Goal: Task Accomplishment & Management: Manage account settings

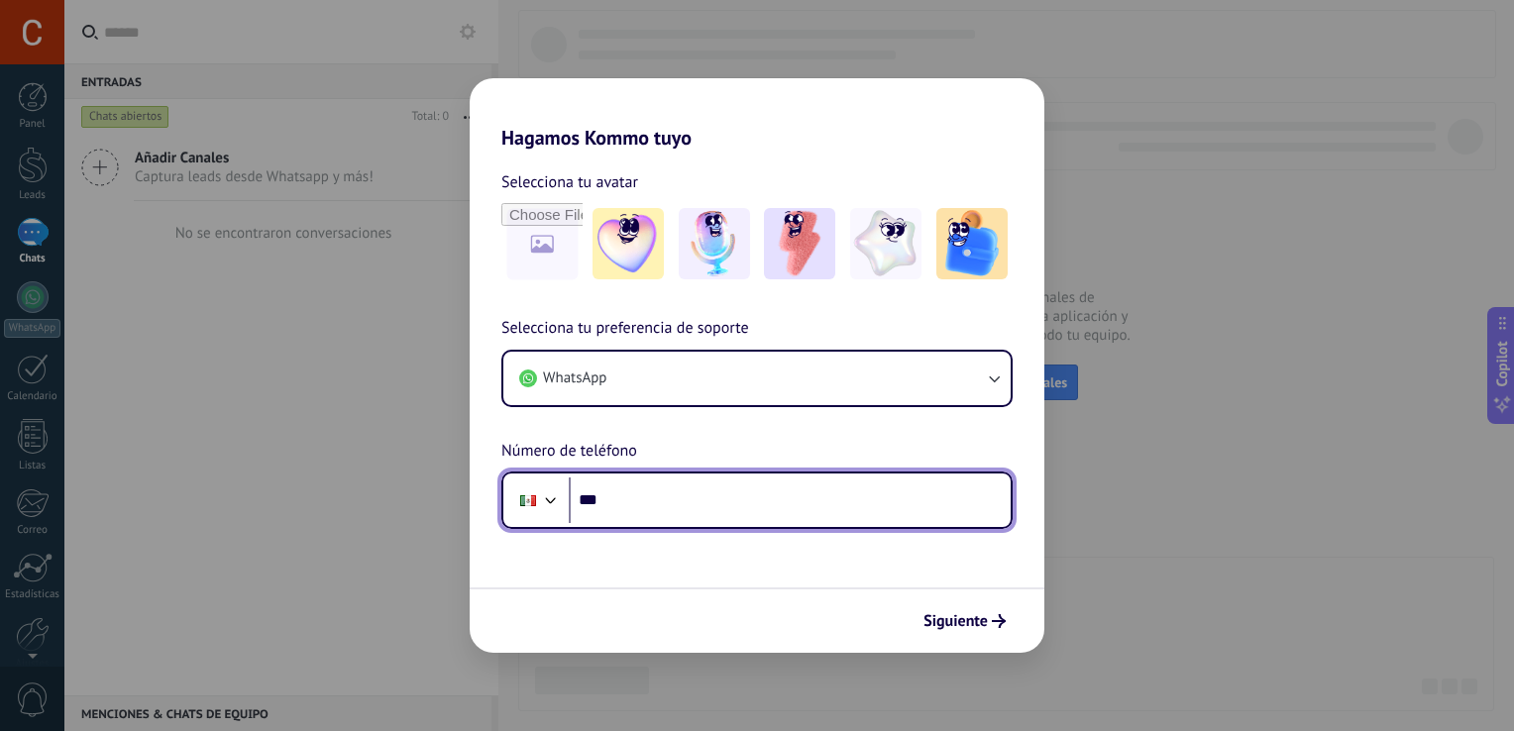
click at [672, 485] on input "***" at bounding box center [790, 501] width 442 height 46
type input "**********"
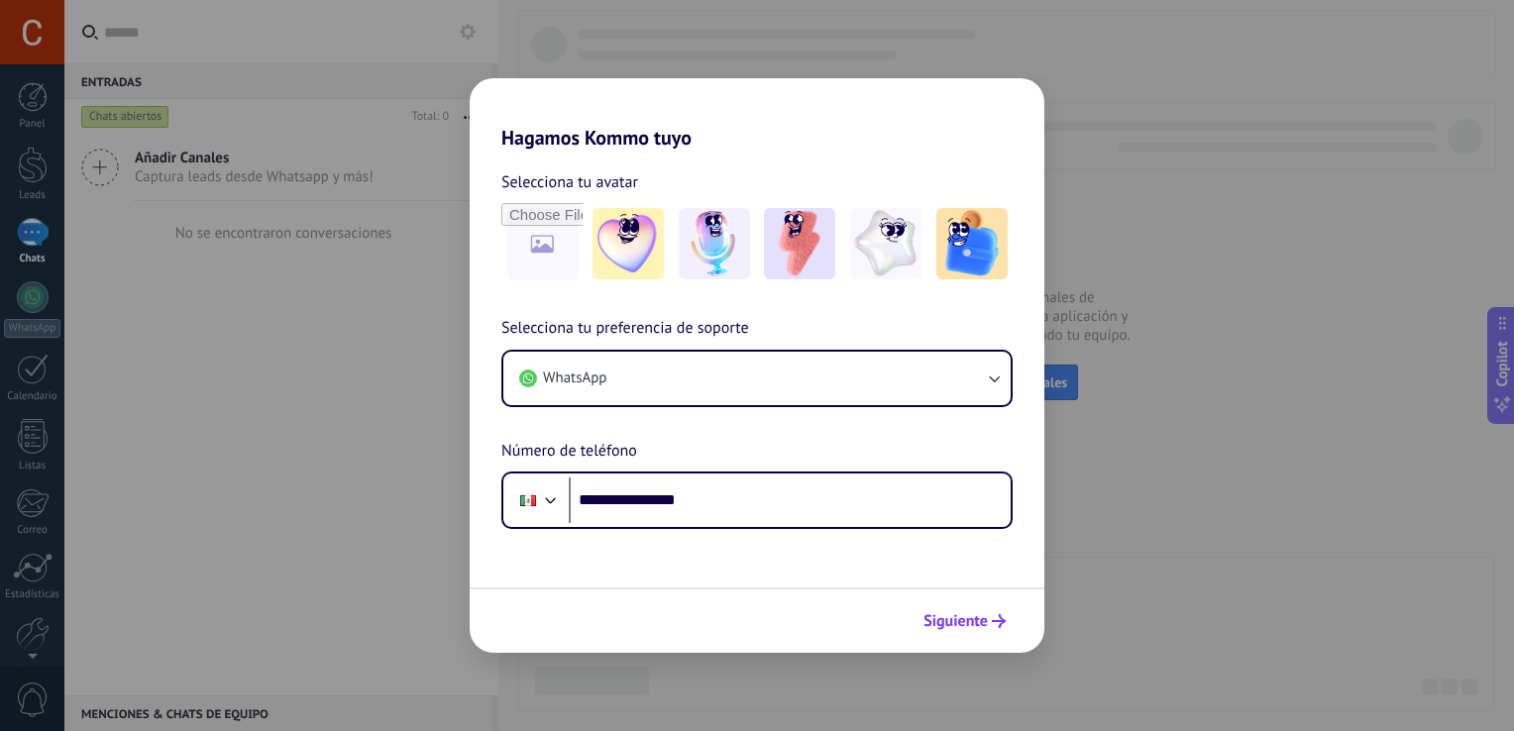
click at [962, 623] on span "Siguiente" at bounding box center [956, 621] width 64 height 14
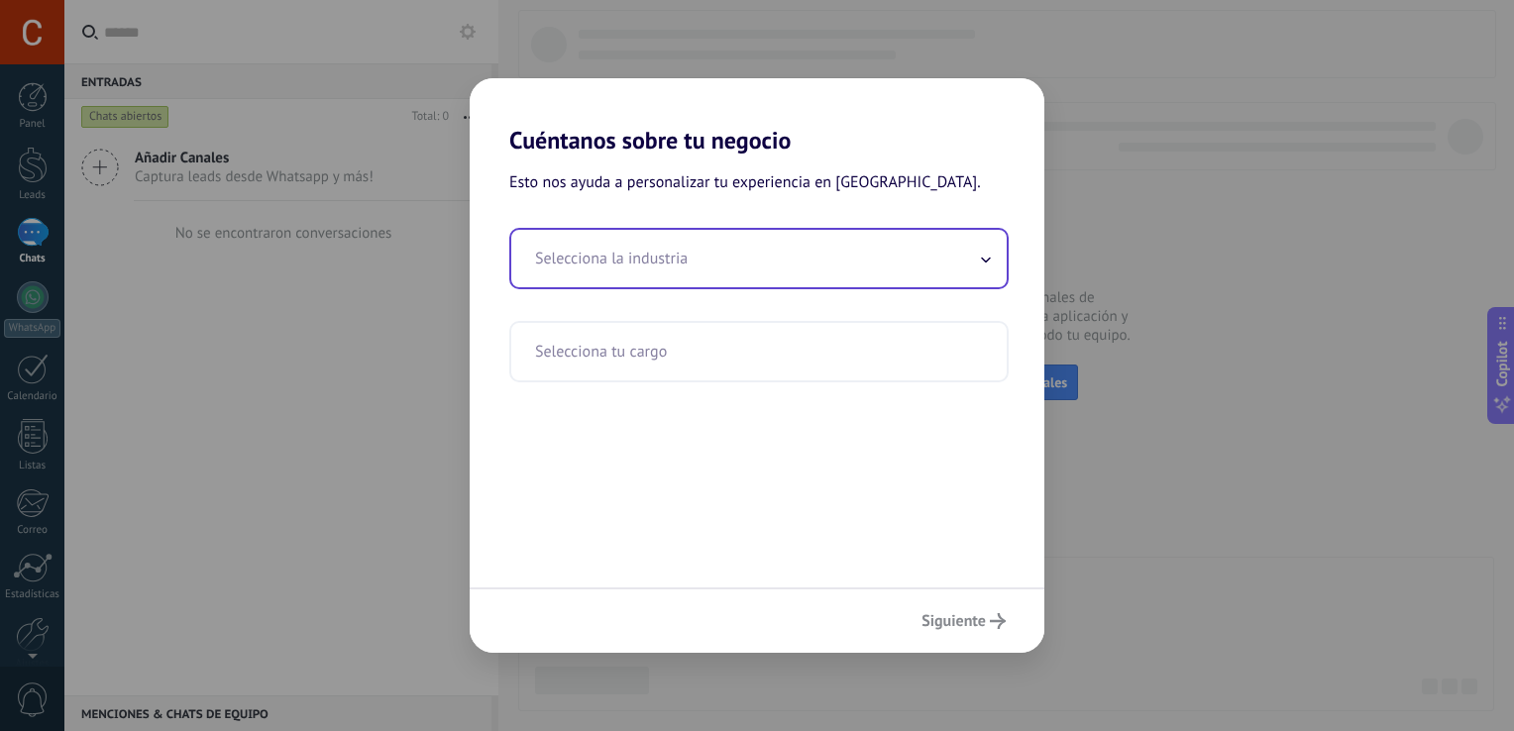
click at [820, 265] on input "text" at bounding box center [758, 258] width 495 height 57
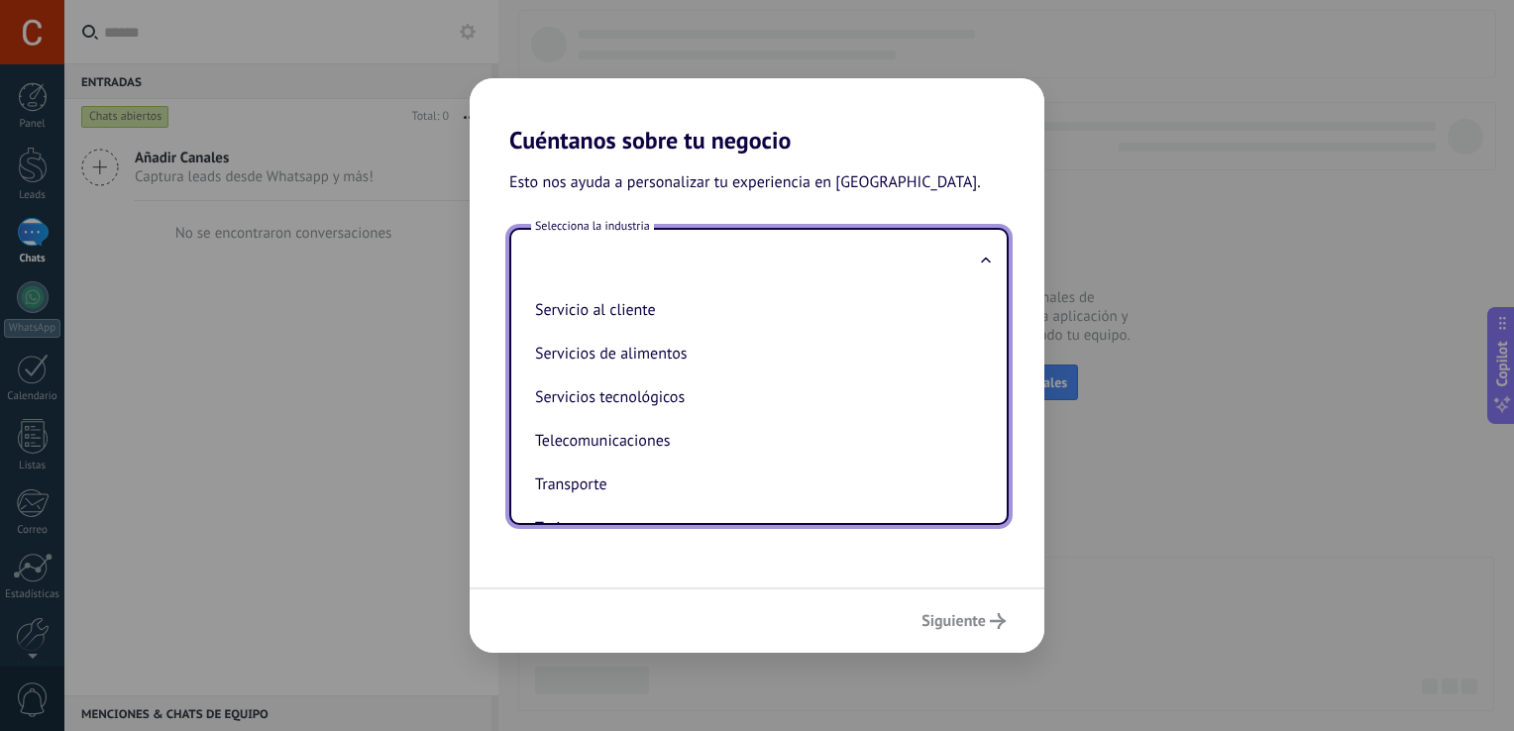
scroll to position [492, 0]
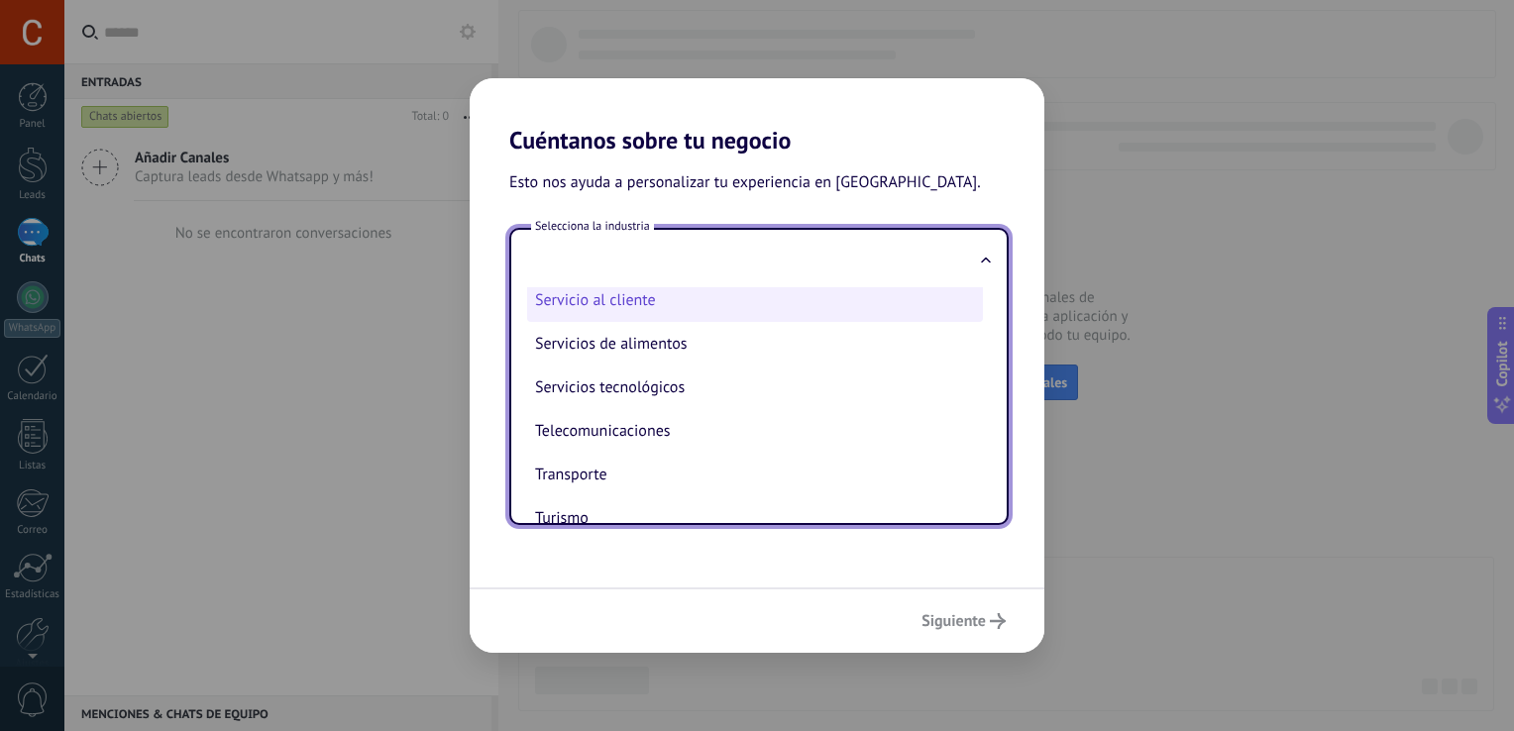
click at [591, 307] on li "Servicio al cliente" at bounding box center [755, 300] width 456 height 44
type input "**********"
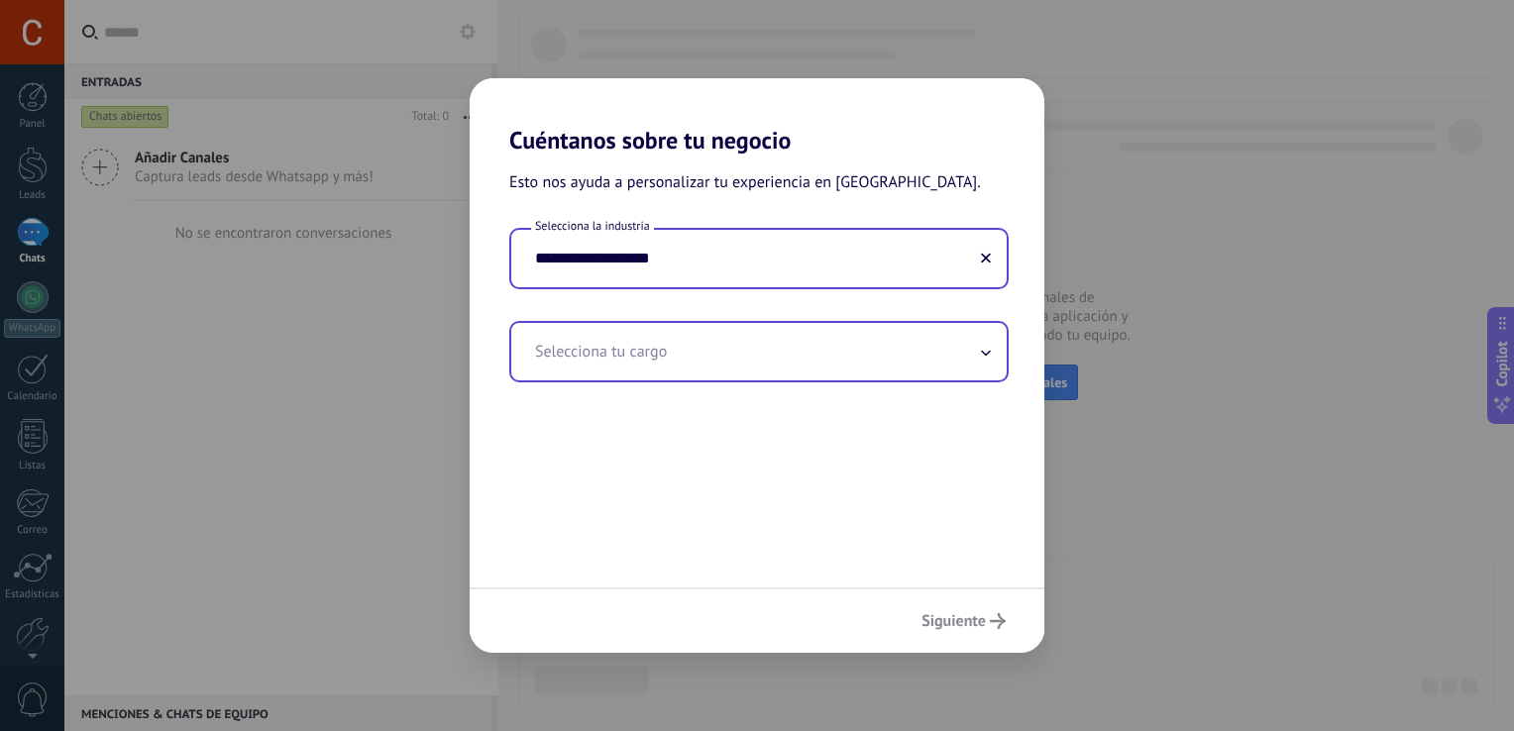
click at [796, 367] on input "text" at bounding box center [758, 351] width 495 height 57
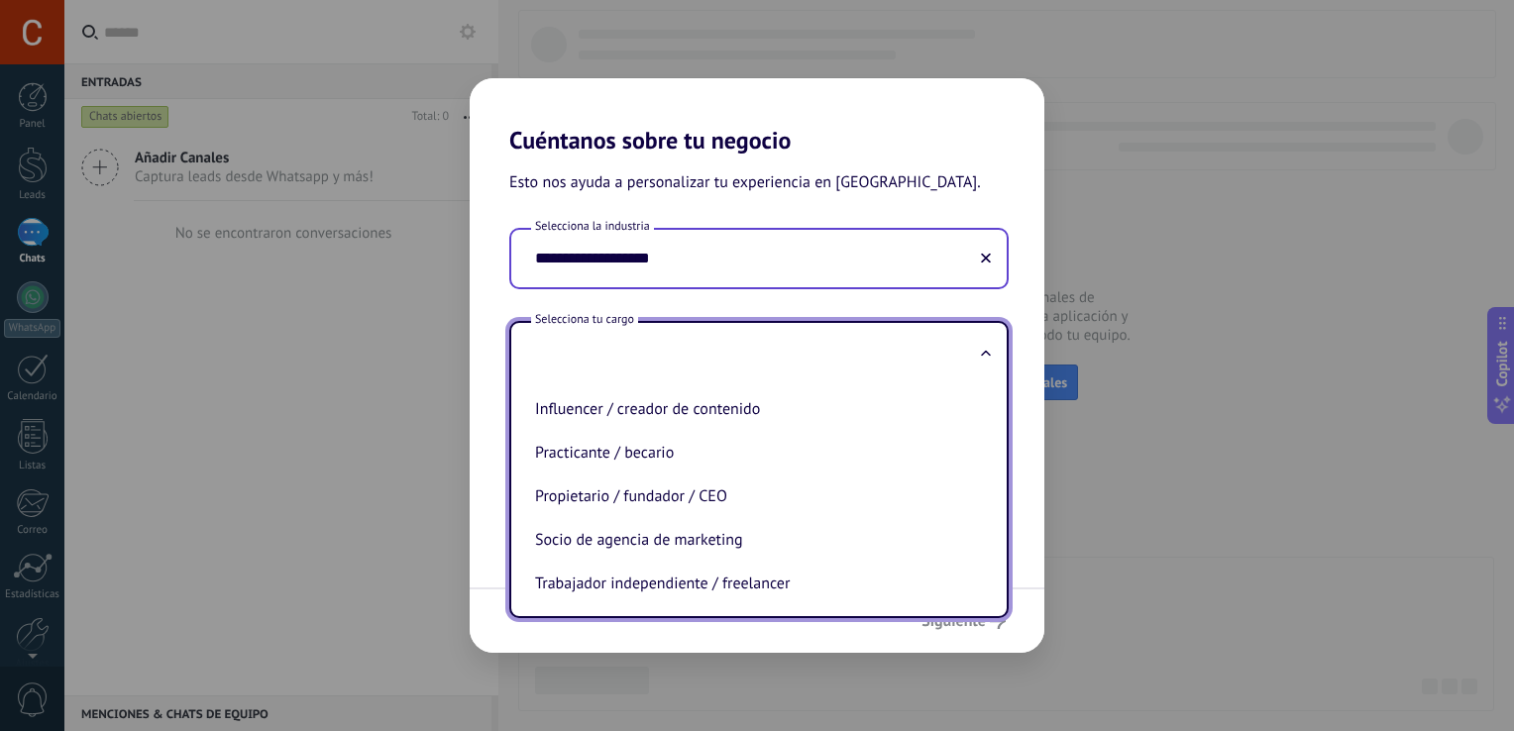
scroll to position [583, 0]
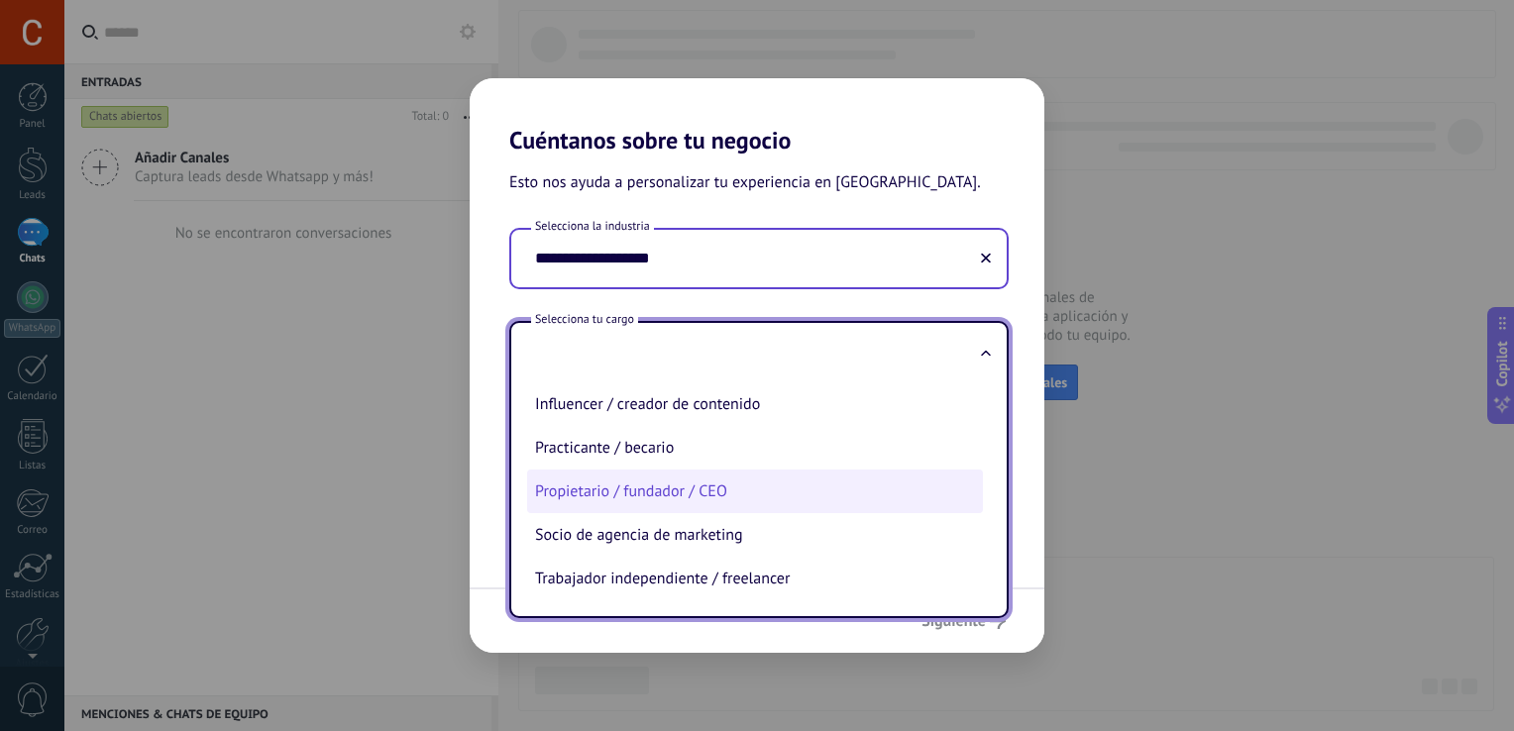
click at [747, 475] on li "Propietario / fundador / CEO" at bounding box center [755, 492] width 456 height 44
type input "**********"
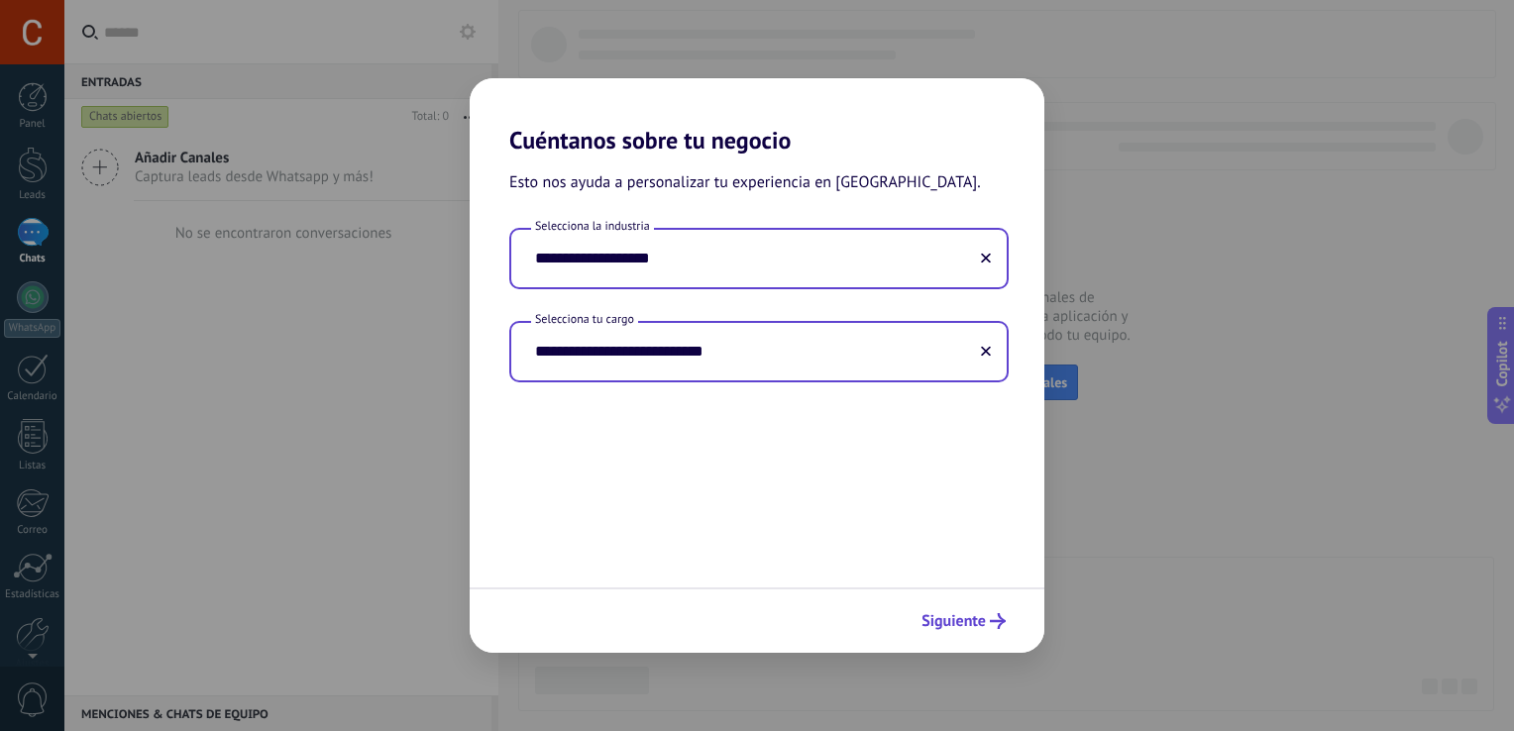
click at [934, 622] on span "Siguiente" at bounding box center [954, 621] width 64 height 14
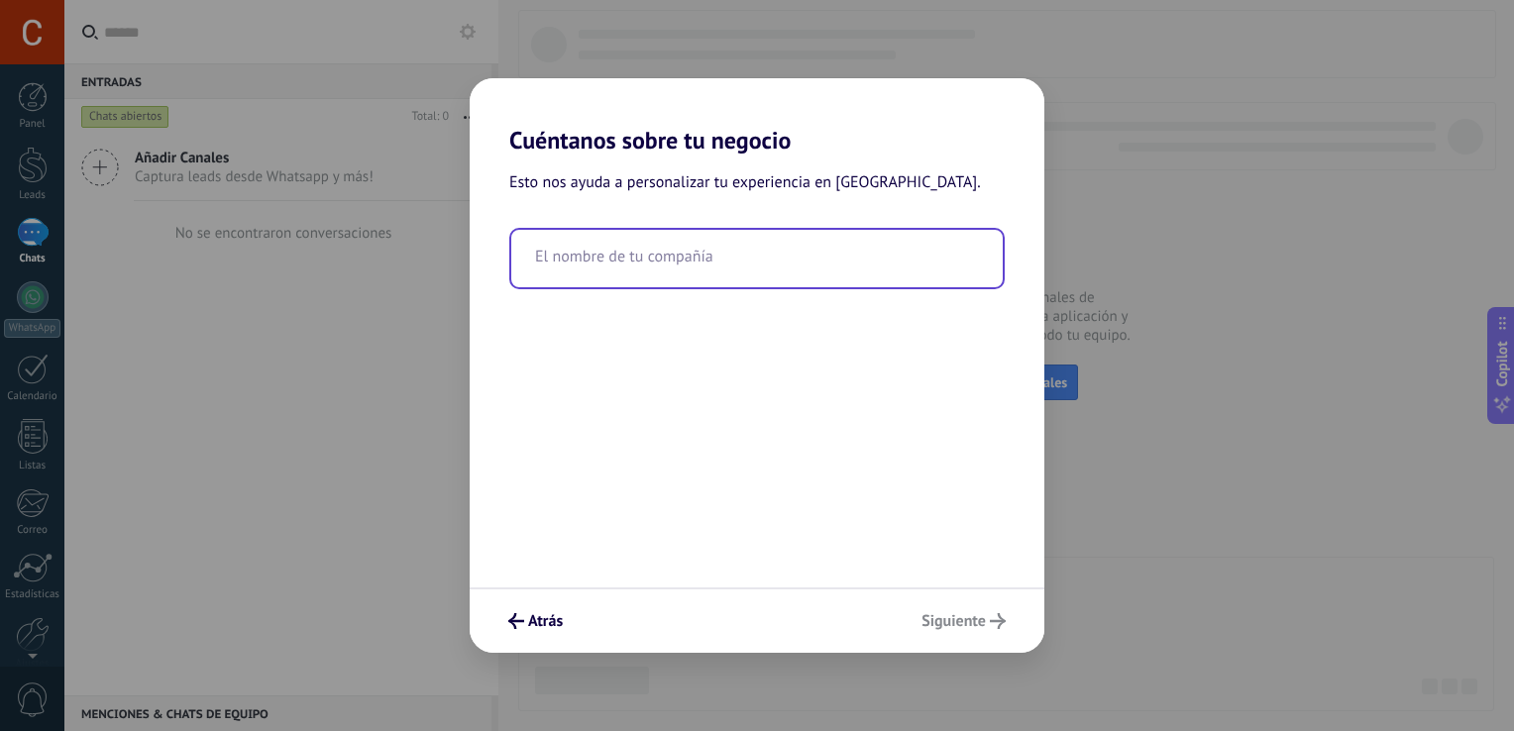
click at [668, 264] on input "text" at bounding box center [757, 258] width 492 height 57
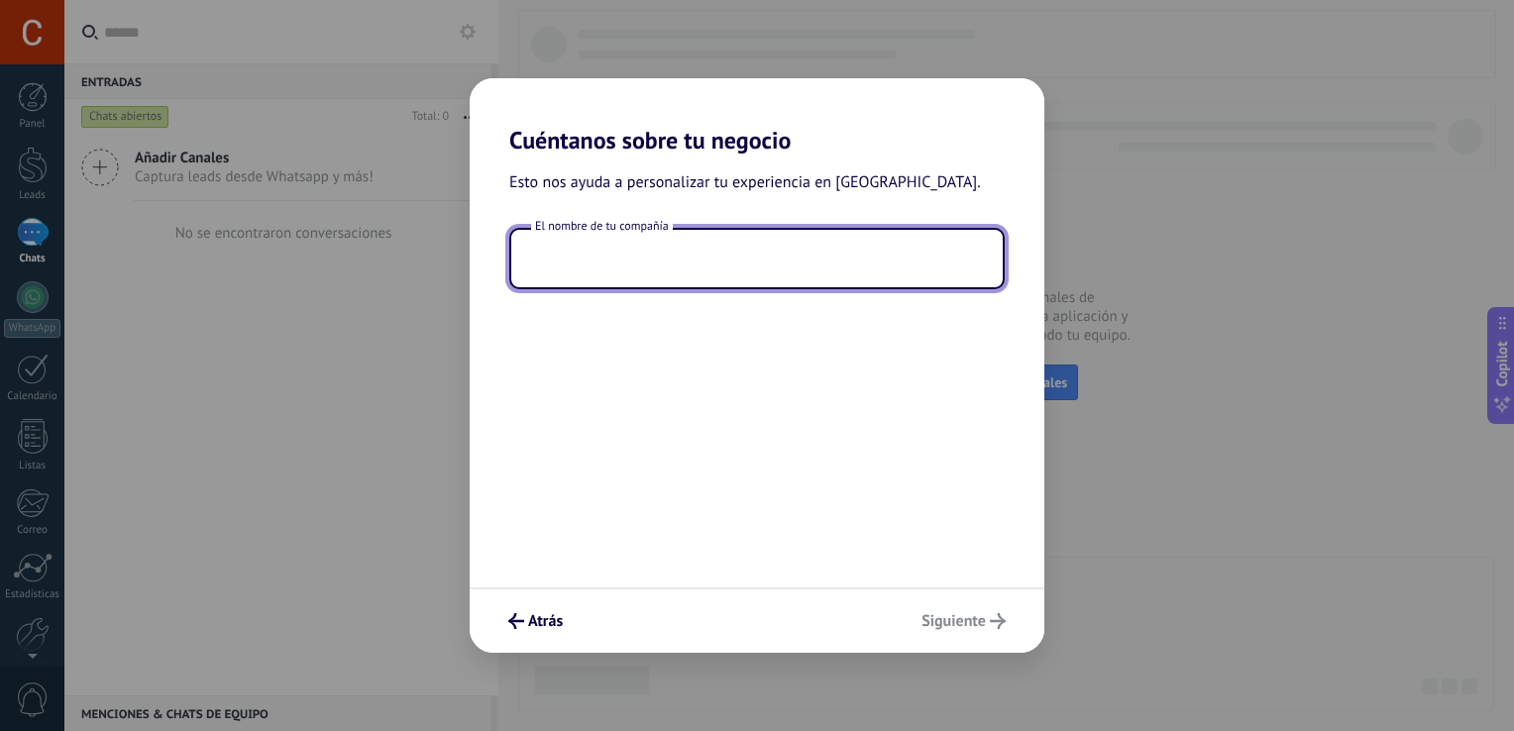
type input "*"
type input "**********"
click at [961, 632] on div "Atrás Siguiente" at bounding box center [757, 620] width 575 height 65
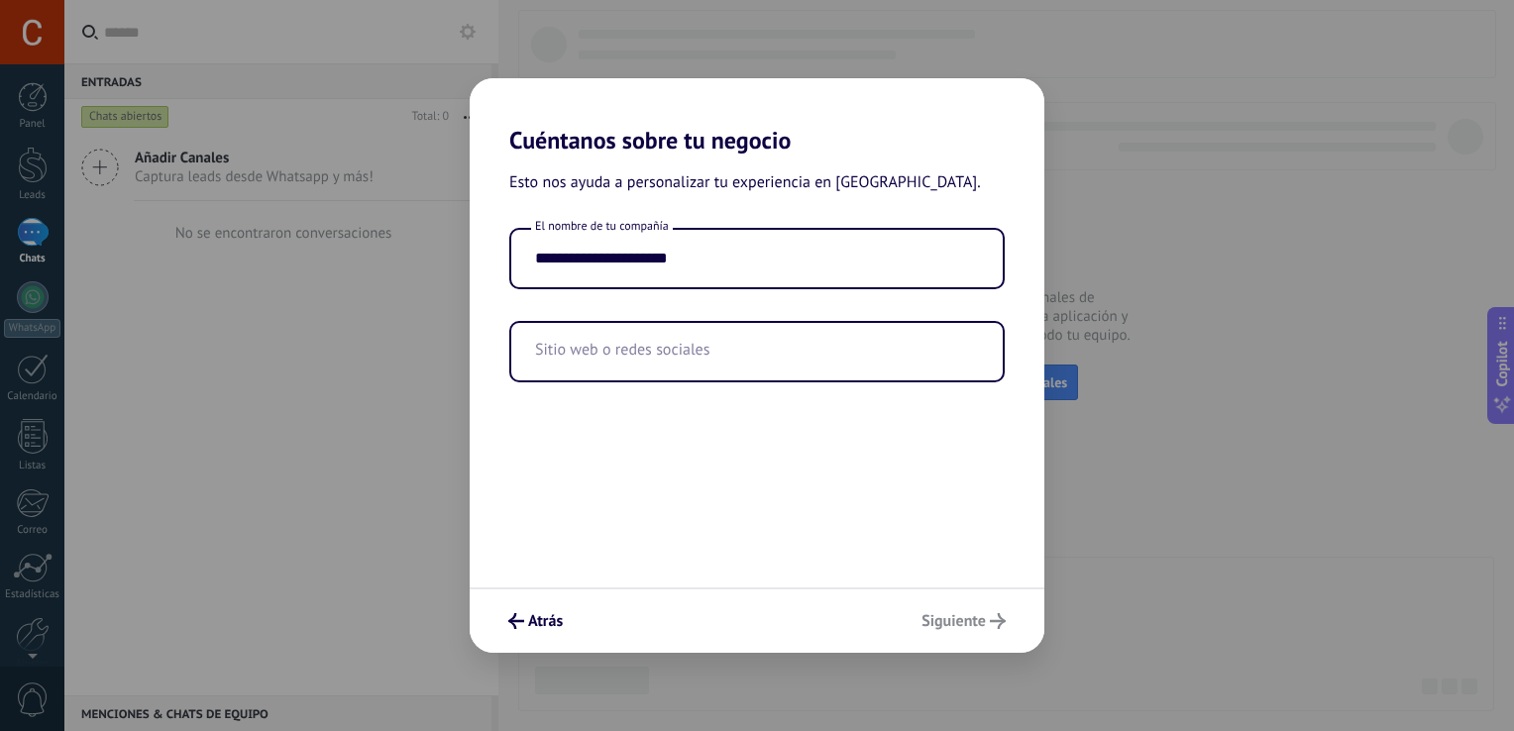
click at [957, 620] on div "Atrás Siguiente" at bounding box center [757, 620] width 575 height 65
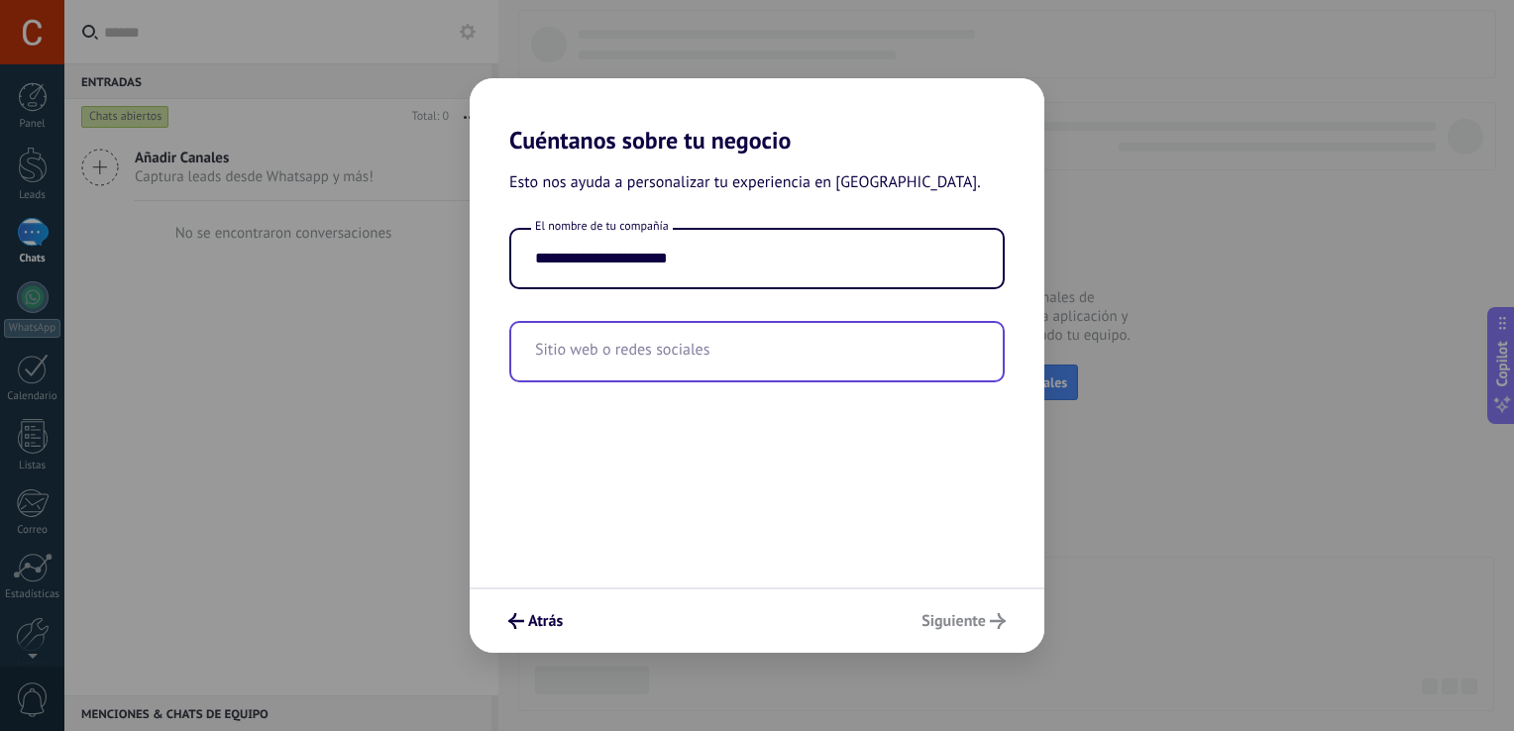
click at [621, 351] on input "text" at bounding box center [757, 351] width 492 height 57
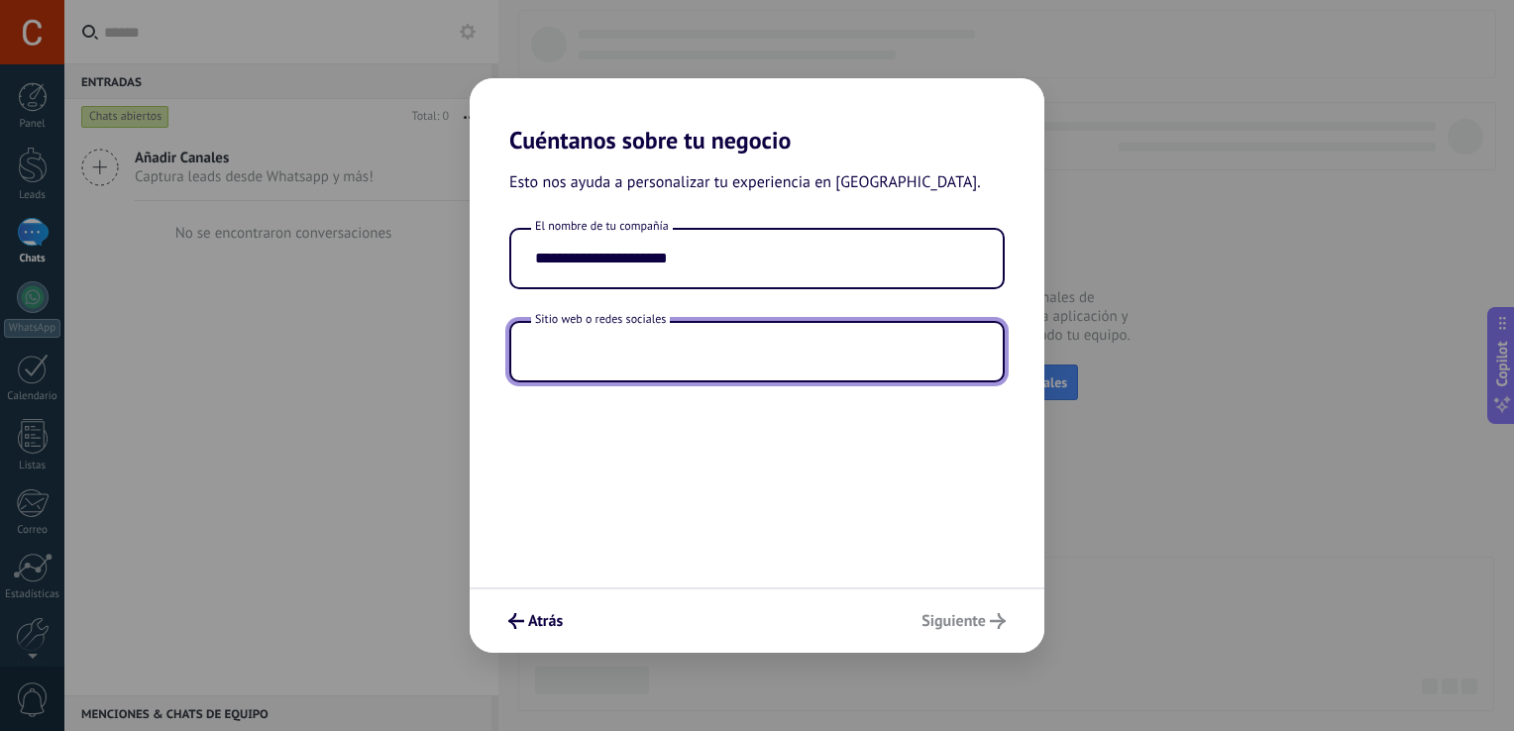
paste input "**********"
type input "**********"
drag, startPoint x: 635, startPoint y: 351, endPoint x: 476, endPoint y: 331, distance: 160.8
click at [476, 331] on div "**********" at bounding box center [757, 305] width 575 height 155
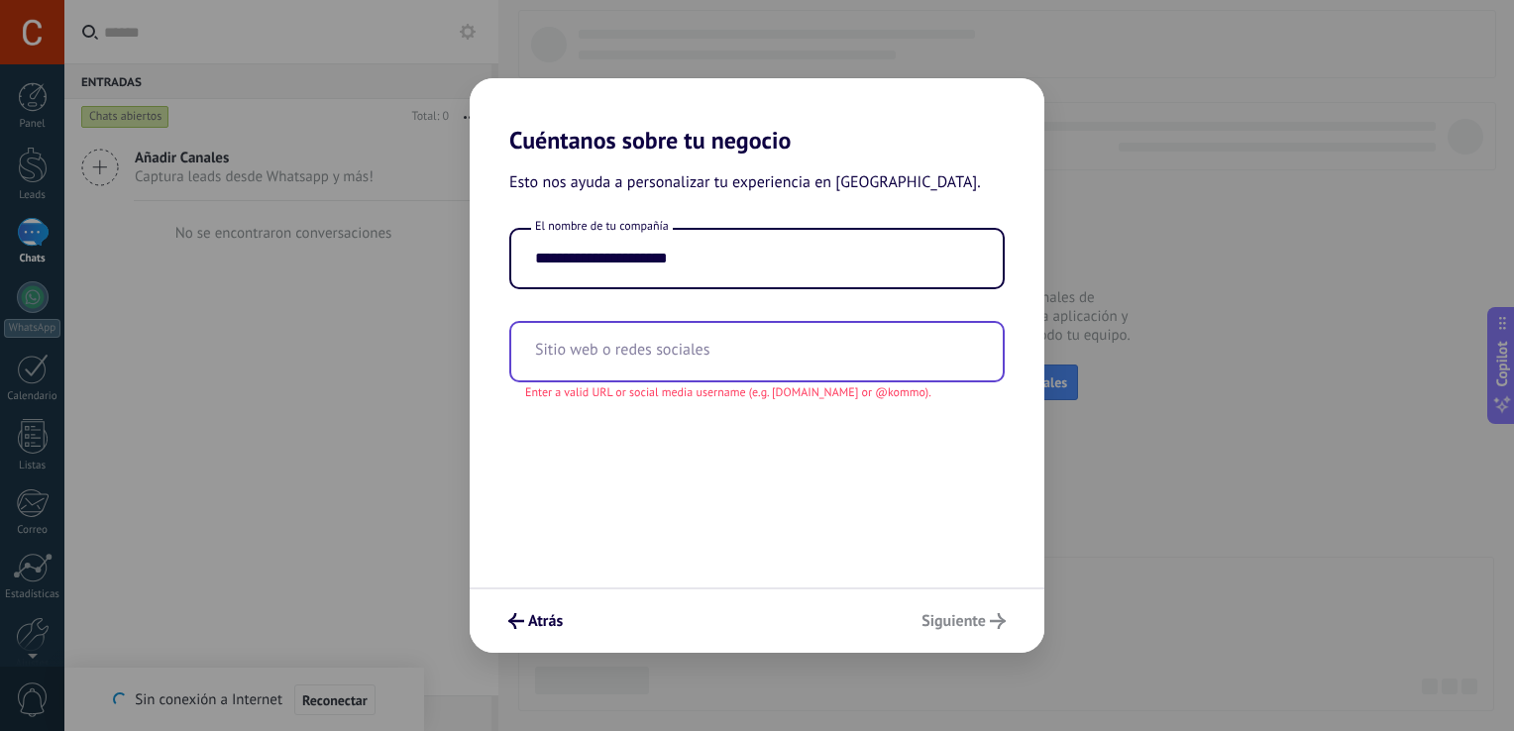
paste input "**********"
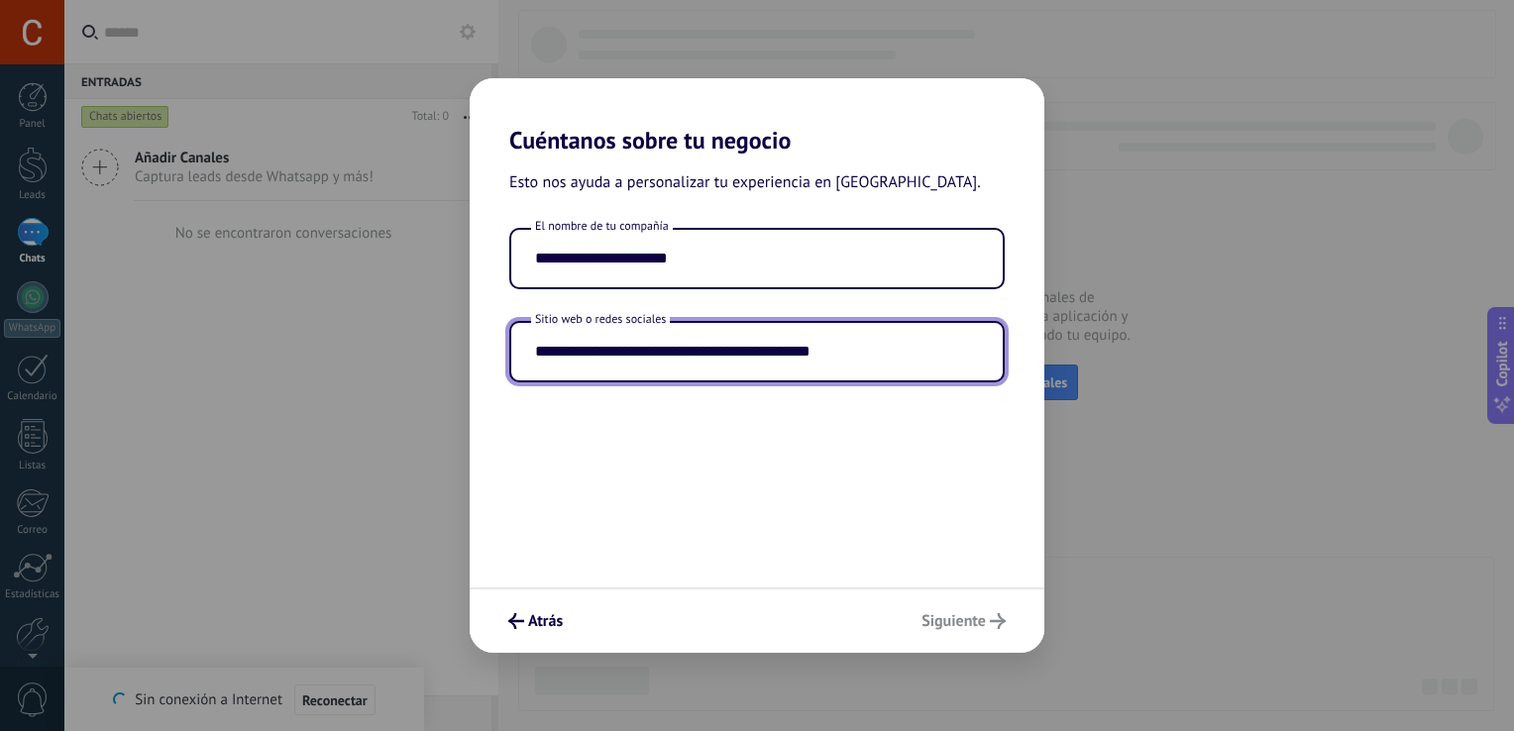
type input "**********"
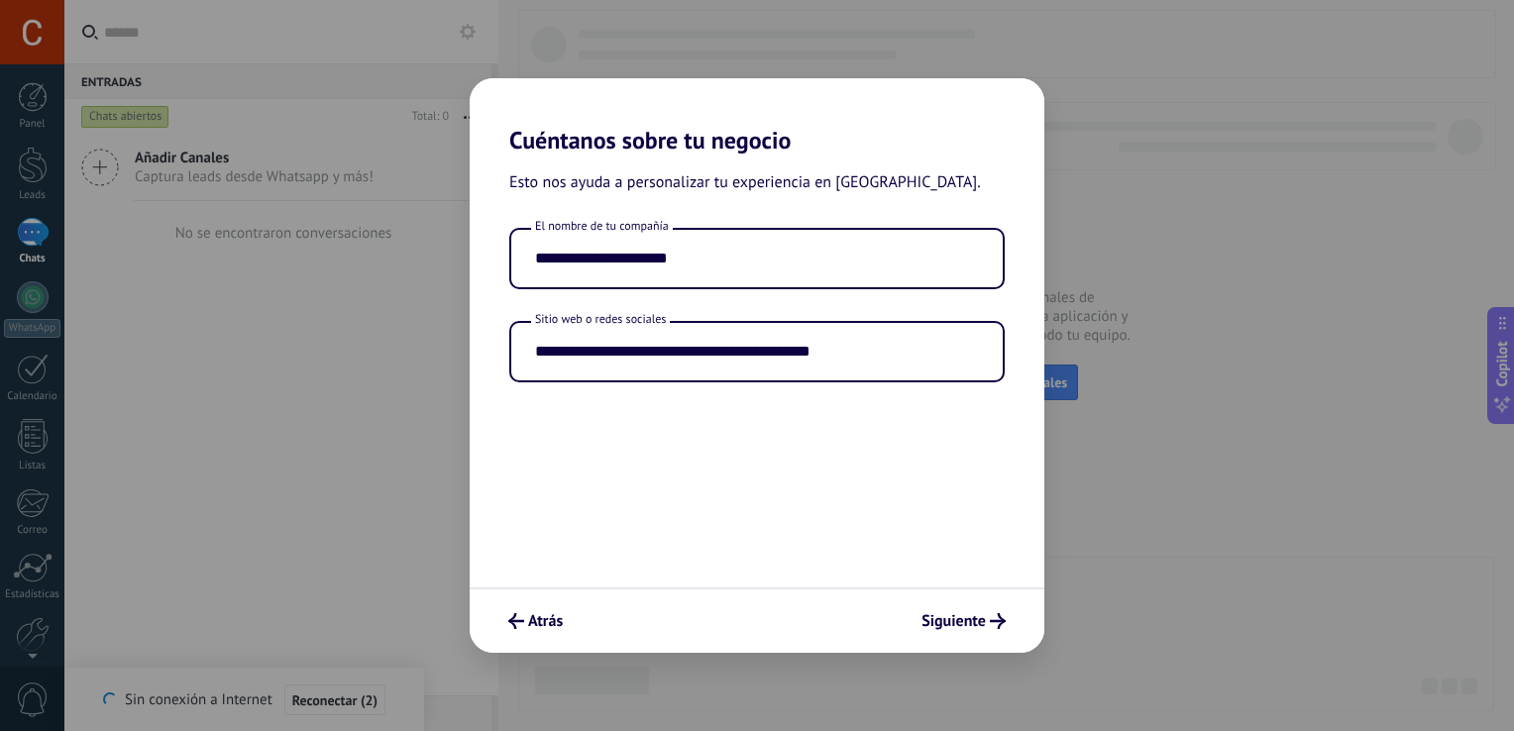
click at [943, 609] on div "Atrás Siguiente" at bounding box center [757, 620] width 575 height 65
click at [975, 623] on span "Siguiente" at bounding box center [954, 621] width 64 height 14
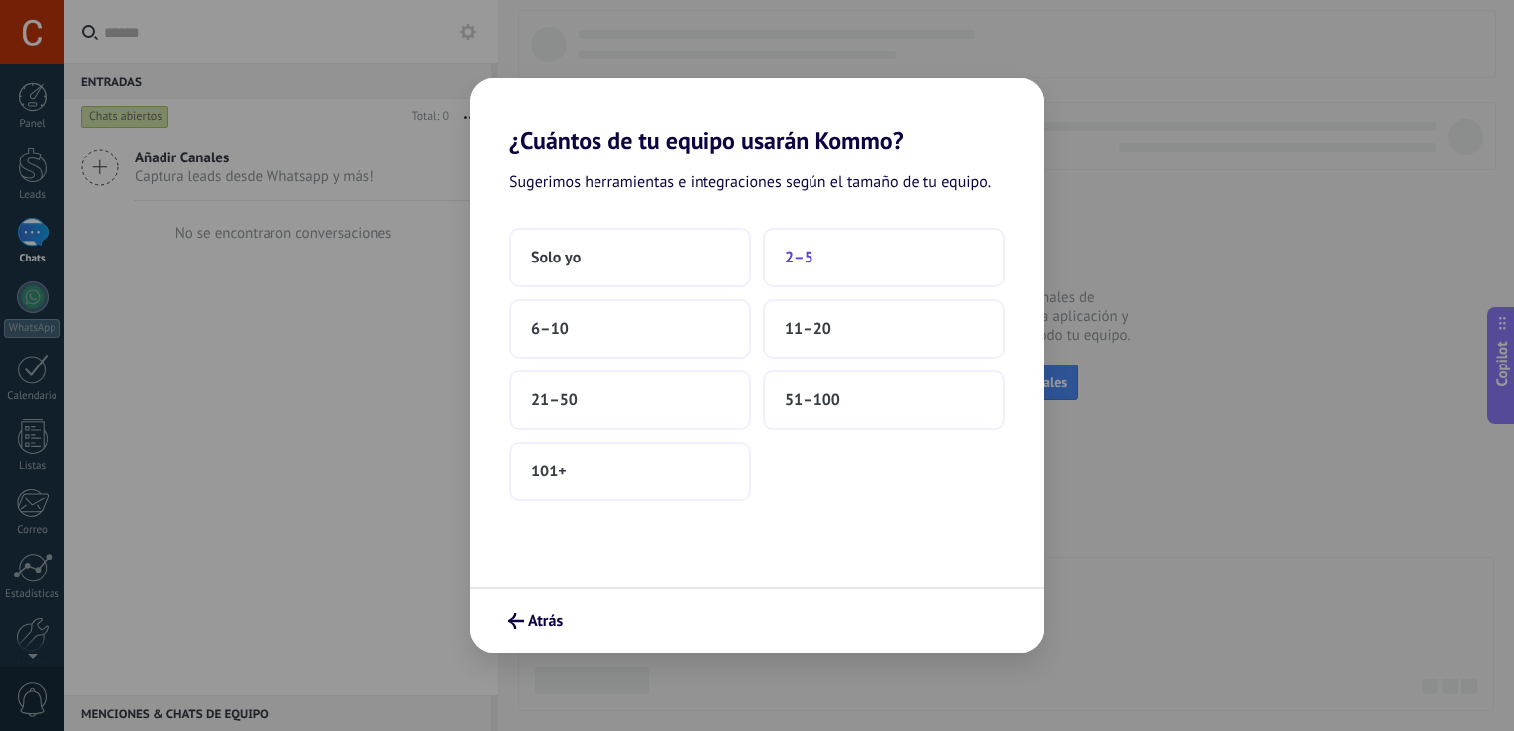
click at [803, 248] on span "2–5" at bounding box center [799, 258] width 29 height 20
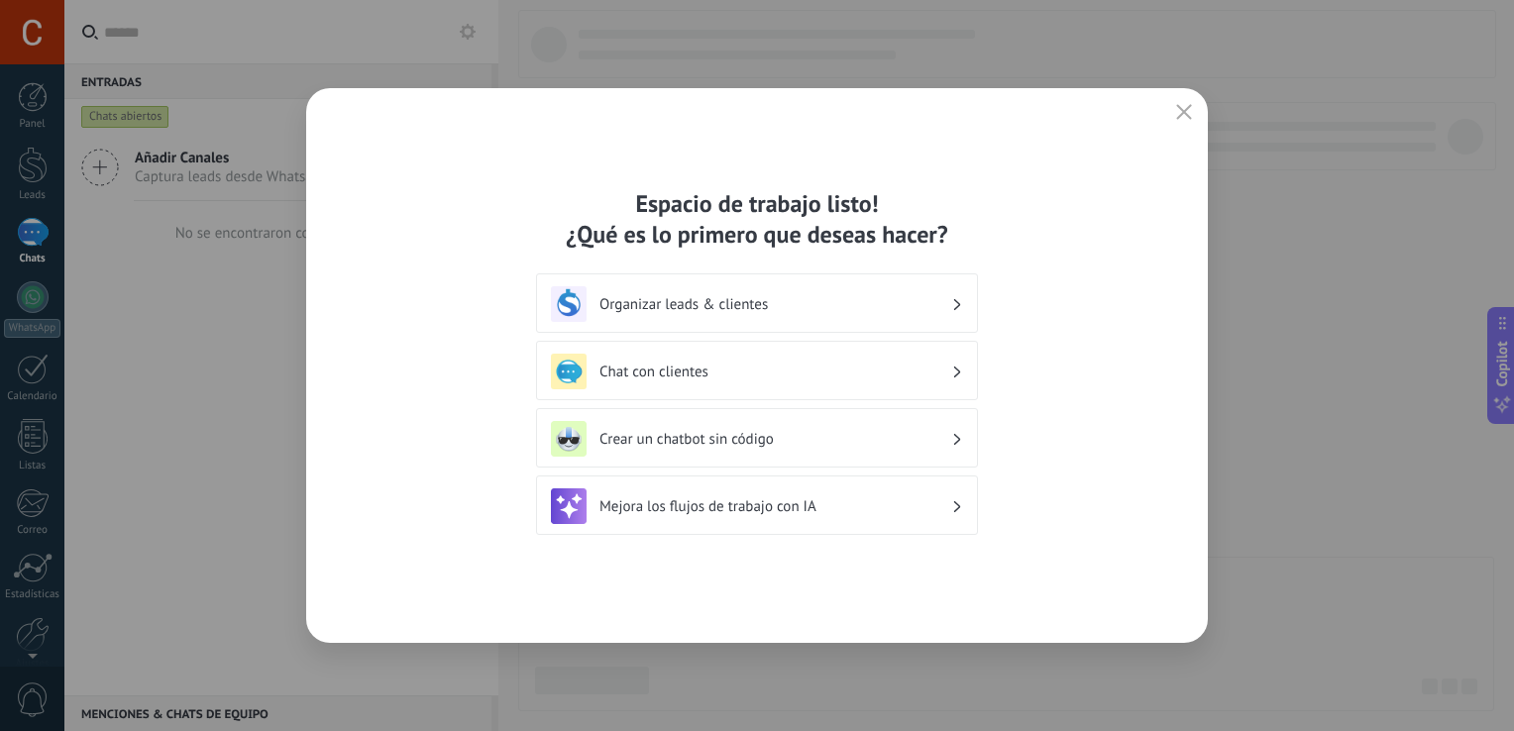
click at [951, 430] on div "Crear un chatbot sin código" at bounding box center [757, 439] width 412 height 36
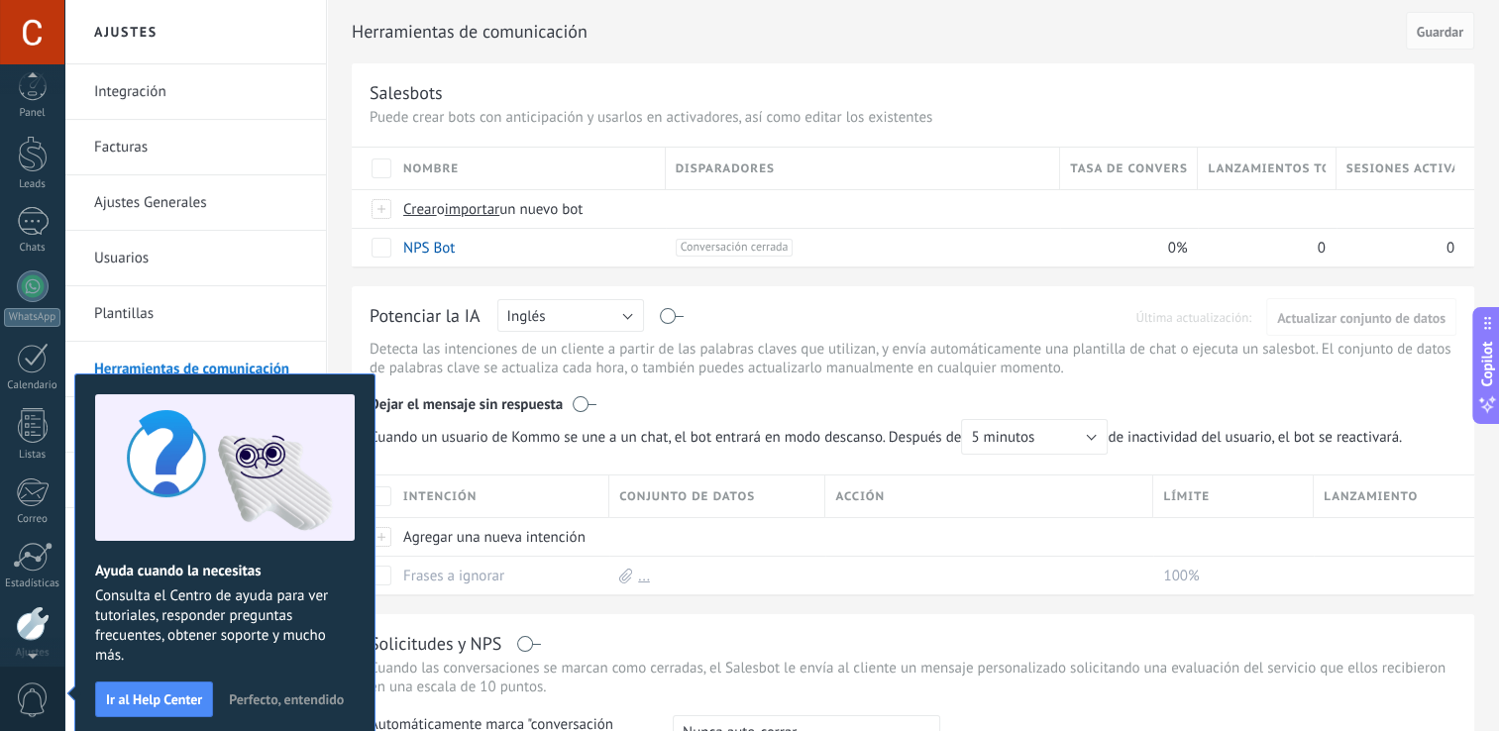
scroll to position [91, 0]
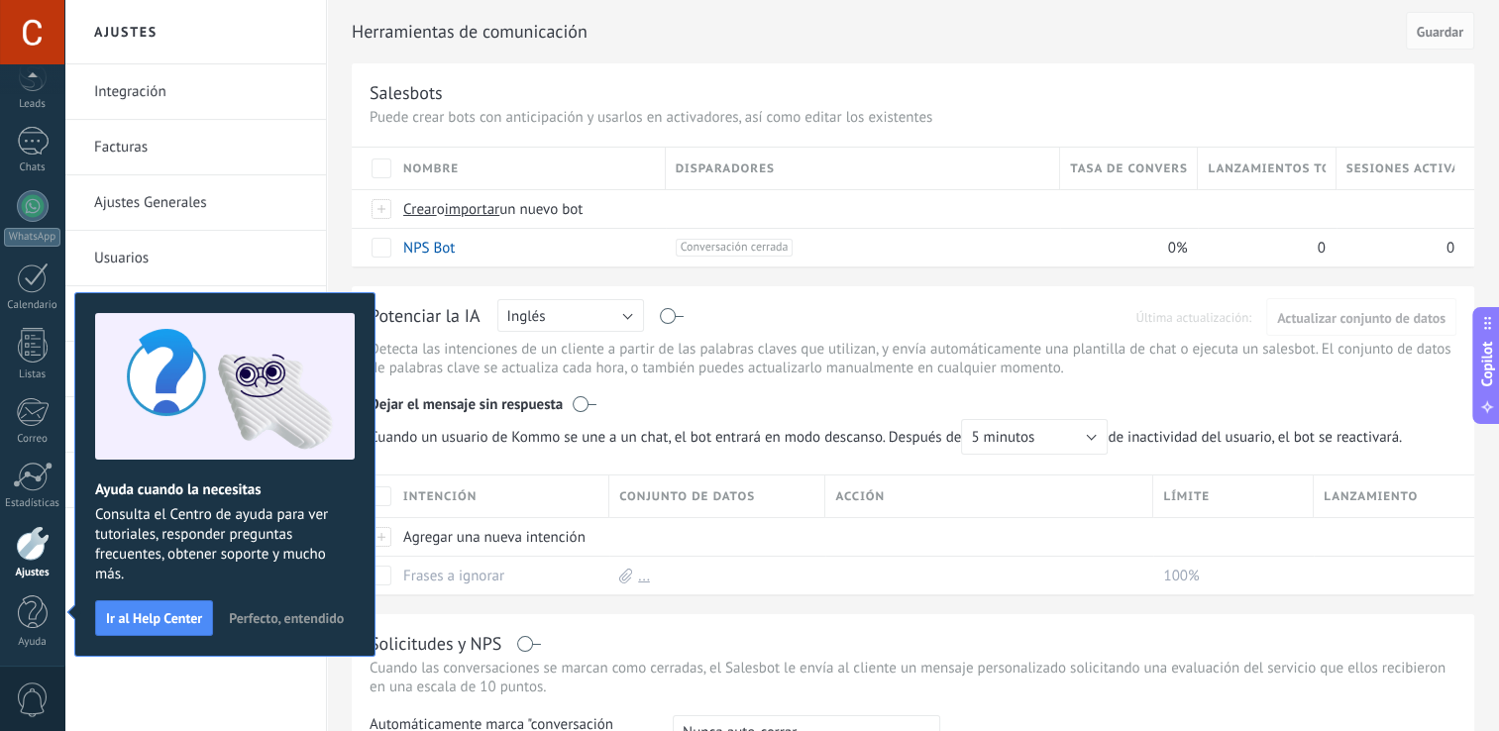
click at [282, 622] on span "Perfecto, entendido" at bounding box center [286, 618] width 115 height 14
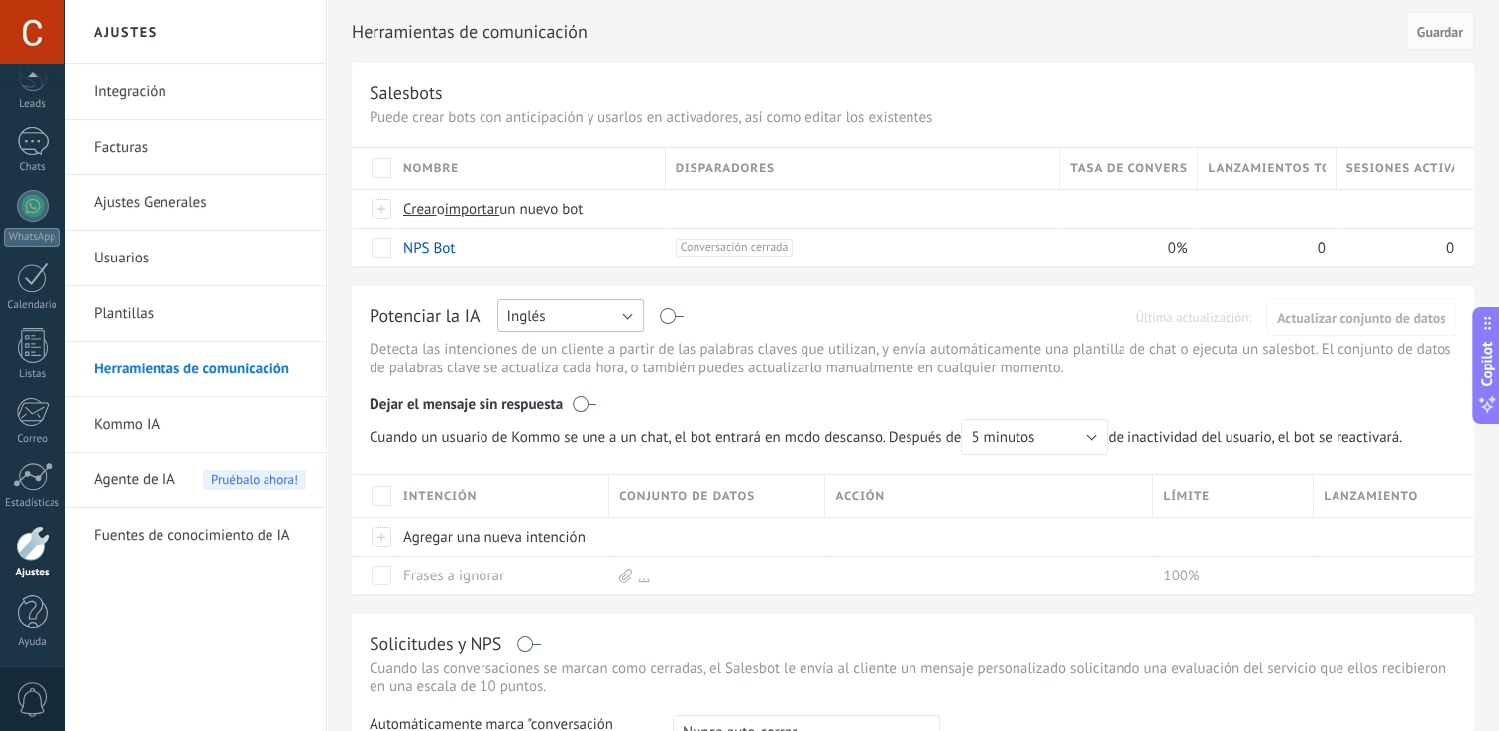
click at [607, 313] on button "Inglés" at bounding box center [570, 315] width 147 height 33
click at [558, 386] on span "Español" at bounding box center [562, 385] width 152 height 19
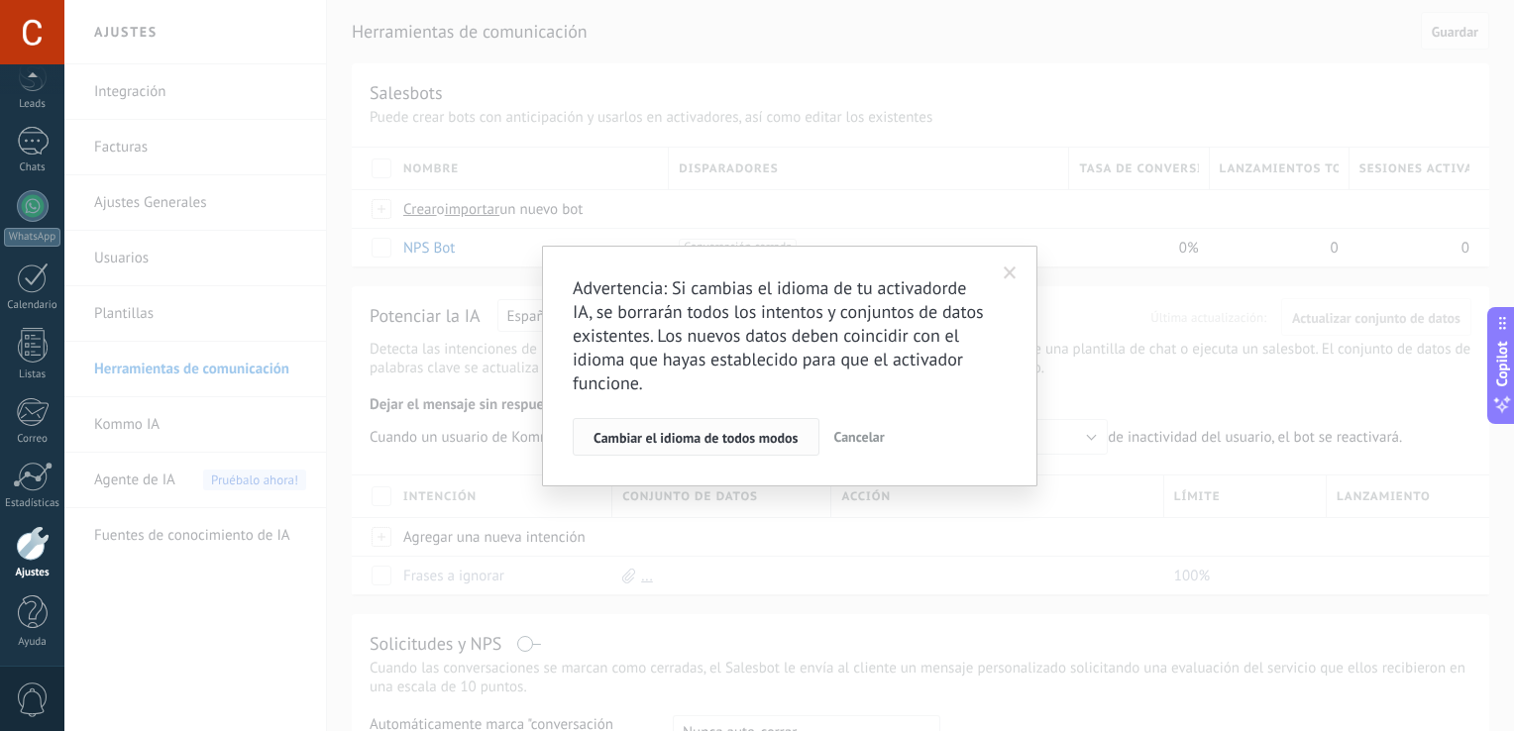
click at [777, 441] on span "Cambiar el idioma de todos modos" at bounding box center [696, 438] width 205 height 14
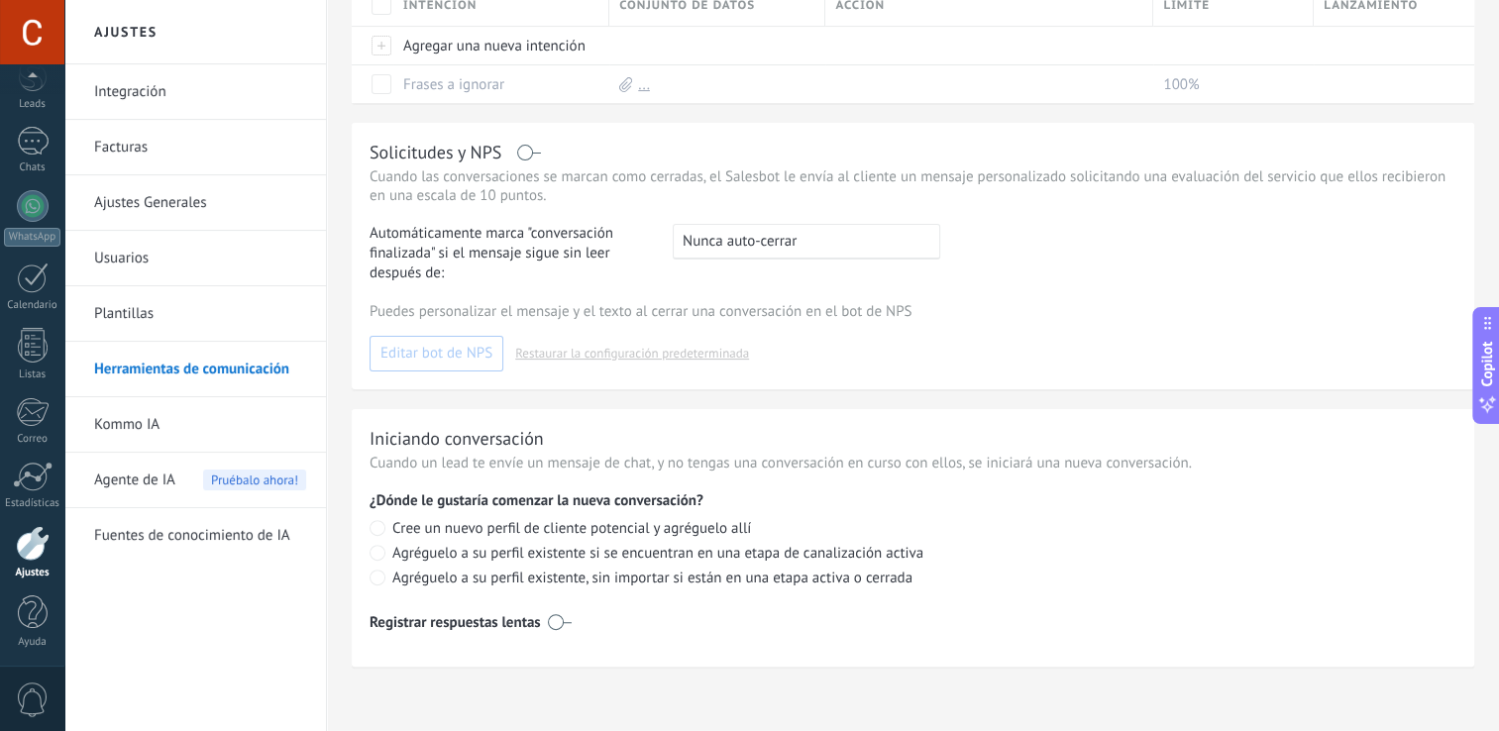
scroll to position [123, 0]
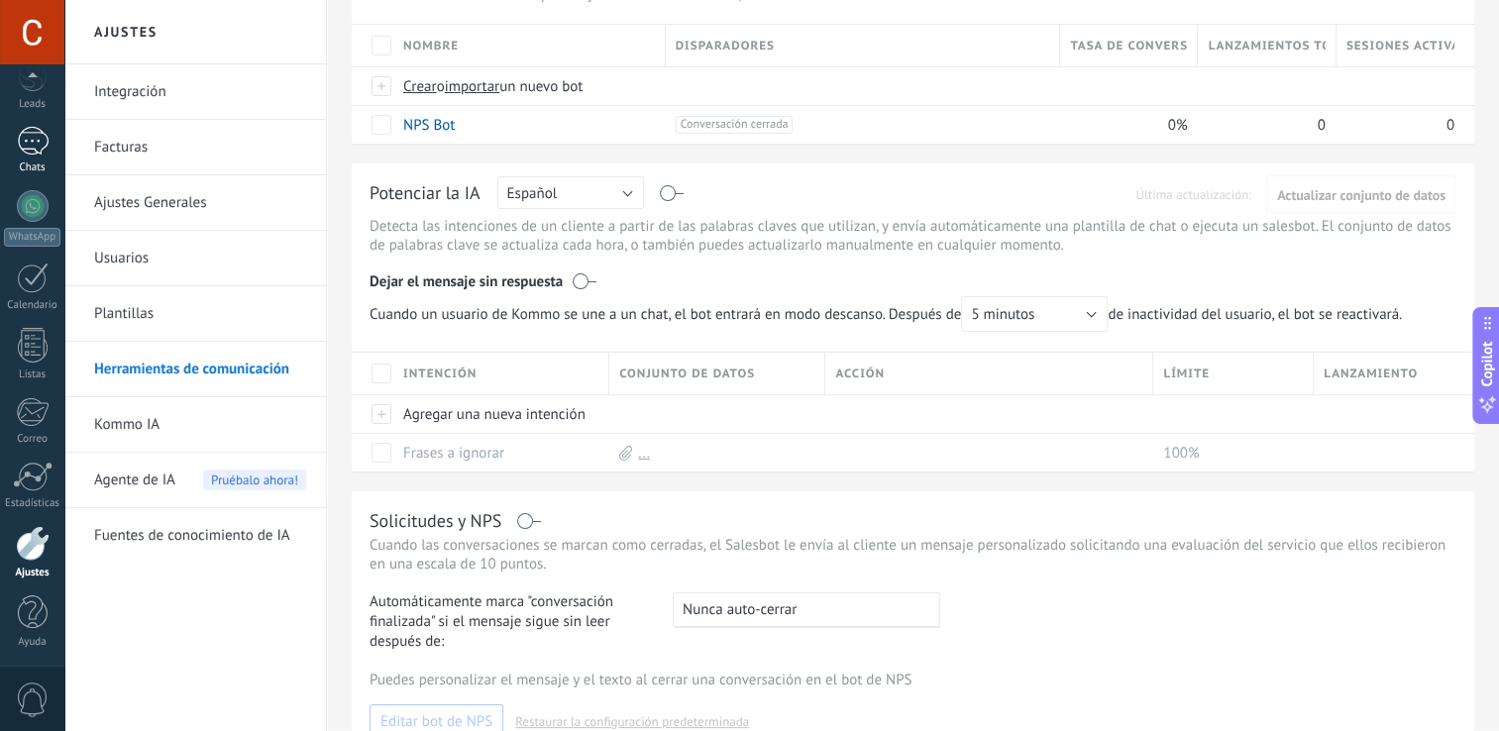
click at [36, 162] on div "Chats" at bounding box center [32, 168] width 57 height 13
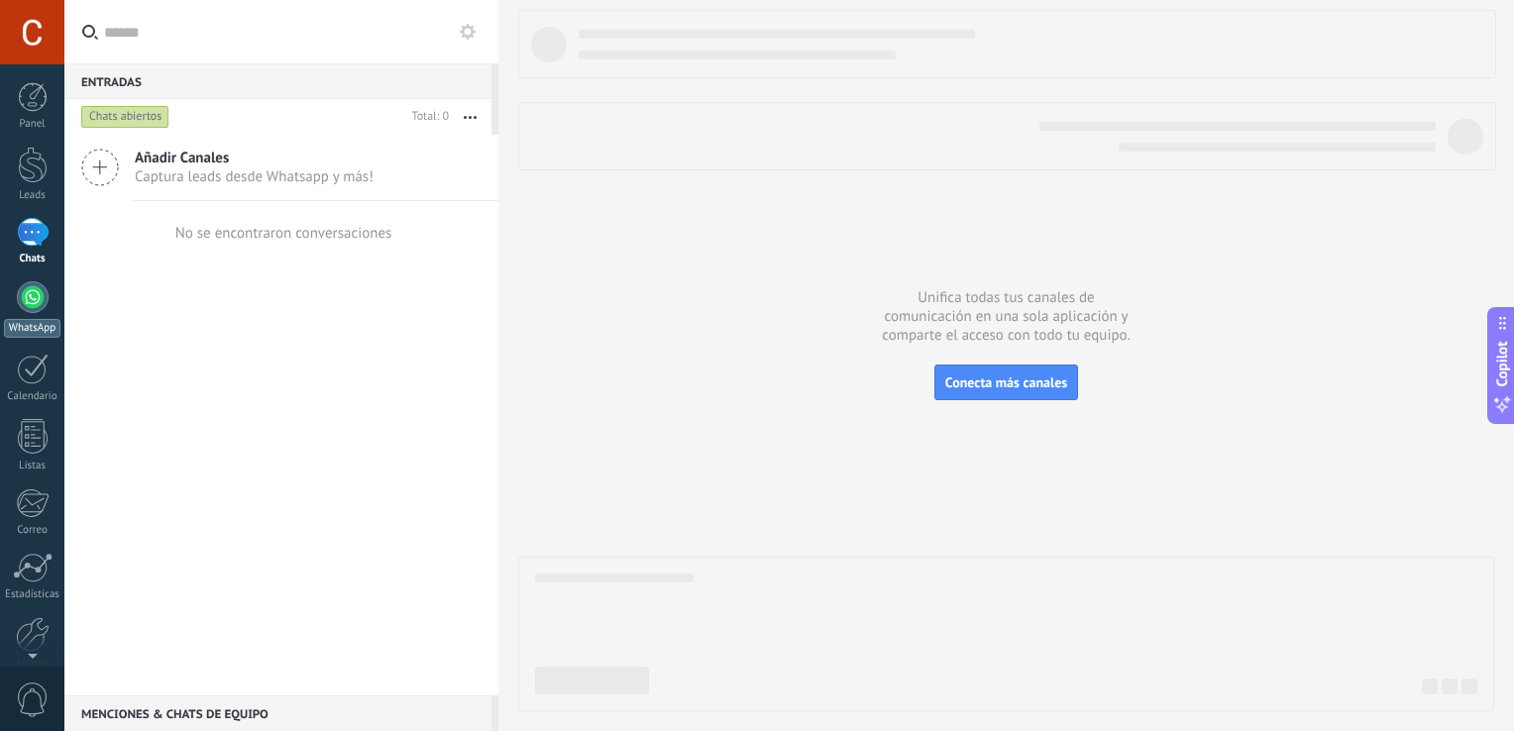
click at [24, 328] on div "WhatsApp" at bounding box center [32, 328] width 56 height 19
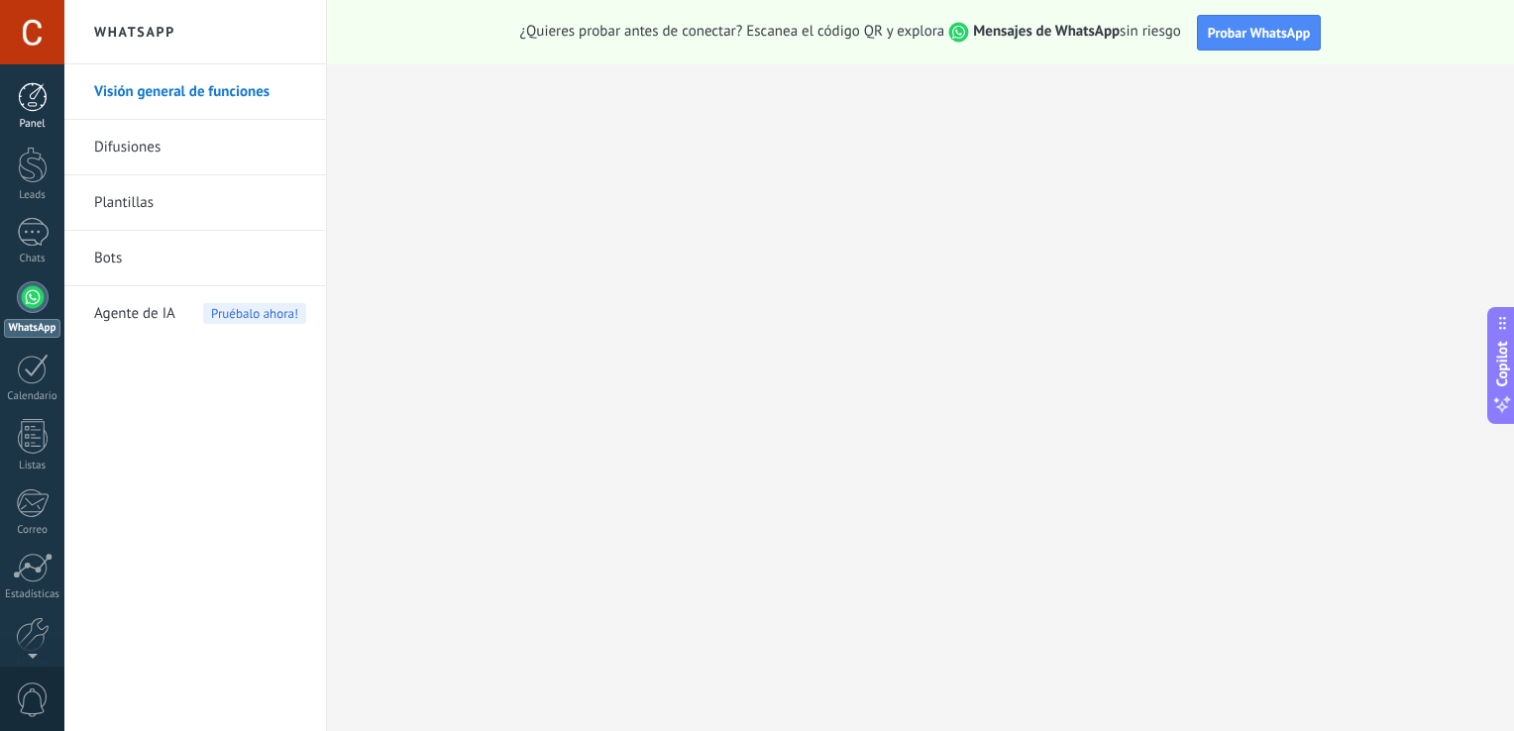
click at [12, 115] on link "Panel" at bounding box center [32, 106] width 64 height 49
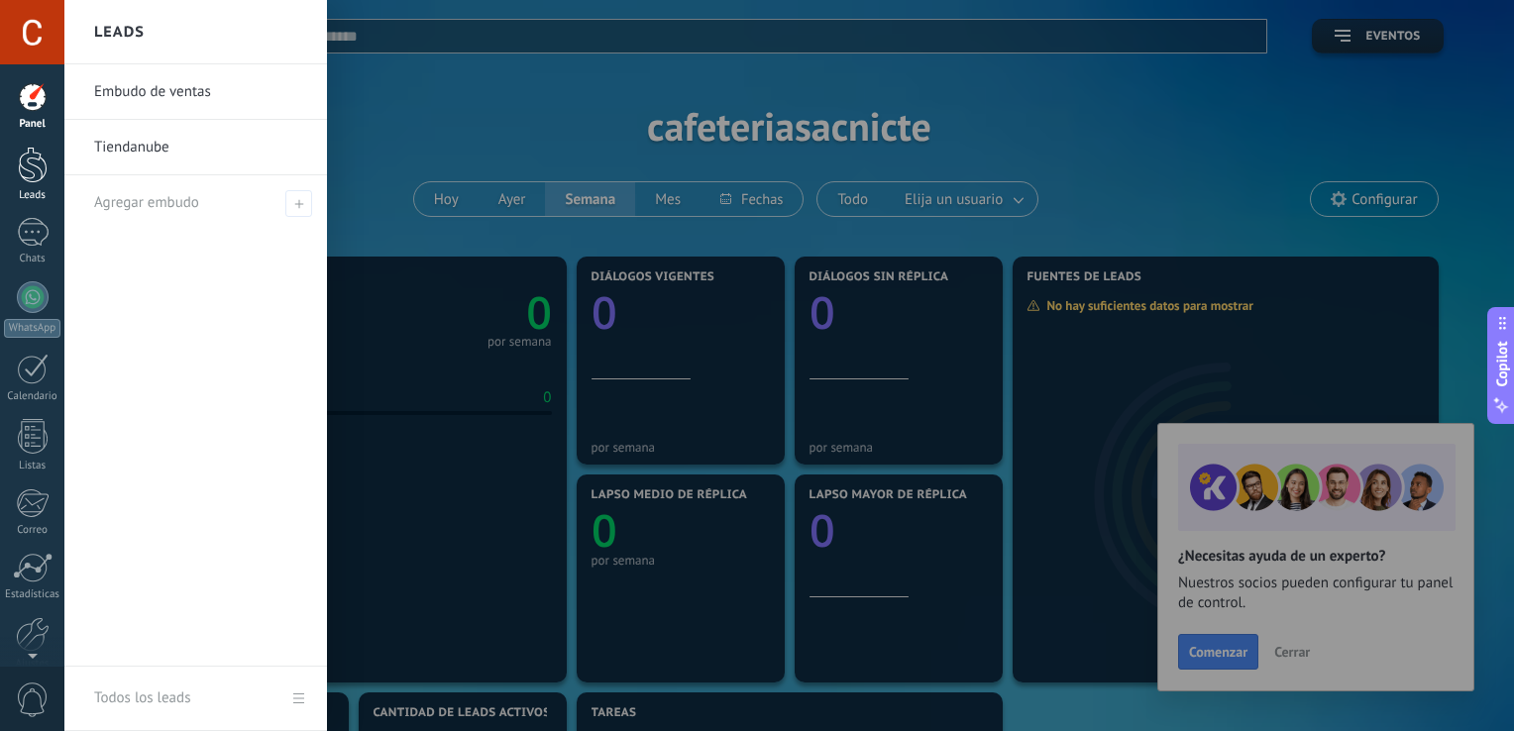
click at [27, 161] on div at bounding box center [33, 165] width 30 height 37
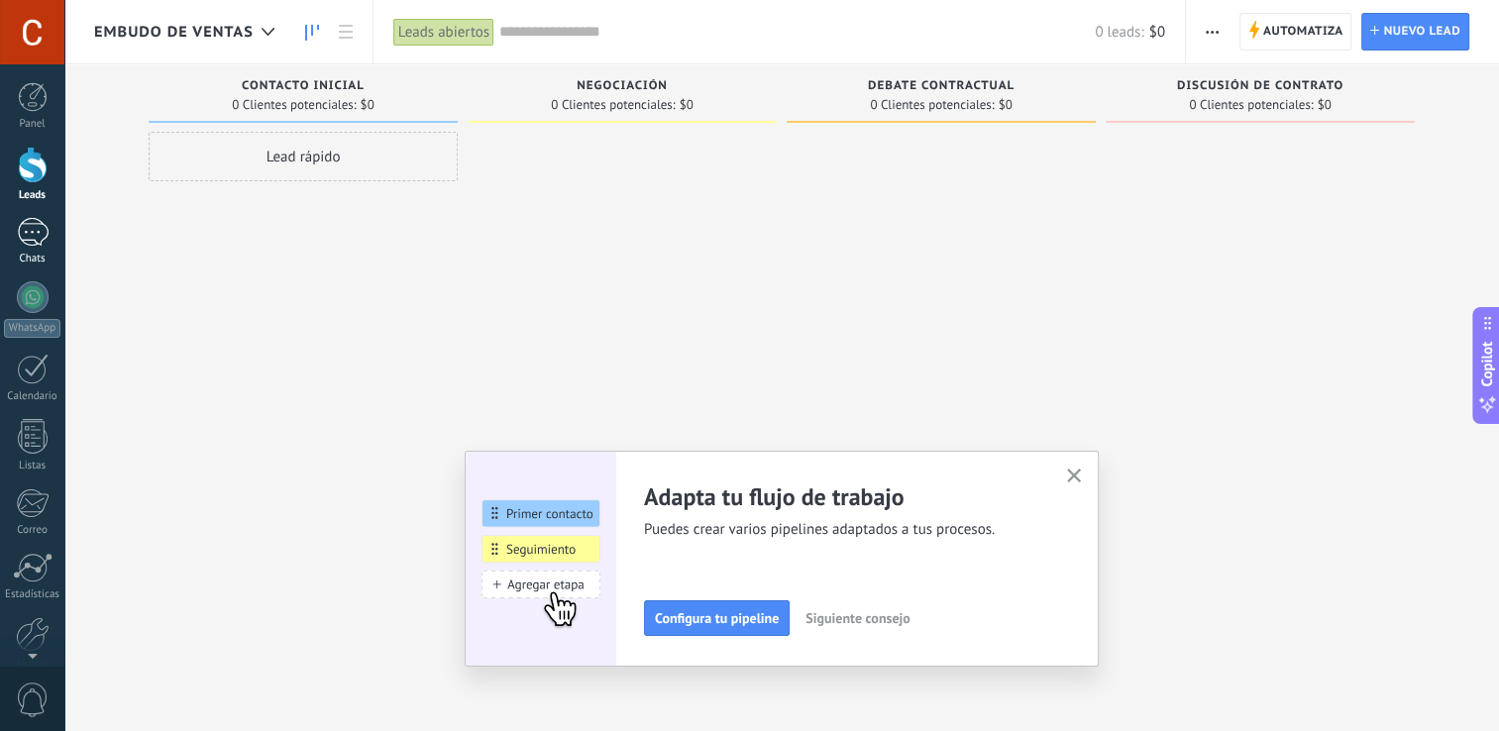
click at [29, 236] on div at bounding box center [33, 232] width 32 height 29
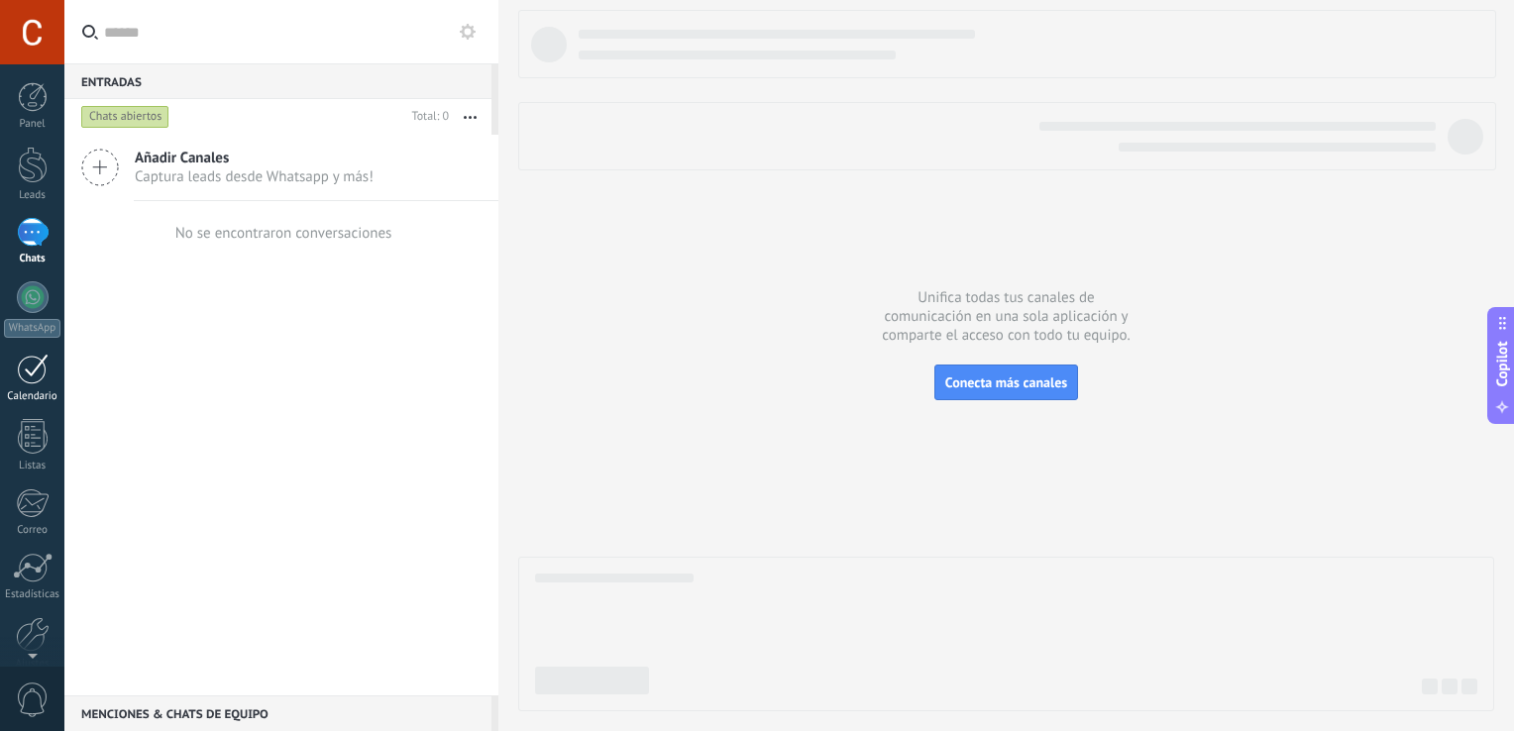
click at [26, 386] on link "Calendario" at bounding box center [32, 379] width 64 height 50
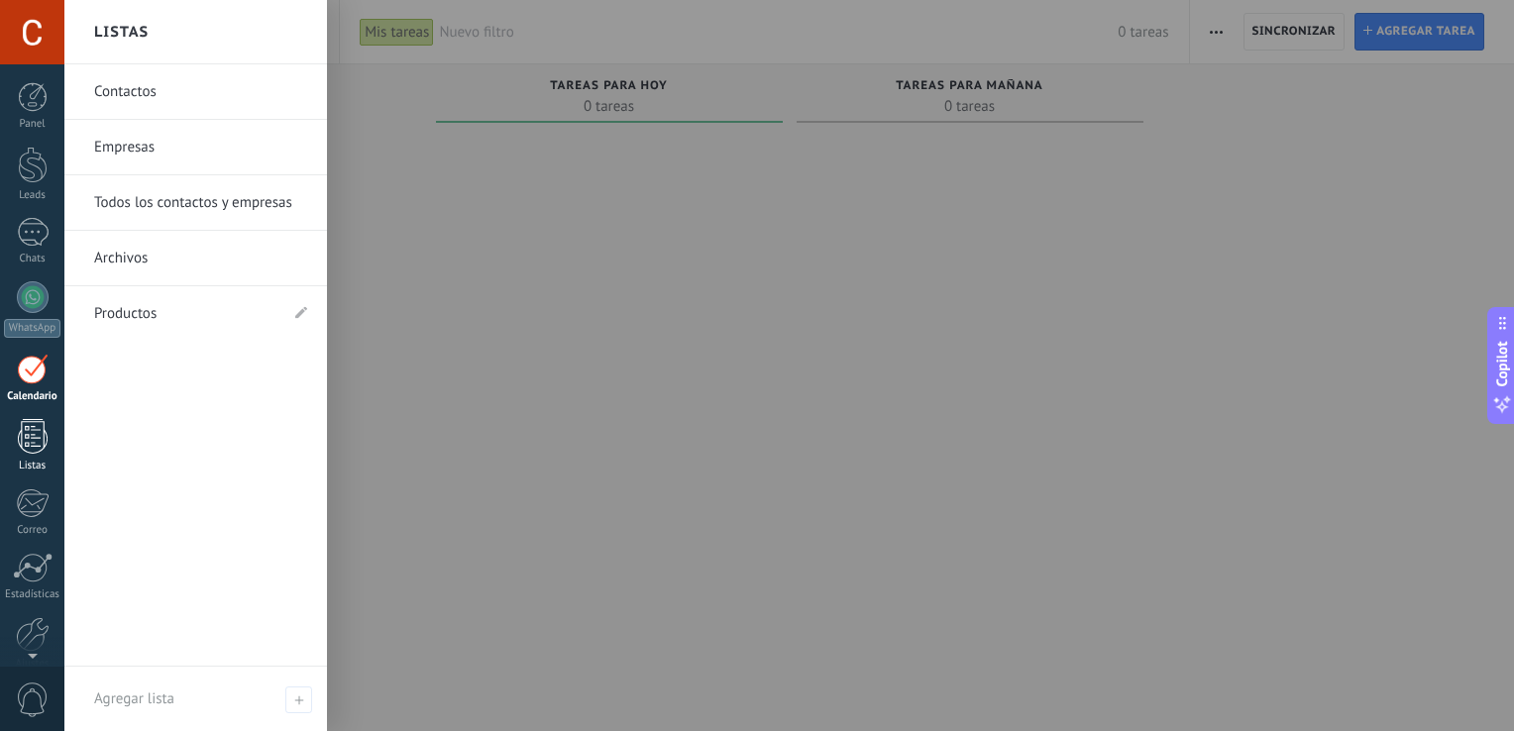
click at [40, 457] on link "Listas" at bounding box center [32, 446] width 64 height 54
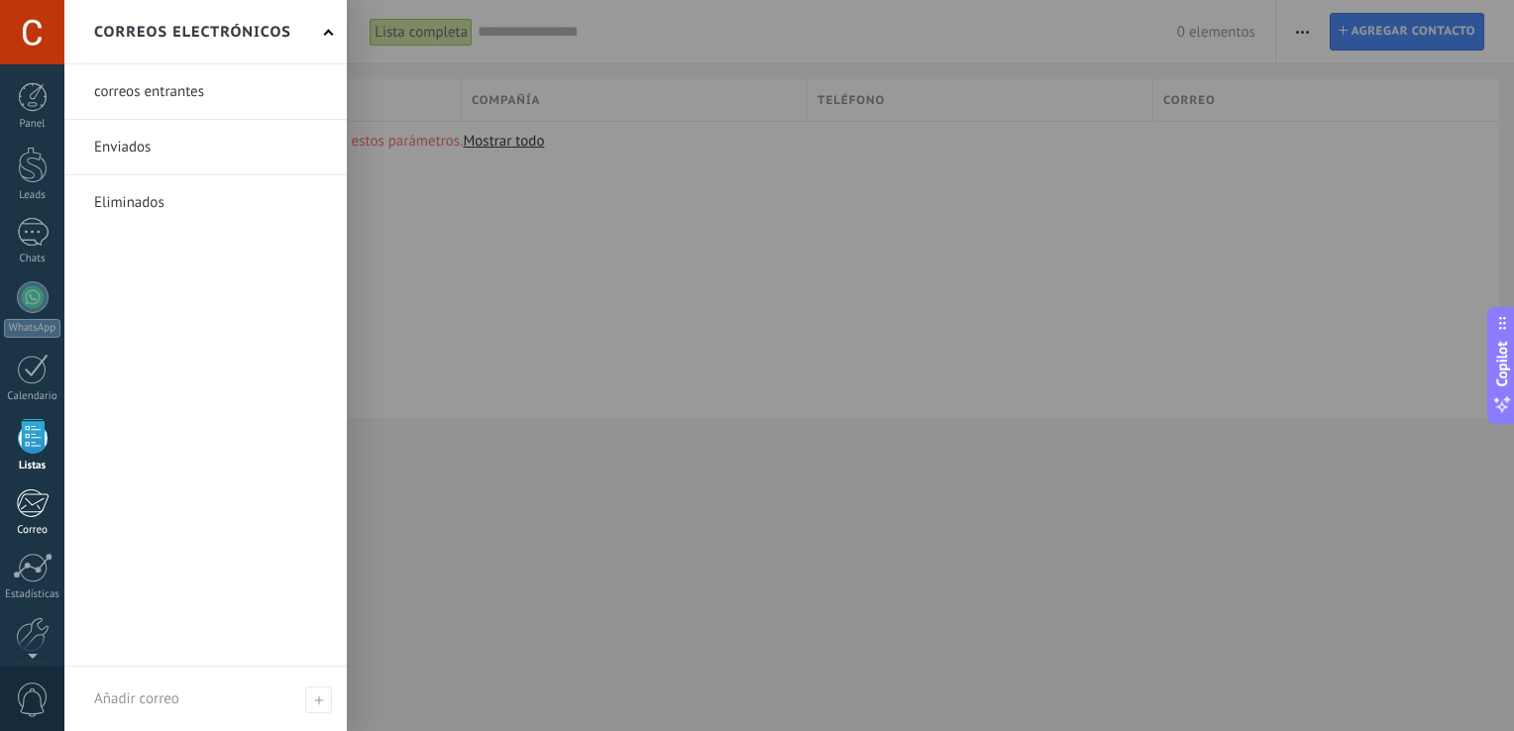
click at [29, 514] on div at bounding box center [32, 504] width 33 height 30
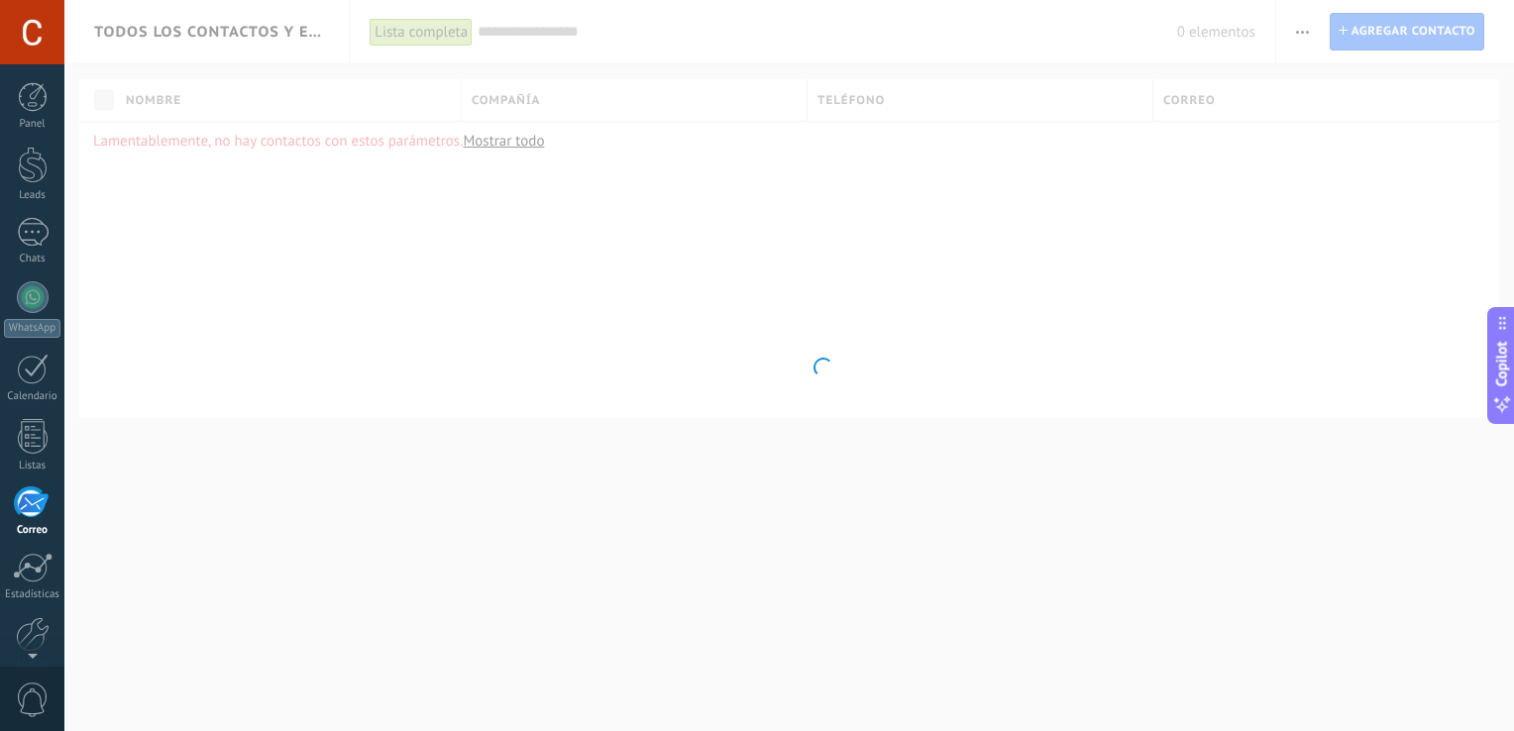
scroll to position [91, 0]
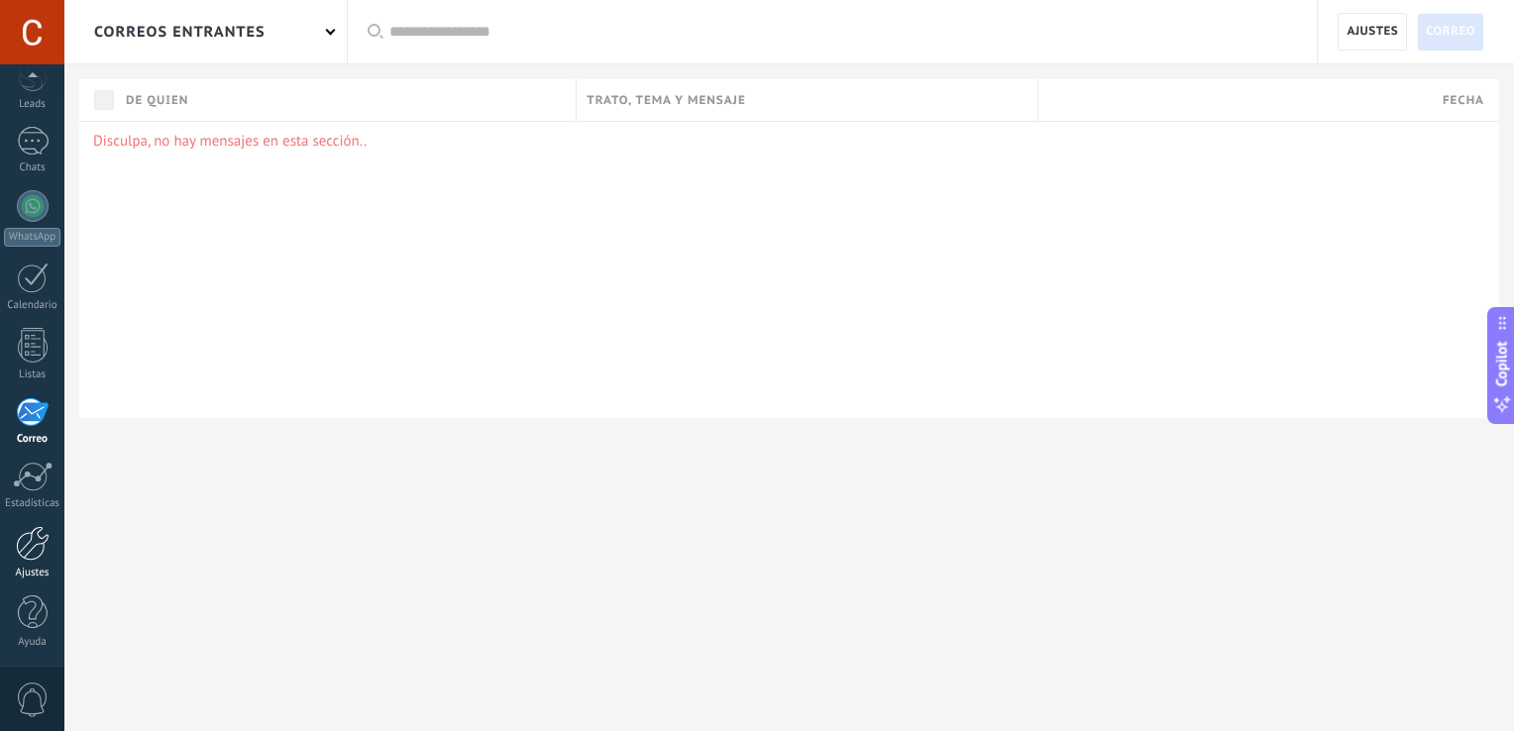
click at [36, 530] on div at bounding box center [33, 543] width 34 height 35
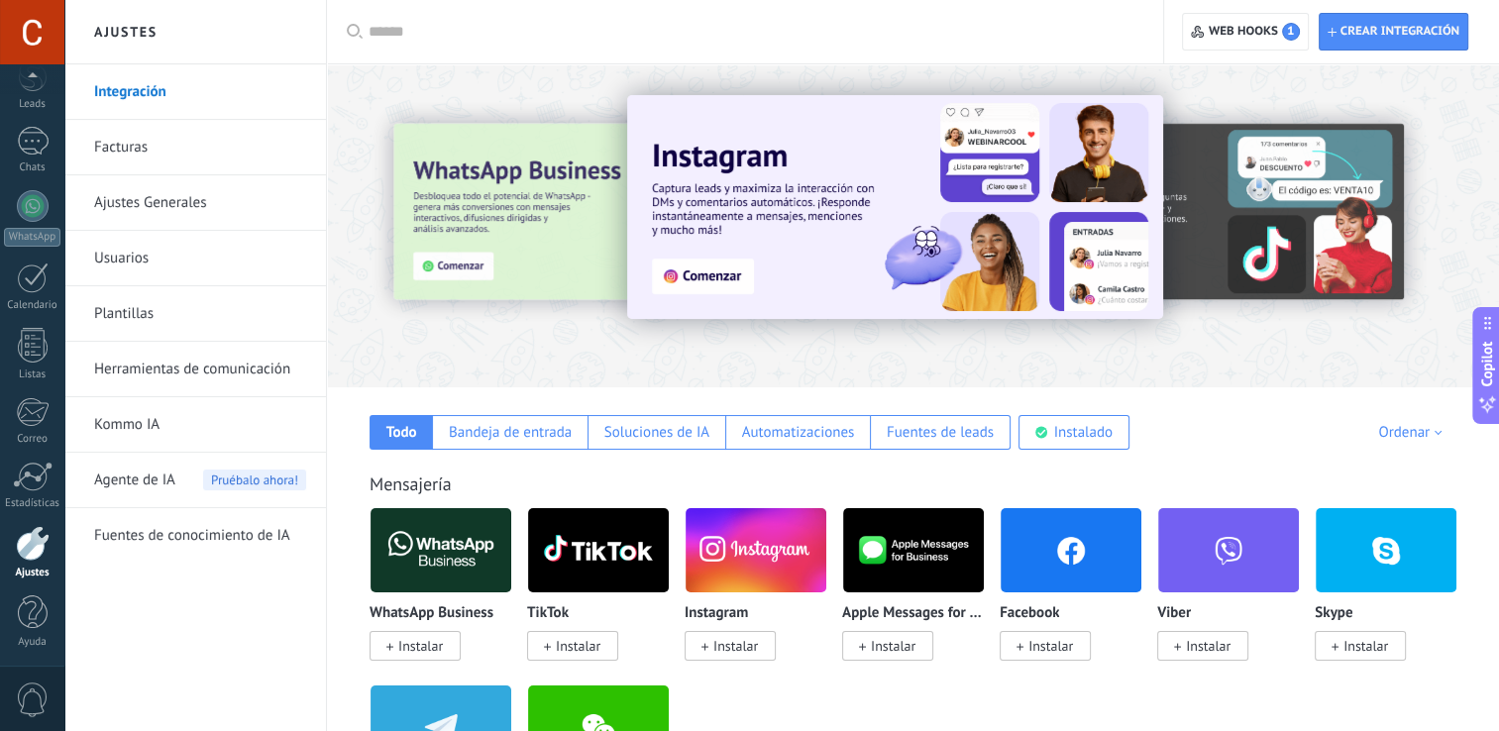
click at [171, 422] on link "Kommo IA" at bounding box center [200, 424] width 212 height 55
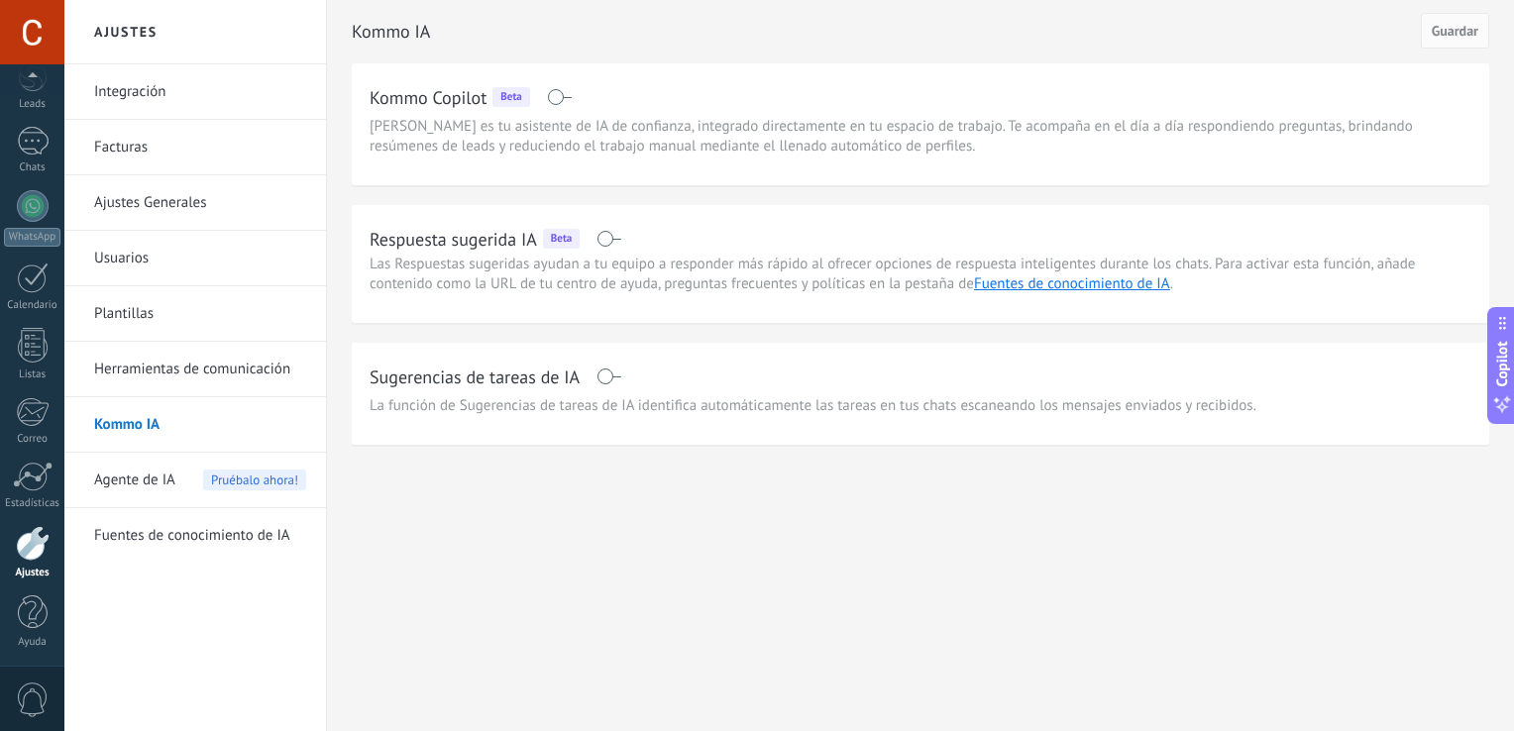
click at [611, 235] on span at bounding box center [609, 239] width 25 height 16
click at [168, 469] on span "Agente de IA" at bounding box center [134, 480] width 81 height 55
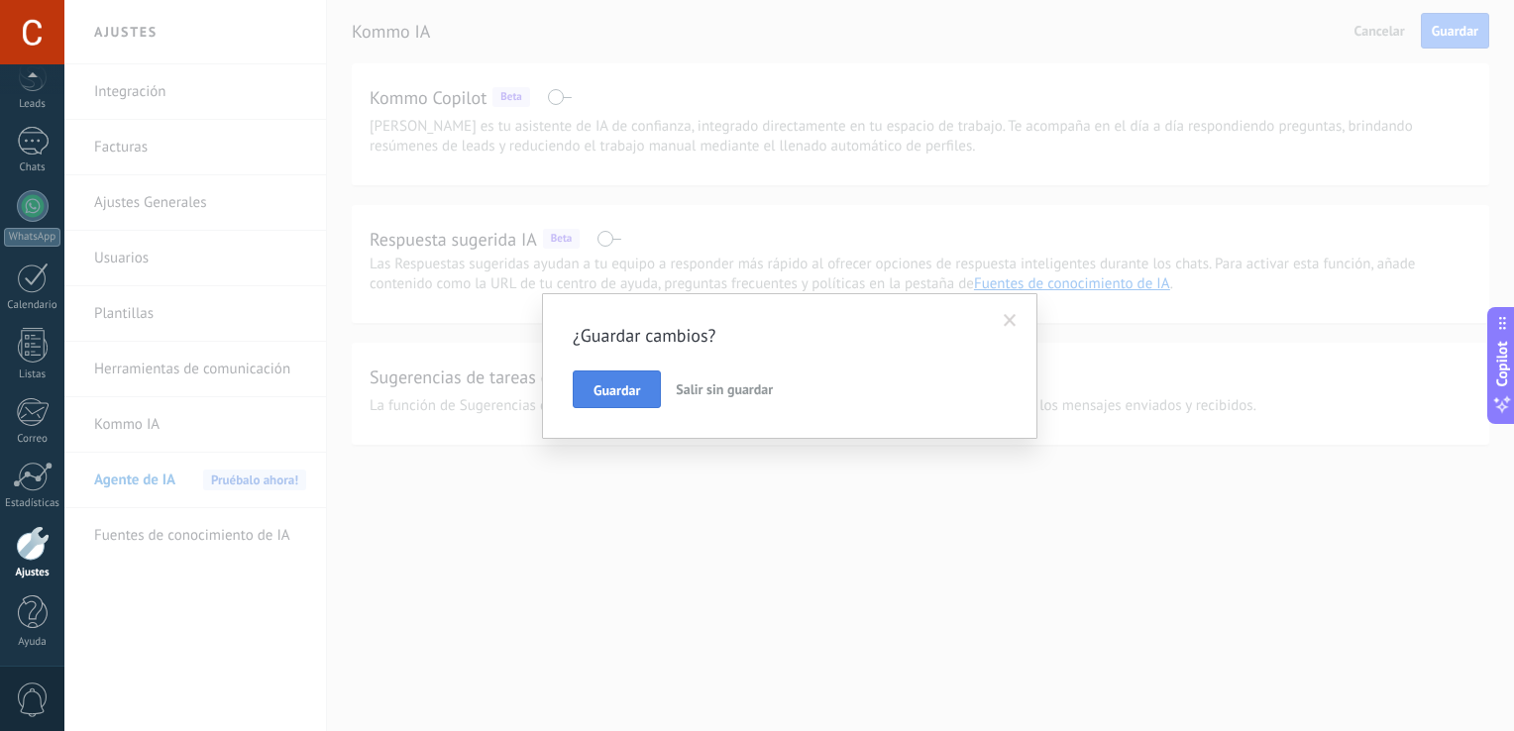
click at [621, 394] on span "Guardar" at bounding box center [617, 390] width 47 height 14
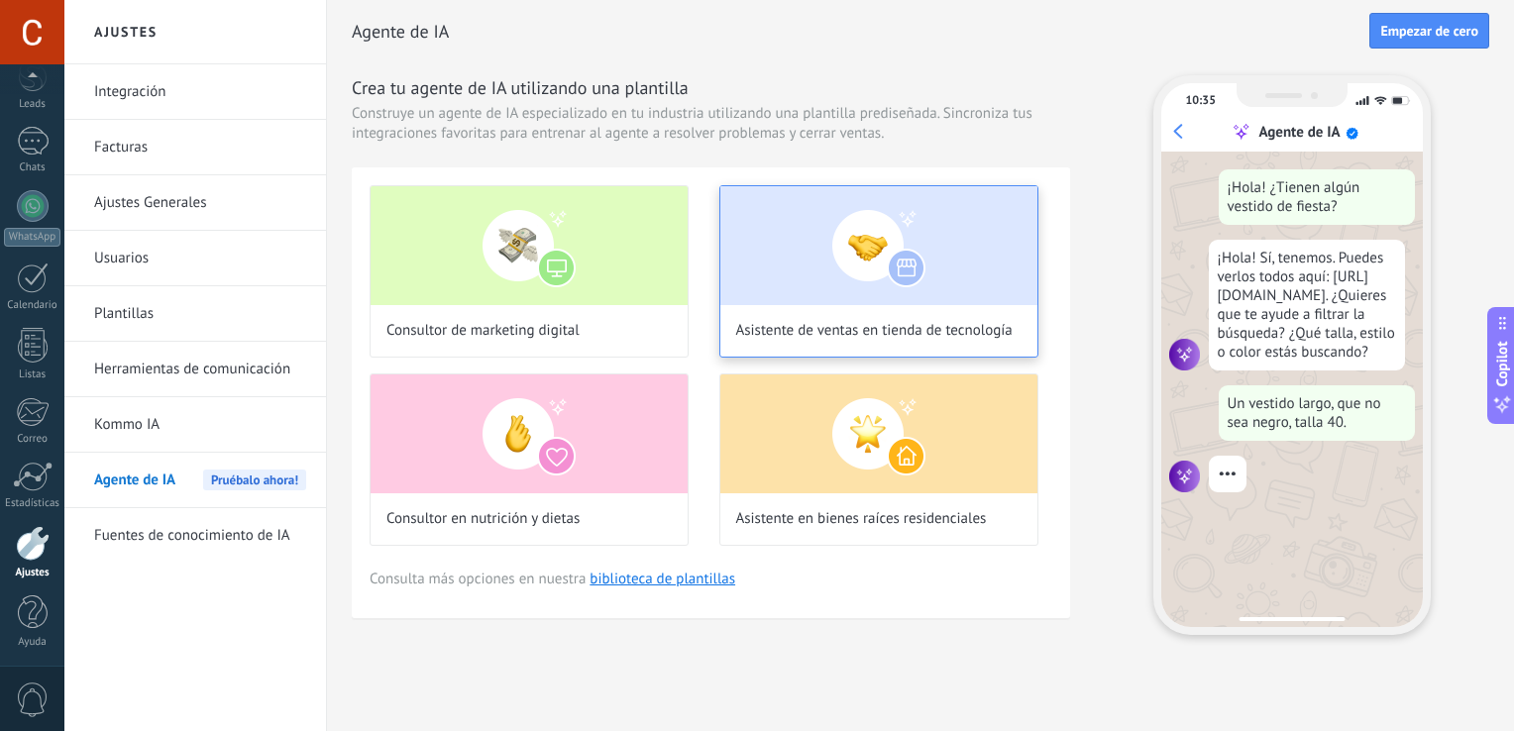
click at [794, 241] on img at bounding box center [878, 245] width 317 height 119
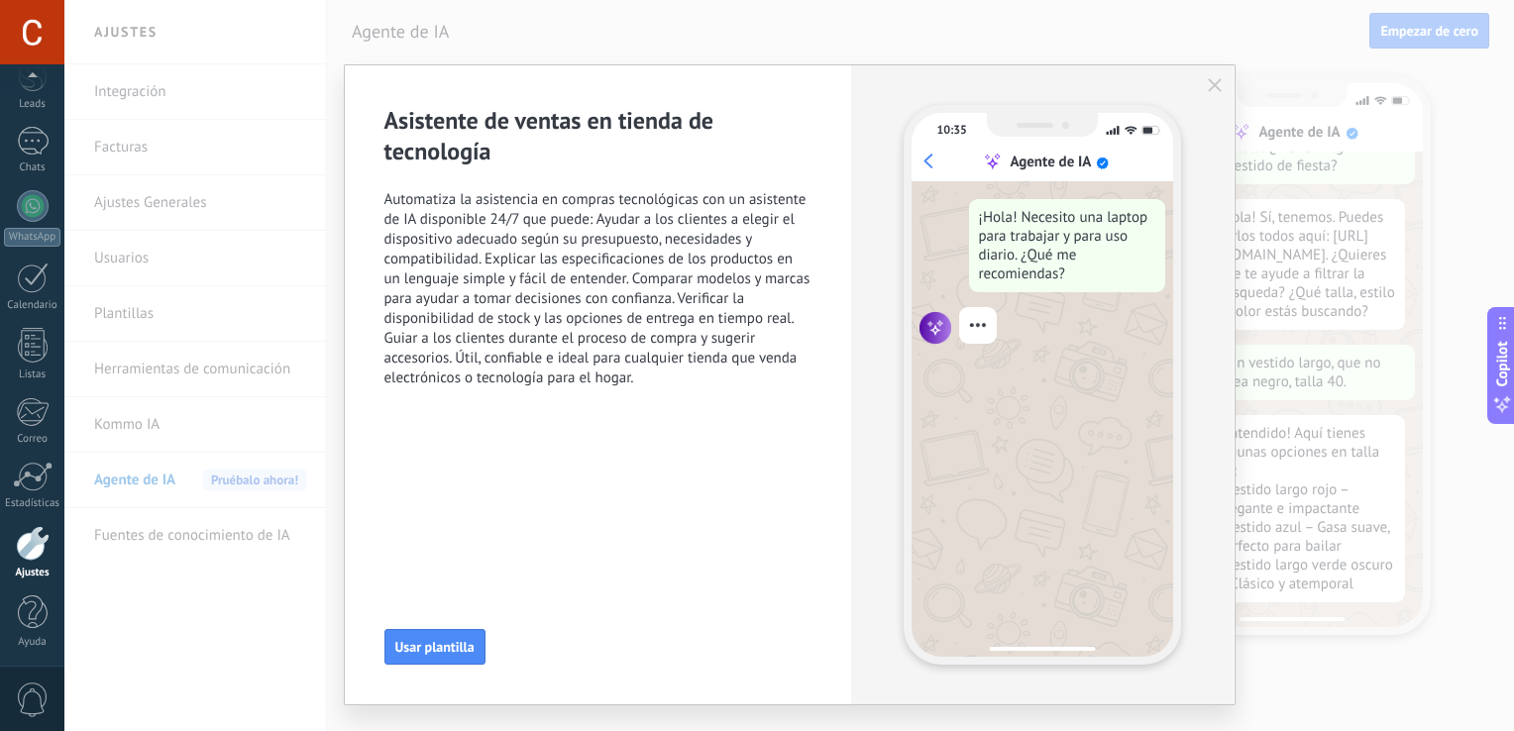
scroll to position [63, 0]
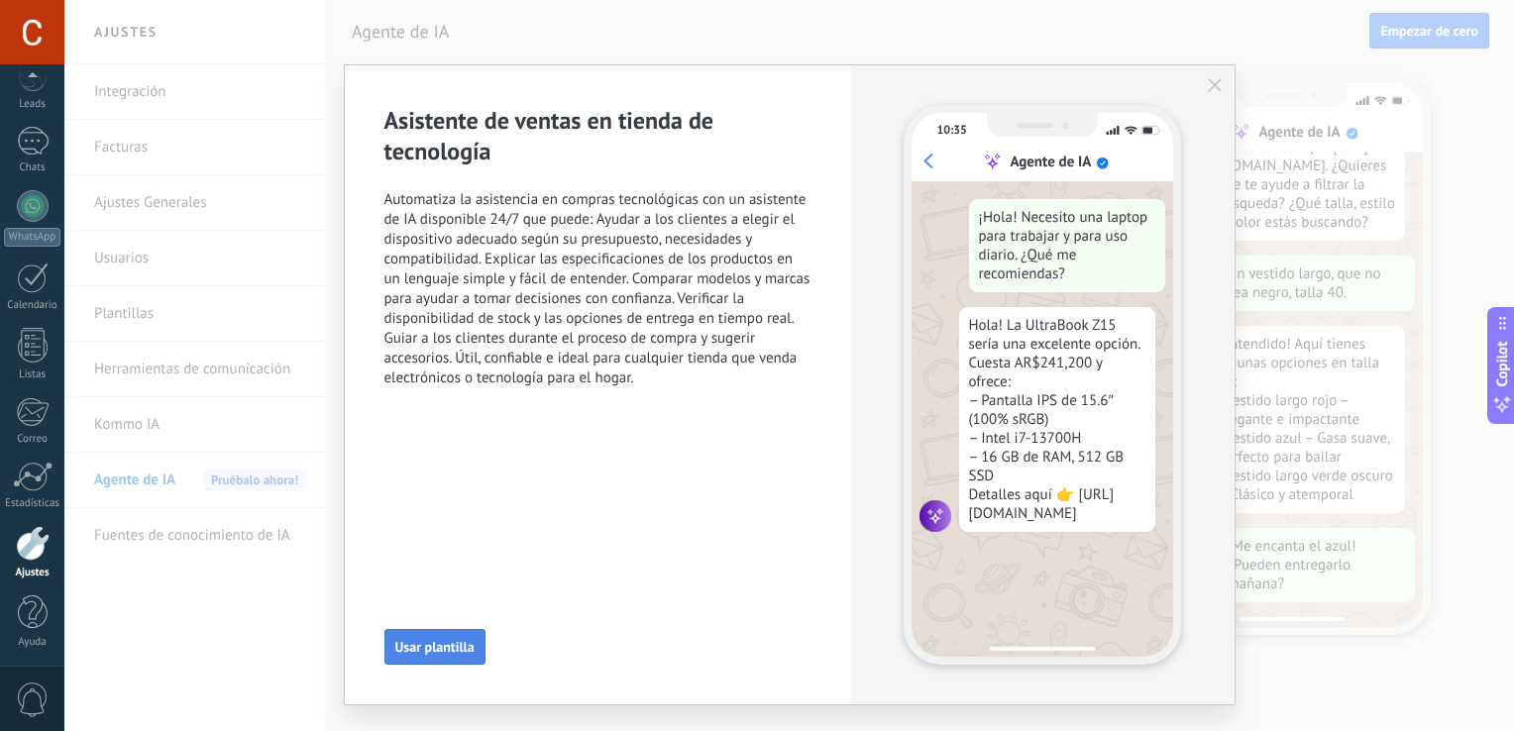
click at [448, 648] on span "Usar plantilla" at bounding box center [434, 647] width 79 height 14
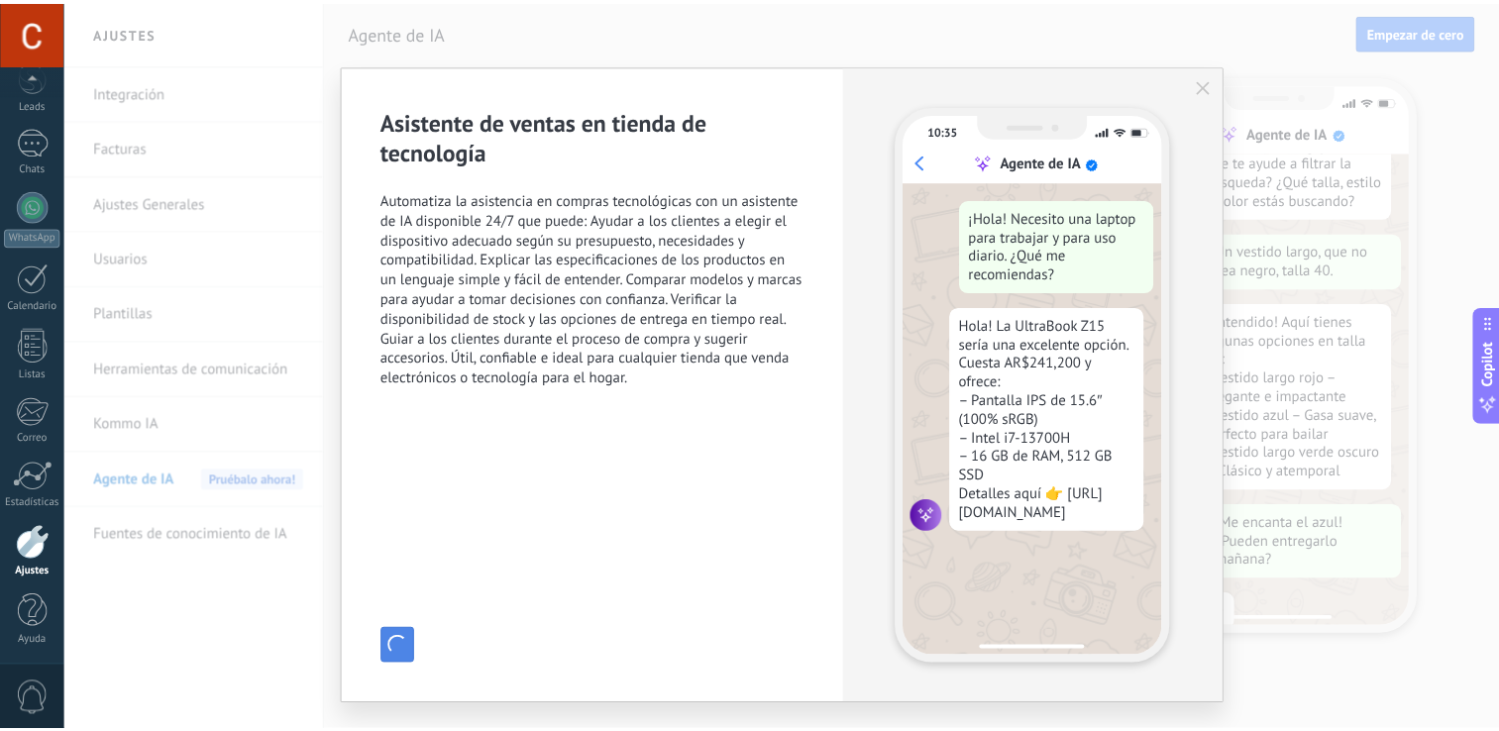
scroll to position [205, 0]
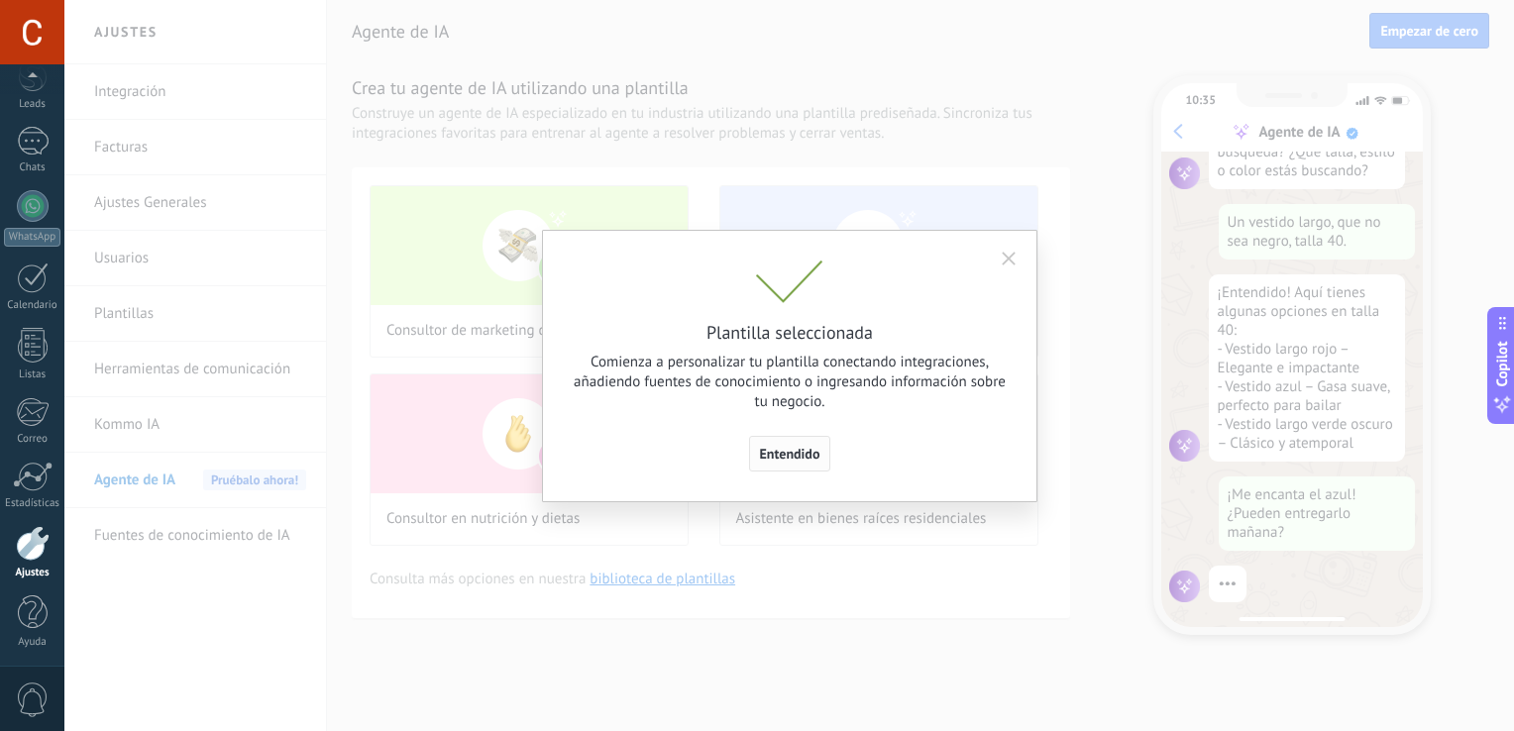
click at [775, 455] on span "Entendido" at bounding box center [790, 454] width 60 height 14
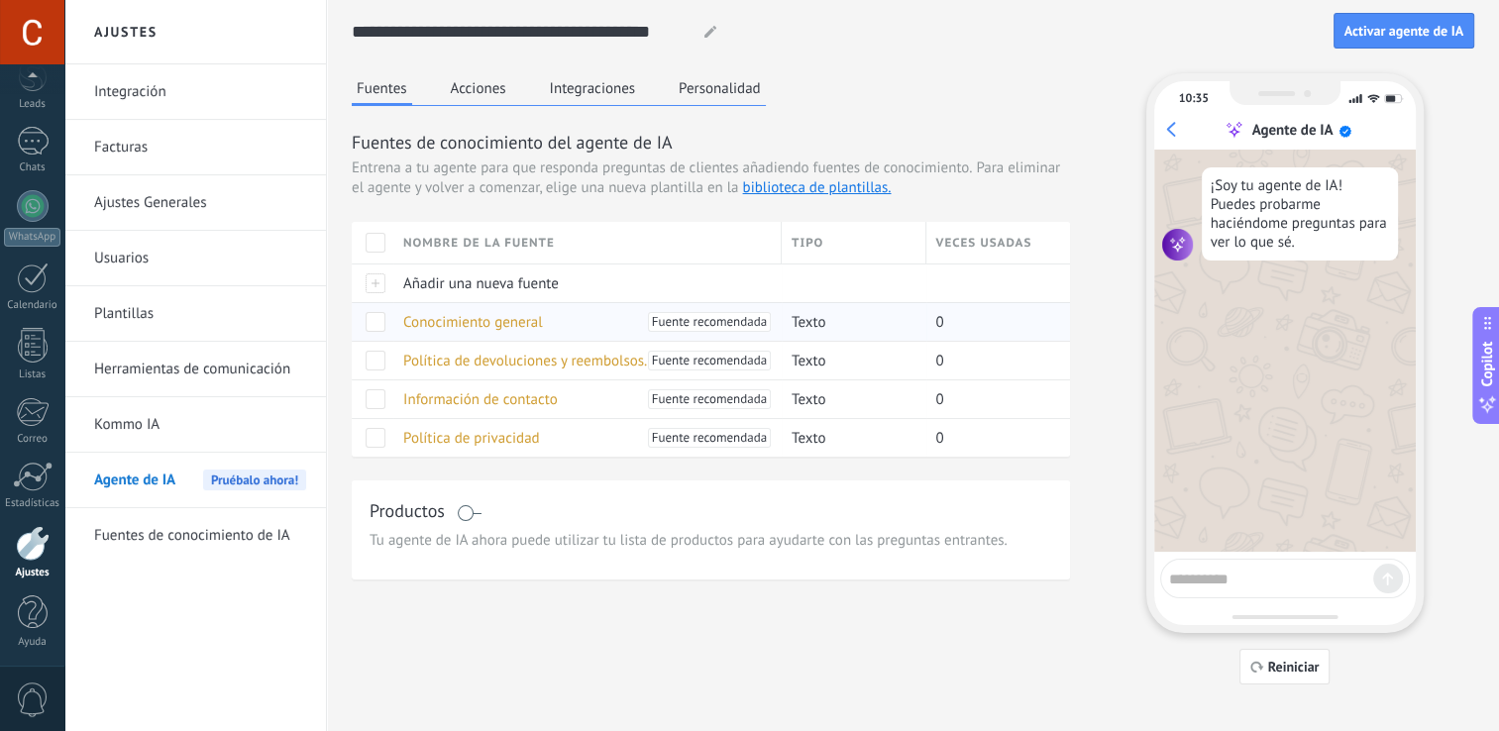
click at [379, 319] on span at bounding box center [376, 322] width 20 height 20
click at [384, 368] on div at bounding box center [376, 361] width 20 height 20
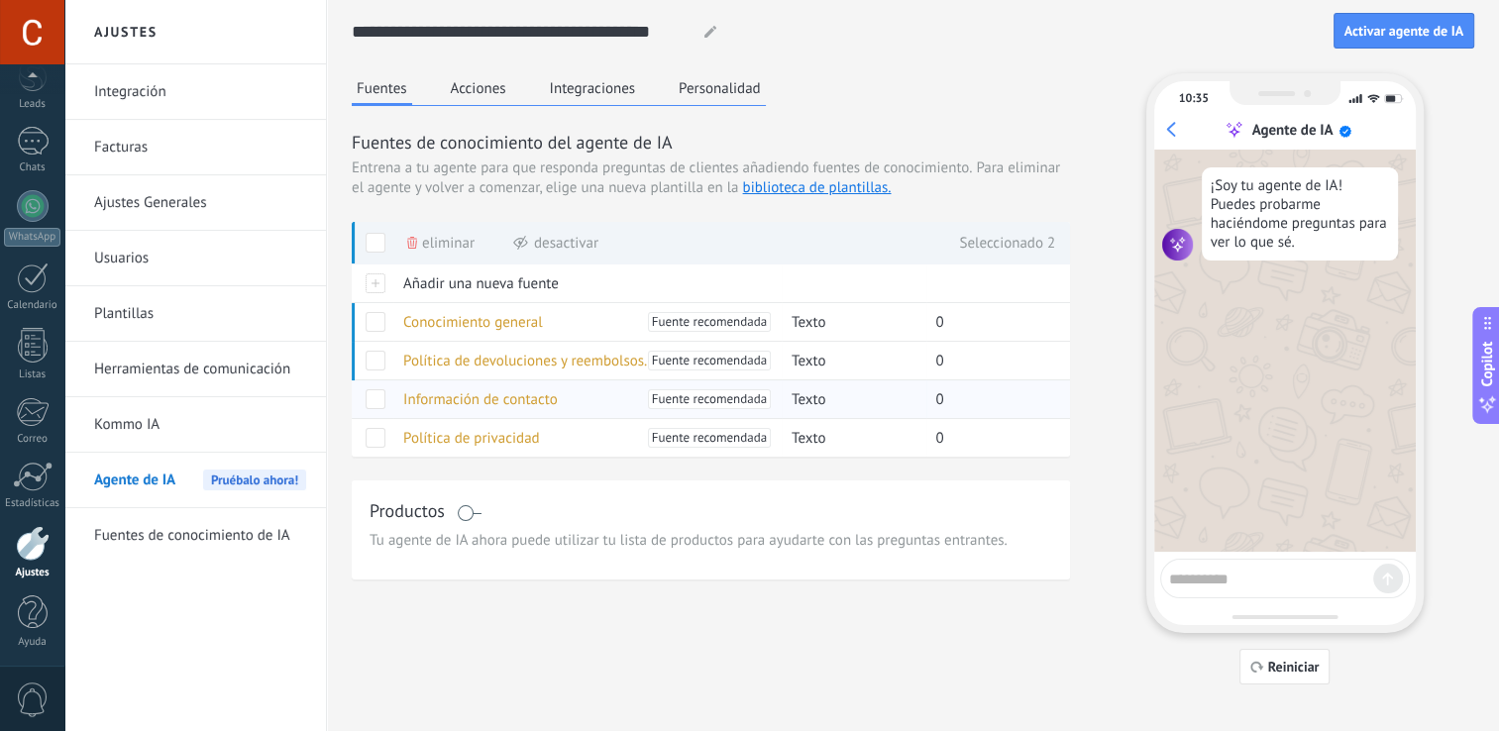
click at [374, 401] on span at bounding box center [376, 399] width 20 height 20
click at [373, 438] on span at bounding box center [376, 438] width 20 height 20
click at [1398, 37] on span "Activar agente de IA" at bounding box center [1404, 31] width 119 height 14
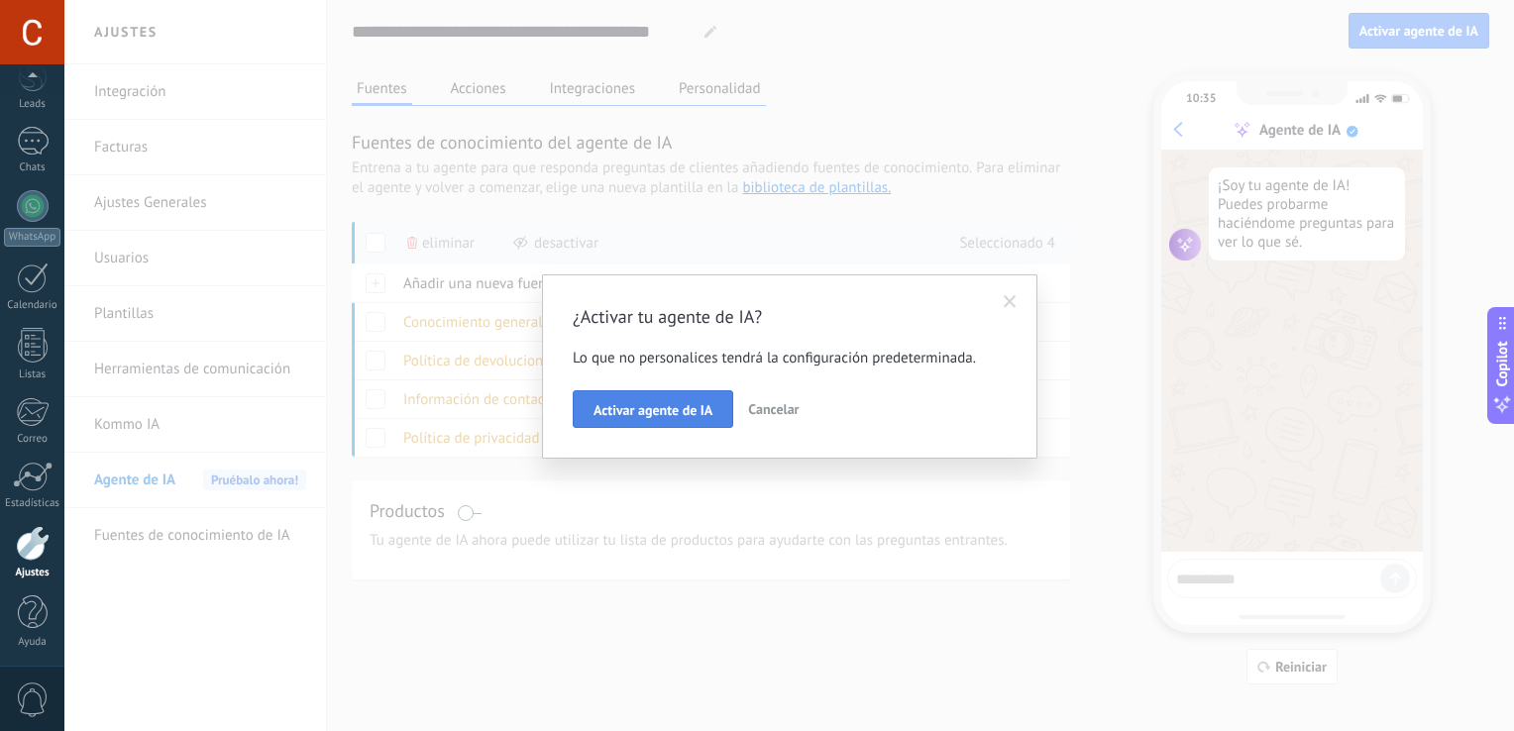
click at [651, 409] on span "Activar agente de IA" at bounding box center [653, 410] width 119 height 14
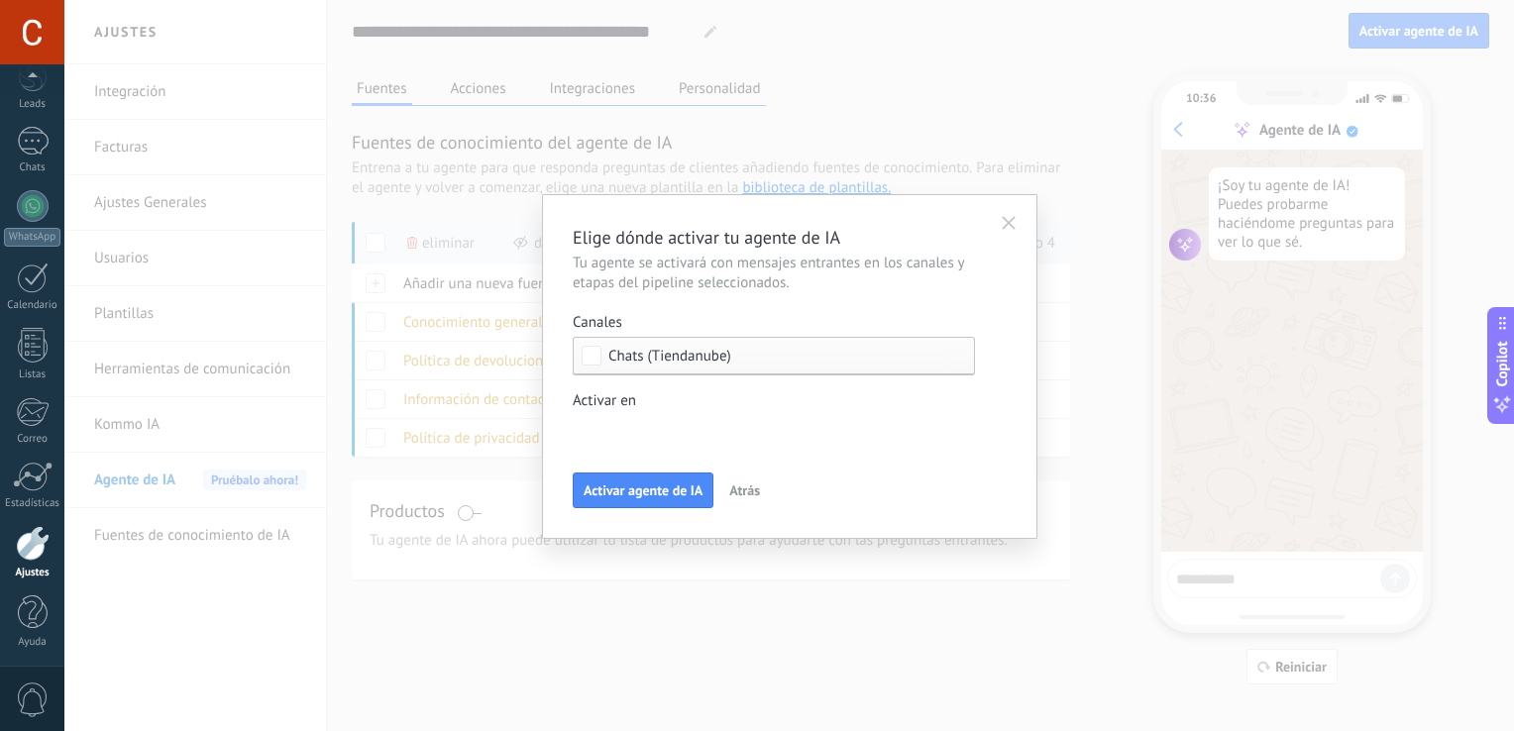
click at [1010, 229] on icon "button" at bounding box center [1009, 223] width 14 height 14
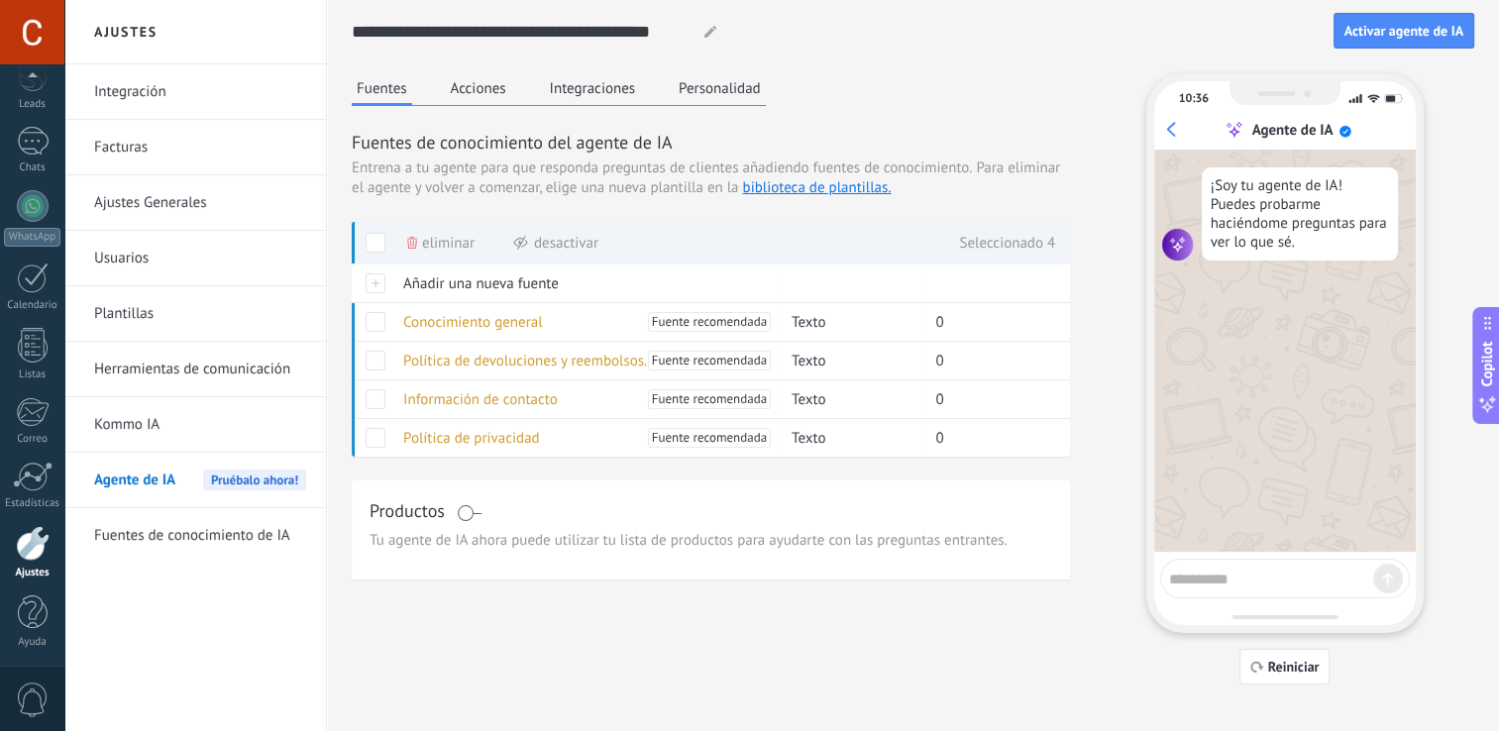
click at [486, 94] on button "Acciones" at bounding box center [478, 88] width 65 height 30
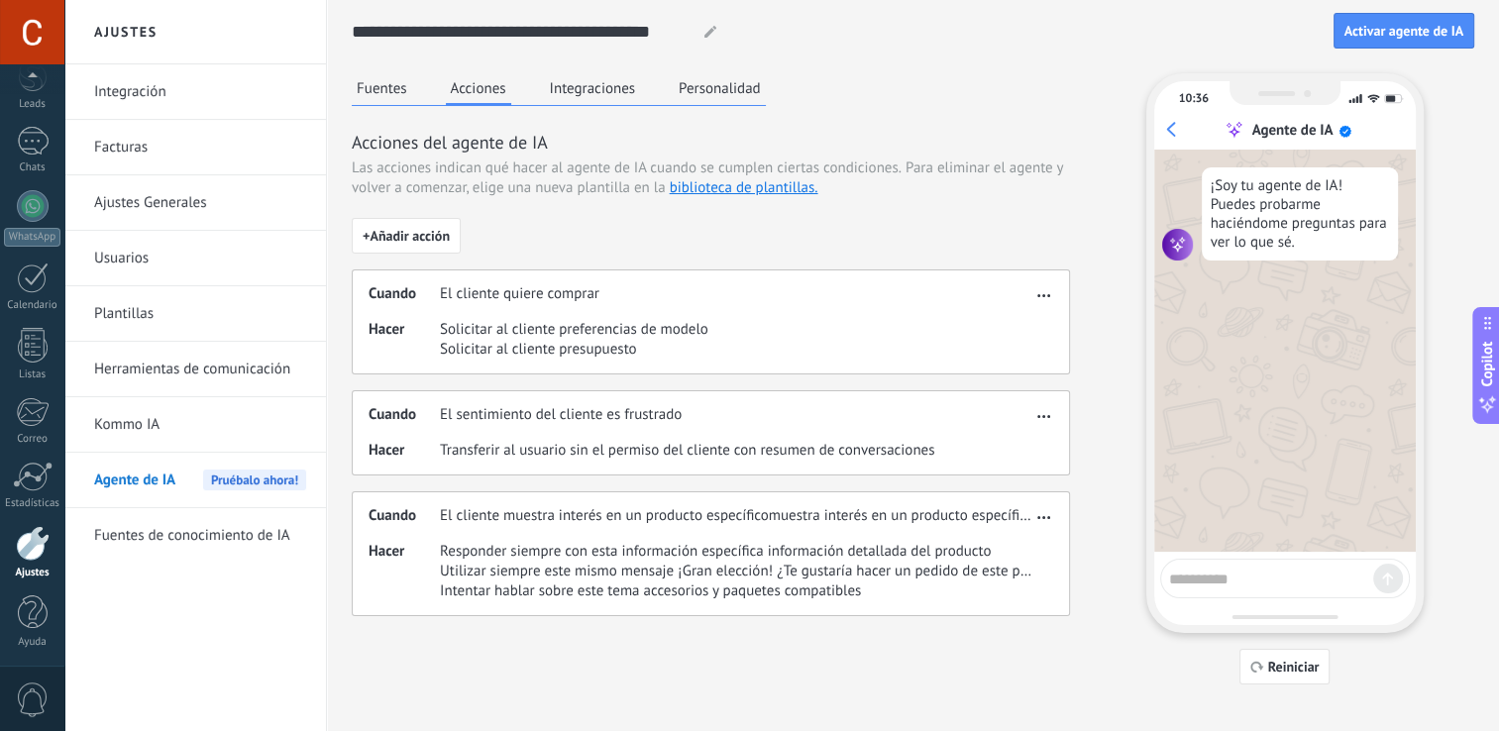
click at [1047, 415] on icon "button" at bounding box center [1044, 416] width 13 height 3
click at [1010, 436] on span "Editar" at bounding box center [1005, 445] width 38 height 20
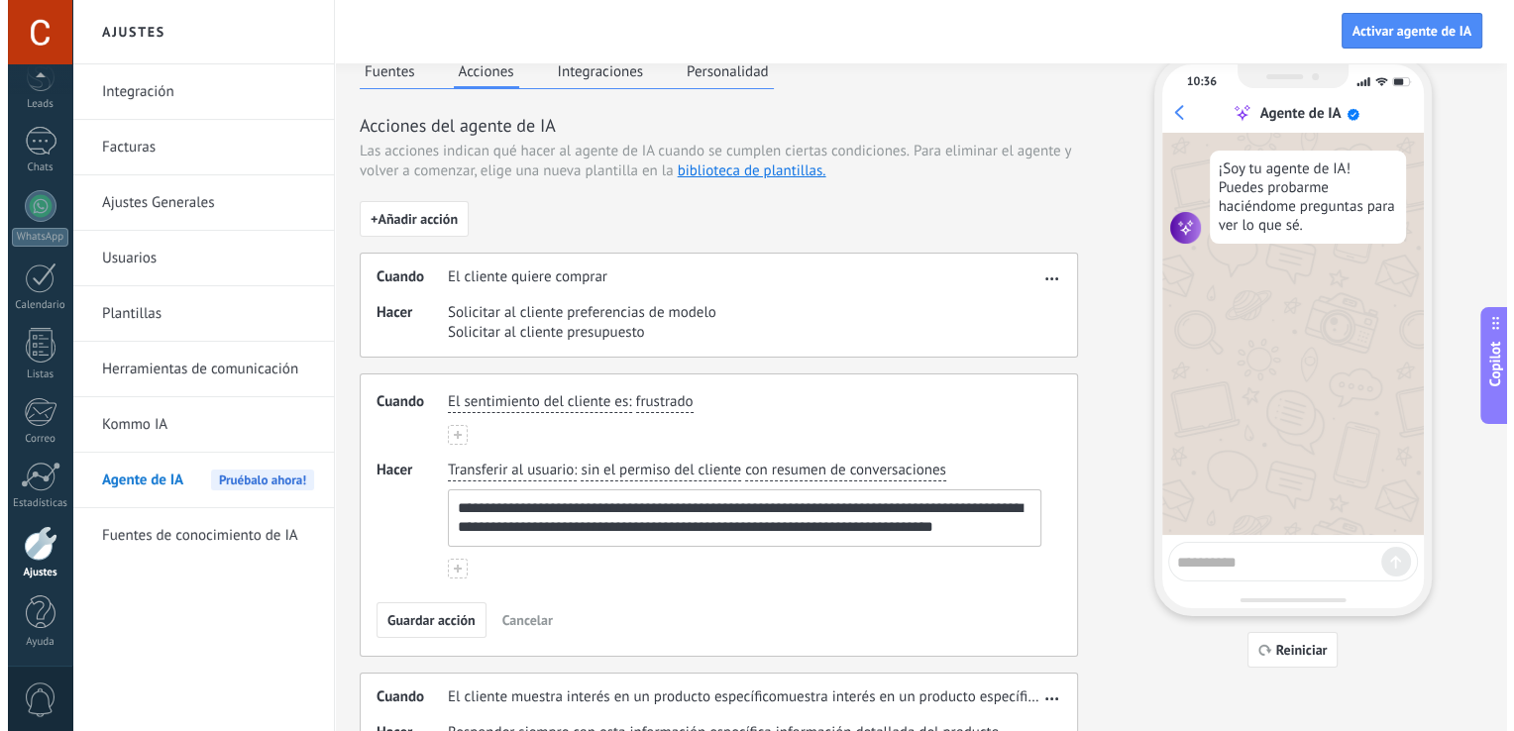
scroll to position [0, 0]
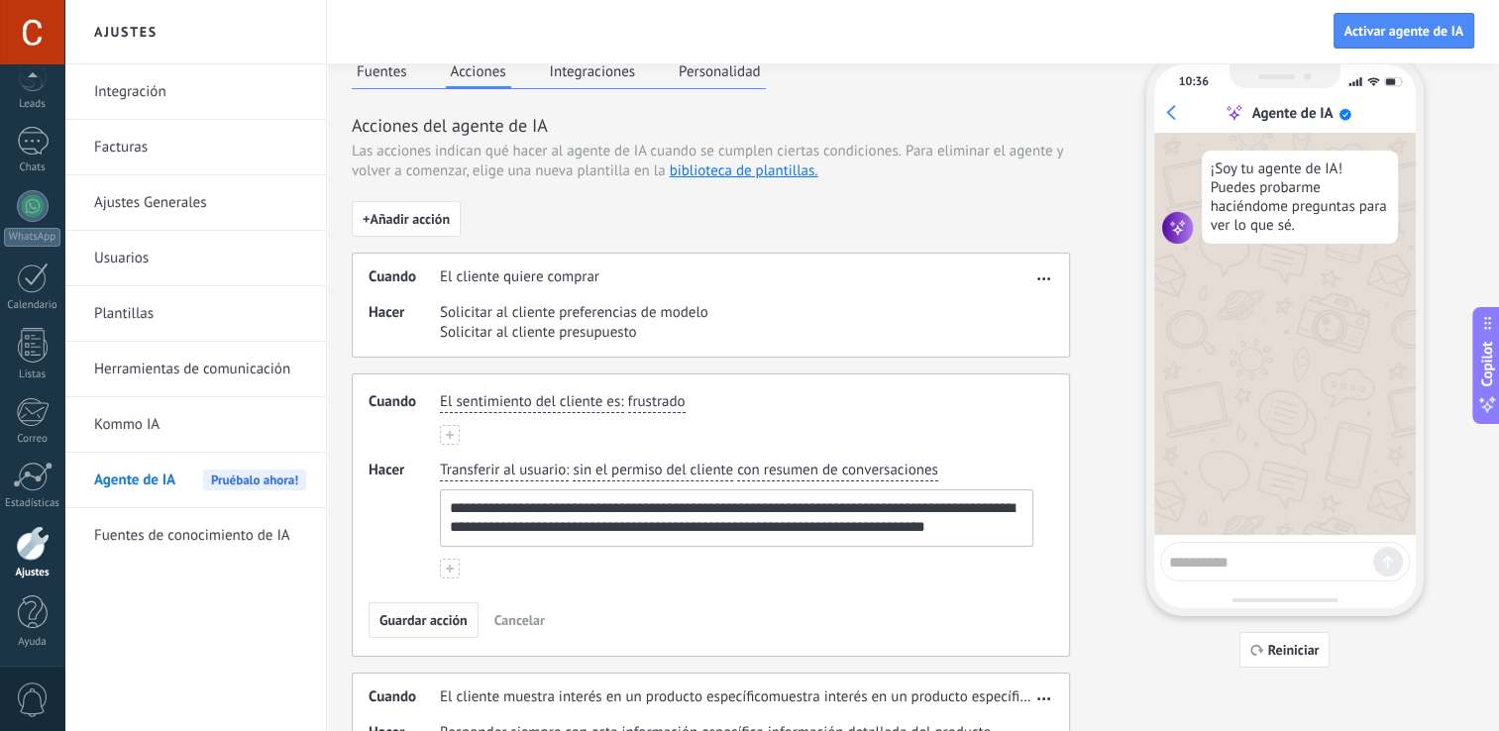
click at [440, 628] on button "Guardar acción" at bounding box center [424, 620] width 110 height 36
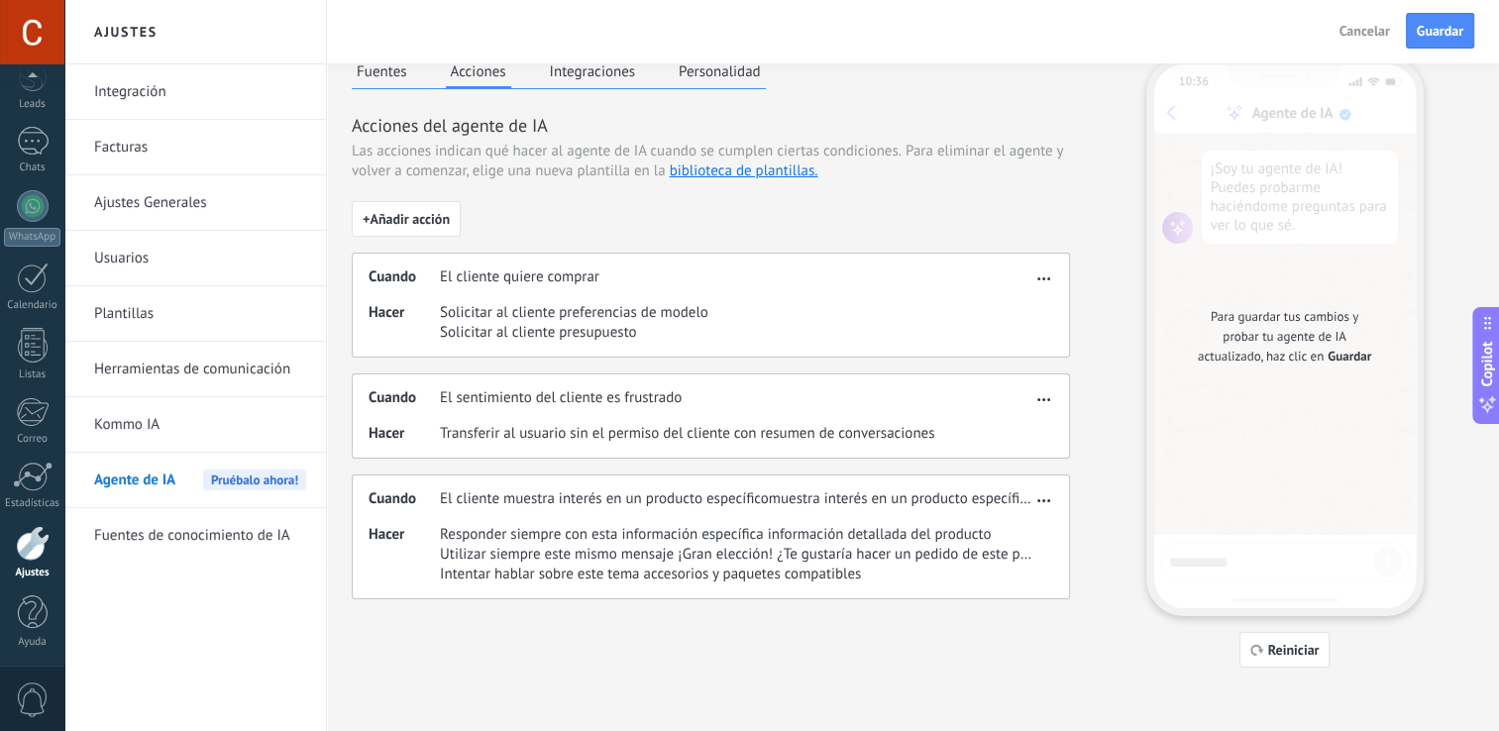
click at [602, 65] on button "Integraciones" at bounding box center [593, 71] width 96 height 30
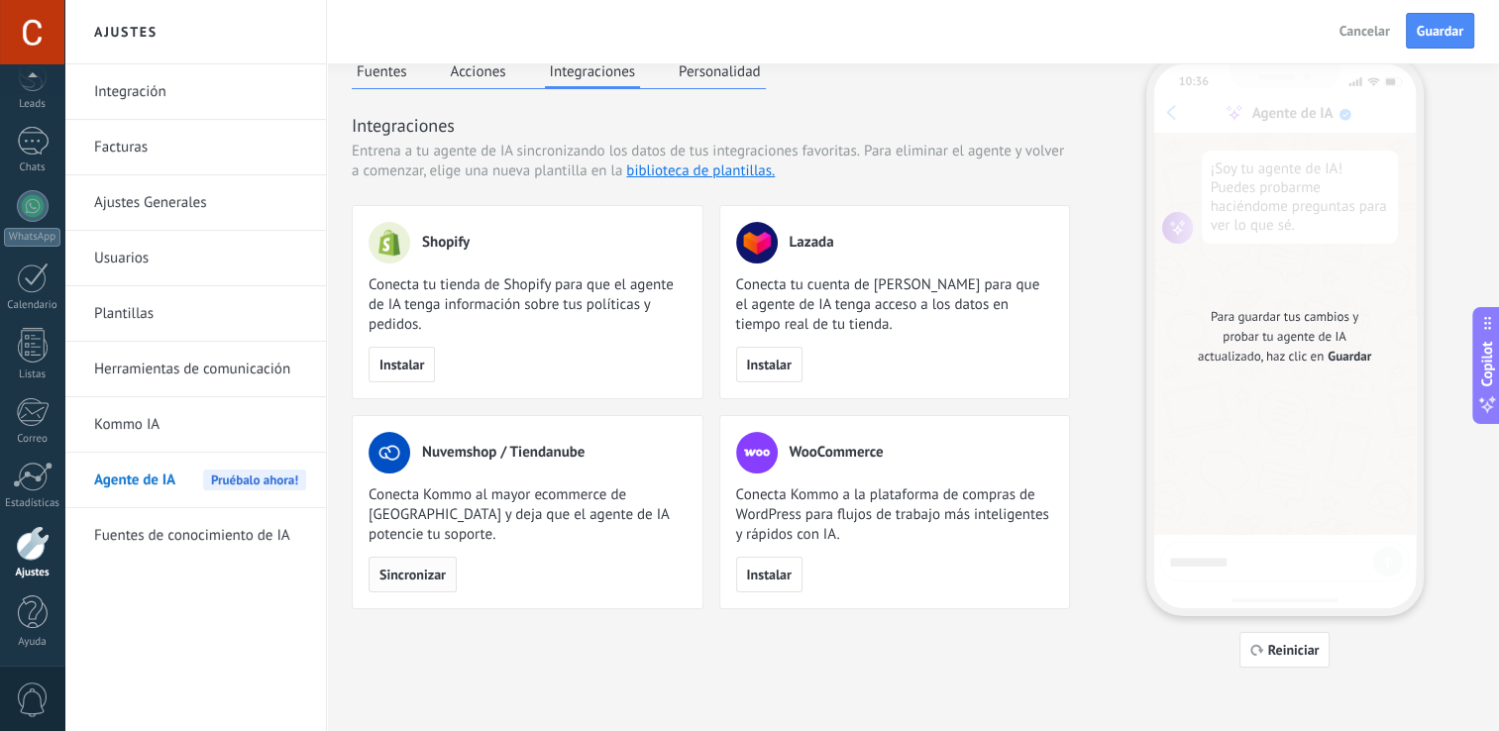
click at [417, 575] on span "Sincronizar" at bounding box center [413, 575] width 66 height 14
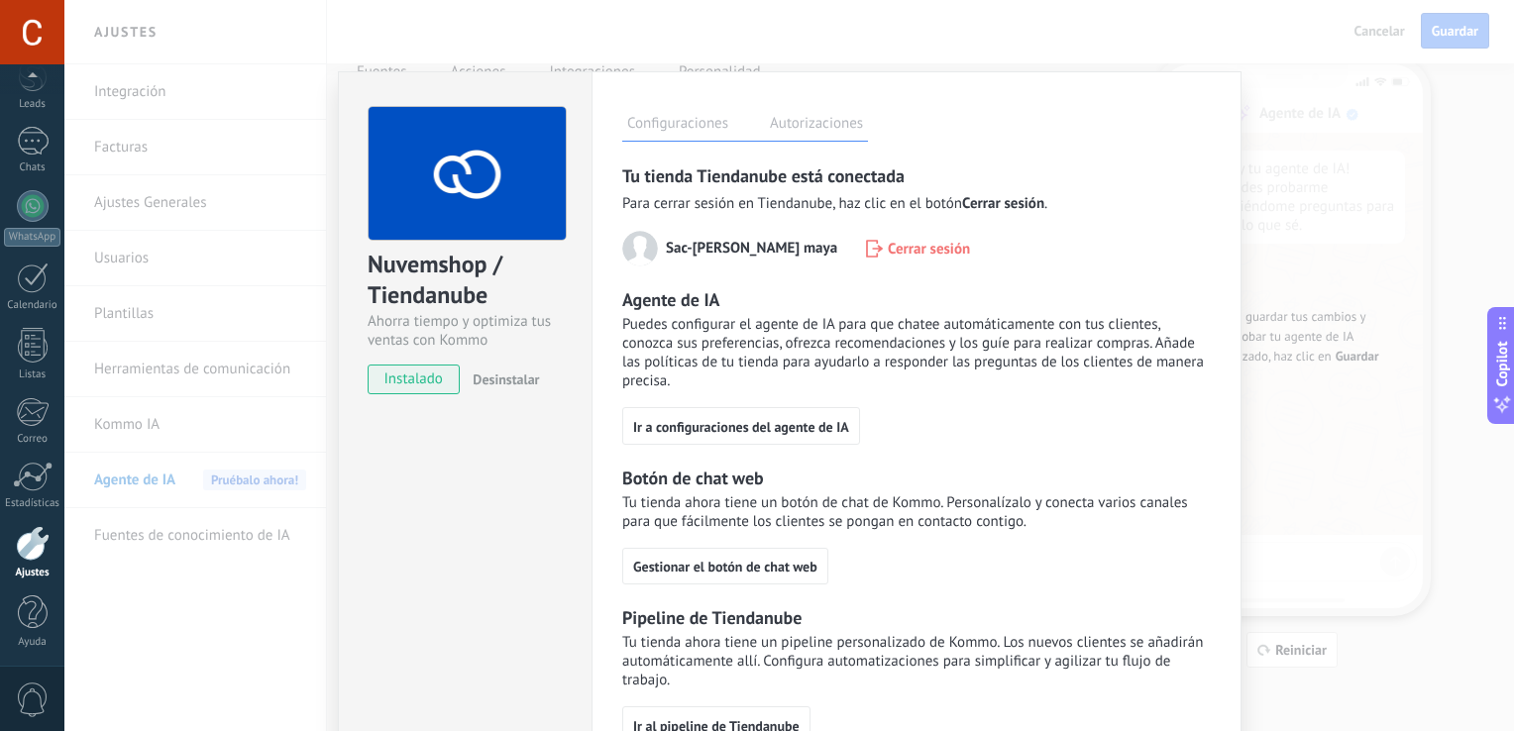
click at [1387, 142] on div "Nuvemshop / Tiendanube Ahorra tiempo y optimiza tus ventas con Kommo instalado …" at bounding box center [789, 365] width 1450 height 731
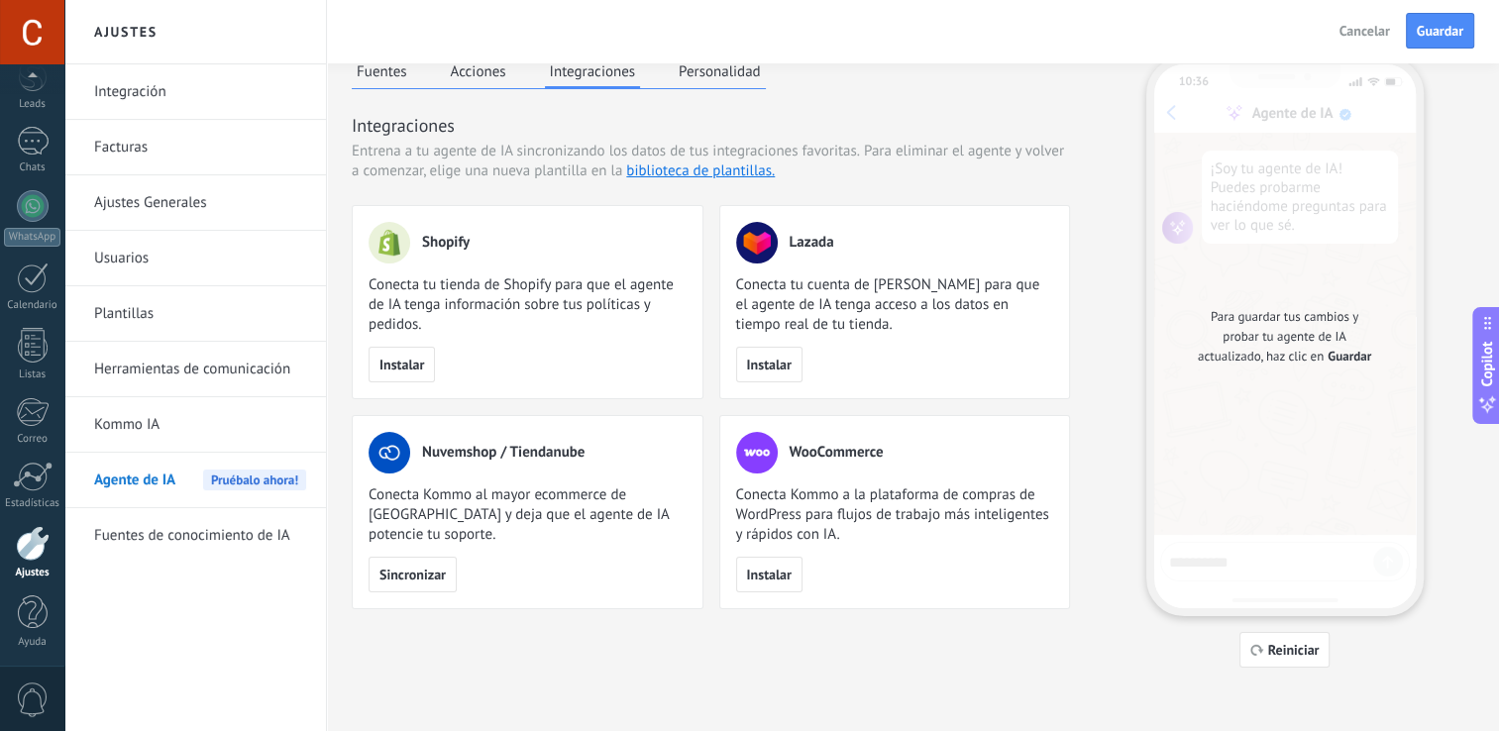
click at [721, 77] on button "Personalidad" at bounding box center [720, 71] width 92 height 30
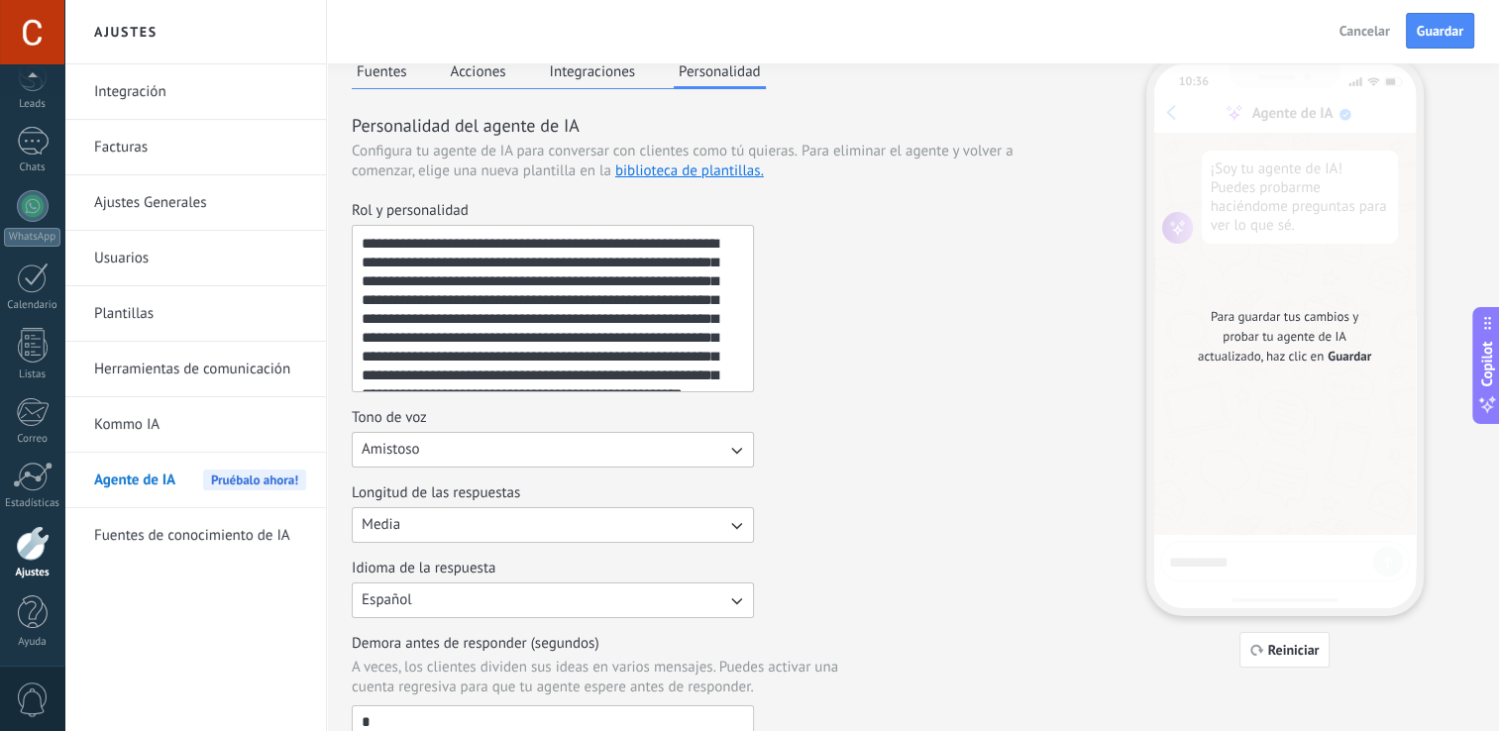
drag, startPoint x: 720, startPoint y: 242, endPoint x: 642, endPoint y: 245, distance: 78.3
click at [642, 245] on textarea "**********" at bounding box center [551, 308] width 396 height 165
drag, startPoint x: 432, startPoint y: 263, endPoint x: 430, endPoint y: 280, distance: 17.9
click at [430, 280] on textarea "**********" at bounding box center [551, 308] width 396 height 165
drag, startPoint x: 468, startPoint y: 263, endPoint x: 560, endPoint y: 283, distance: 94.5
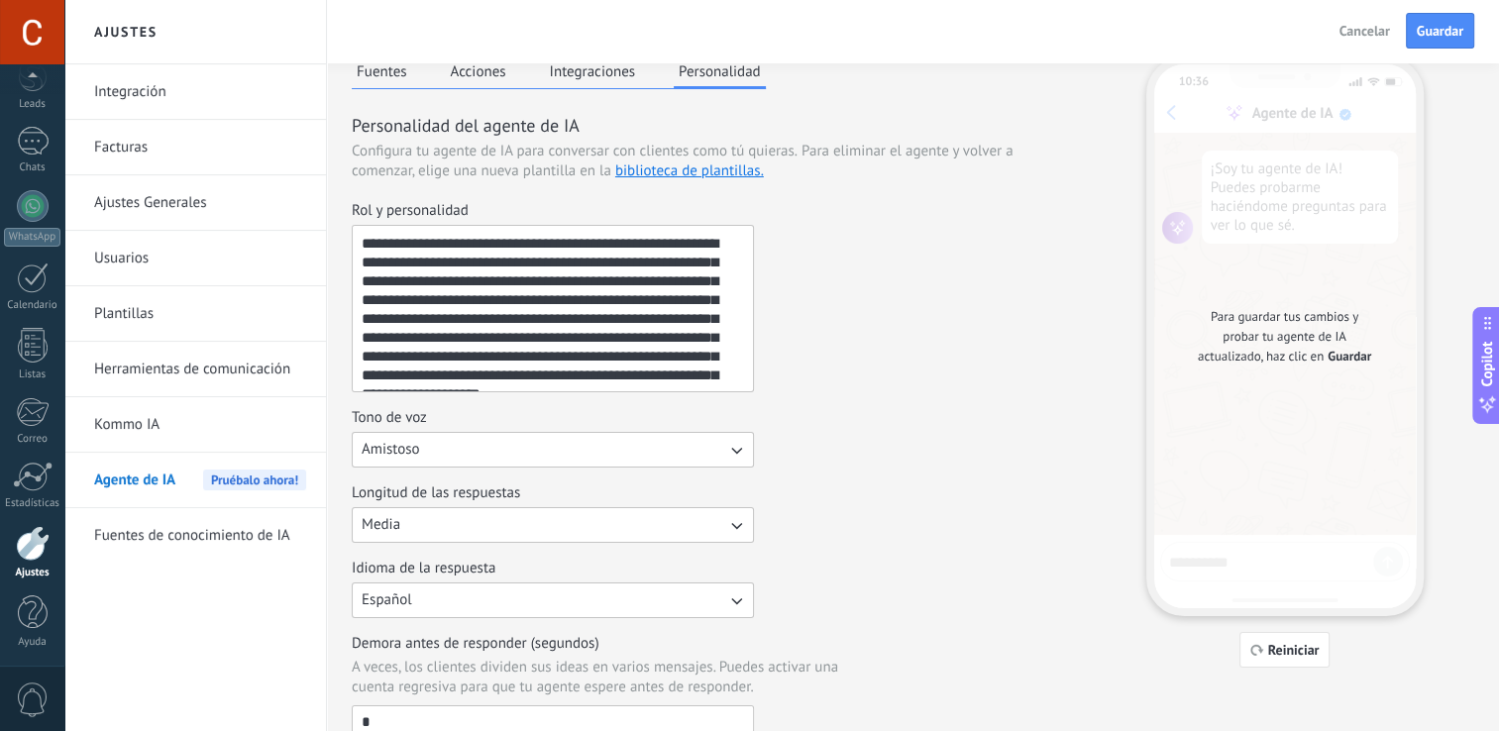
click at [560, 283] on textarea "**********" at bounding box center [551, 308] width 396 height 165
click at [595, 256] on textarea "**********" at bounding box center [551, 308] width 396 height 165
drag, startPoint x: 580, startPoint y: 259, endPoint x: 559, endPoint y: 286, distance: 34.7
click at [559, 286] on textarea "**********" at bounding box center [551, 308] width 396 height 165
click at [428, 261] on textarea "**********" at bounding box center [551, 308] width 396 height 165
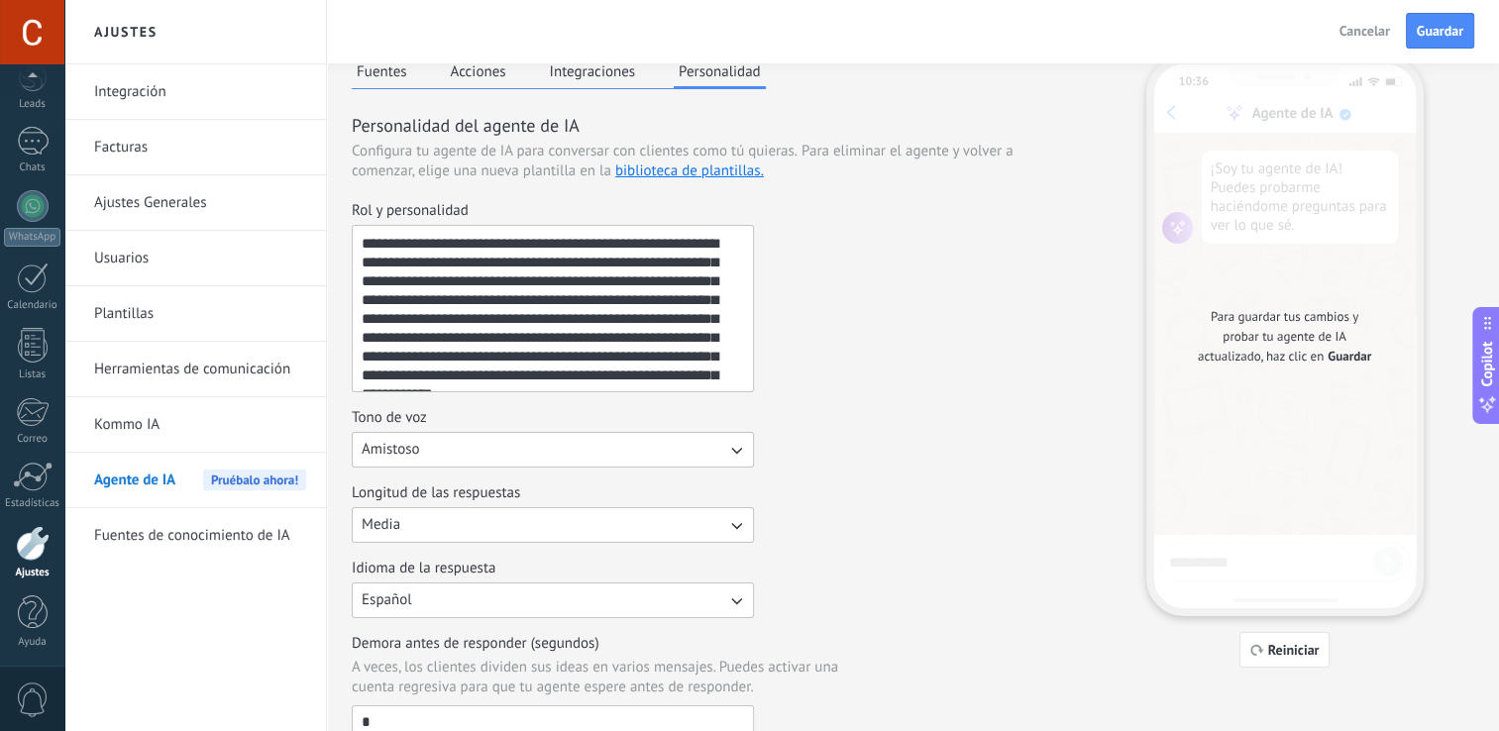
click at [682, 242] on textarea "**********" at bounding box center [551, 308] width 396 height 165
drag, startPoint x: 741, startPoint y: 298, endPoint x: 744, endPoint y: 327, distance: 28.9
click at [744, 327] on textarea "**********" at bounding box center [551, 308] width 396 height 165
click at [808, 273] on div "**********" at bounding box center [711, 296] width 718 height 191
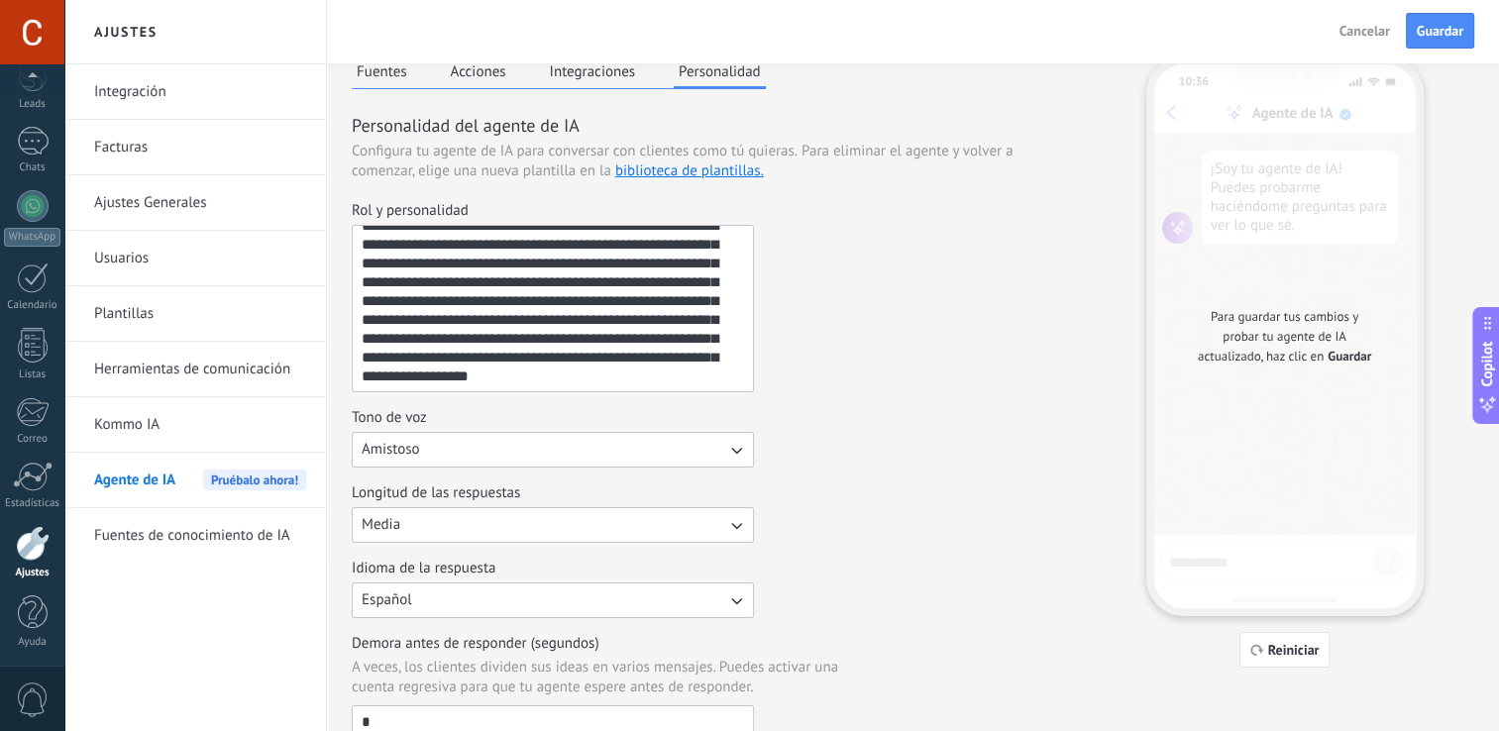
drag, startPoint x: 725, startPoint y: 279, endPoint x: 686, endPoint y: 264, distance: 42.7
click at [686, 264] on textarea "**********" at bounding box center [551, 308] width 396 height 165
drag, startPoint x: 738, startPoint y: 317, endPoint x: 744, endPoint y: 335, distance: 18.8
click at [744, 335] on textarea "**********" at bounding box center [551, 308] width 396 height 165
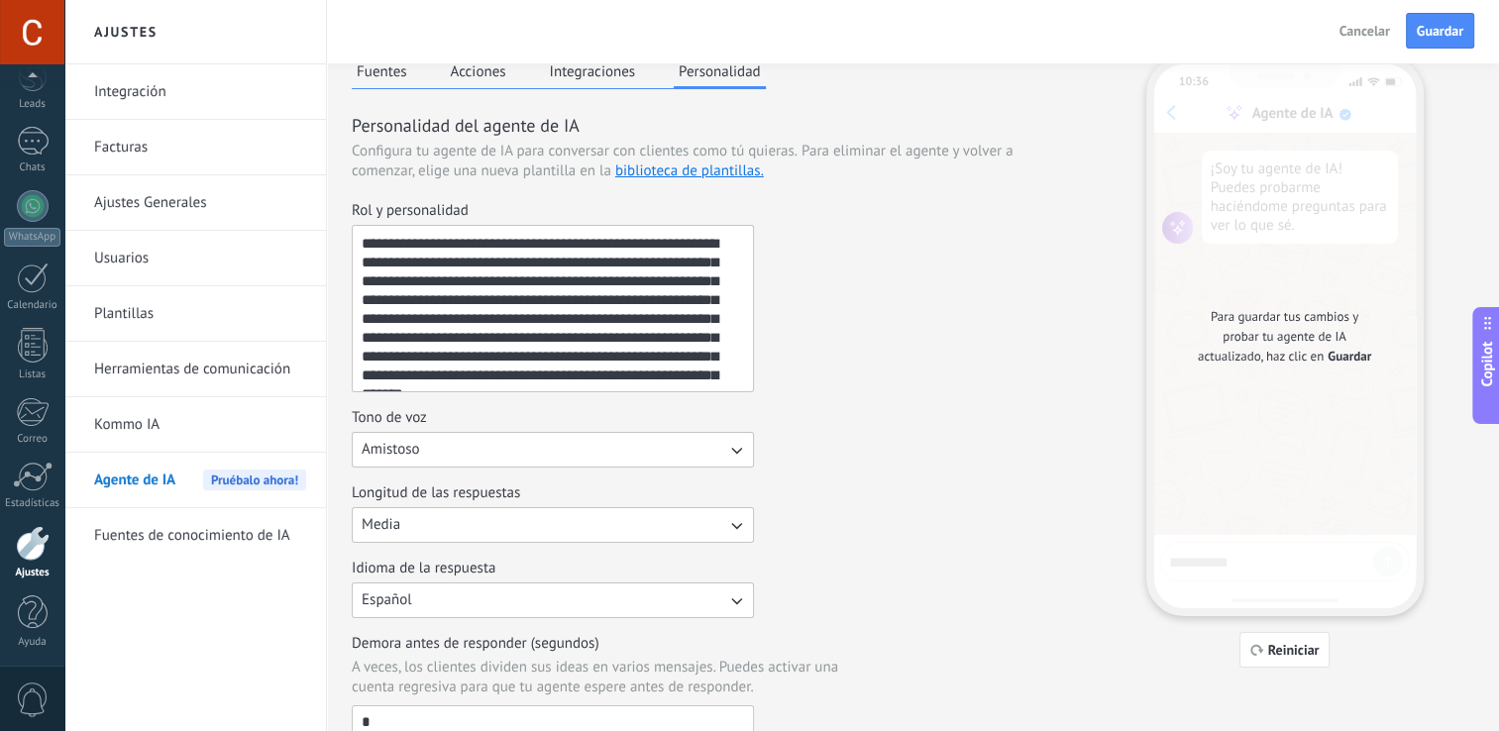
scroll to position [18, 0]
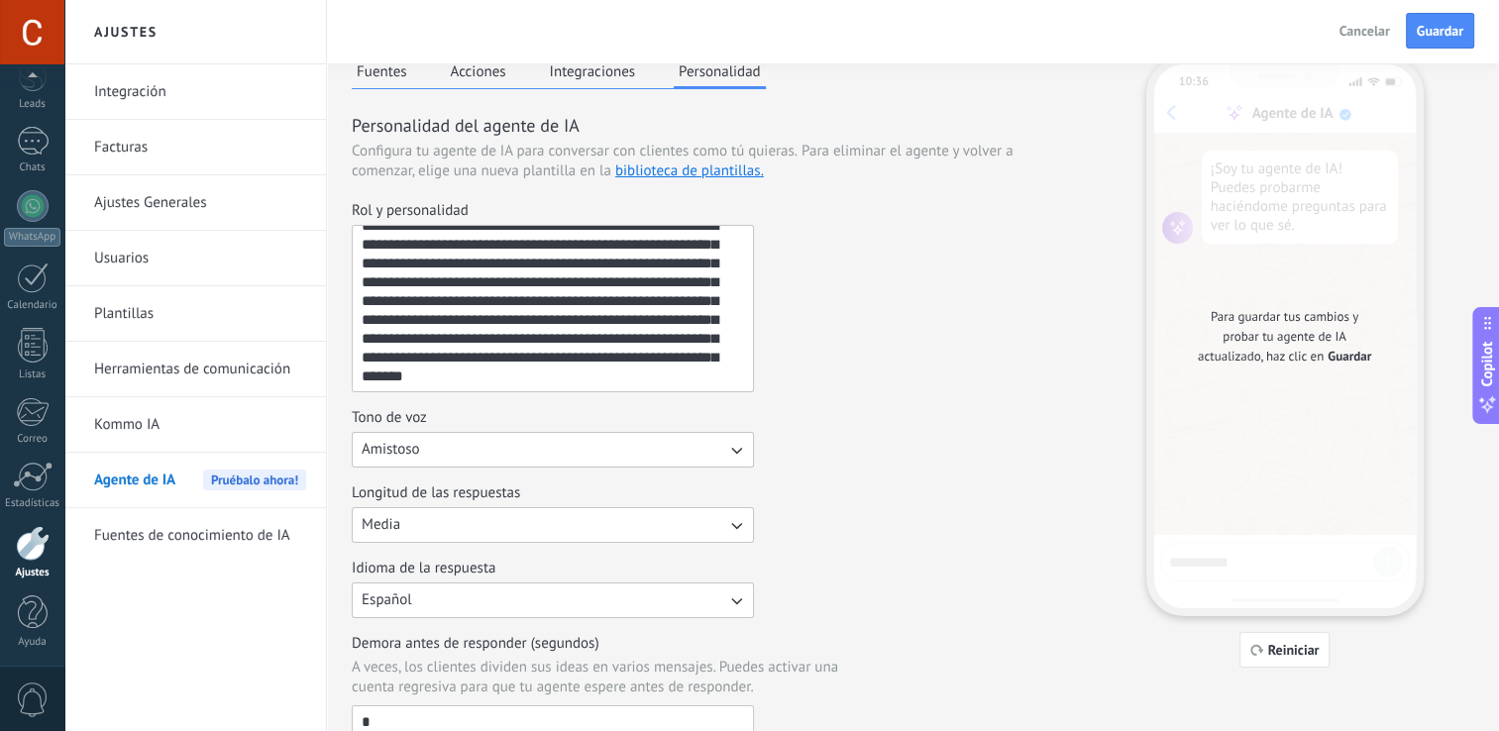
click at [555, 301] on textarea "**********" at bounding box center [551, 308] width 396 height 165
drag, startPoint x: 433, startPoint y: 319, endPoint x: 666, endPoint y: 304, distance: 233.3
click at [666, 304] on textarea "**********" at bounding box center [551, 308] width 396 height 165
click at [385, 319] on textarea "**********" at bounding box center [551, 308] width 396 height 165
drag, startPoint x: 391, startPoint y: 319, endPoint x: 523, endPoint y: 339, distance: 133.3
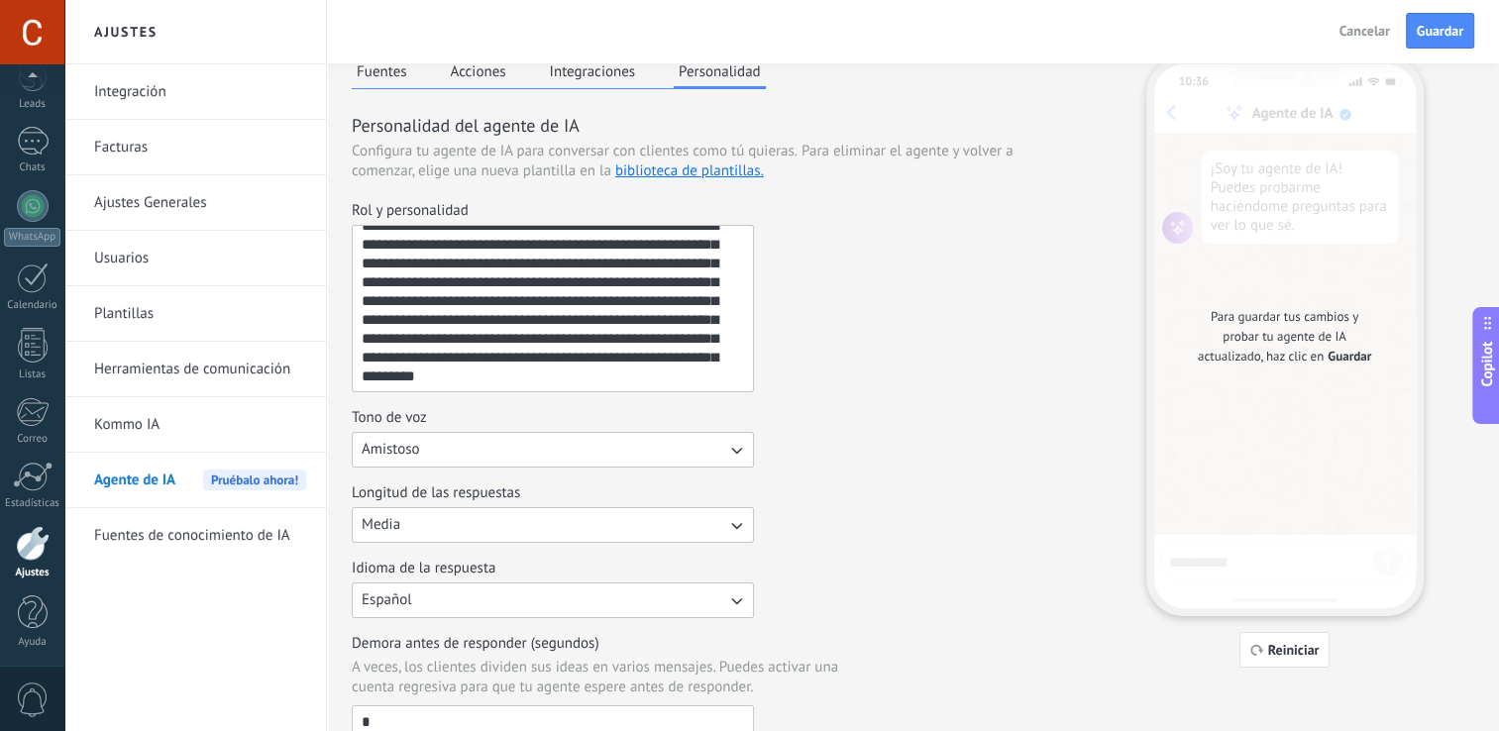
click at [523, 339] on textarea "**********" at bounding box center [551, 308] width 396 height 165
click at [810, 376] on div "**********" at bounding box center [711, 296] width 718 height 191
drag, startPoint x: 496, startPoint y: 358, endPoint x: 611, endPoint y: 383, distance: 117.6
click at [611, 383] on textarea "**********" at bounding box center [551, 308] width 396 height 165
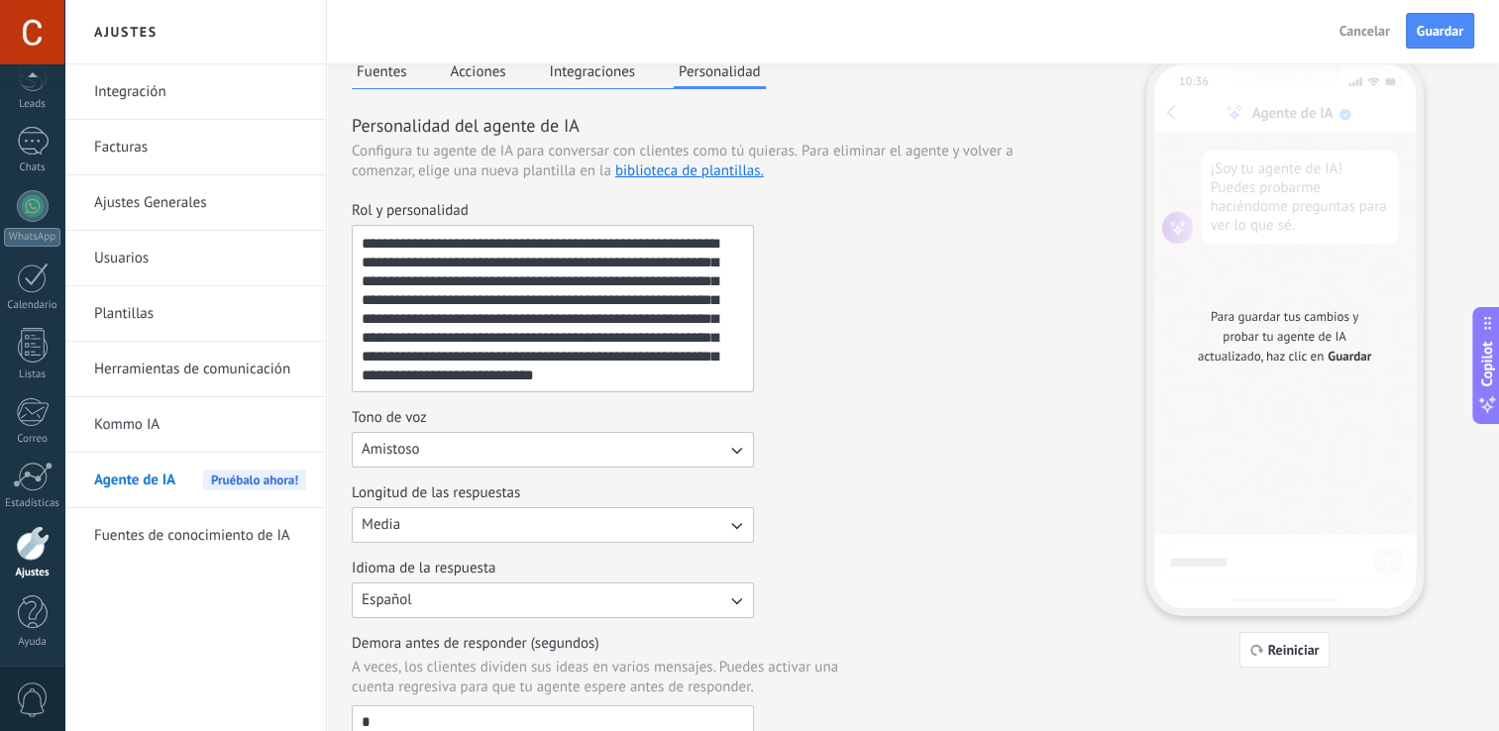
click at [611, 383] on textarea "**********" at bounding box center [551, 308] width 396 height 165
drag, startPoint x: 611, startPoint y: 383, endPoint x: 505, endPoint y: 355, distance: 109.6
click at [505, 355] on textarea "**********" at bounding box center [551, 308] width 396 height 165
type textarea "**********"
click at [997, 457] on div "Tono de voz Amistoso" at bounding box center [711, 437] width 718 height 59
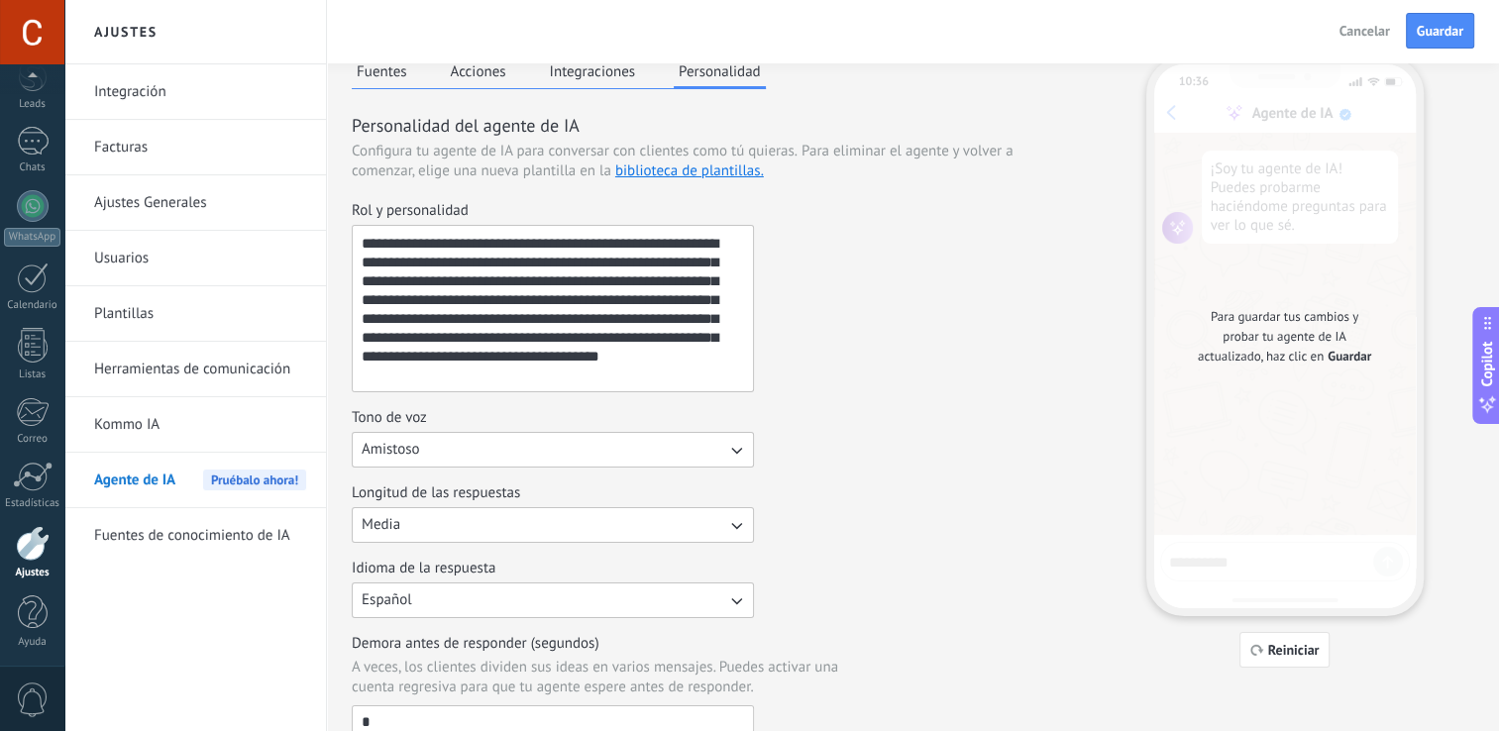
click at [702, 458] on button "Amistoso" at bounding box center [553, 450] width 402 height 36
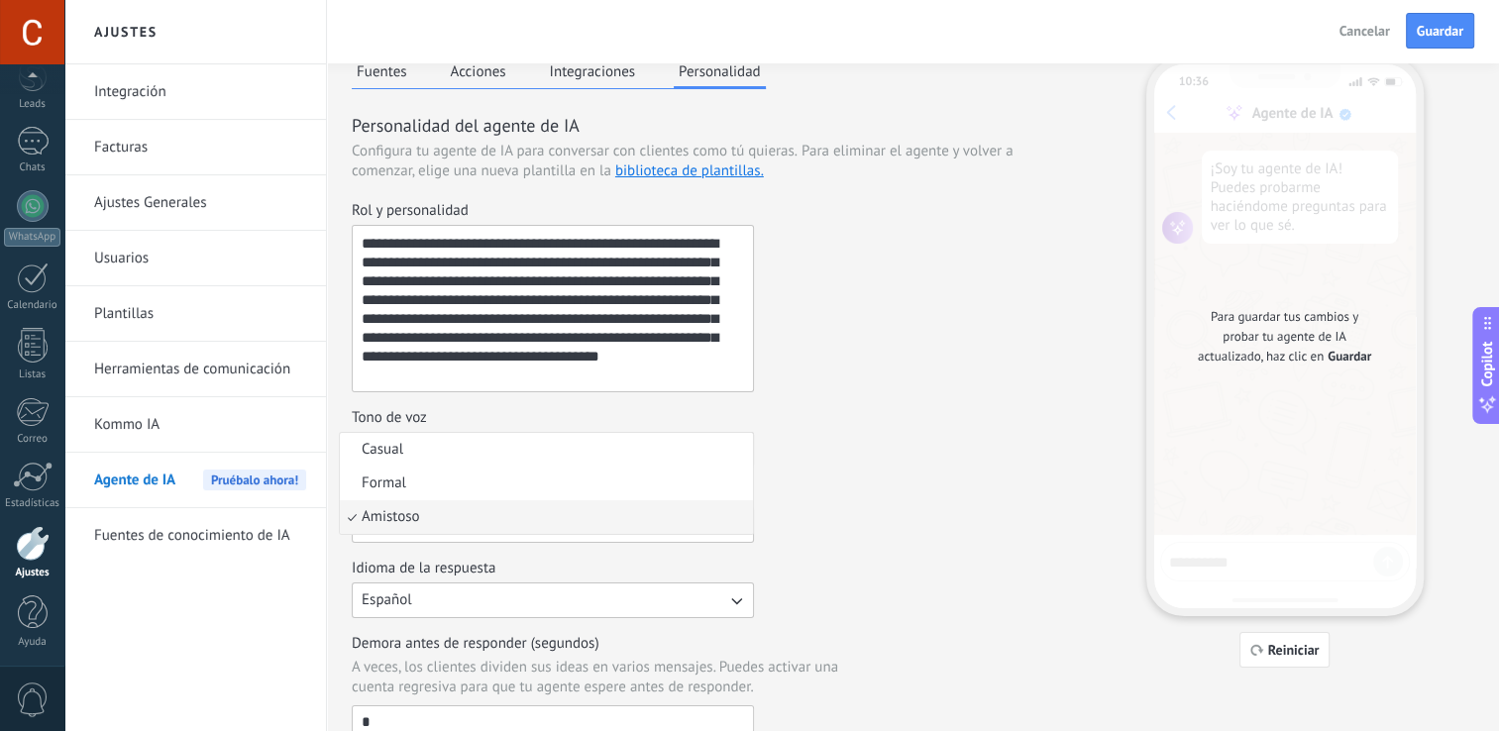
click at [482, 514] on li "Amistoso" at bounding box center [546, 517] width 413 height 34
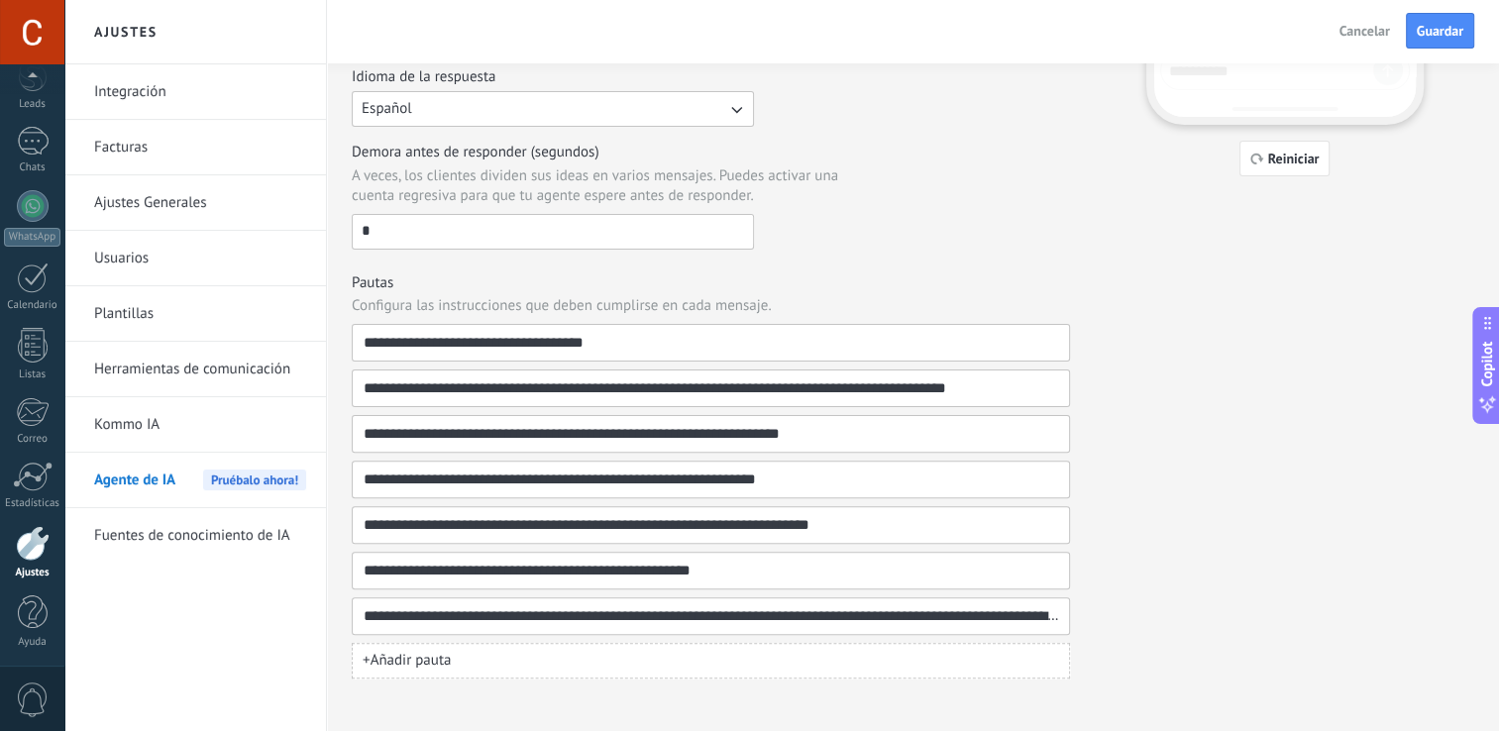
scroll to position [515, 0]
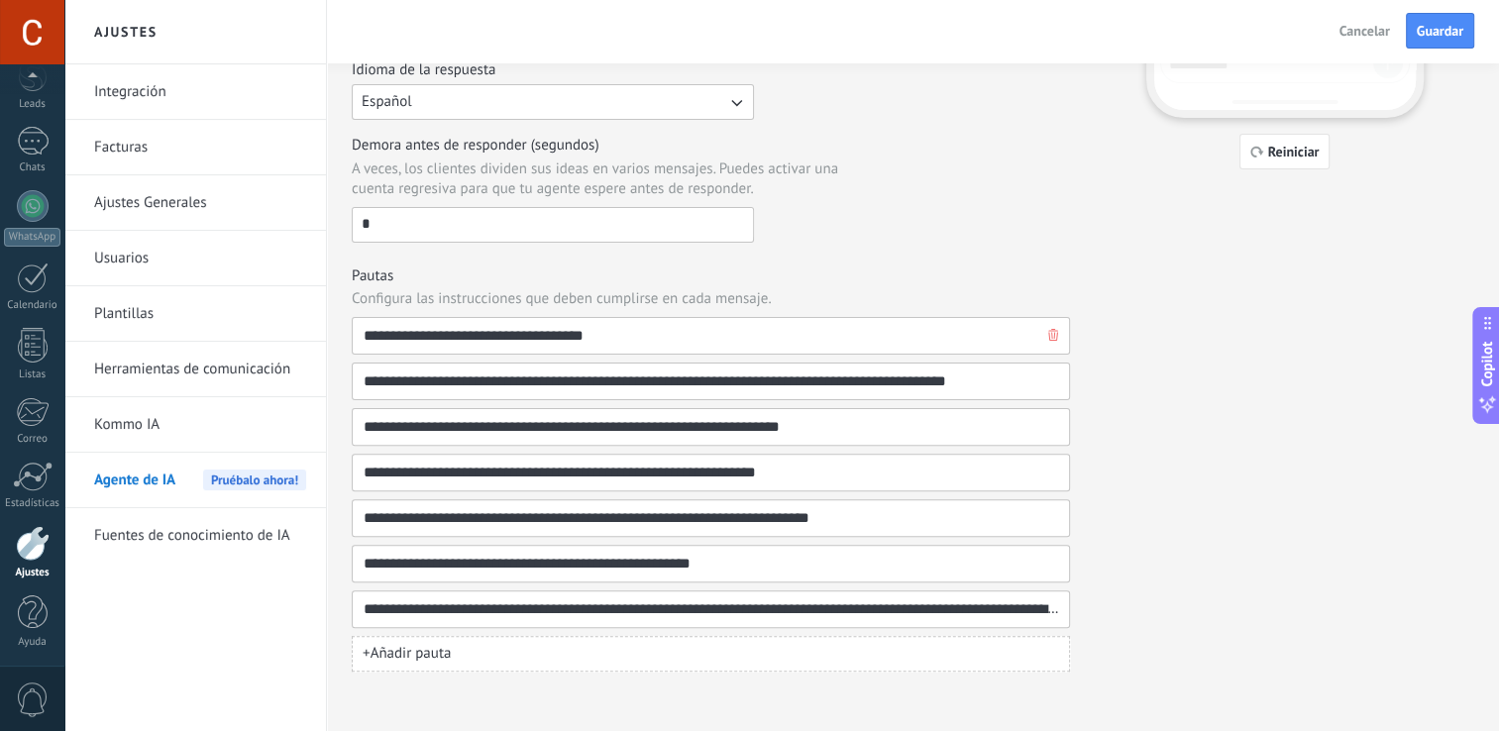
click at [575, 338] on input "**********" at bounding box center [703, 336] width 681 height 36
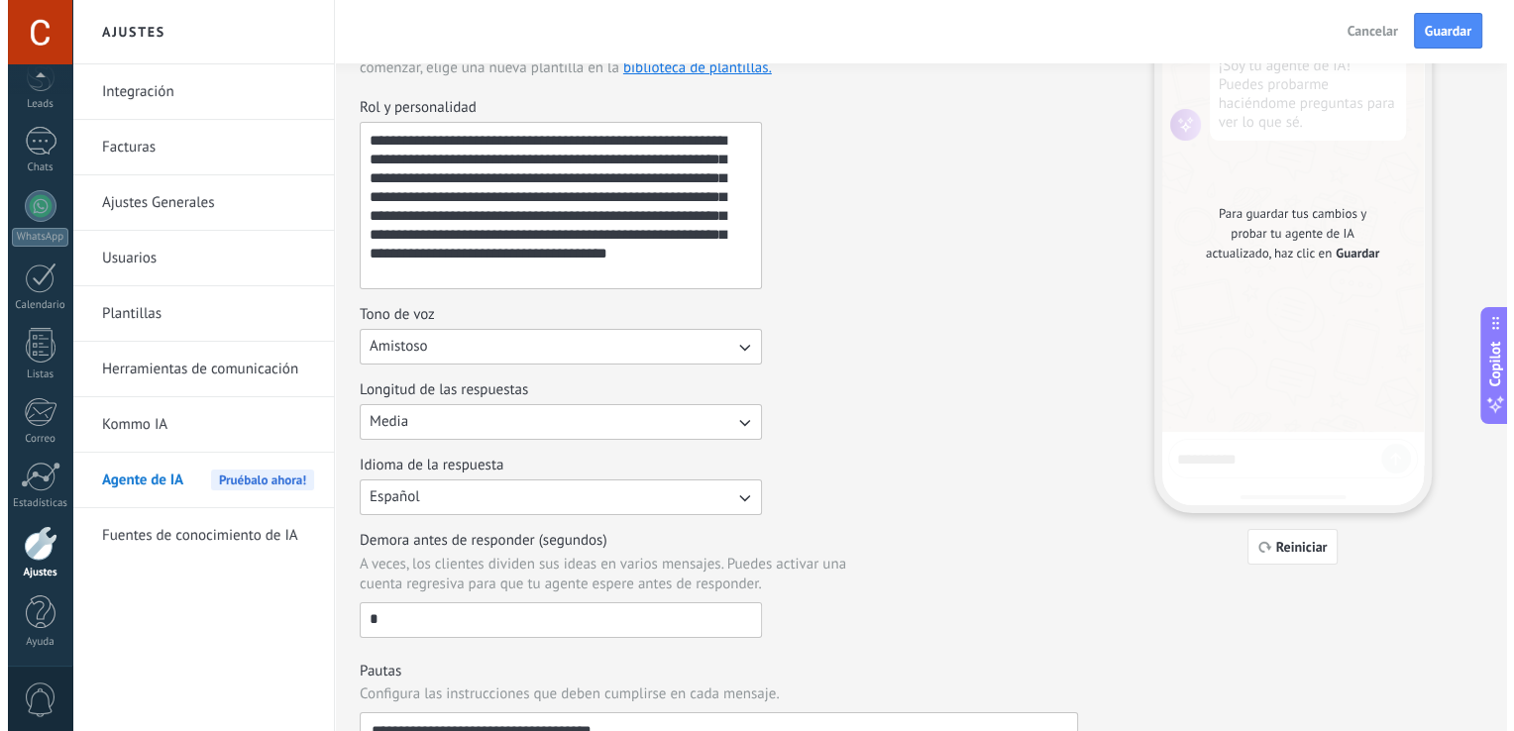
scroll to position [0, 0]
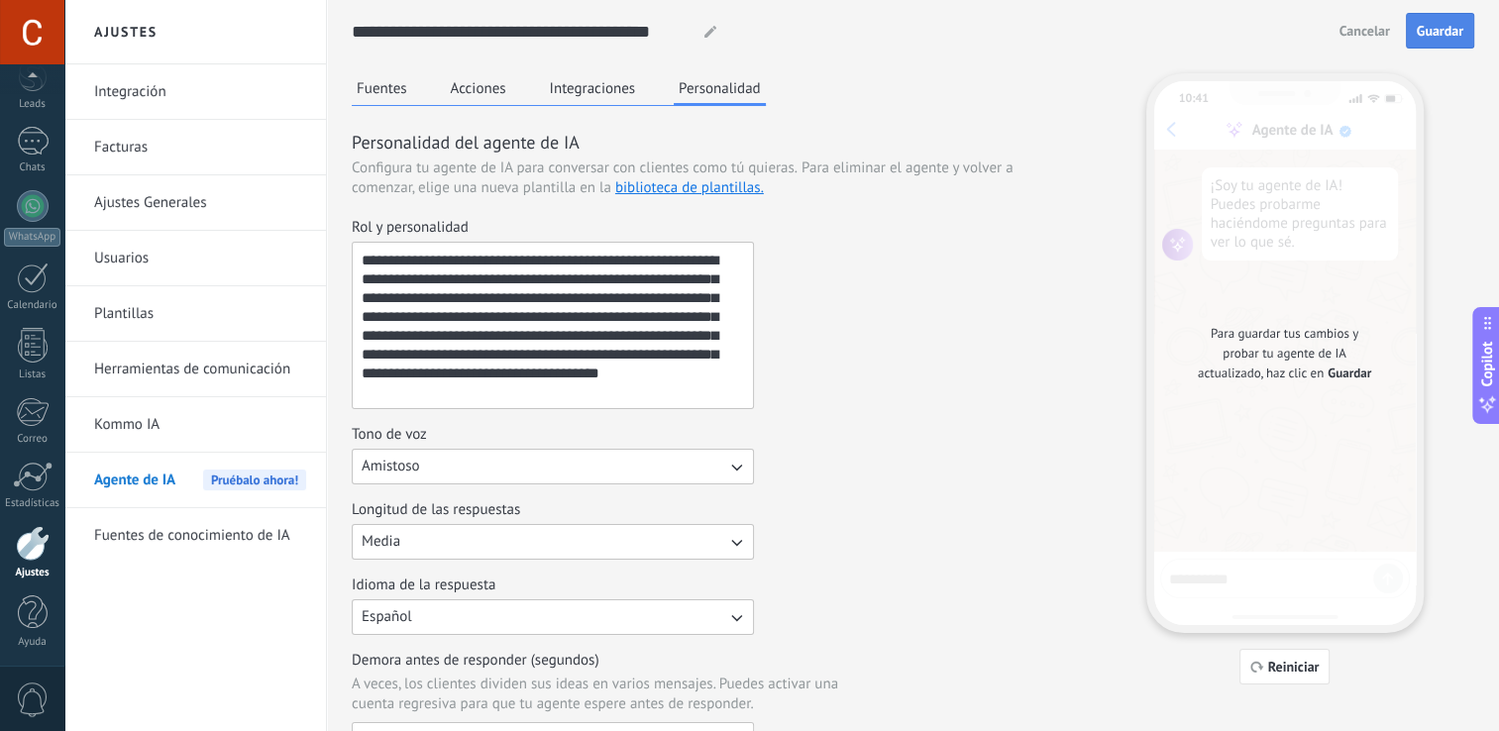
click at [1445, 19] on button "Guardar" at bounding box center [1440, 31] width 68 height 36
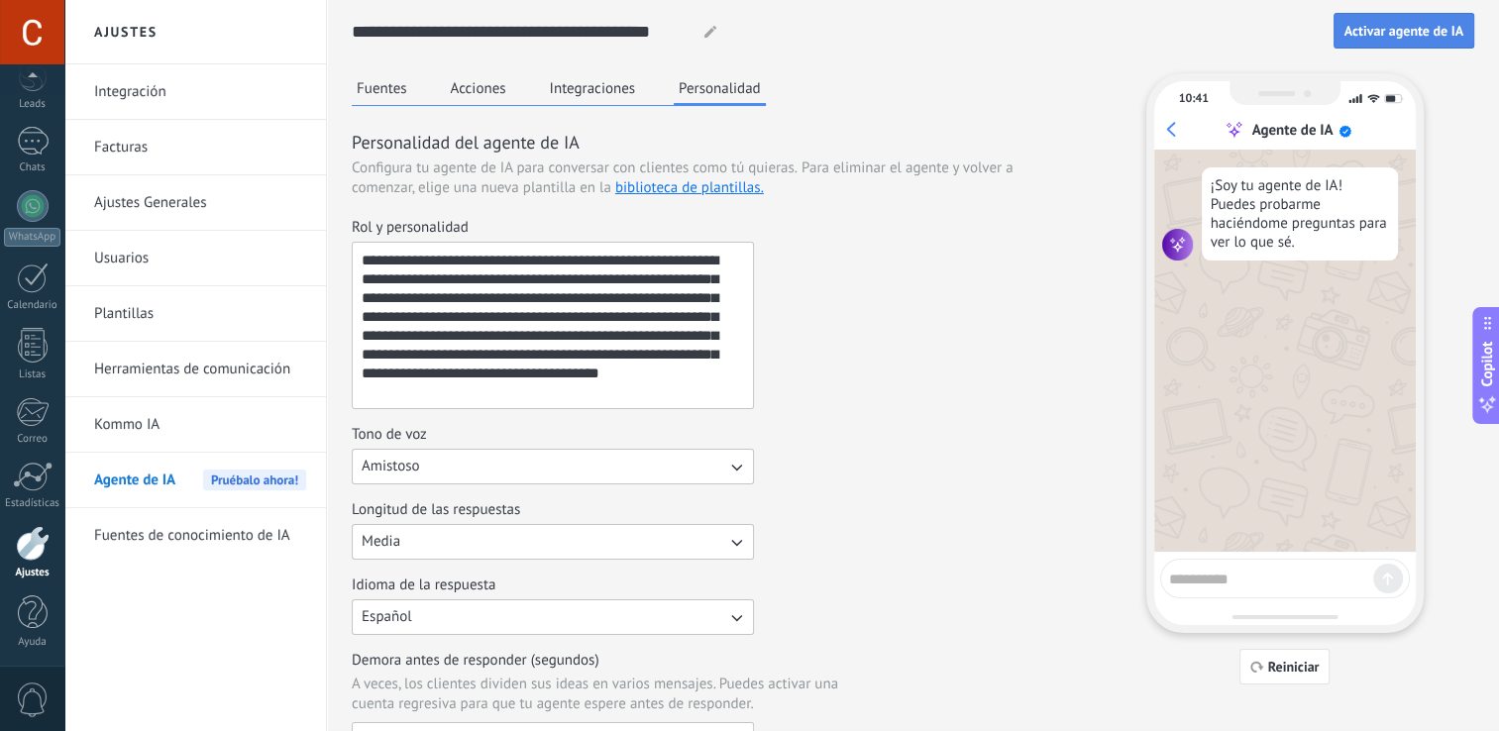
click at [1403, 34] on span "Activar agente de IA" at bounding box center [1404, 31] width 119 height 14
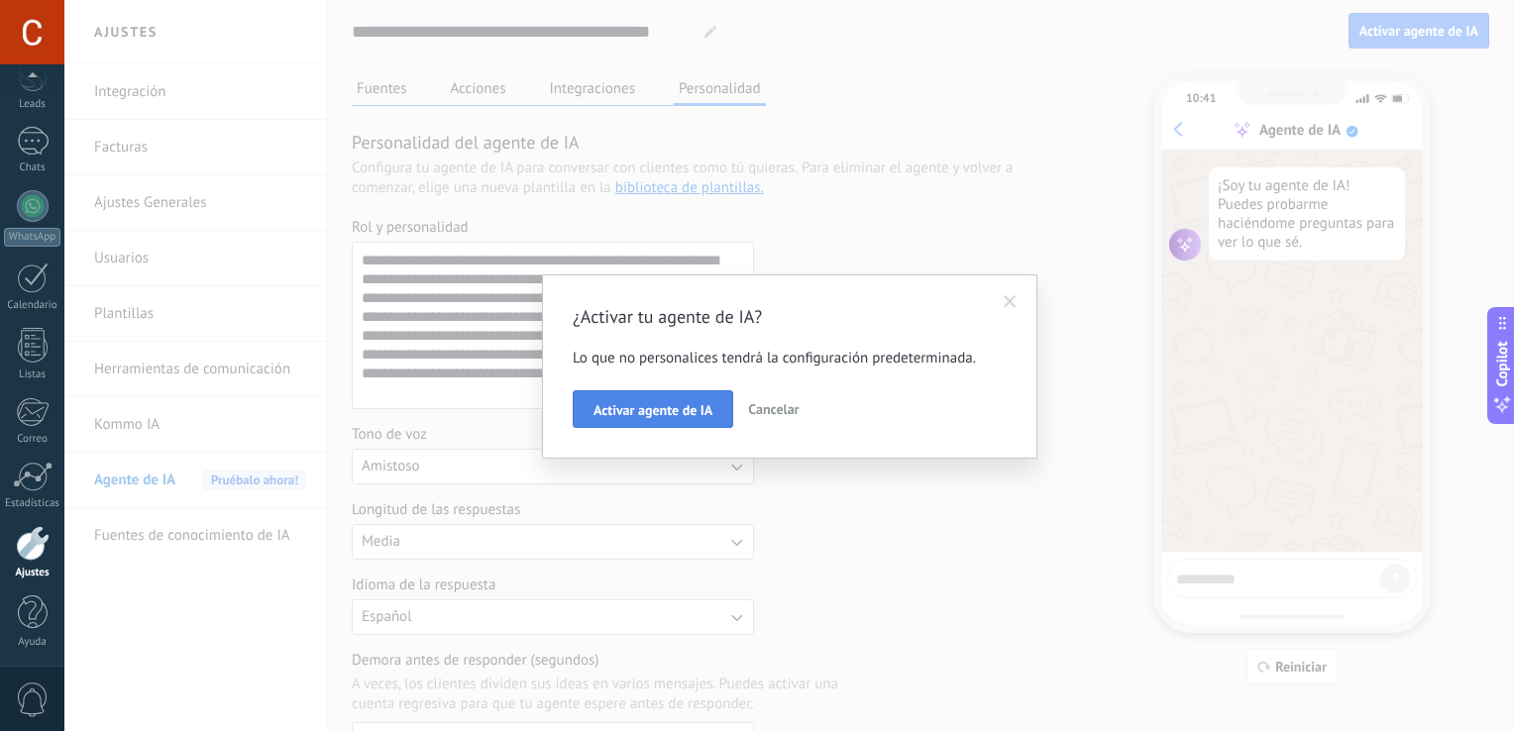
click at [682, 411] on span "Activar agente de IA" at bounding box center [653, 410] width 119 height 14
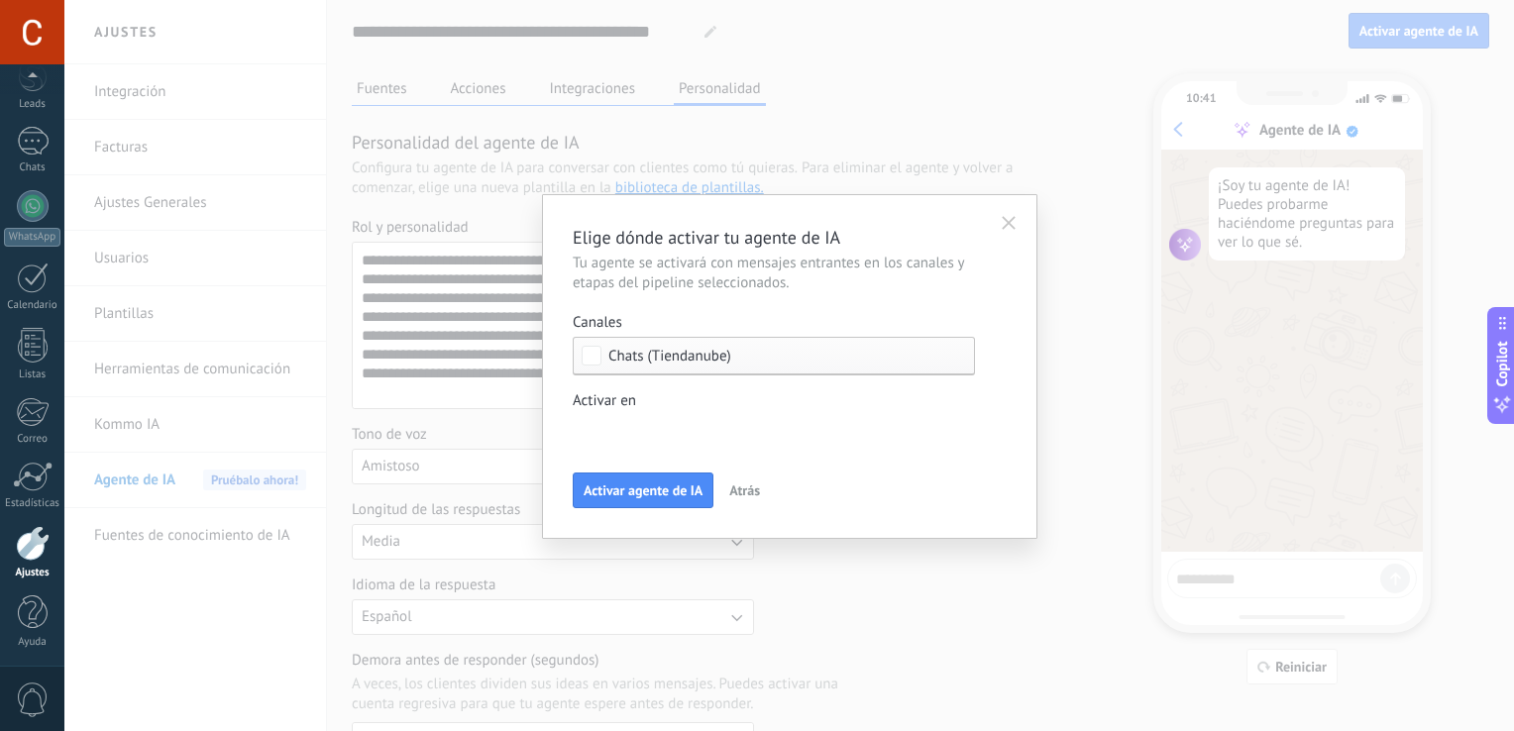
click at [0, 0] on div "Incoming leads Contacto inicial Negociación Debate contractual Discusión de con…" at bounding box center [0, 0] width 0 height 0
click at [628, 473] on span at bounding box center [634, 464] width 65 height 17
click at [542, 462] on div at bounding box center [789, 338] width 1450 height 731
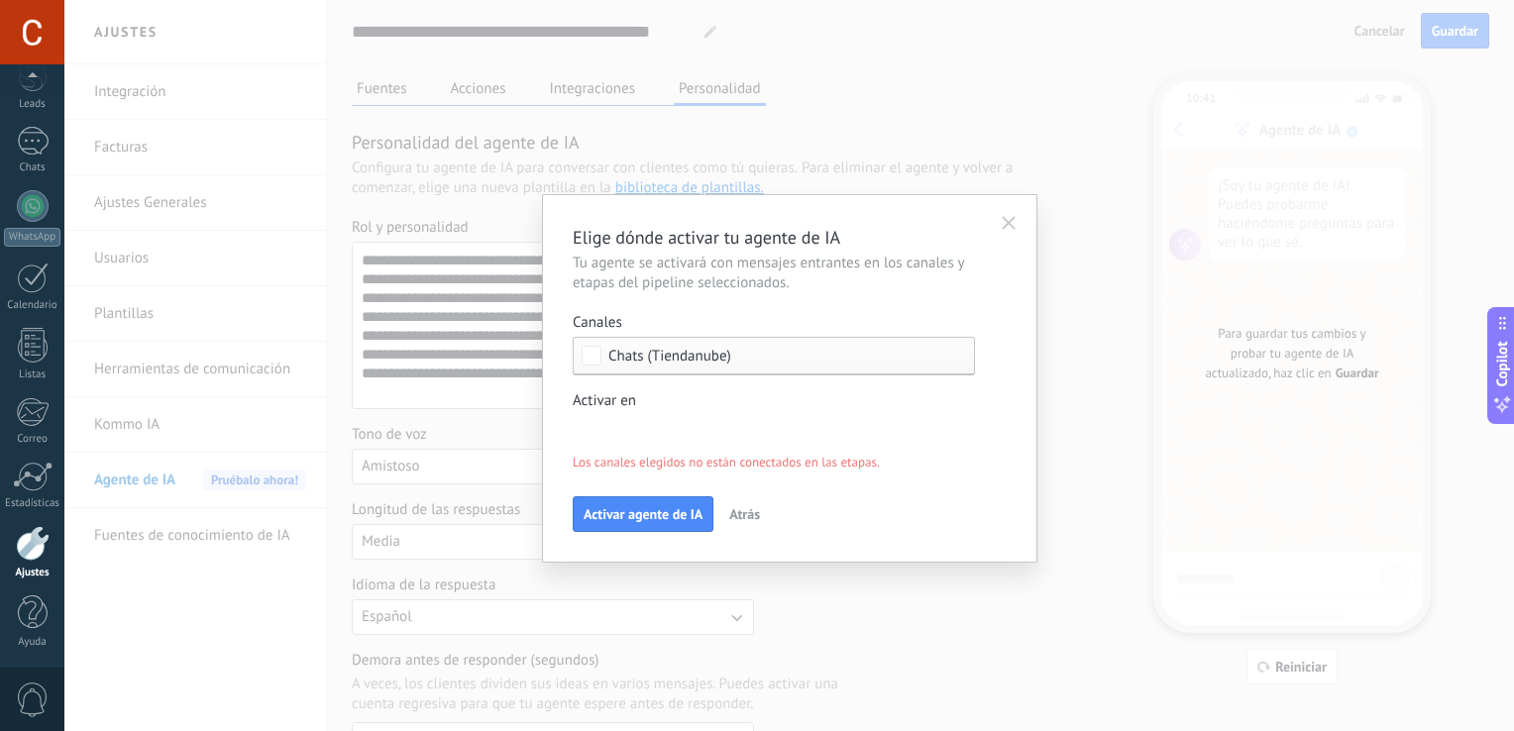
click at [0, 0] on div "Incoming leads Contacto inicial Negociación Debate contractual Discusión de con…" at bounding box center [0, 0] width 0 height 0
click at [993, 309] on div at bounding box center [789, 365] width 1450 height 731
click at [0, 0] on div "Incoming leads Contacto inicial Negociación Debate contractual Discusión de con…" at bounding box center [0, 0] width 0 height 0
click at [977, 379] on div at bounding box center [789, 365] width 1450 height 731
click at [1004, 240] on h3 "Elige dónde activar tu agente de IA" at bounding box center [790, 237] width 434 height 25
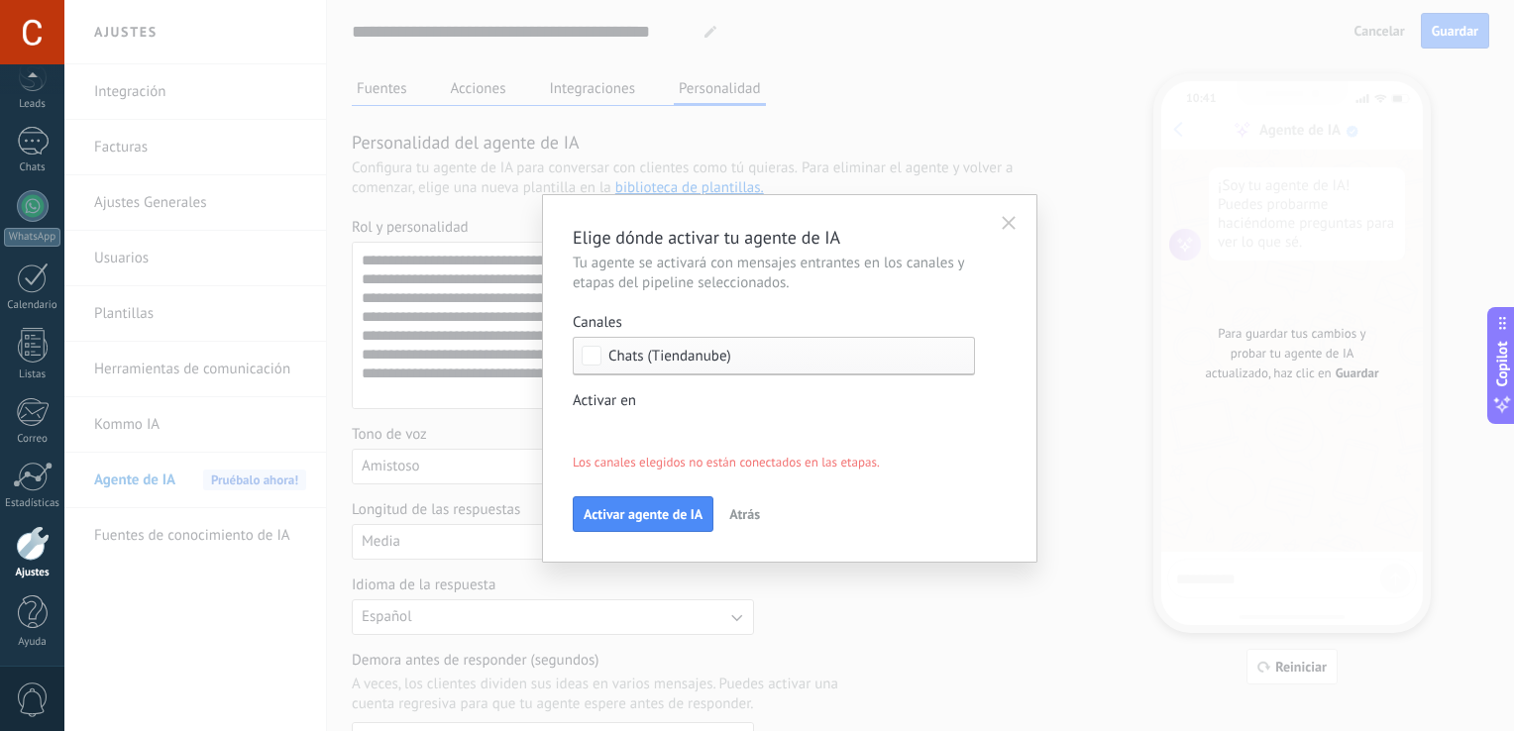
click at [1004, 228] on use "button" at bounding box center [1009, 224] width 14 height 14
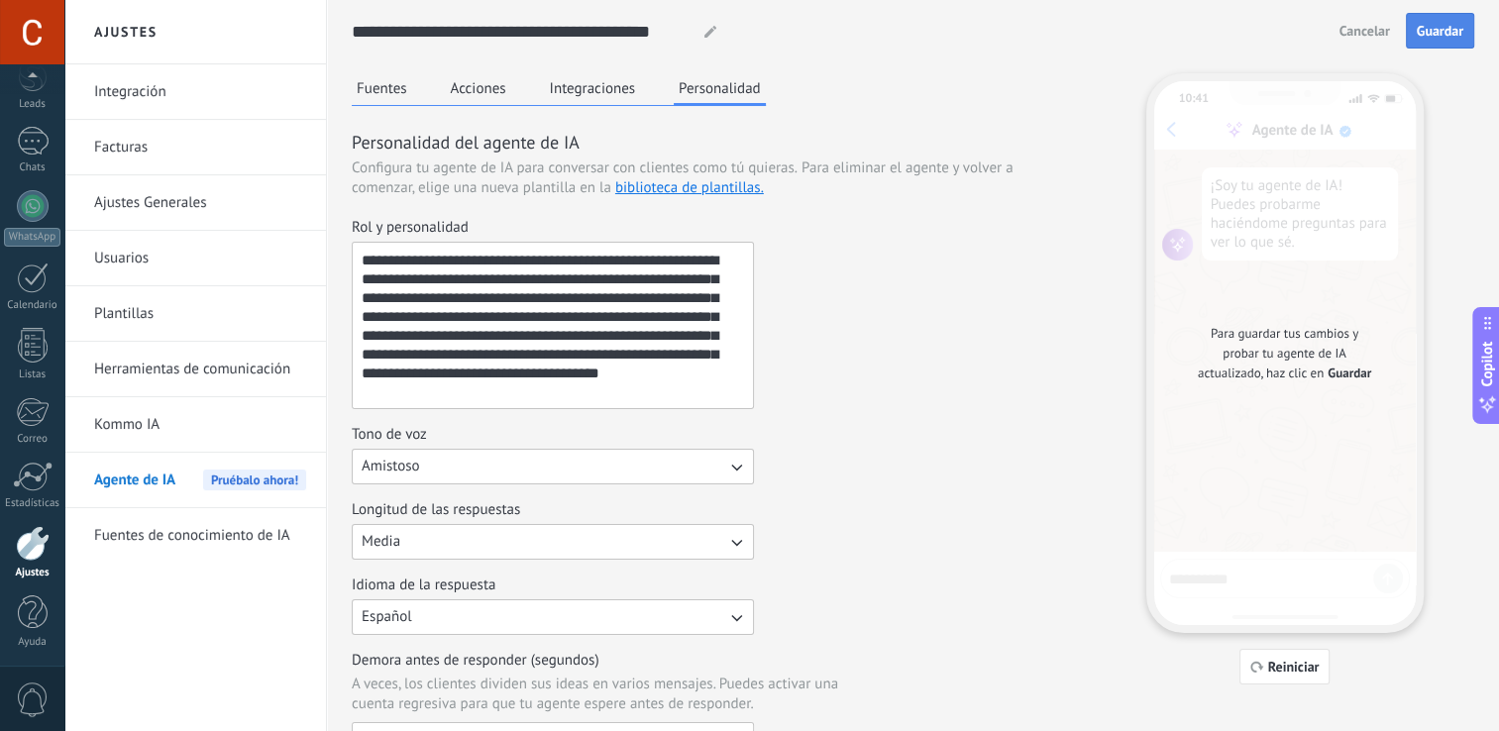
click at [1449, 24] on span "Guardar" at bounding box center [1440, 31] width 47 height 14
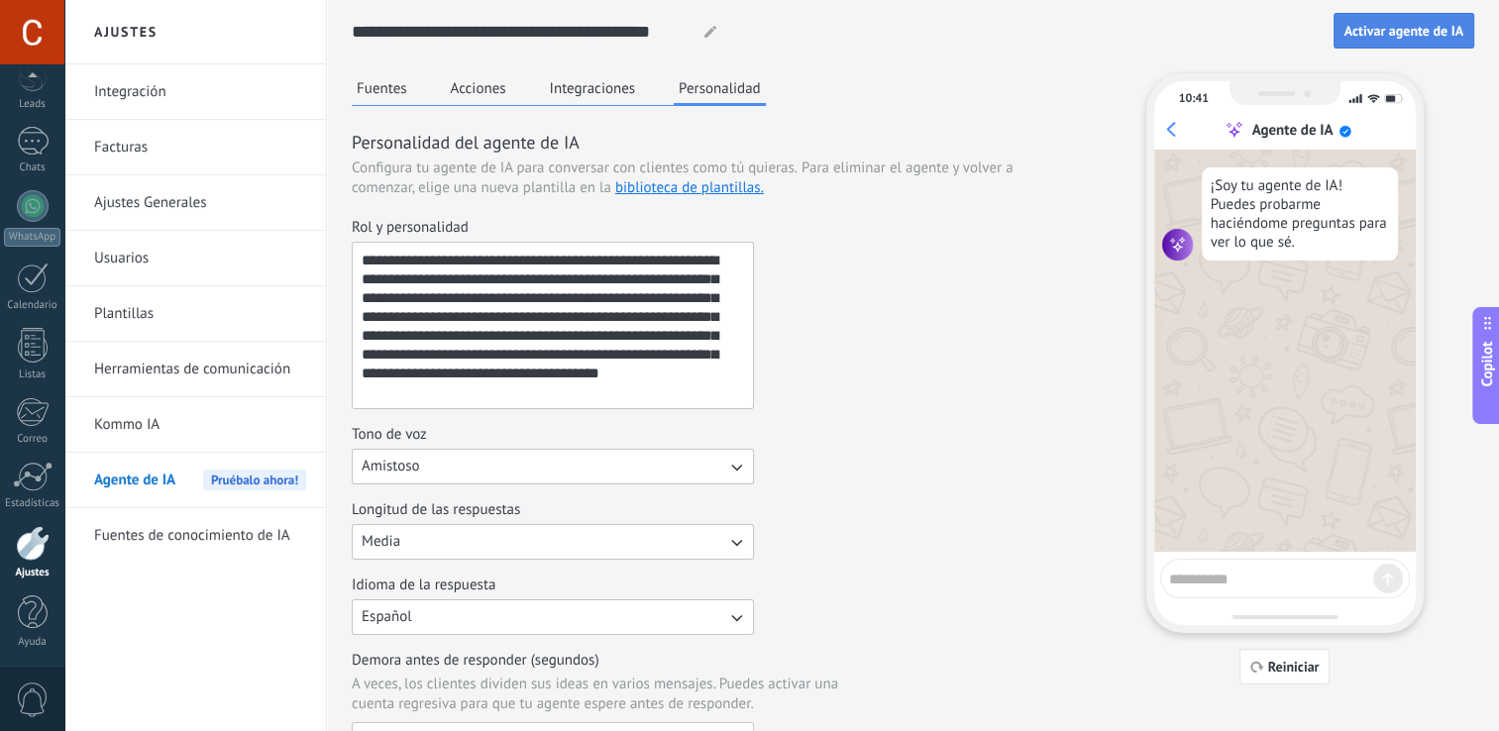
click at [1426, 36] on span "Activar agente de IA" at bounding box center [1404, 31] width 119 height 14
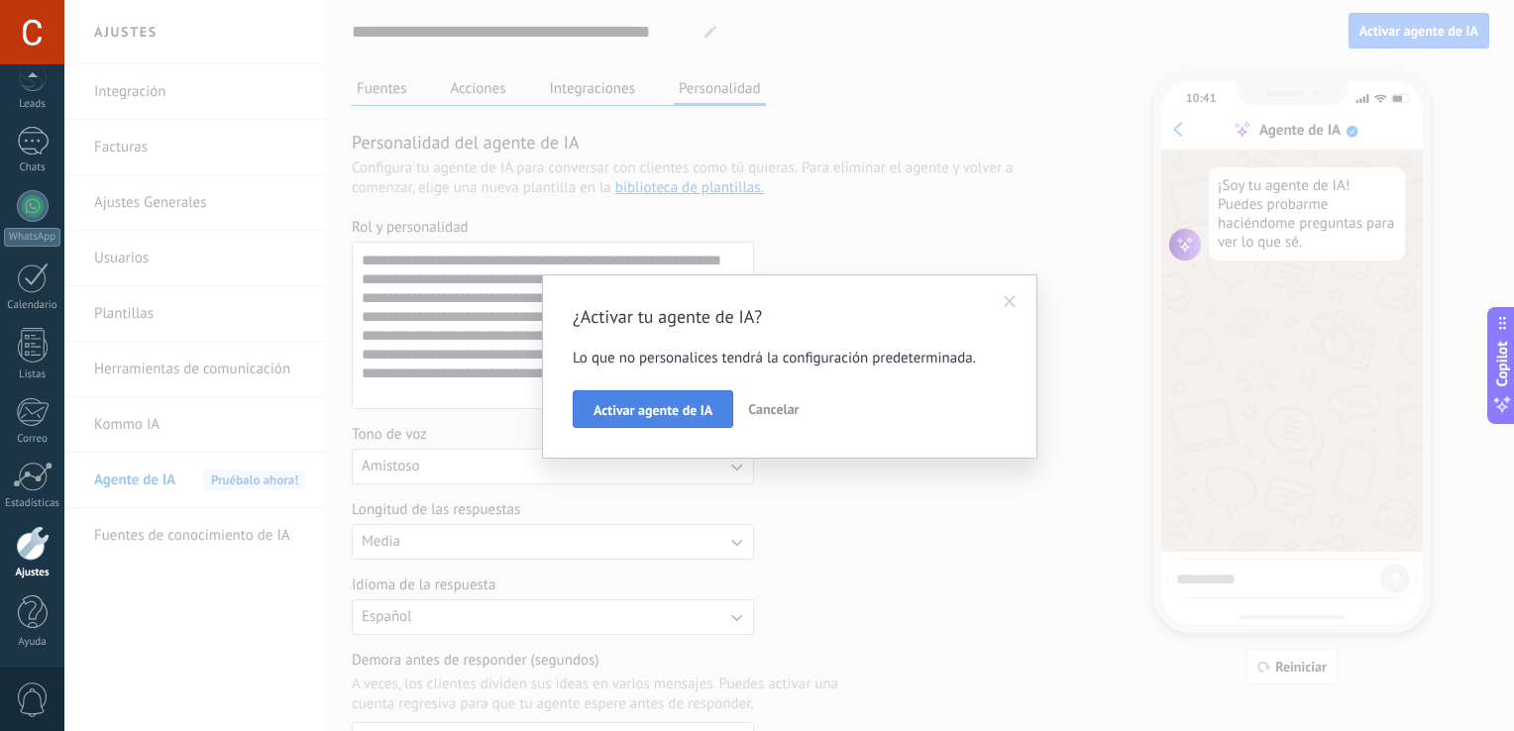
click at [684, 406] on span "Activar agente de IA" at bounding box center [653, 410] width 119 height 14
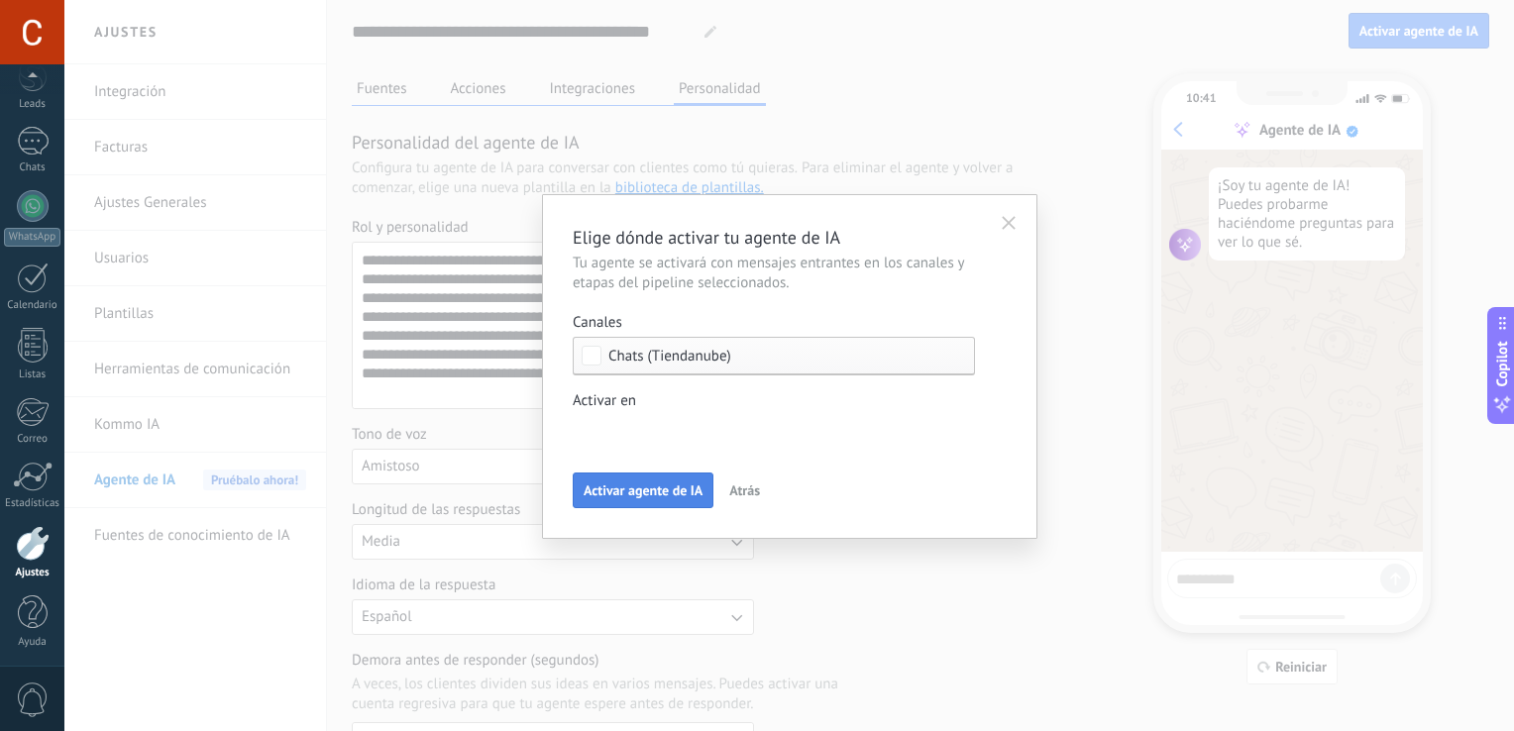
click at [612, 503] on button "Activar agente de IA" at bounding box center [643, 491] width 141 height 36
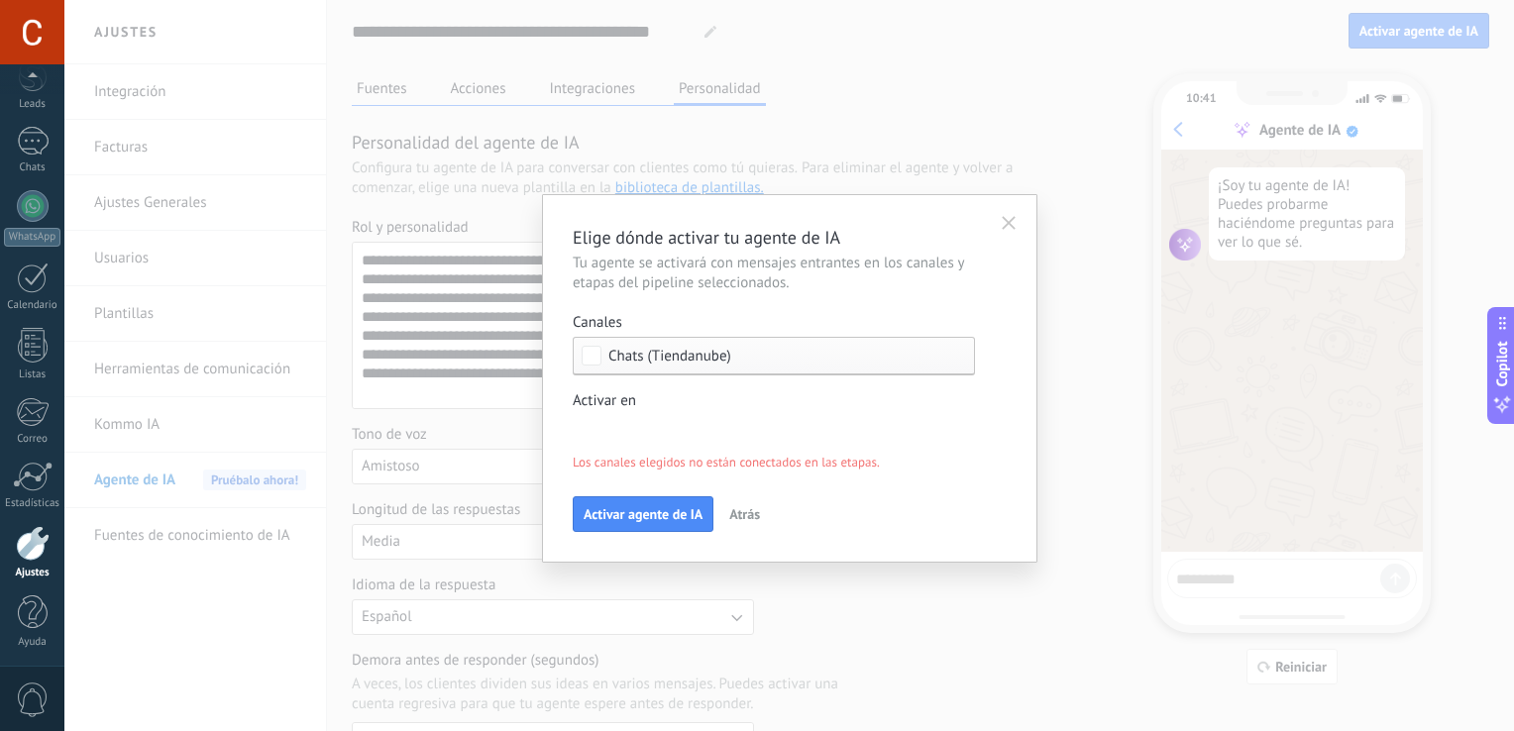
click at [0, 0] on div "Incoming leads Contacto inicial Negociación Debate contractual Discusión de con…" at bounding box center [0, 0] width 0 height 0
click at [642, 473] on span at bounding box center [634, 464] width 65 height 17
click at [997, 410] on div at bounding box center [789, 338] width 1450 height 731
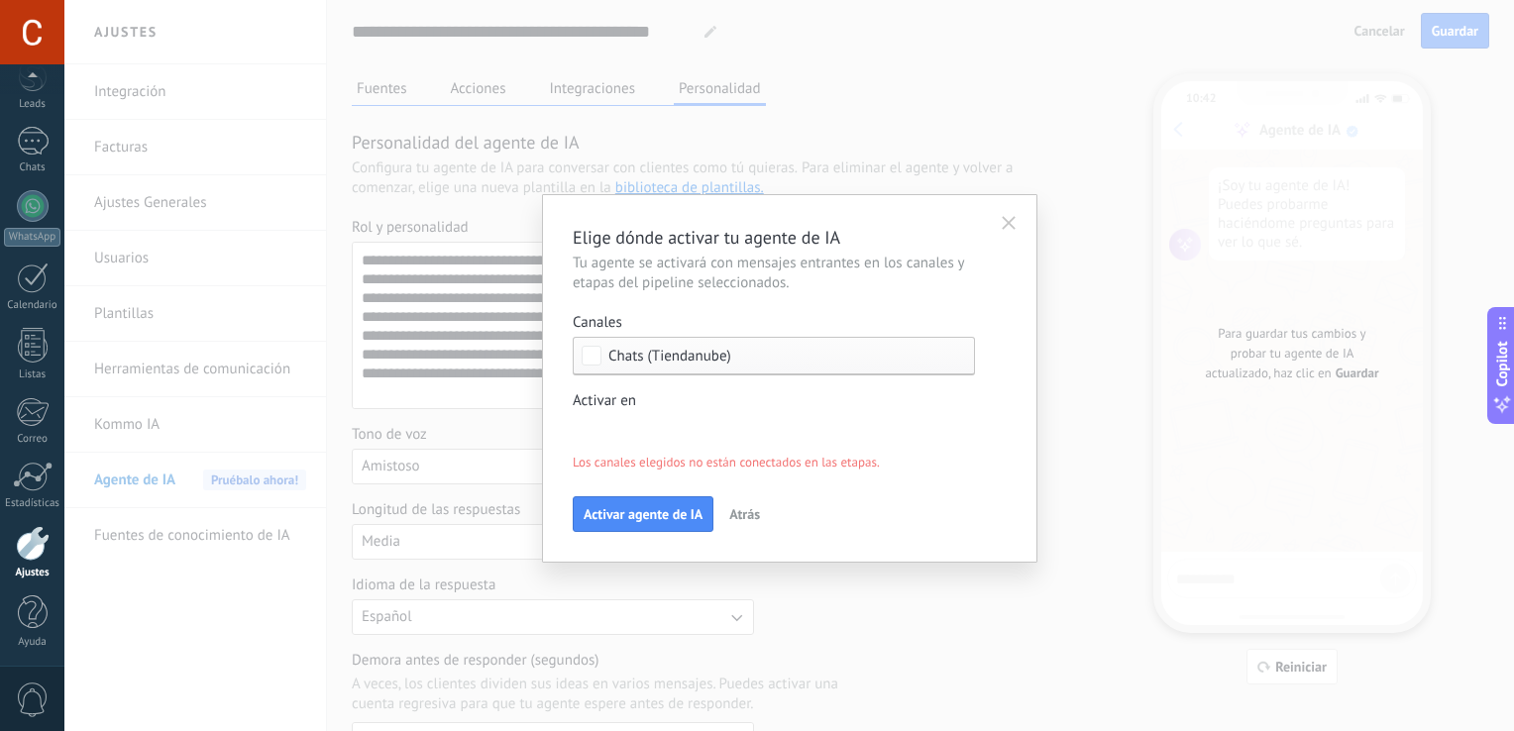
click at [0, 0] on div "Incoming leads Contacto inicial Negociación Debate contractual Discusión de con…" at bounding box center [0, 0] width 0 height 0
click at [1023, 391] on div at bounding box center [789, 365] width 1450 height 731
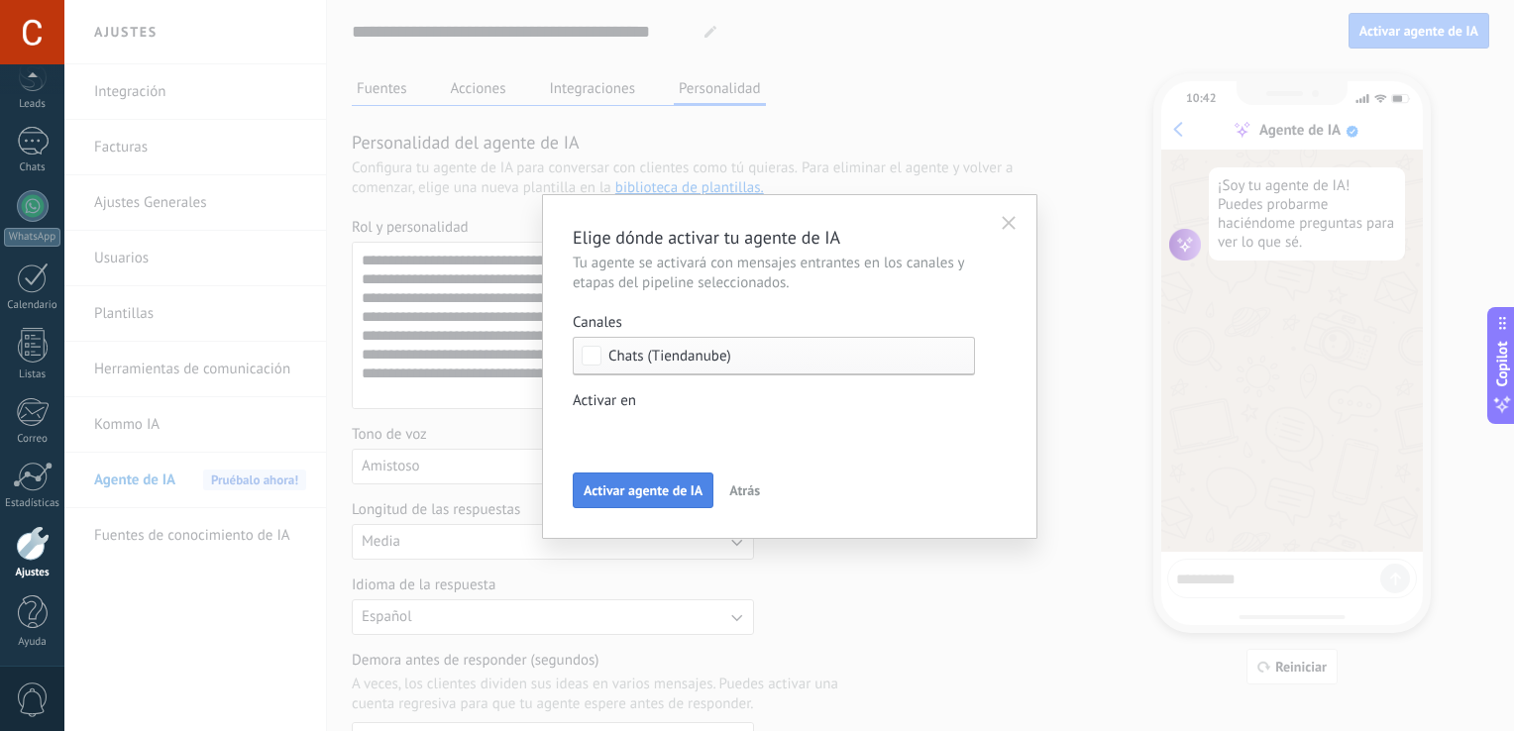
click at [674, 487] on span "Activar agente de IA" at bounding box center [643, 491] width 119 height 14
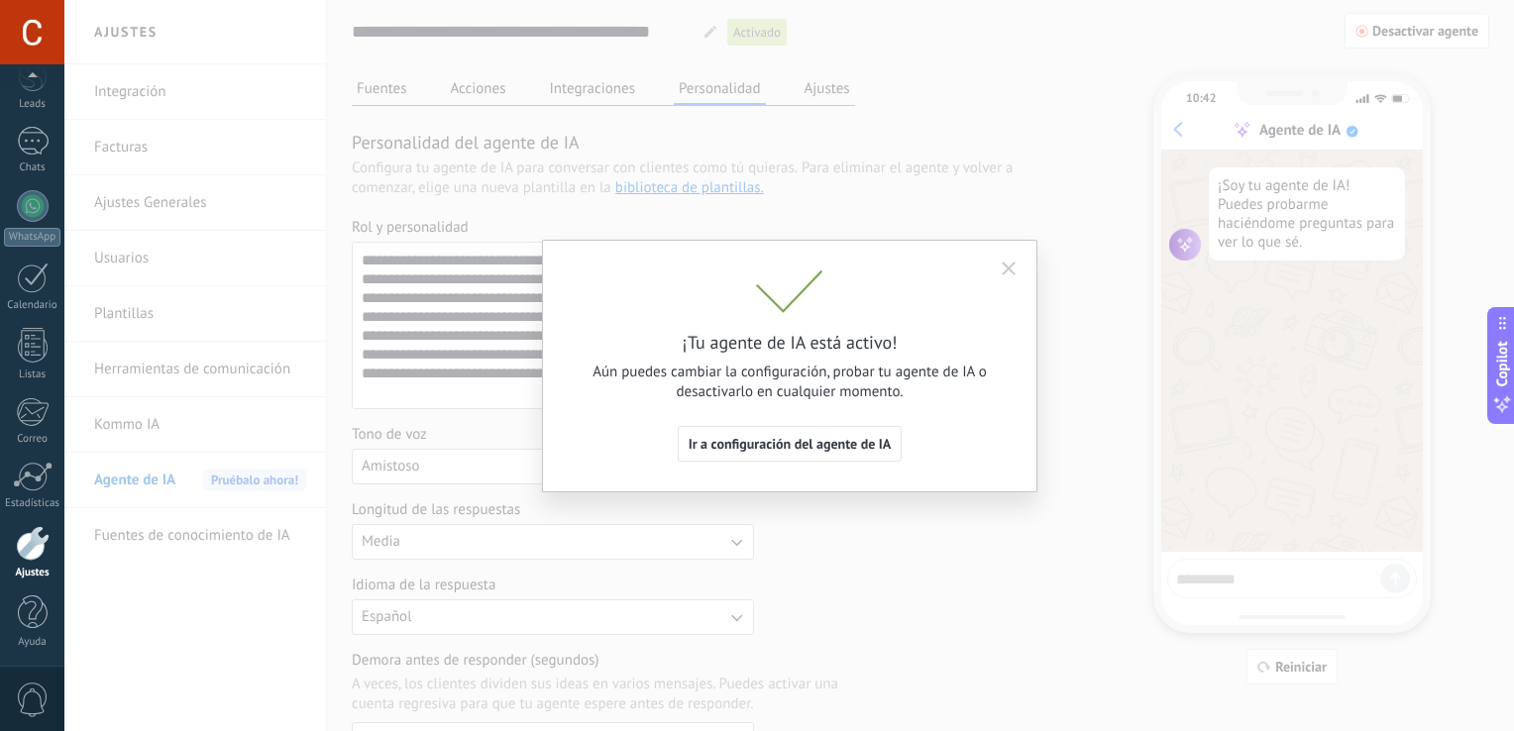
click at [1007, 266] on icon "button" at bounding box center [1009, 269] width 14 height 14
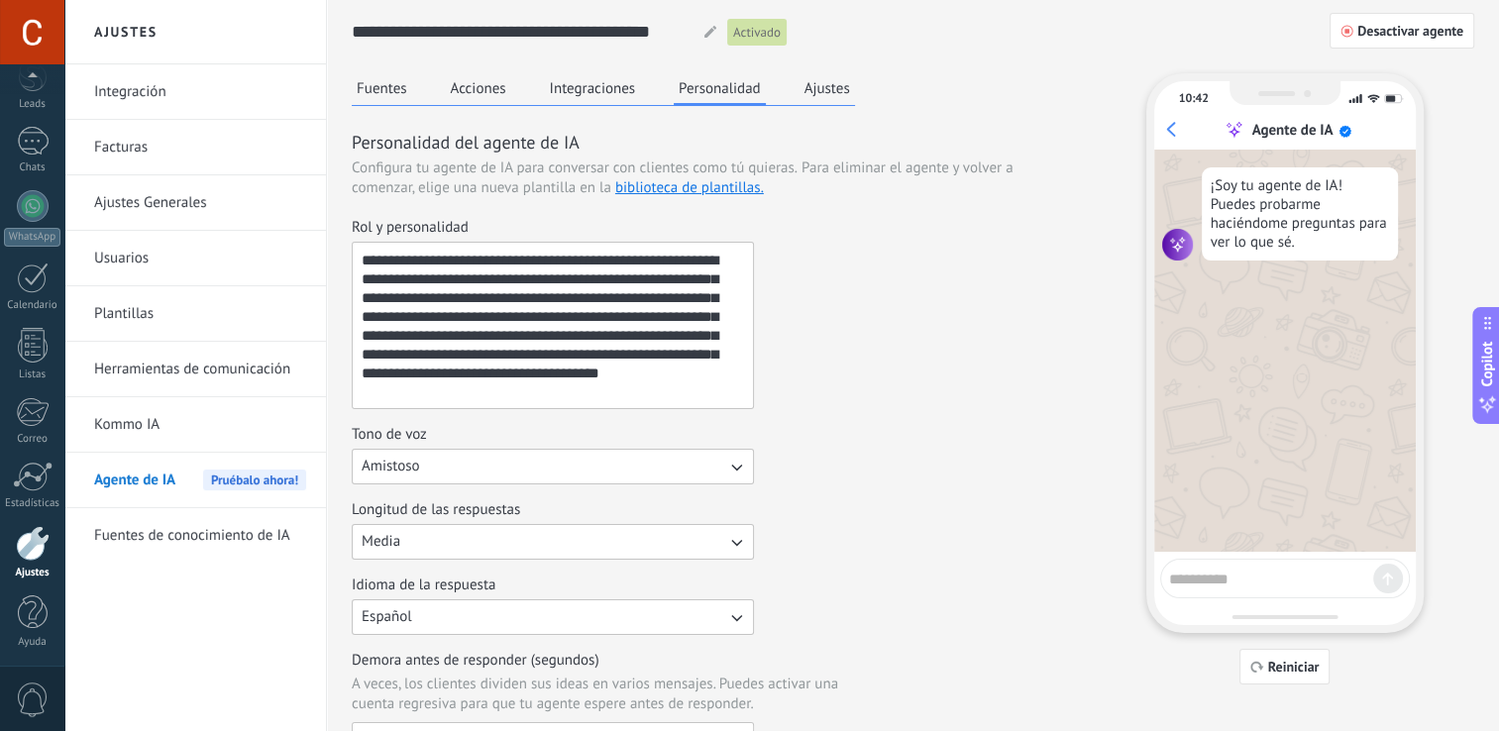
click at [390, 82] on button "Fuentes" at bounding box center [382, 88] width 60 height 30
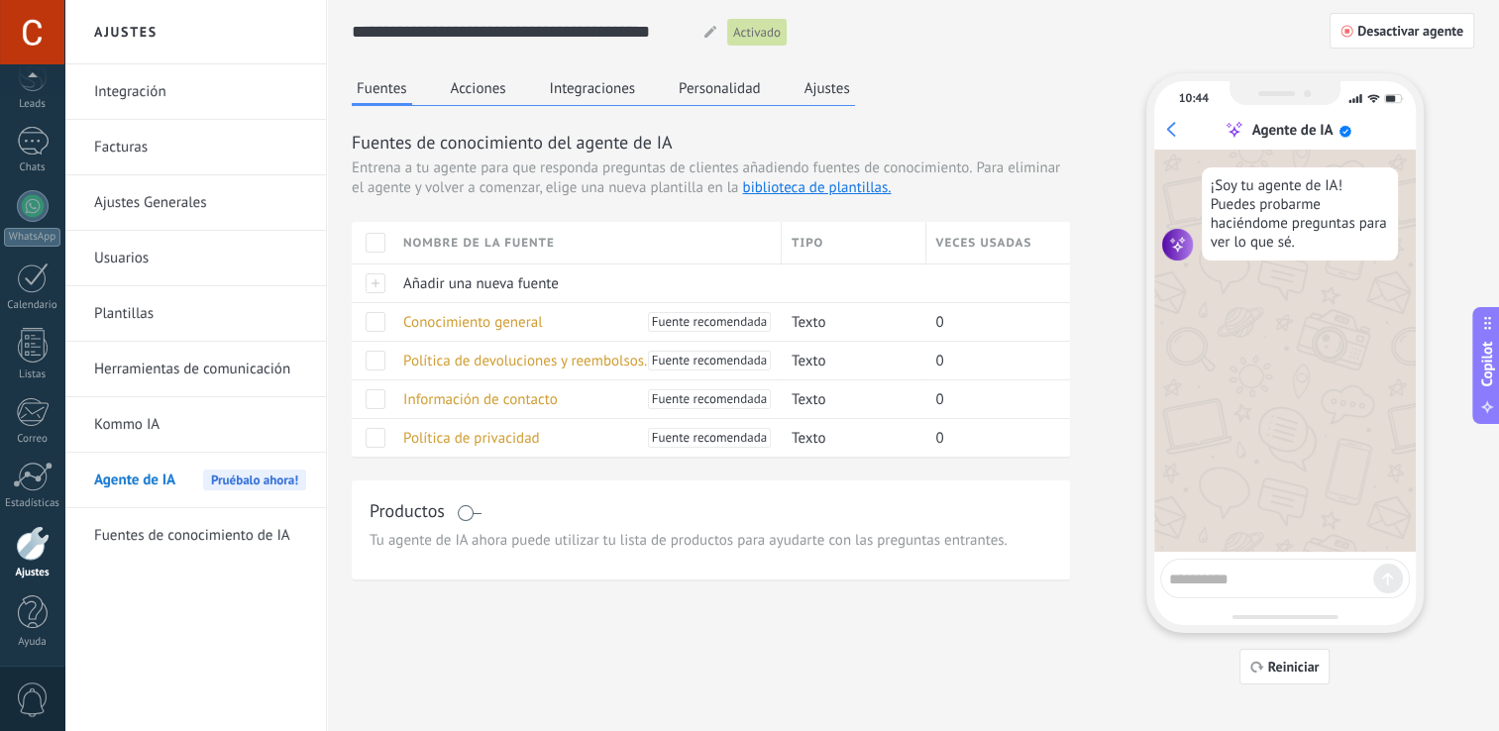
click at [821, 89] on button "Ajustes" at bounding box center [827, 88] width 55 height 30
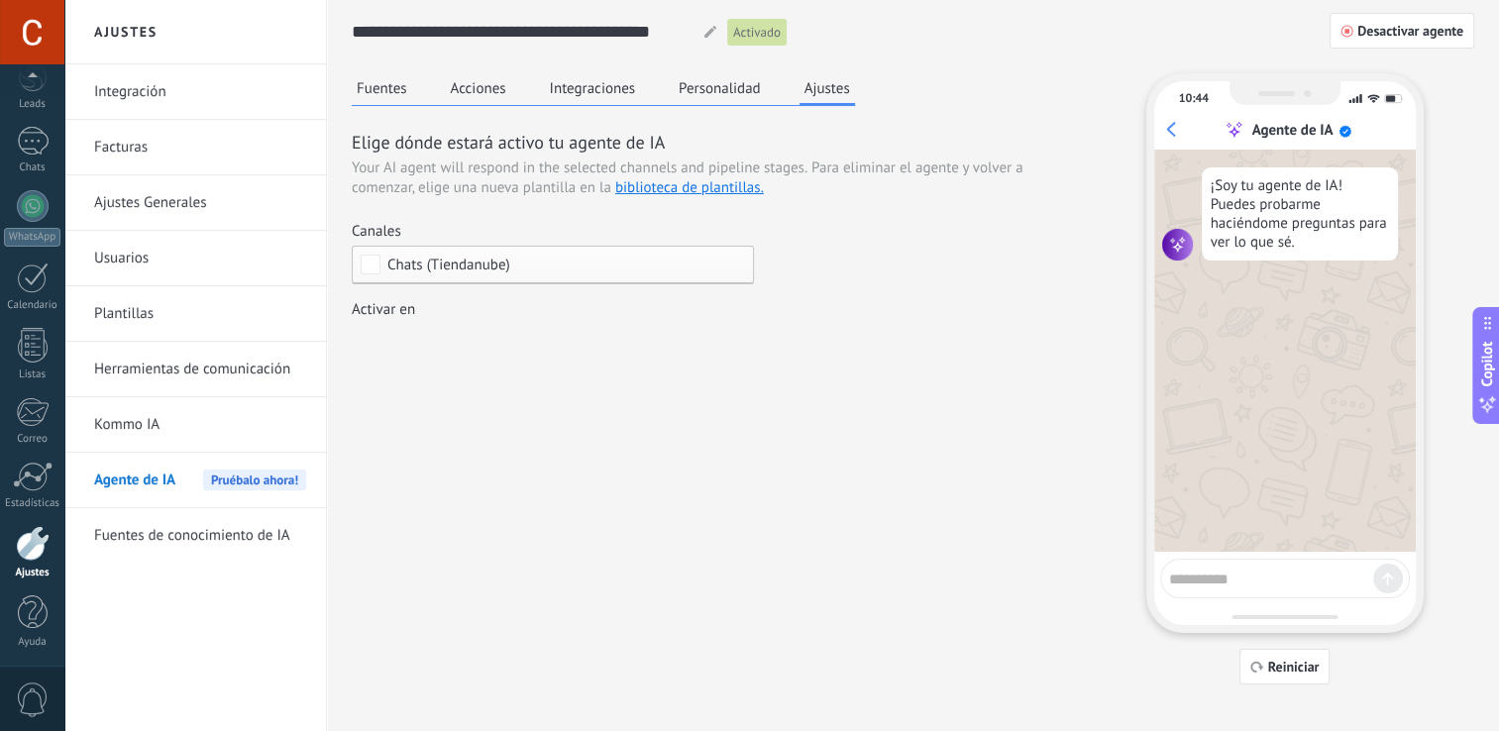
click at [173, 89] on link "Integración" at bounding box center [200, 91] width 212 height 55
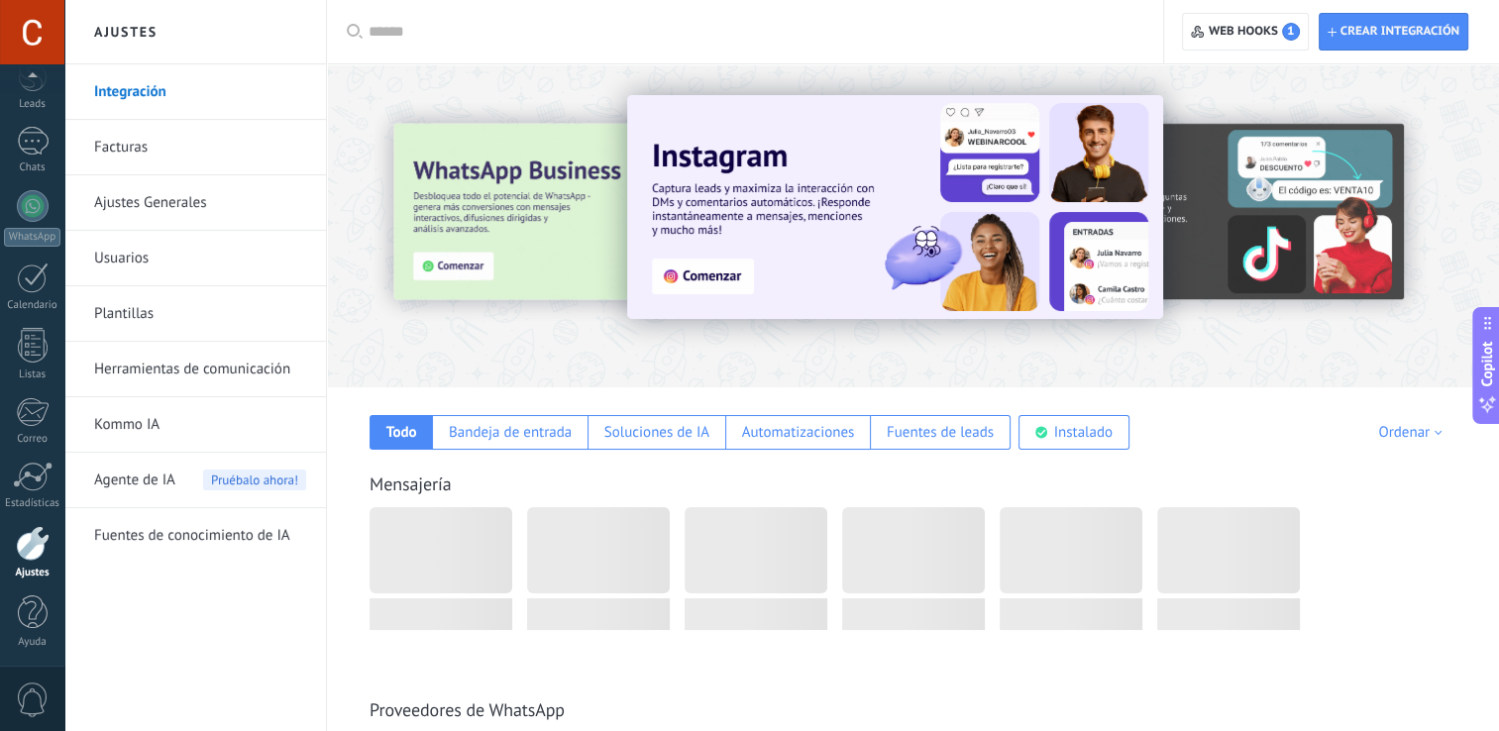
click at [172, 193] on body ".abecls-1,.abecls-2{fill-rule:evenodd}.abecls-2{fill:#fff} .abhcls-1{fill:none}…" at bounding box center [749, 365] width 1499 height 731
click at [172, 193] on link "Ajustes Generales" at bounding box center [200, 202] width 212 height 55
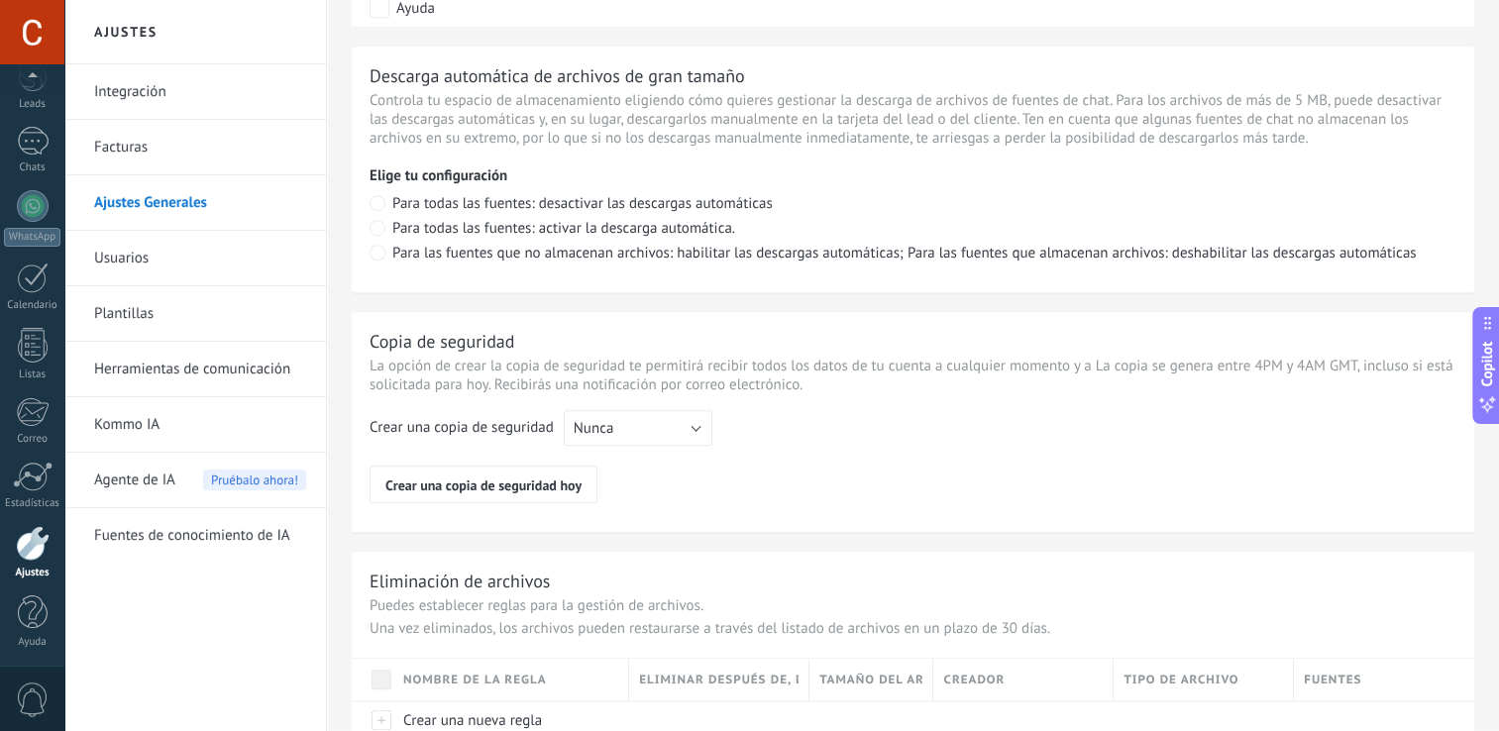
scroll to position [1455, 0]
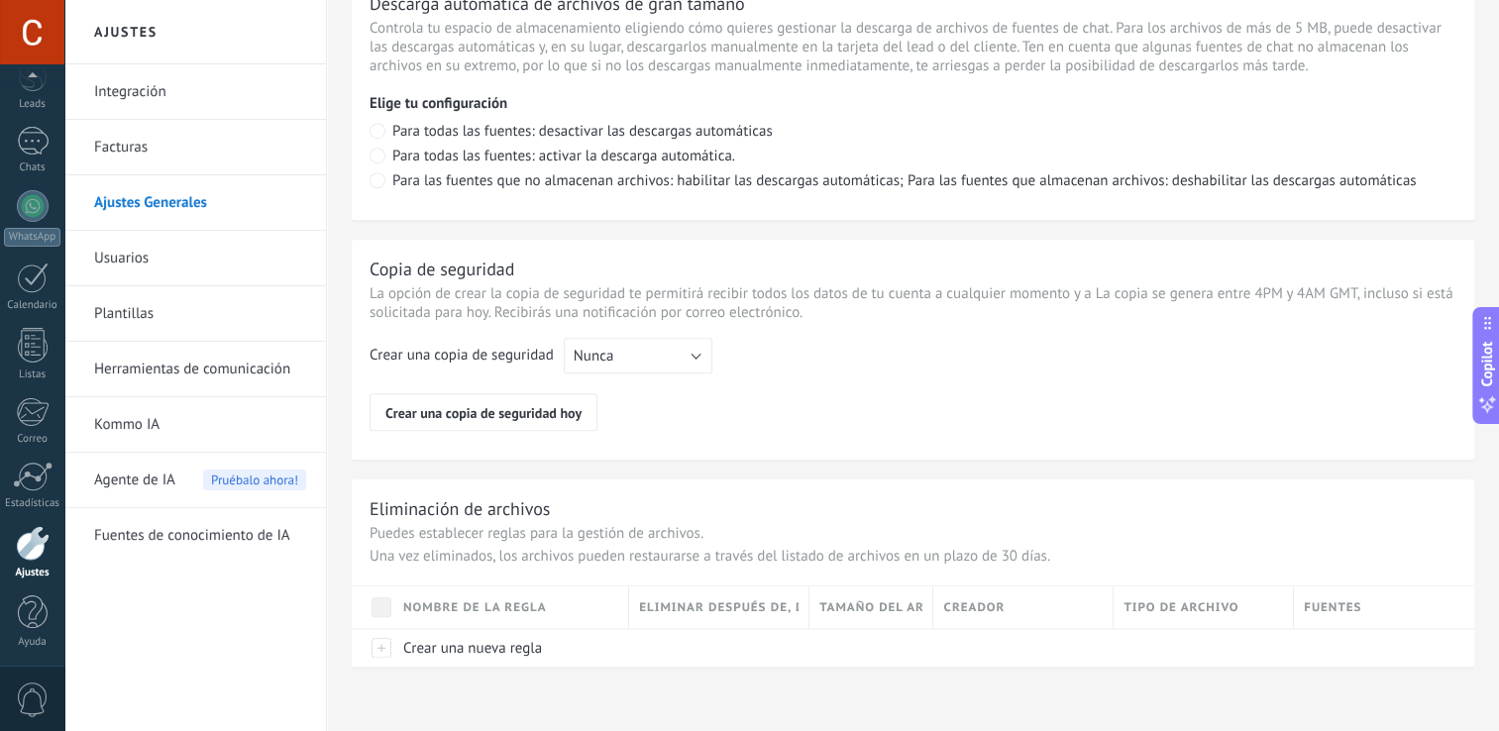
click at [140, 268] on link "Usuarios" at bounding box center [200, 258] width 212 height 55
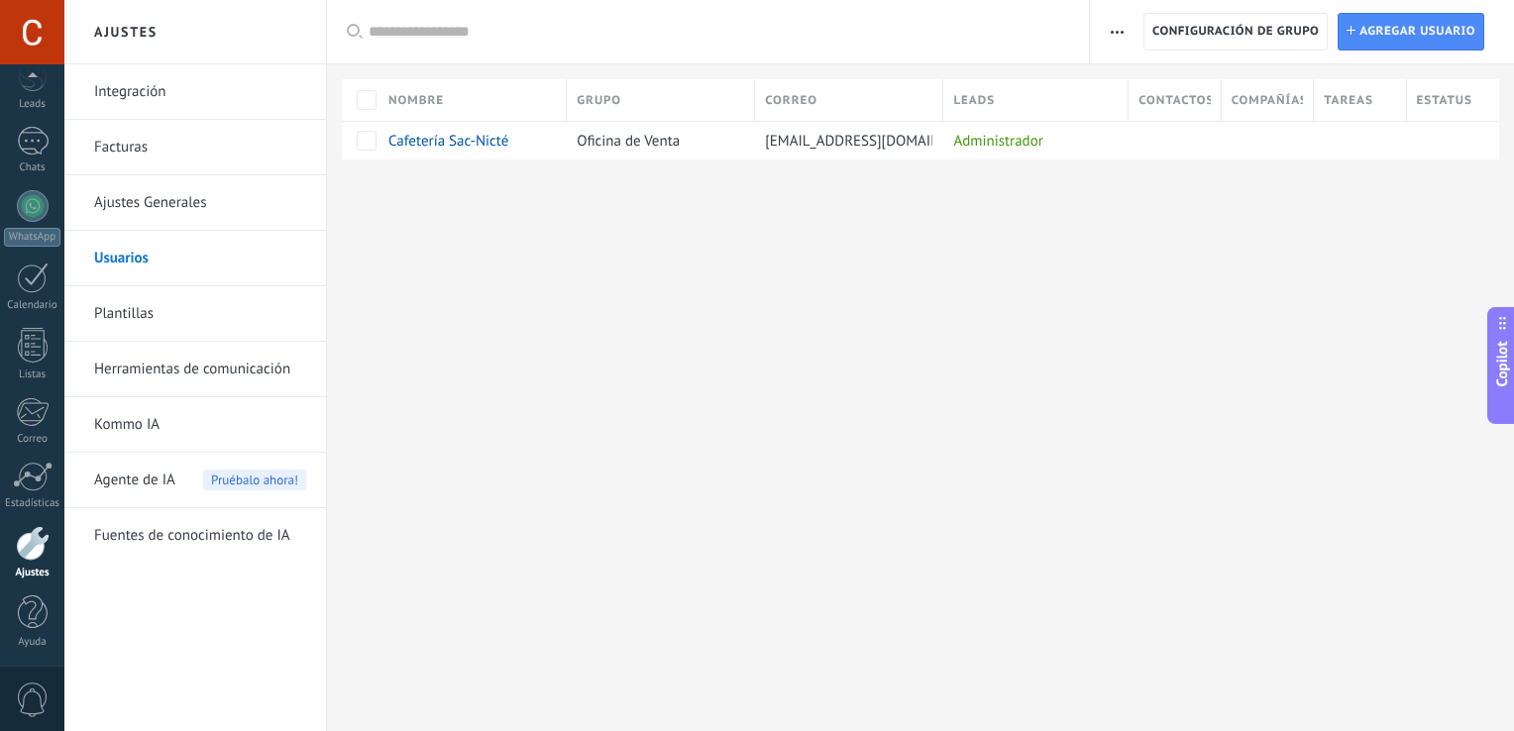
click at [124, 313] on link "Plantillas" at bounding box center [200, 313] width 212 height 55
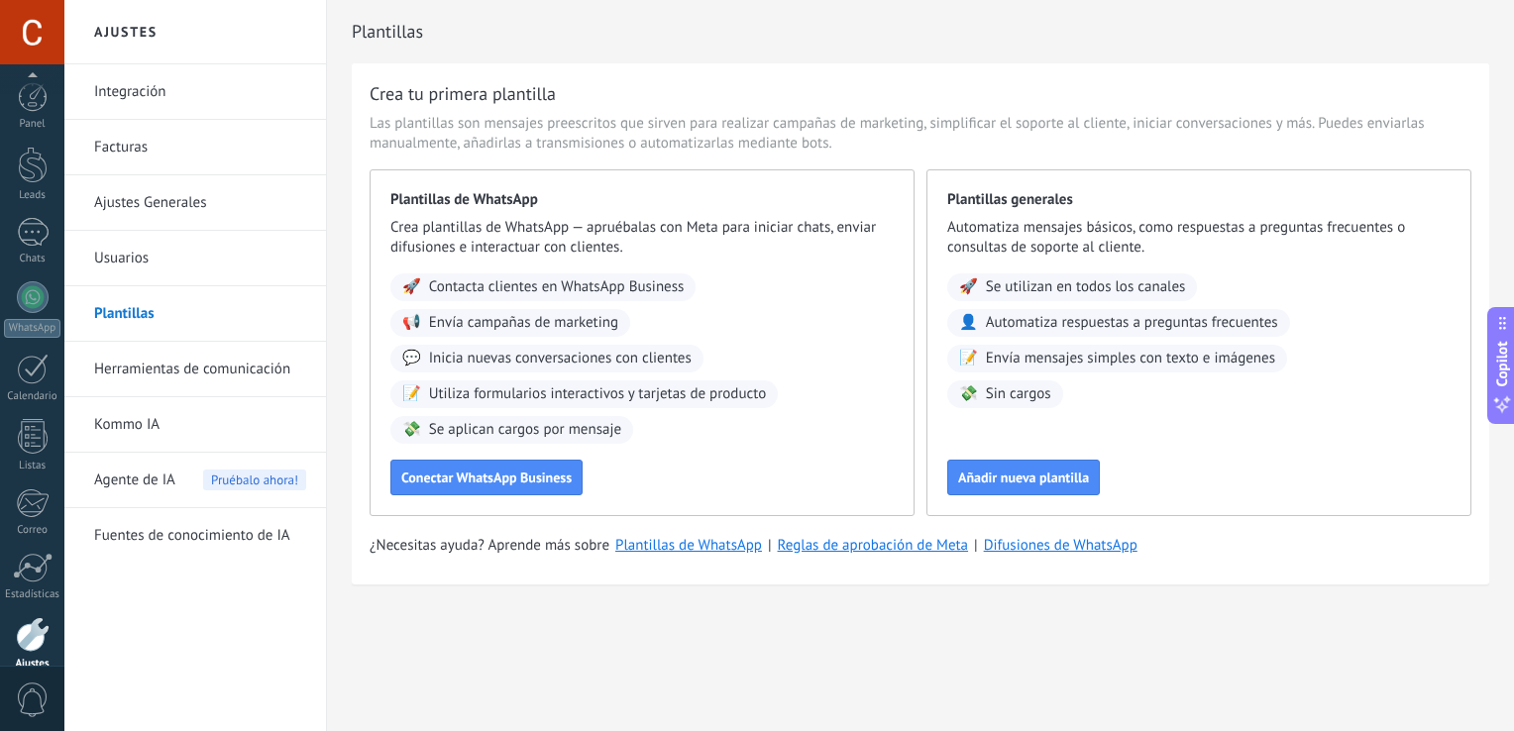
scroll to position [91, 0]
click at [34, 699] on span "0" at bounding box center [33, 700] width 34 height 35
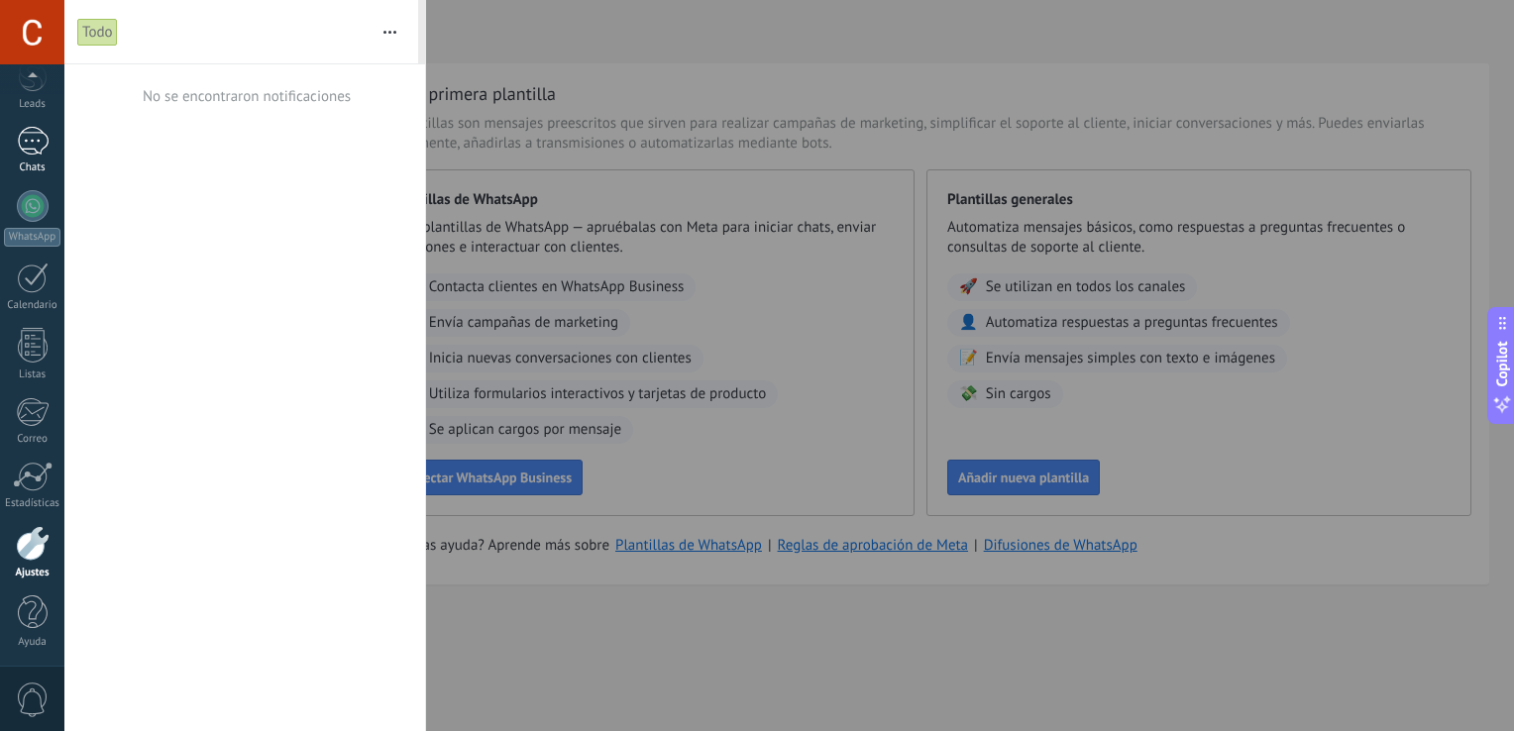
click at [37, 127] on div "1" at bounding box center [33, 141] width 32 height 29
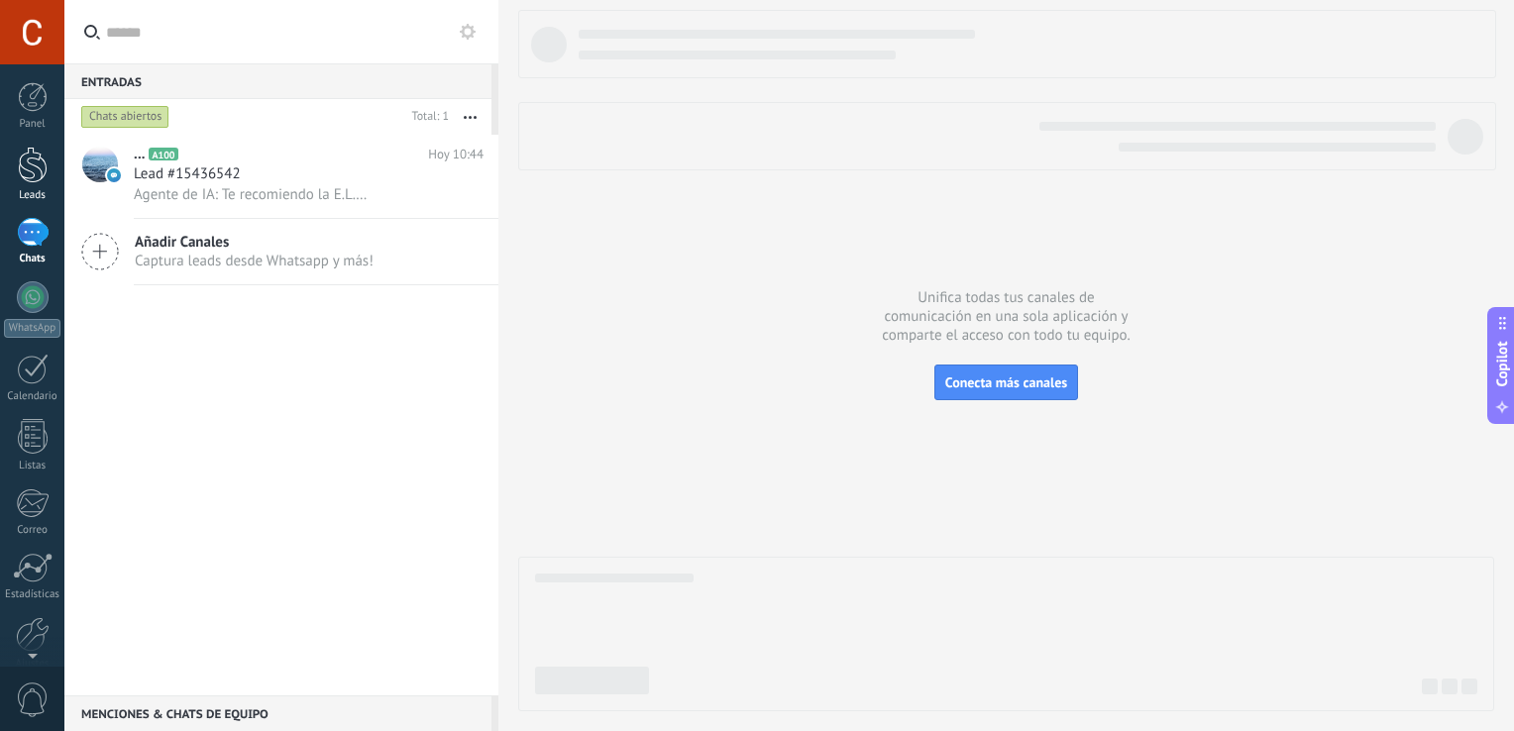
click at [33, 173] on div at bounding box center [33, 165] width 30 height 37
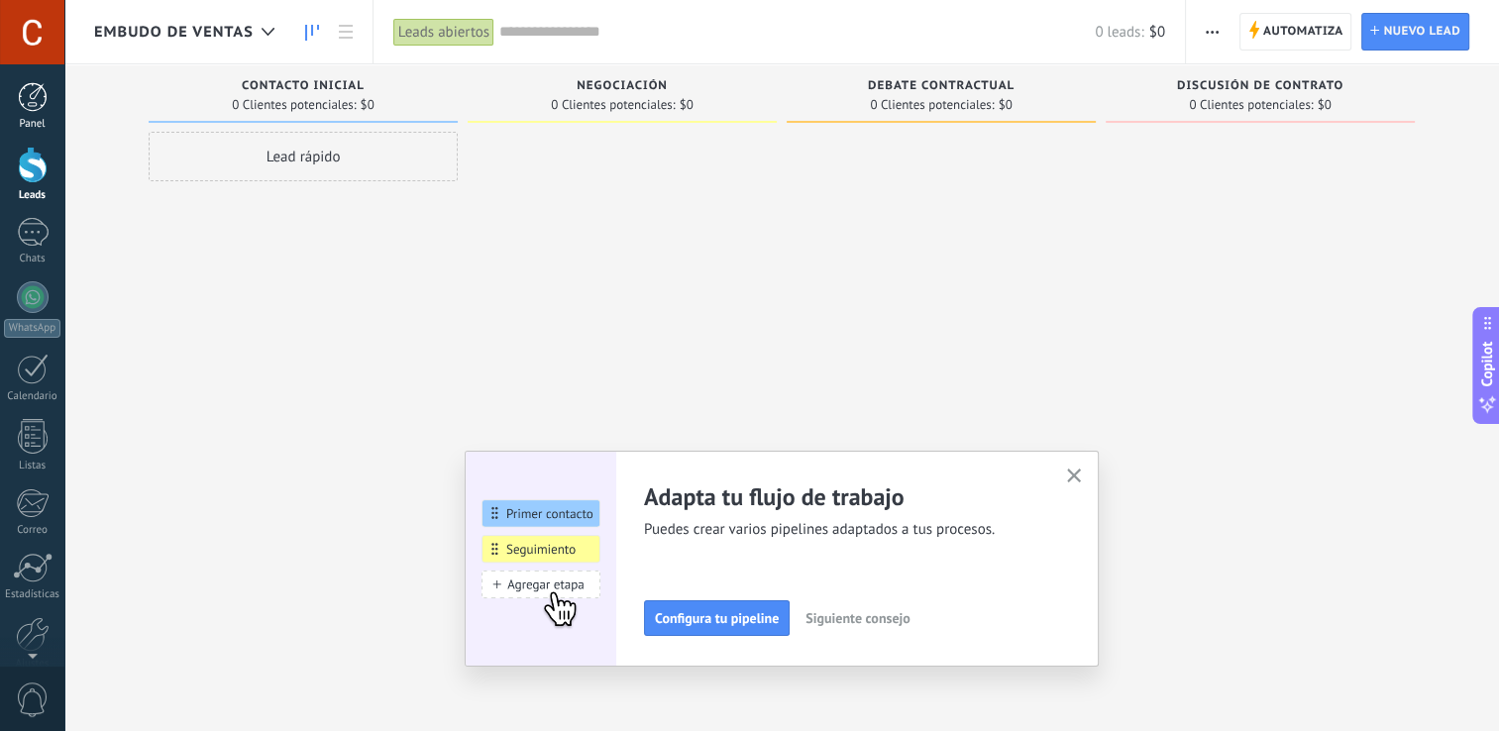
click at [36, 113] on link "Panel" at bounding box center [32, 106] width 64 height 49
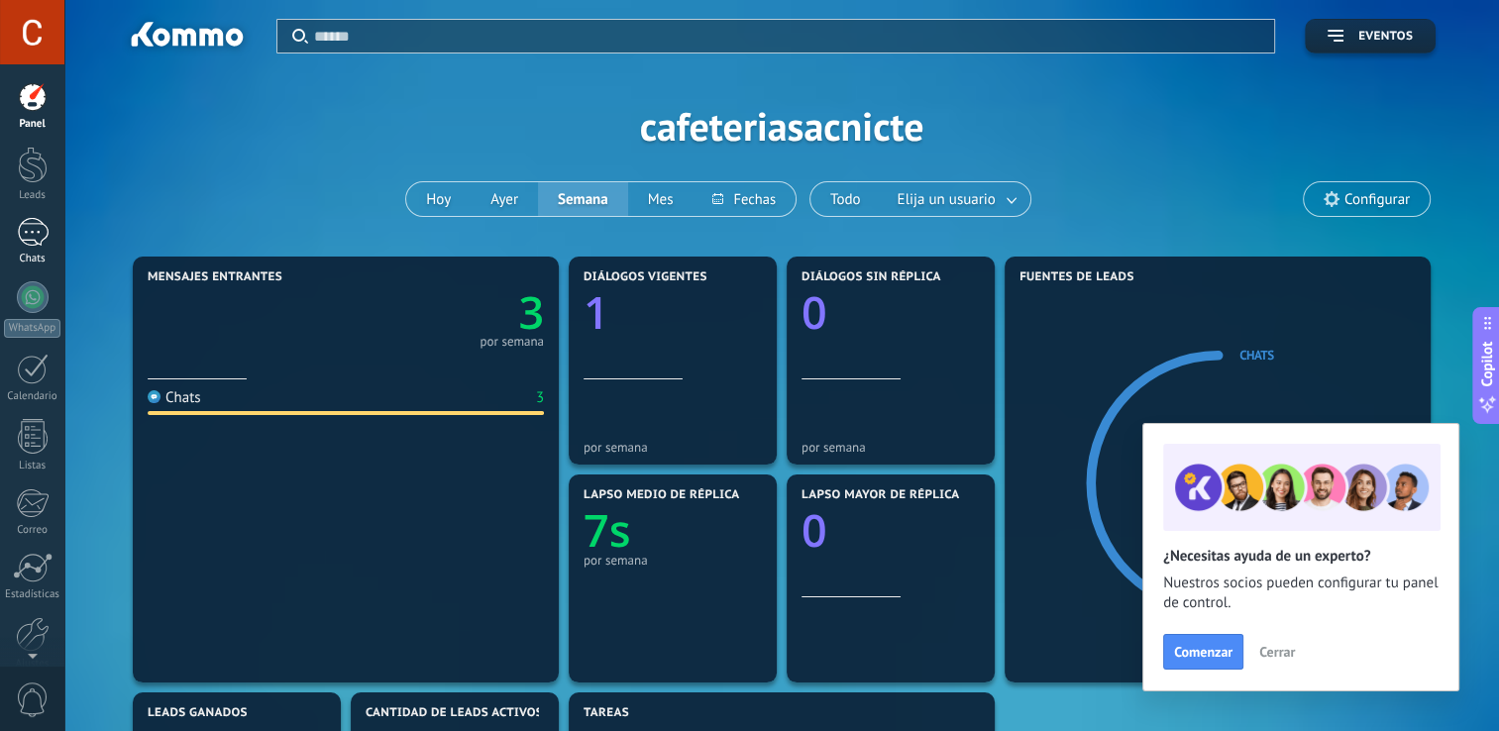
click at [29, 255] on div "Chats" at bounding box center [32, 259] width 57 height 13
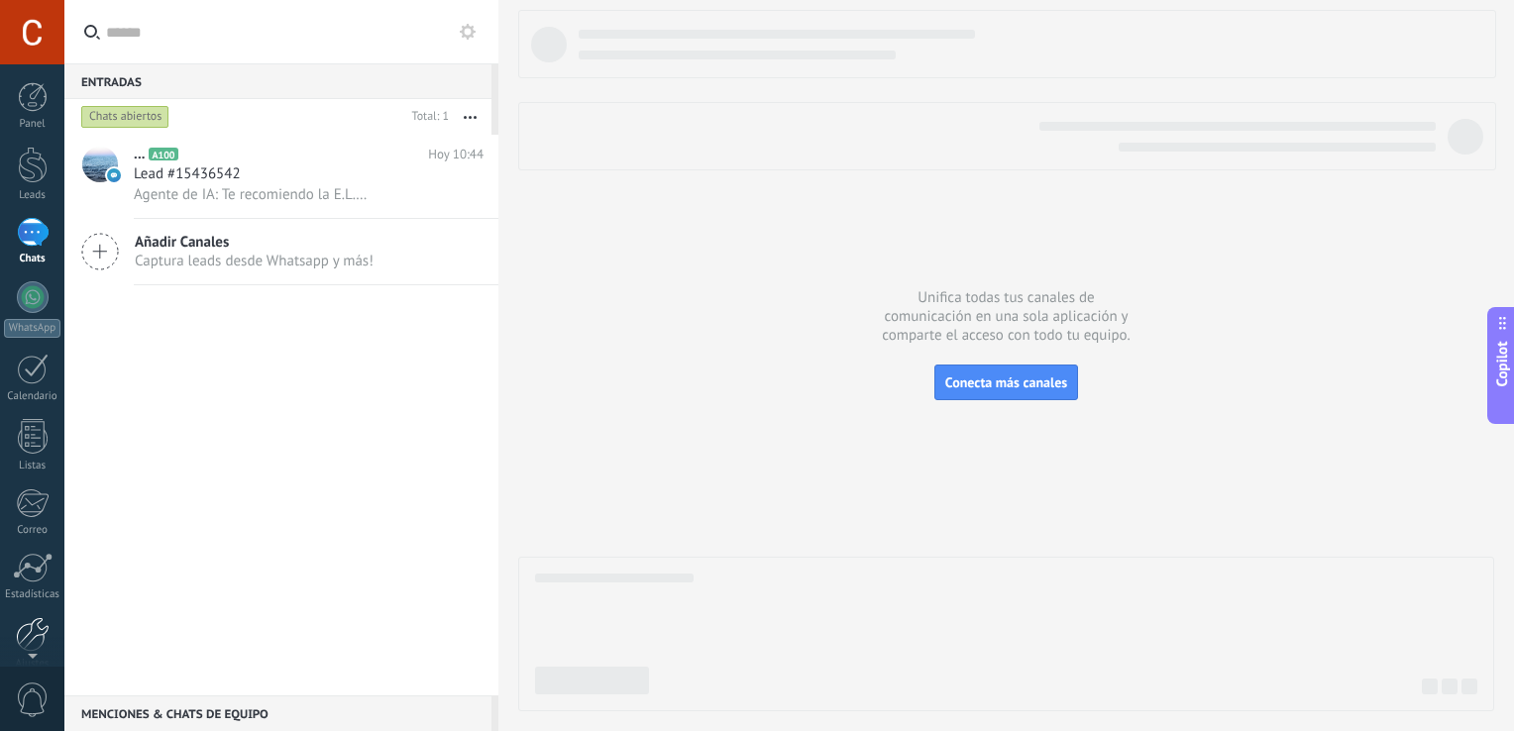
click at [25, 632] on div at bounding box center [33, 634] width 34 height 35
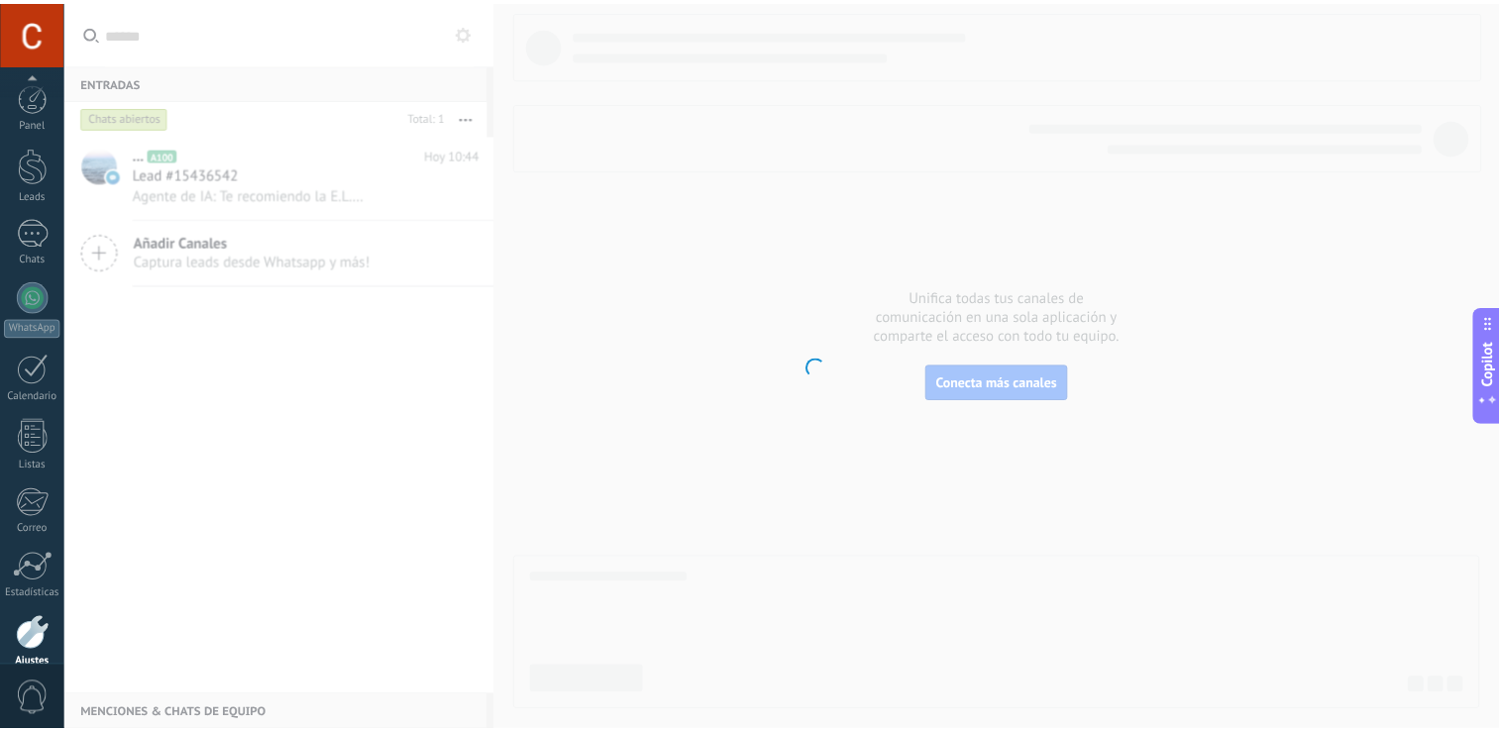
scroll to position [91, 0]
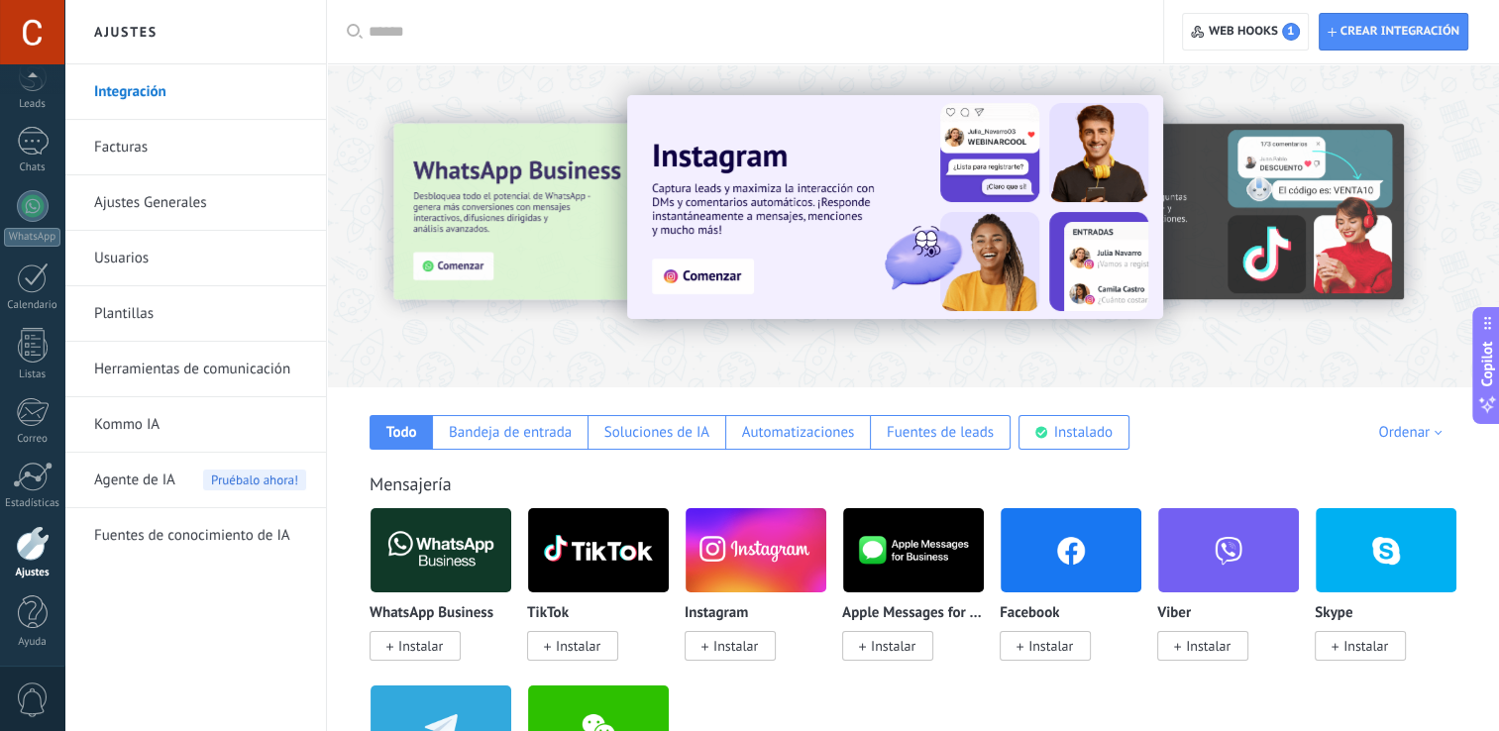
click at [140, 430] on link "Kommo IA" at bounding box center [200, 424] width 212 height 55
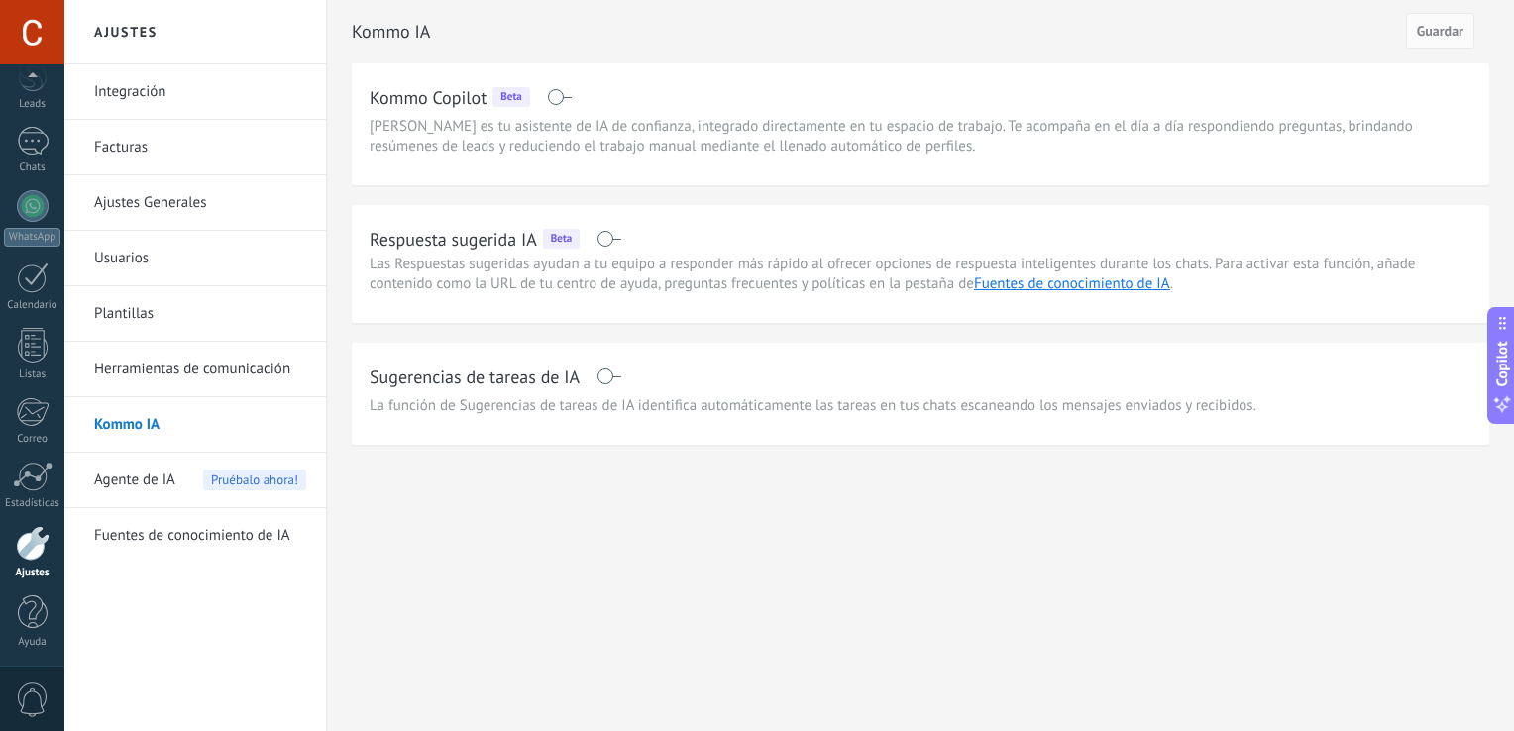
click at [139, 371] on link "Herramientas de comunicación" at bounding box center [200, 369] width 212 height 55
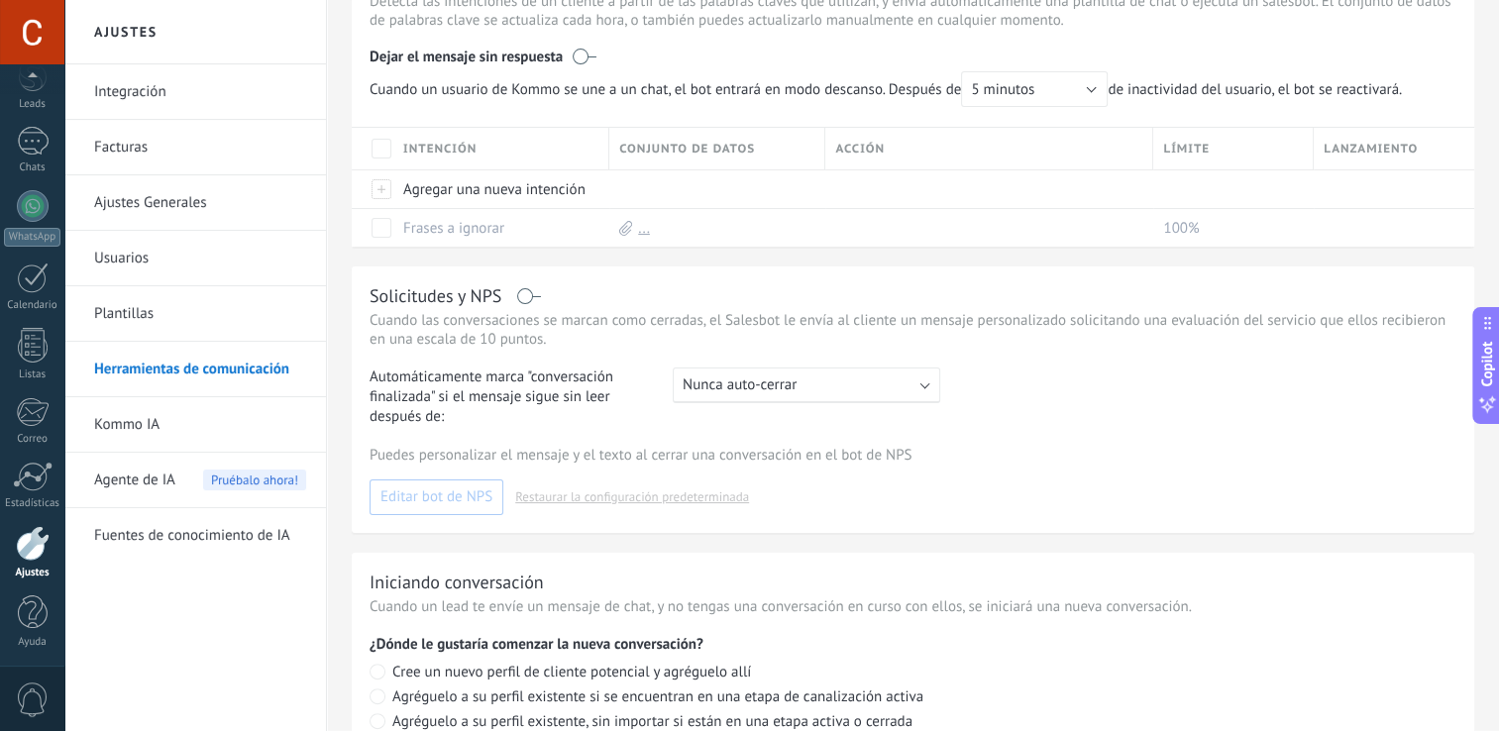
scroll to position [498, 0]
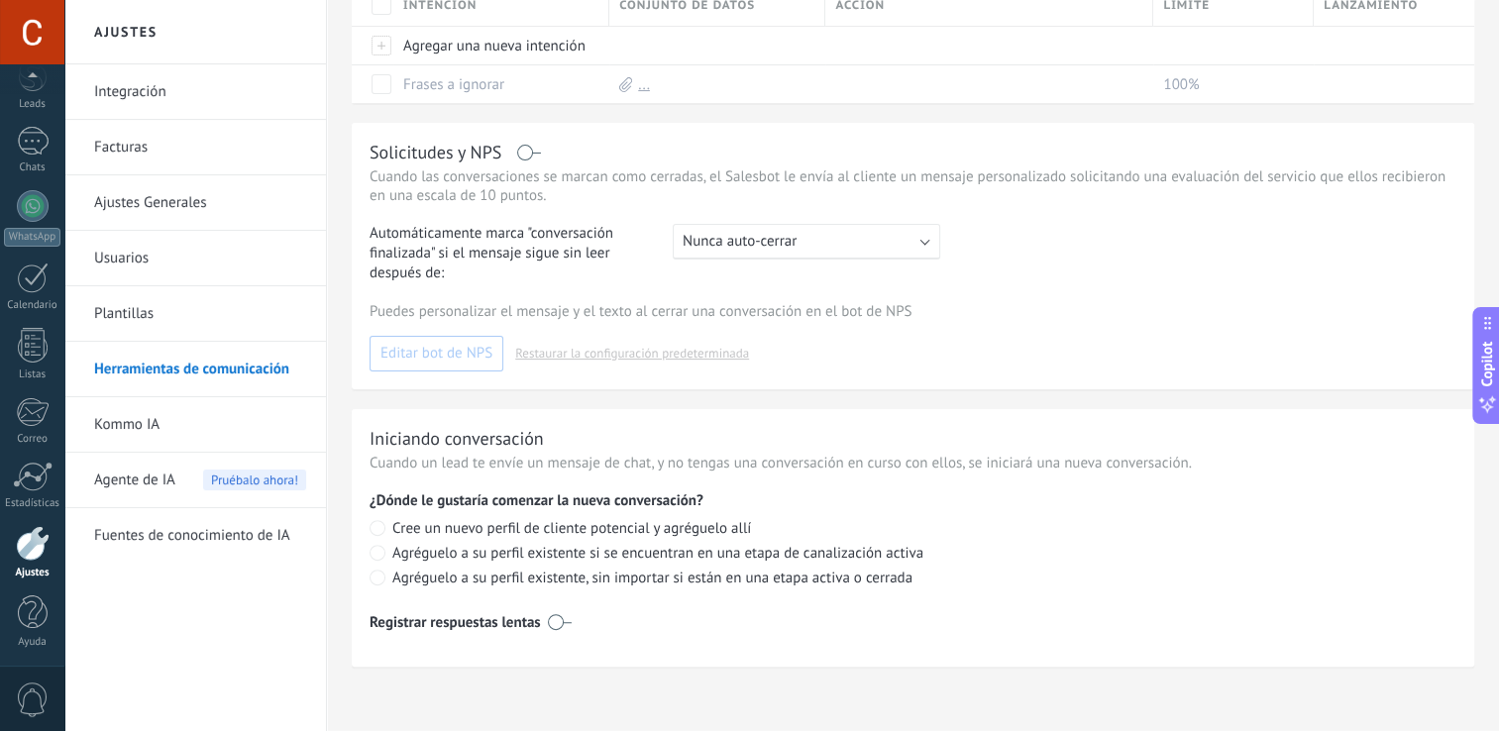
click at [139, 311] on link "Plantillas" at bounding box center [200, 313] width 212 height 55
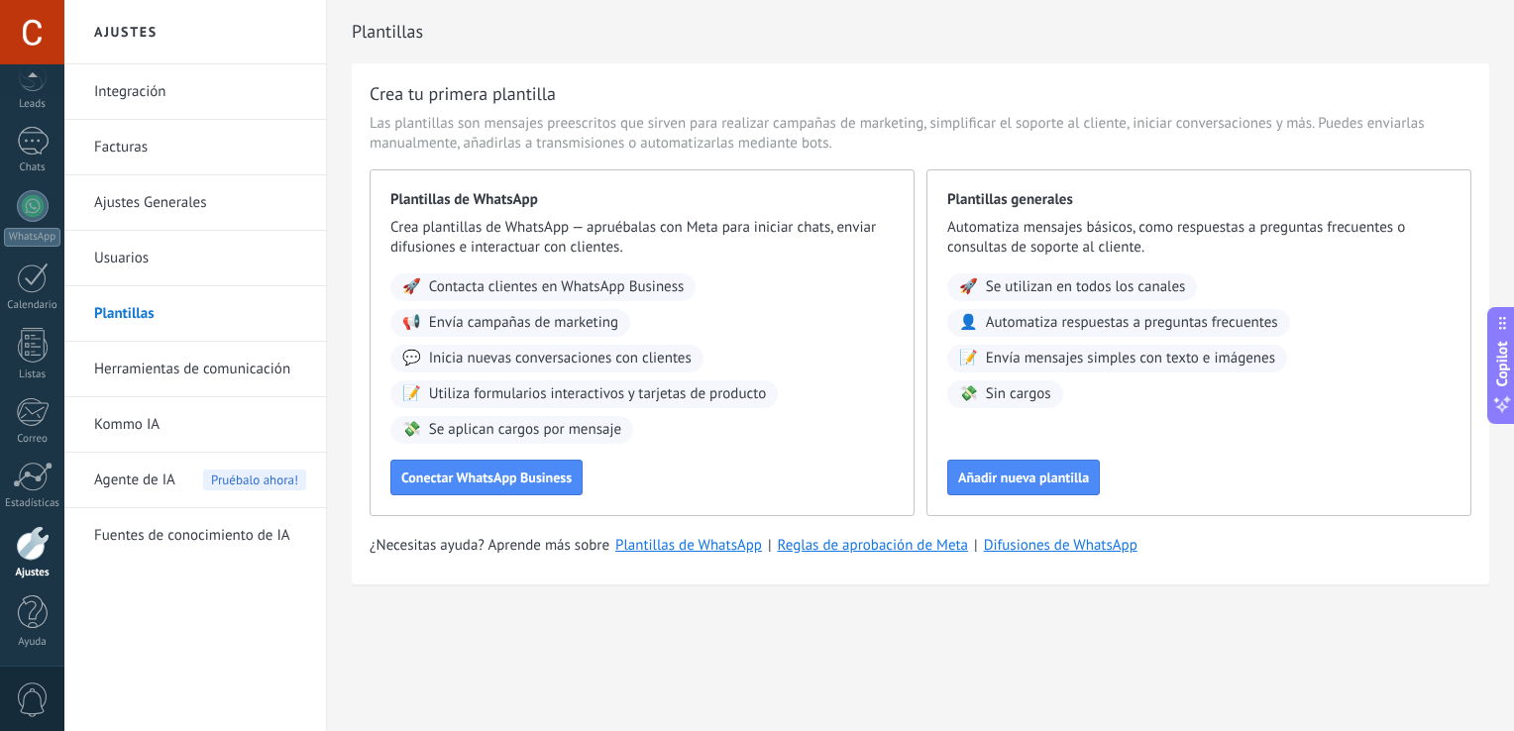
click at [109, 267] on link "Usuarios" at bounding box center [200, 258] width 212 height 55
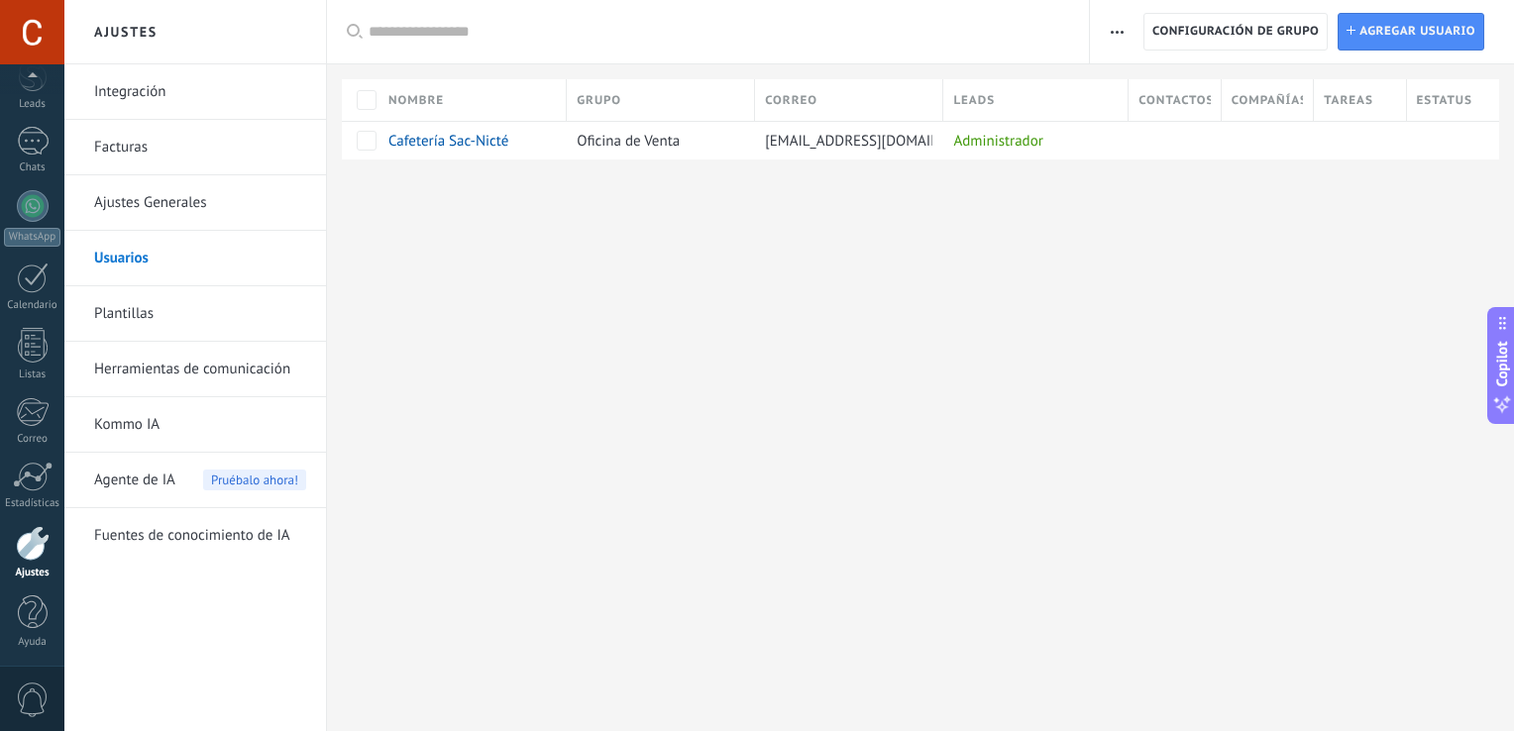
click at [145, 203] on link "Ajustes Generales" at bounding box center [200, 202] width 212 height 55
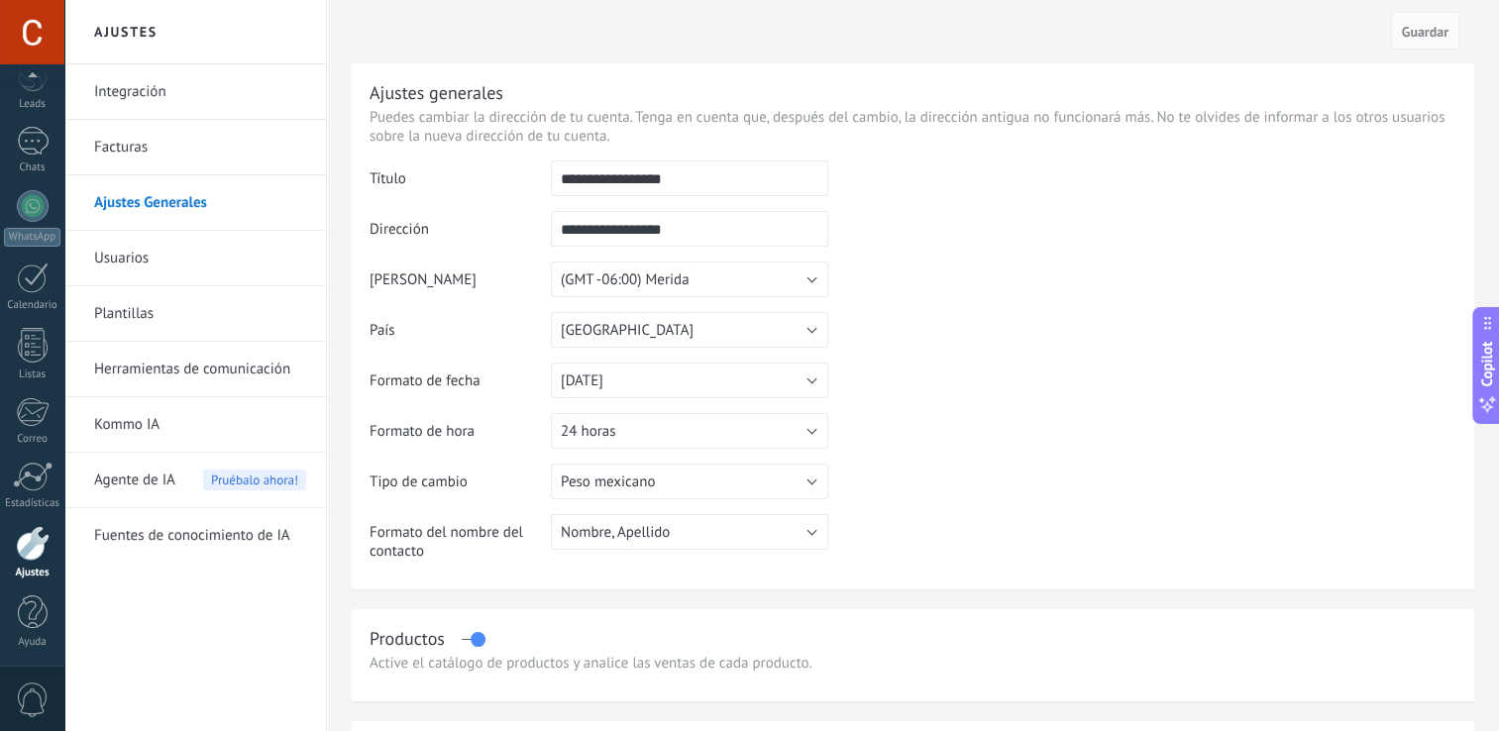
click at [135, 153] on link "Facturas" at bounding box center [200, 147] width 212 height 55
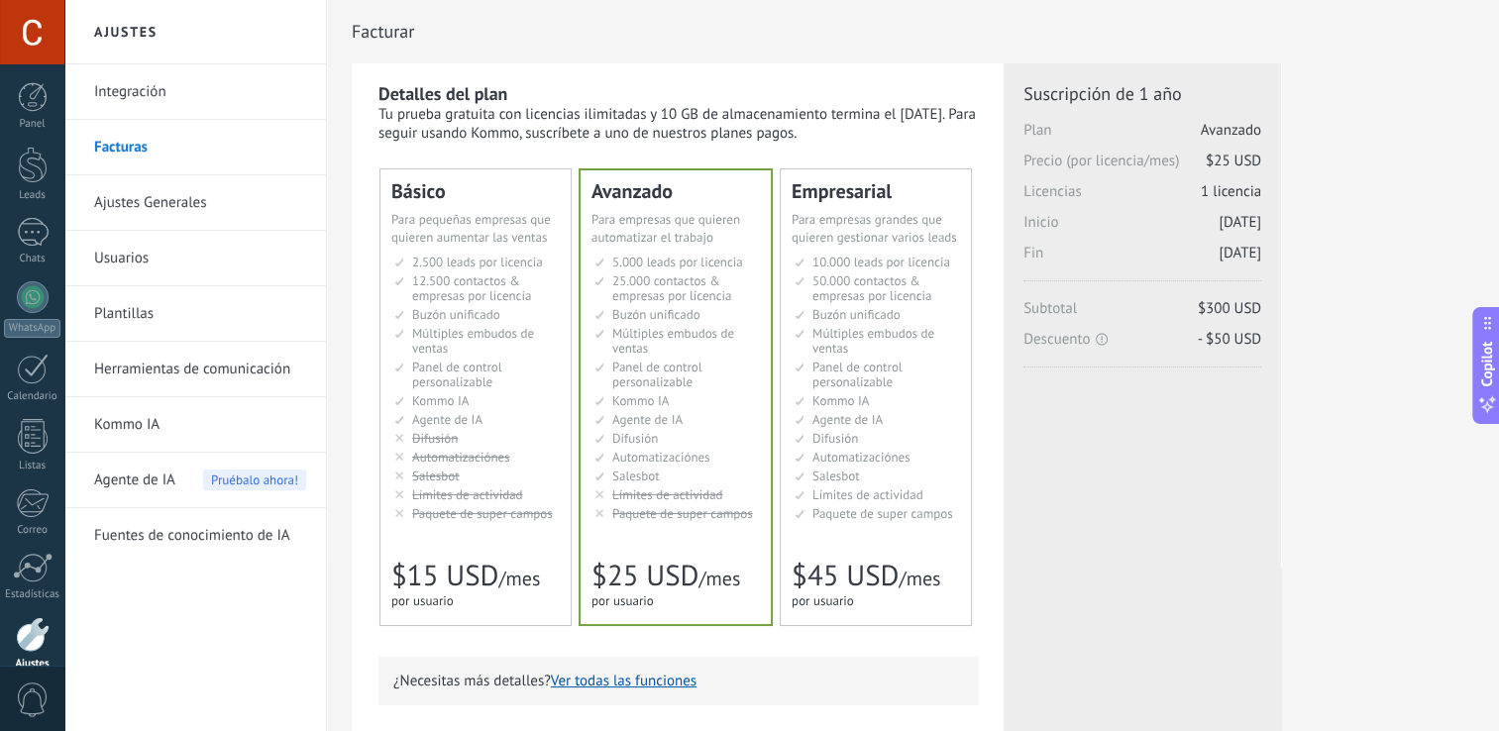
click at [143, 93] on link "Integración" at bounding box center [200, 91] width 212 height 55
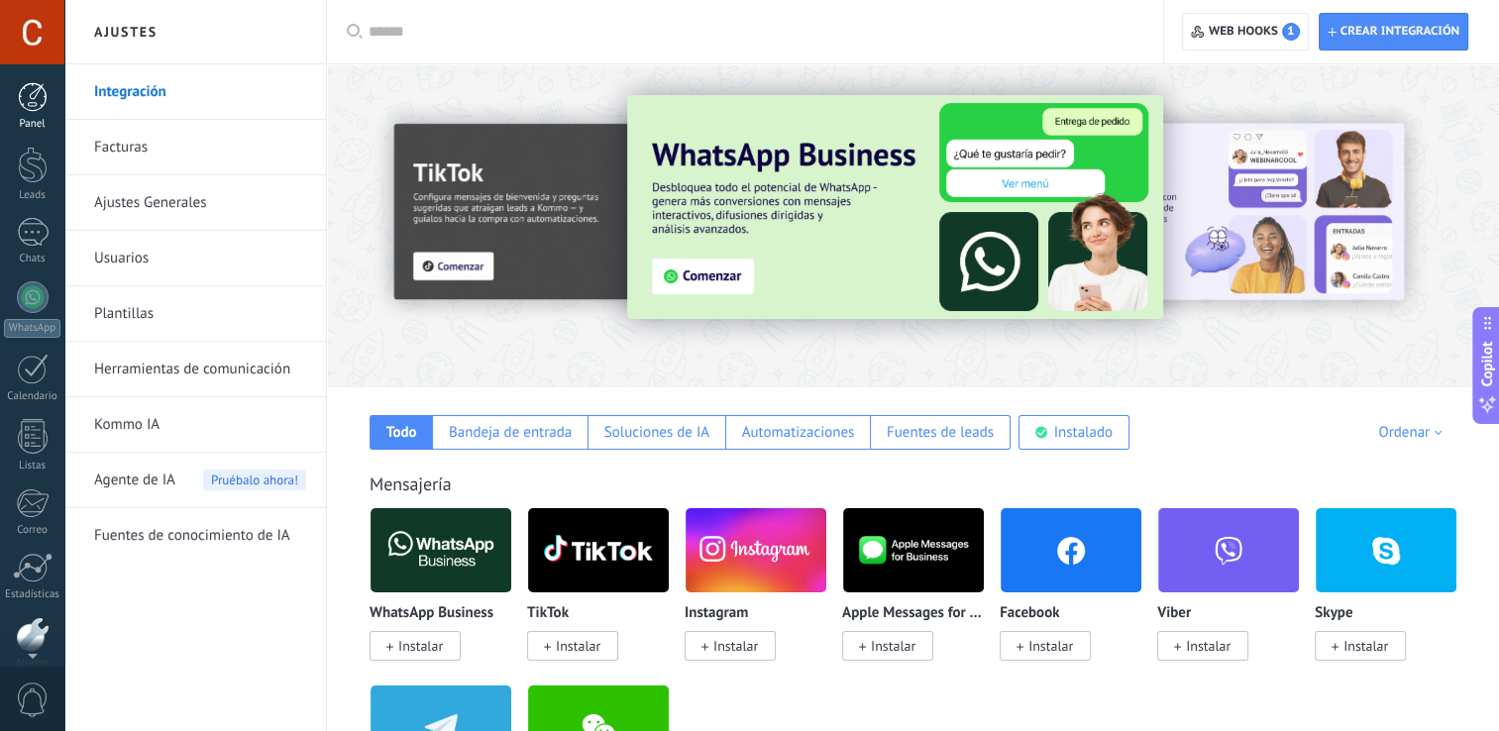
click at [27, 89] on div at bounding box center [33, 97] width 30 height 30
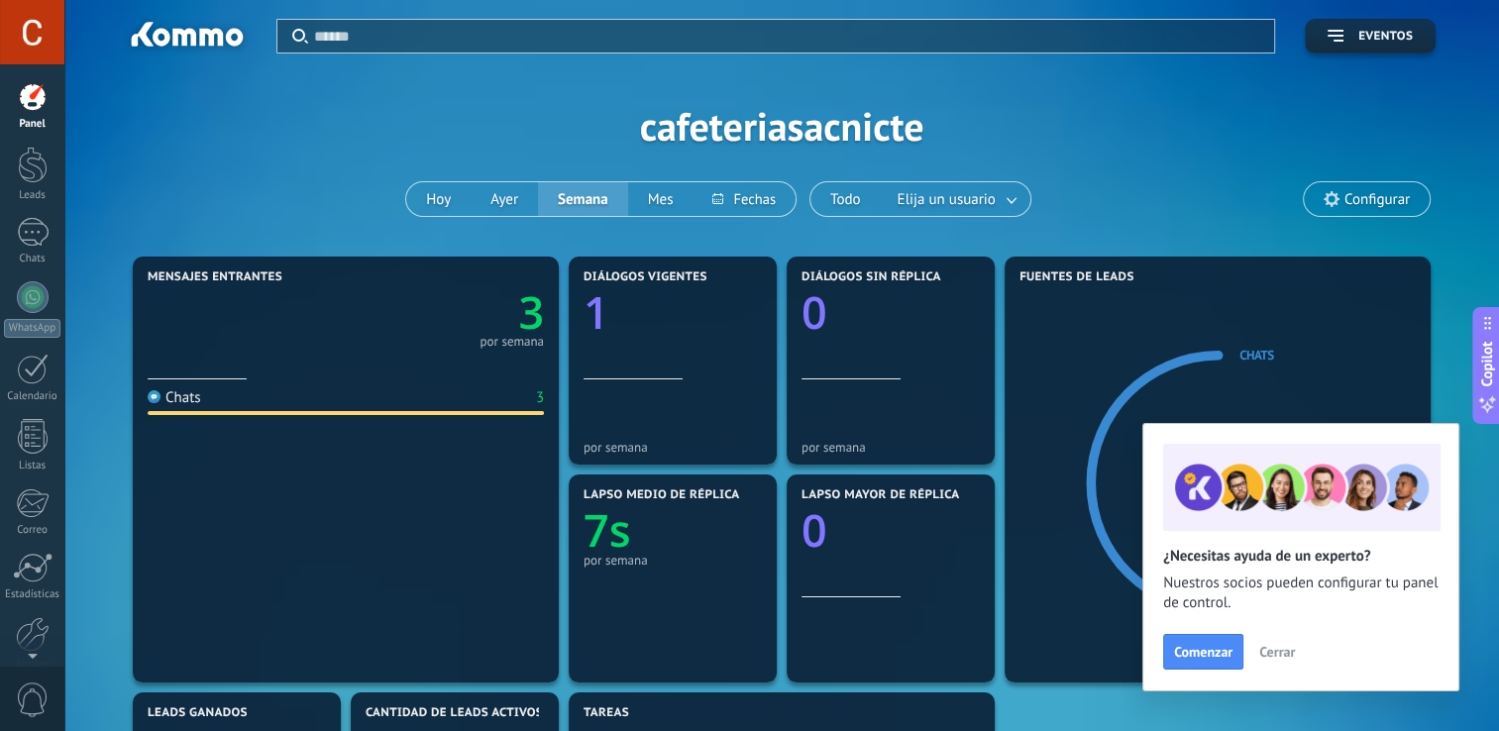
click at [1338, 198] on use at bounding box center [1332, 199] width 16 height 16
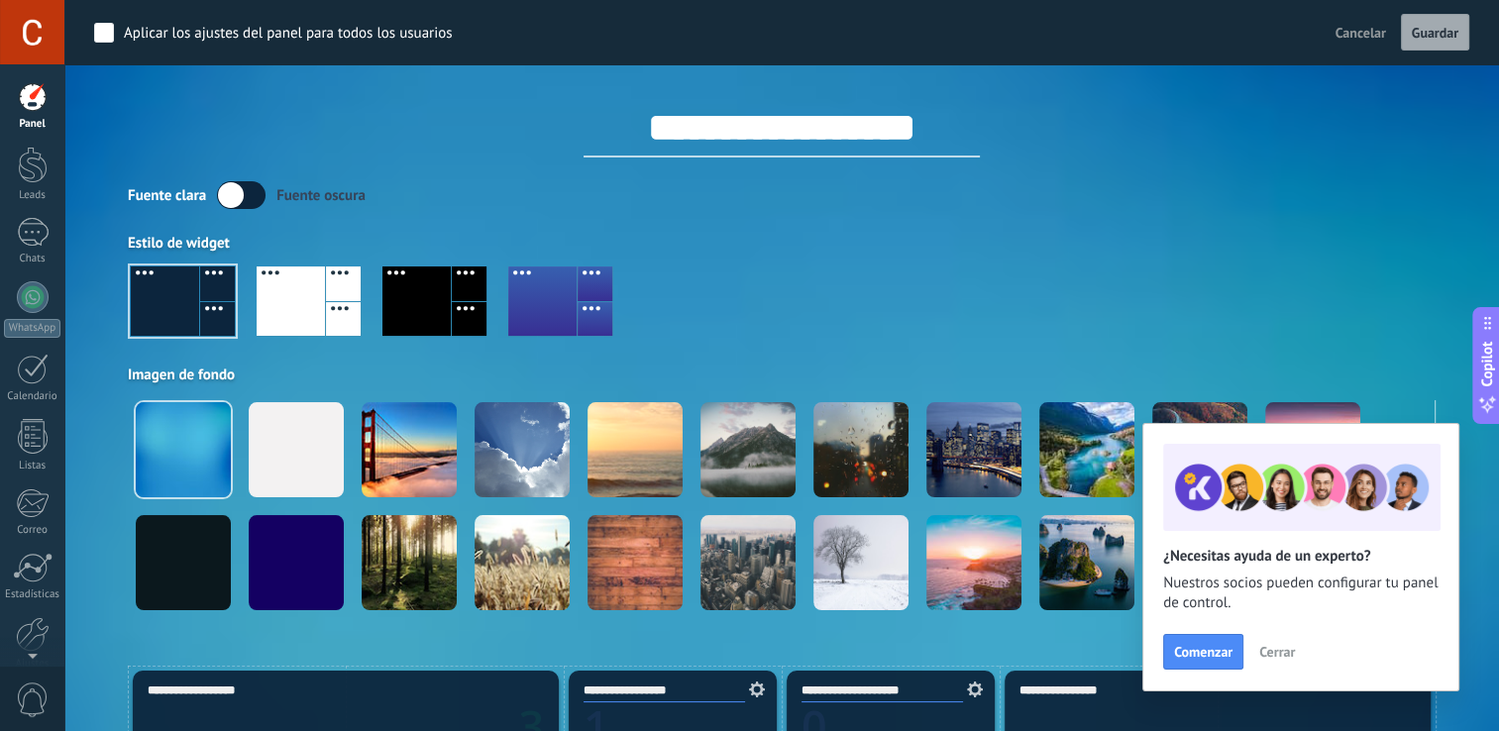
click at [338, 307] on div at bounding box center [343, 319] width 35 height 35
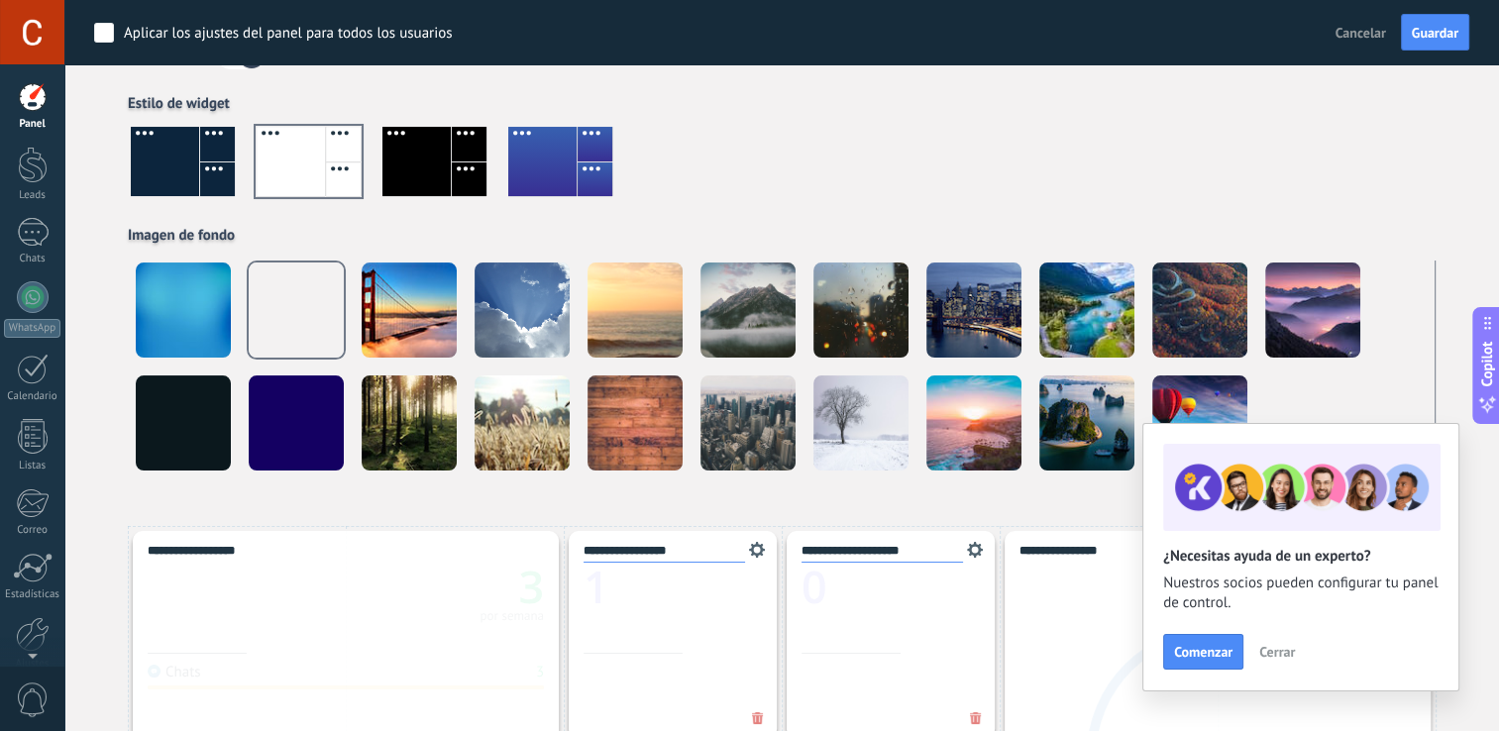
scroll to position [154, 0]
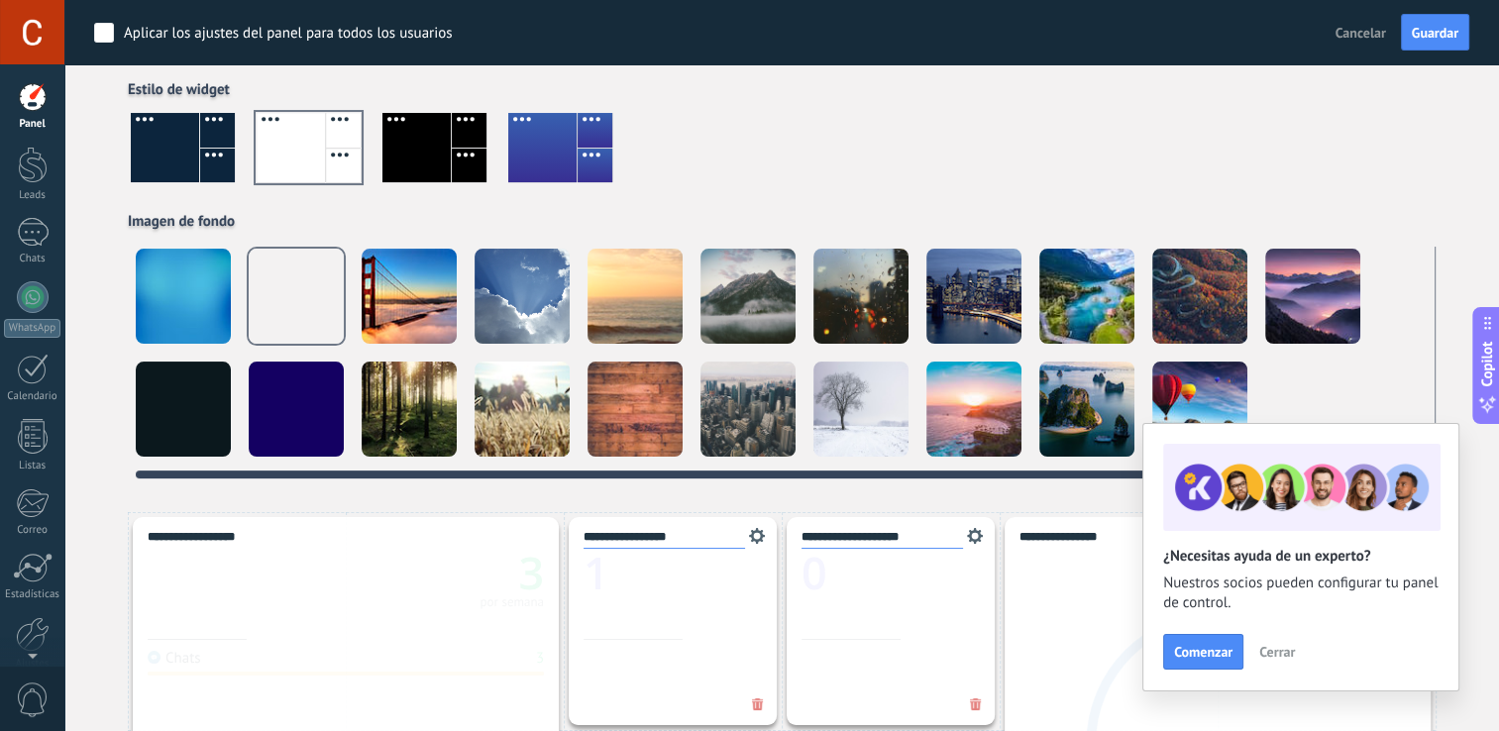
click at [172, 299] on div at bounding box center [183, 296] width 95 height 95
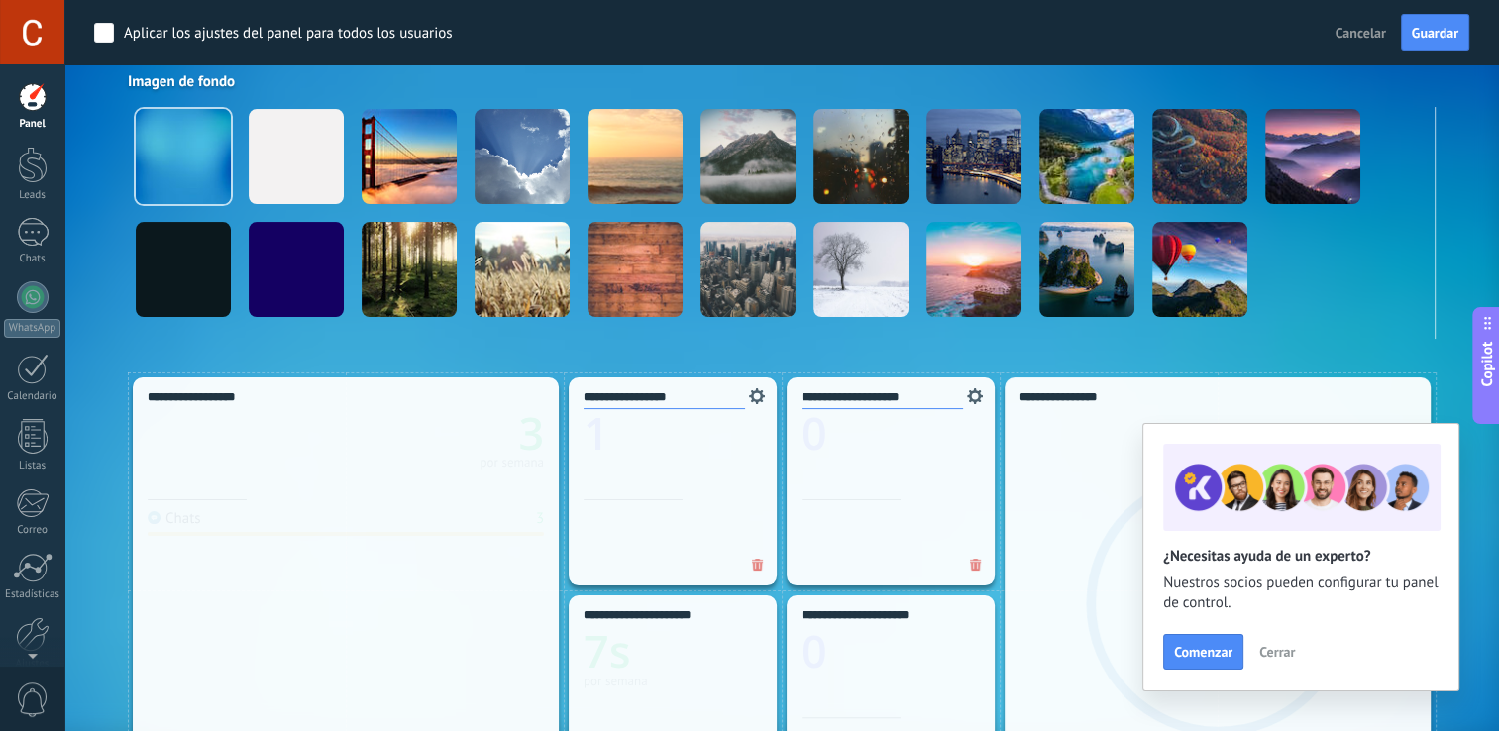
scroll to position [312, 0]
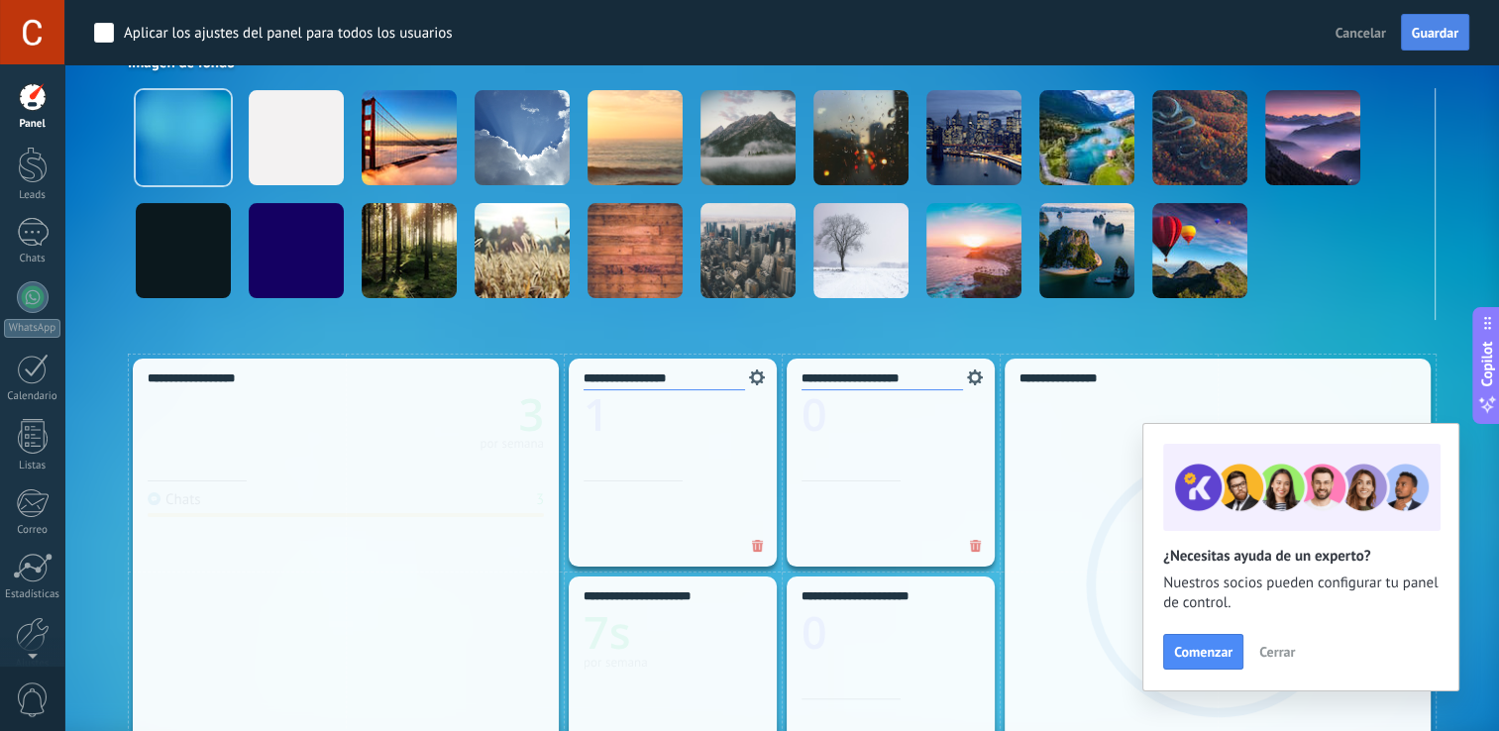
click at [1421, 27] on span "Guardar" at bounding box center [1435, 33] width 47 height 14
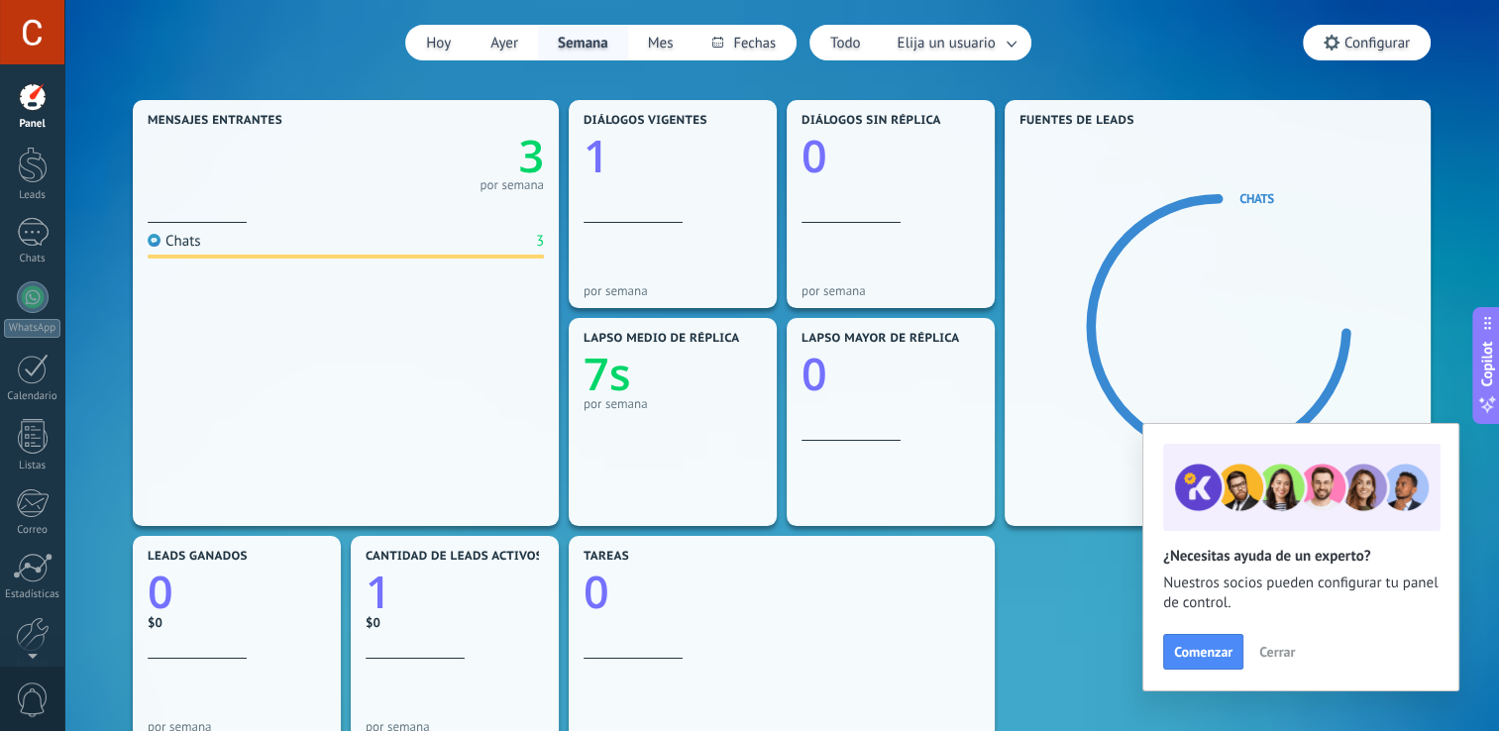
scroll to position [0, 0]
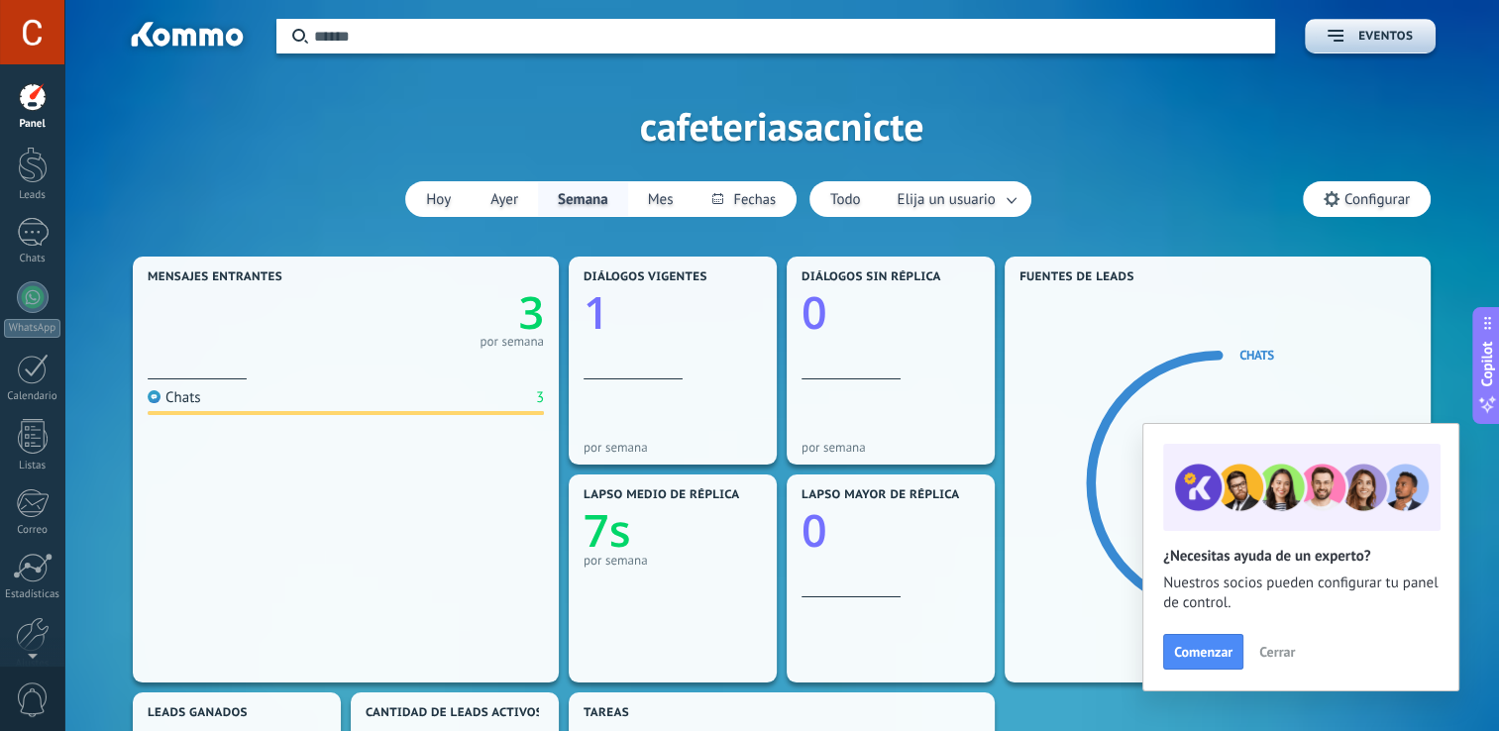
click at [1330, 196] on icon at bounding box center [1332, 199] width 16 height 16
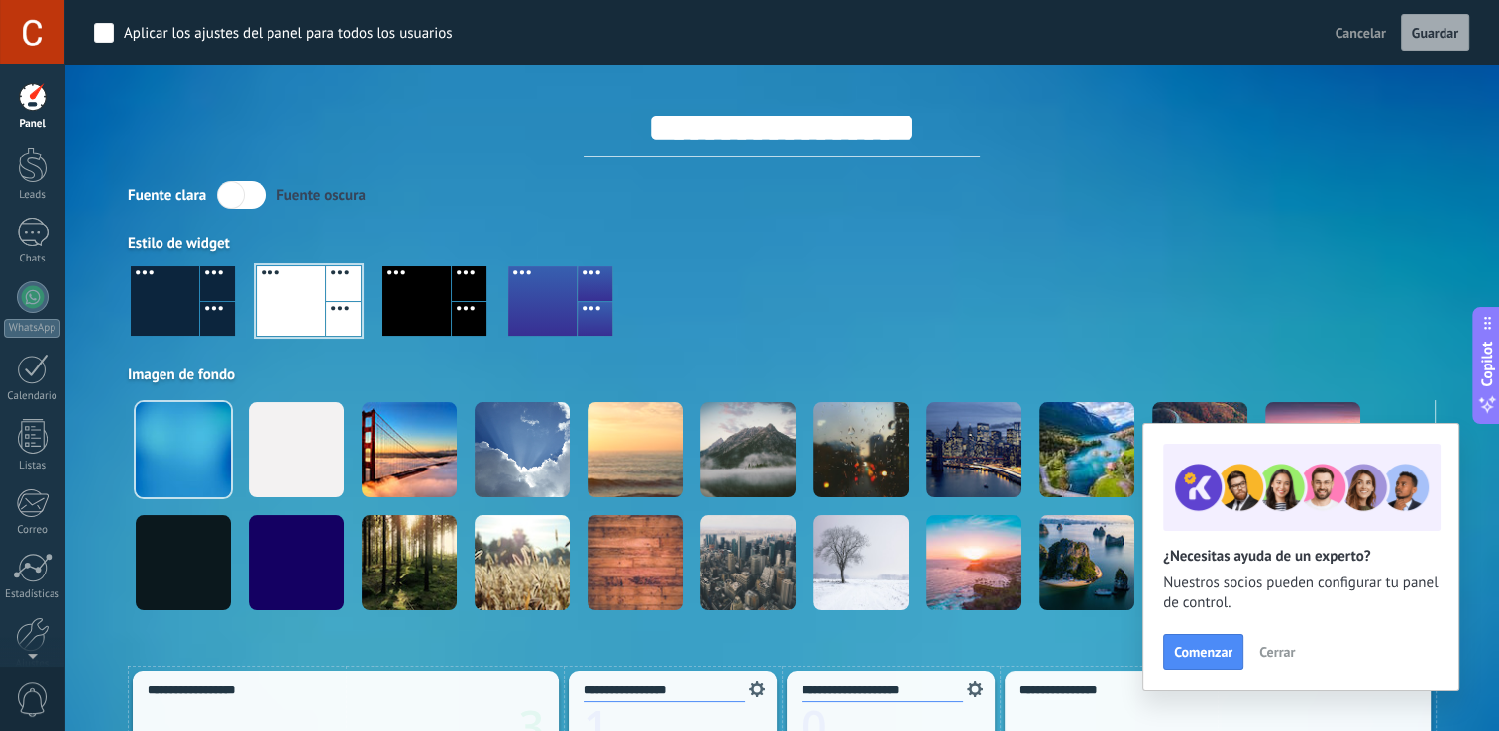
click at [252, 196] on label at bounding box center [241, 195] width 49 height 28
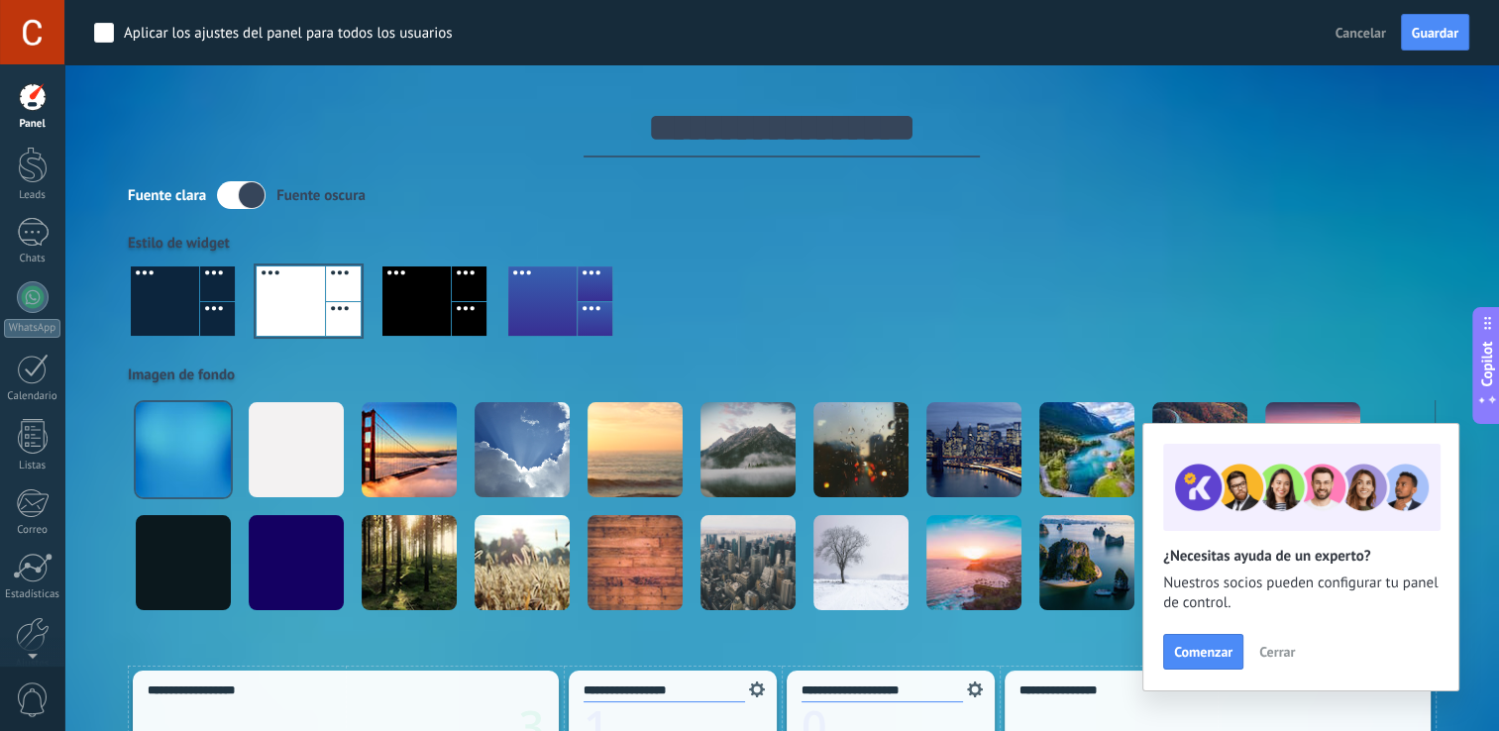
click at [229, 194] on label at bounding box center [241, 195] width 49 height 28
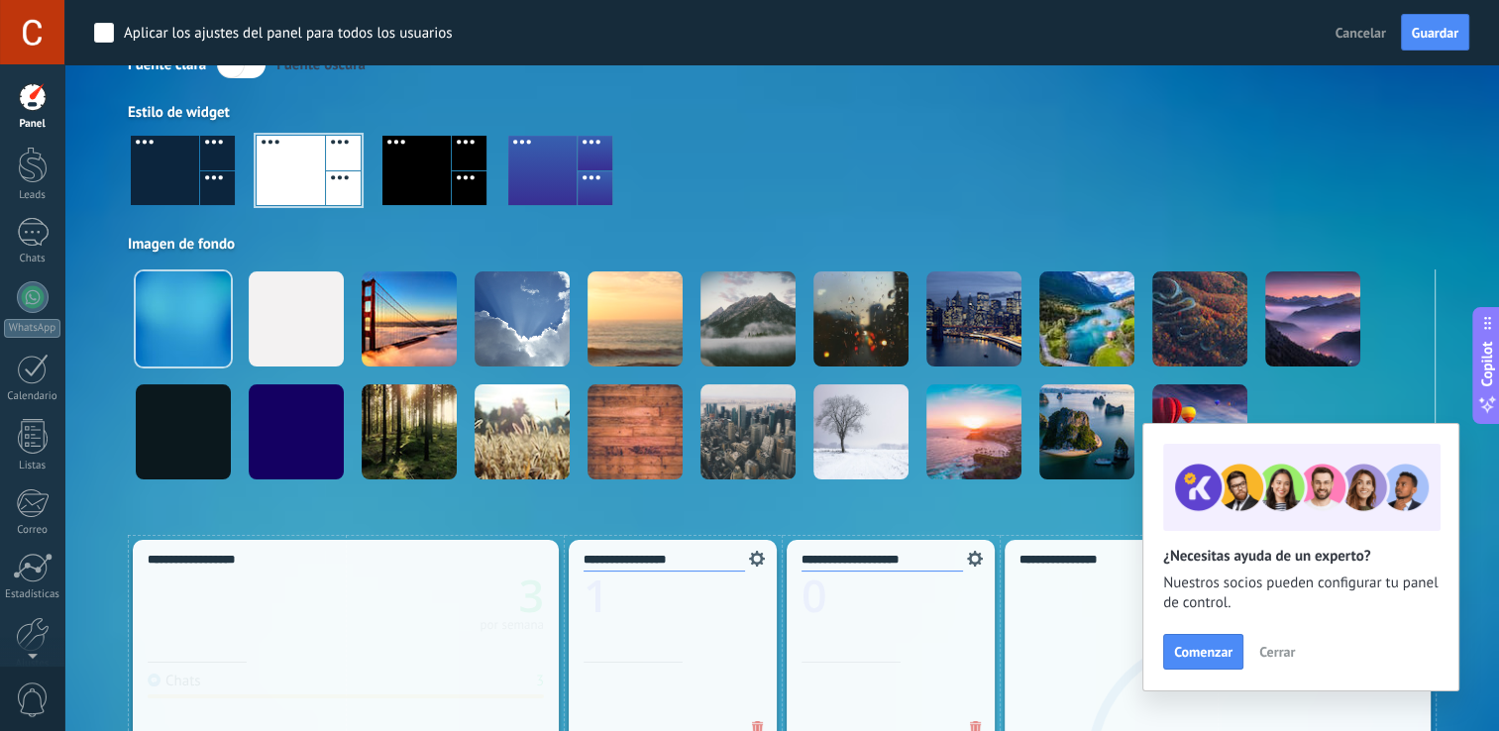
scroll to position [136, 0]
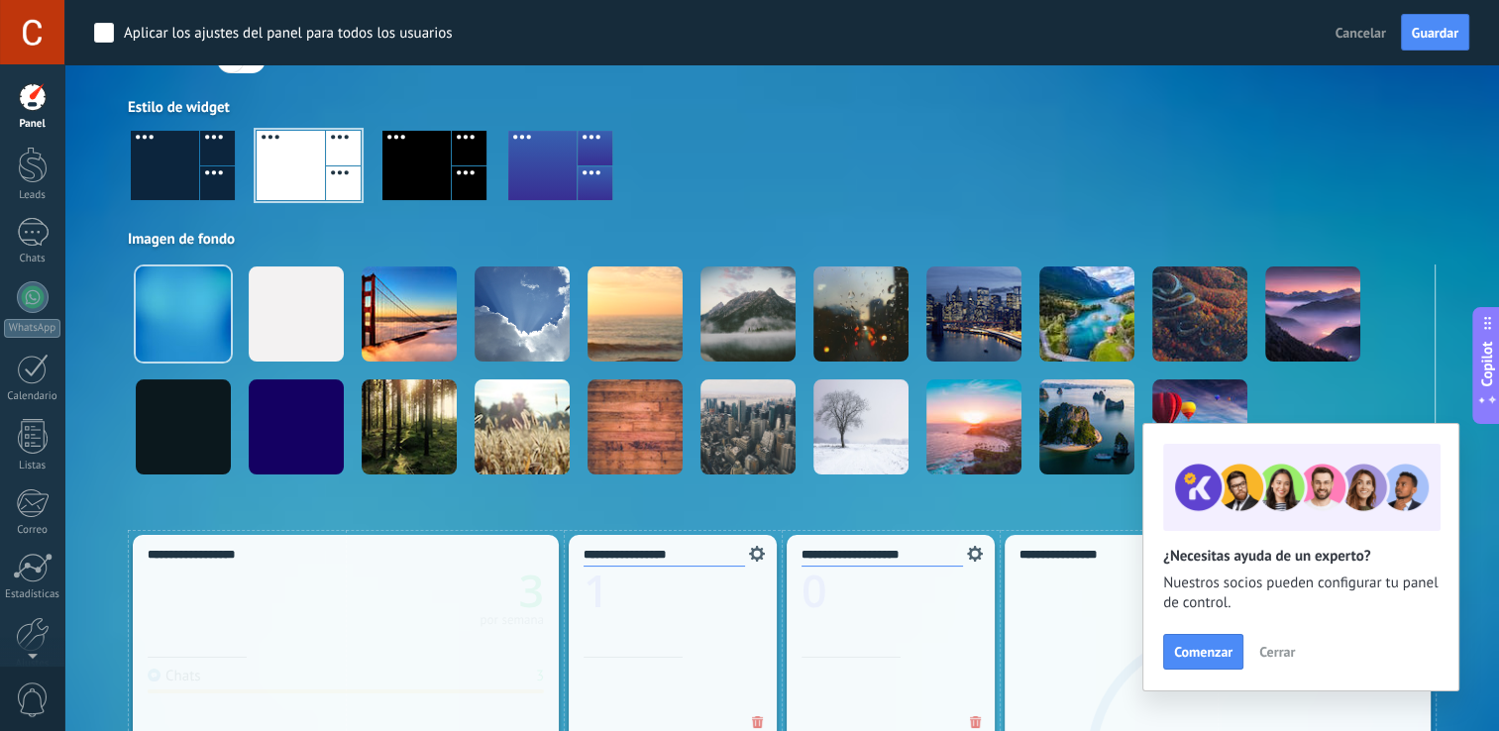
click at [1487, 398] on icon at bounding box center [1487, 404] width 21 height 21
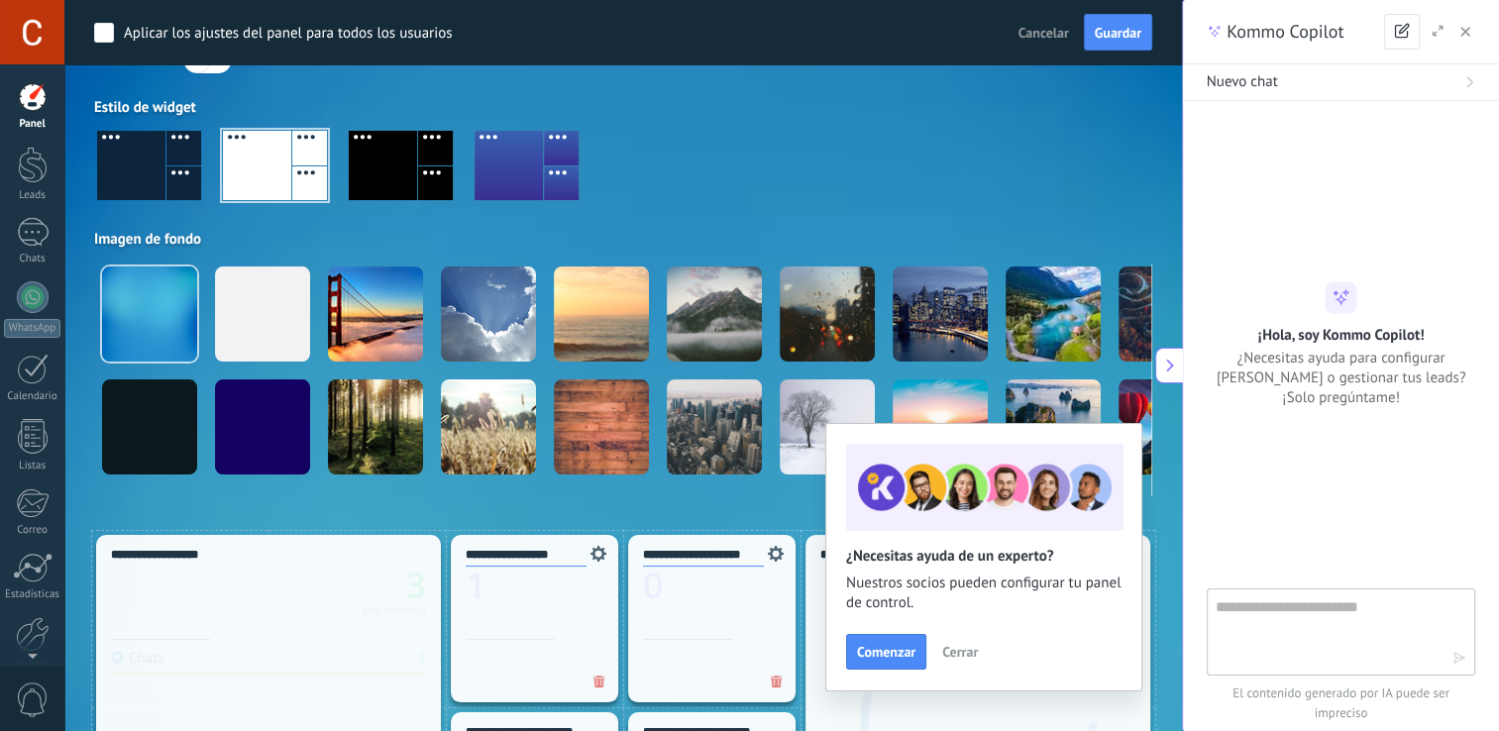
click at [1463, 40] on button "button" at bounding box center [1466, 32] width 20 height 24
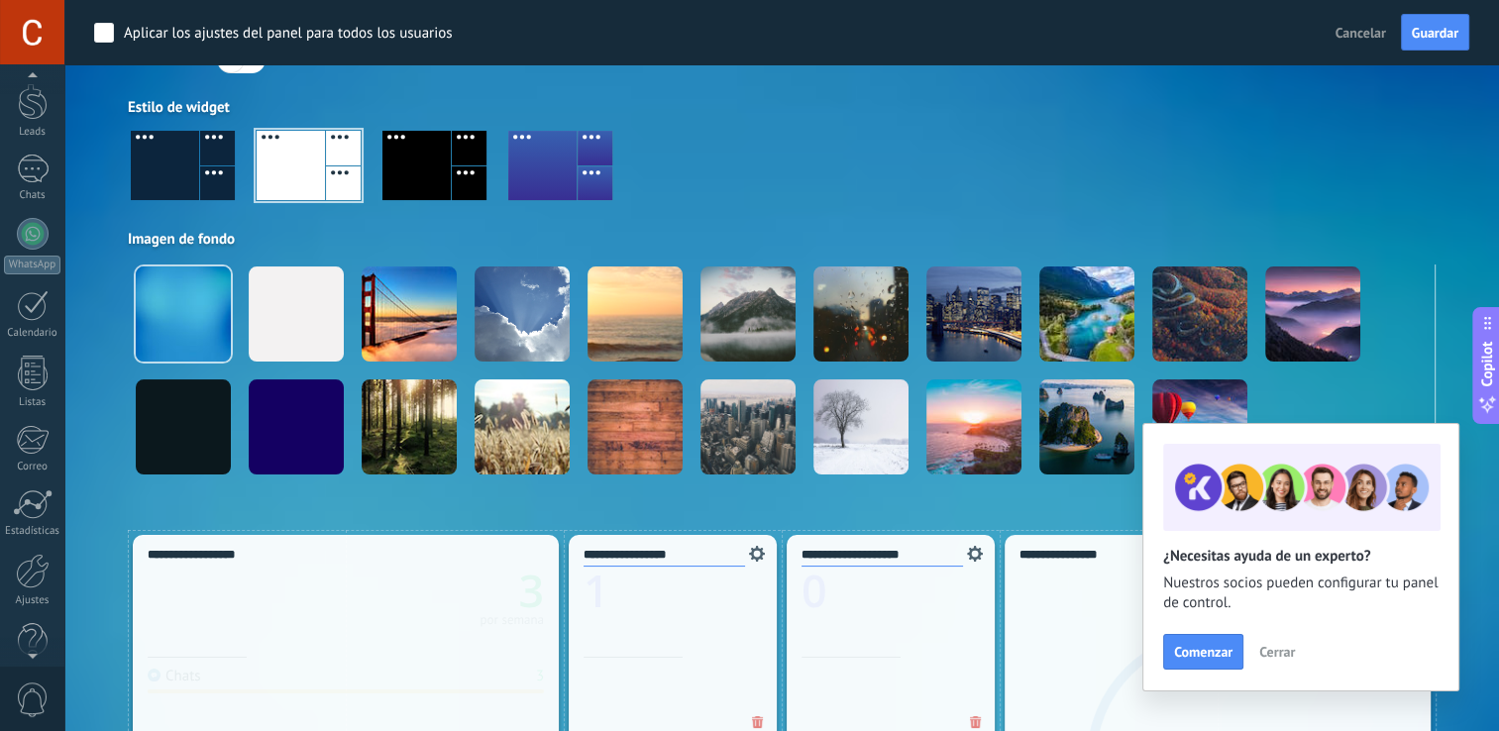
scroll to position [91, 0]
click at [36, 655] on div at bounding box center [32, 652] width 64 height 30
click at [44, 553] on div at bounding box center [33, 543] width 34 height 35
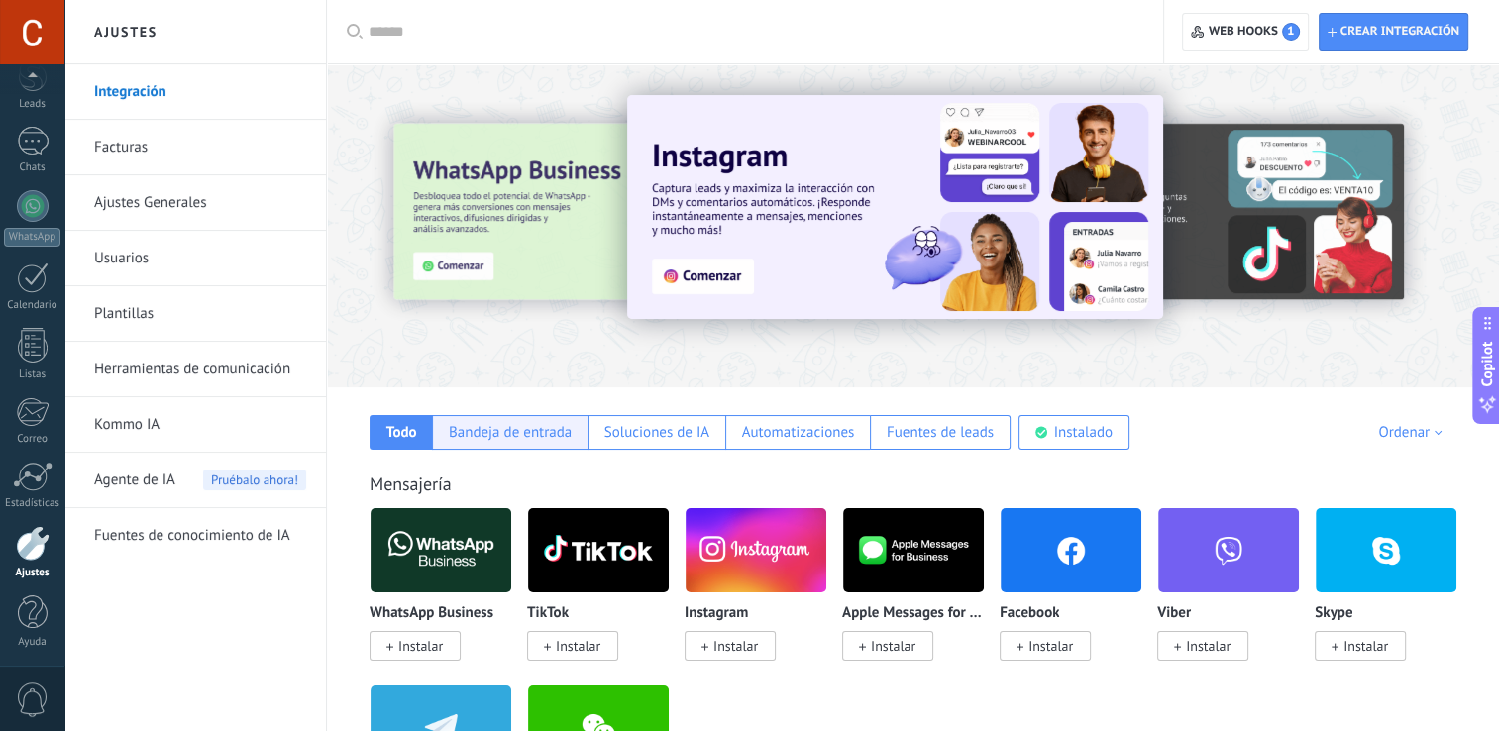
click at [454, 439] on div "Bandeja de entrada" at bounding box center [510, 432] width 123 height 19
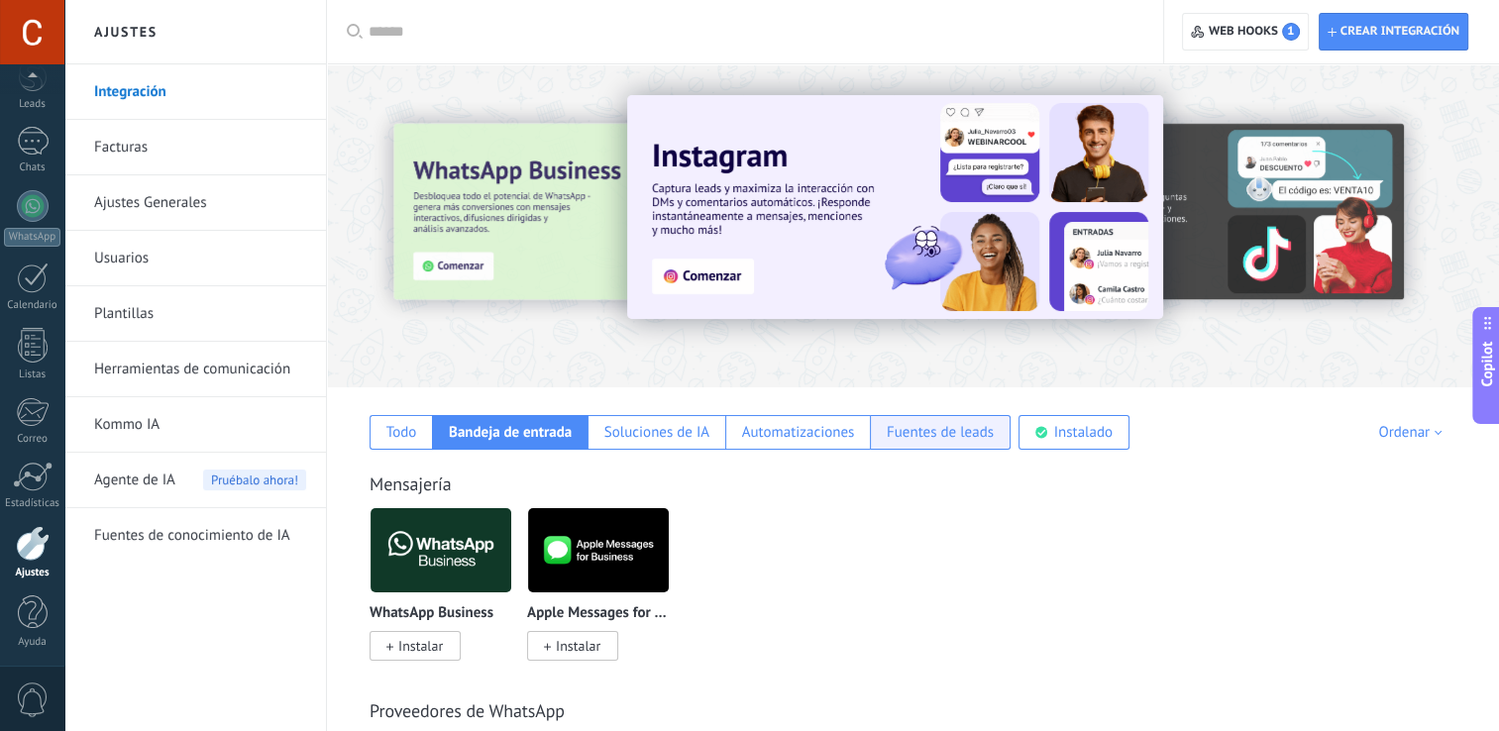
click at [924, 434] on div "Fuentes de leads" at bounding box center [940, 432] width 107 height 19
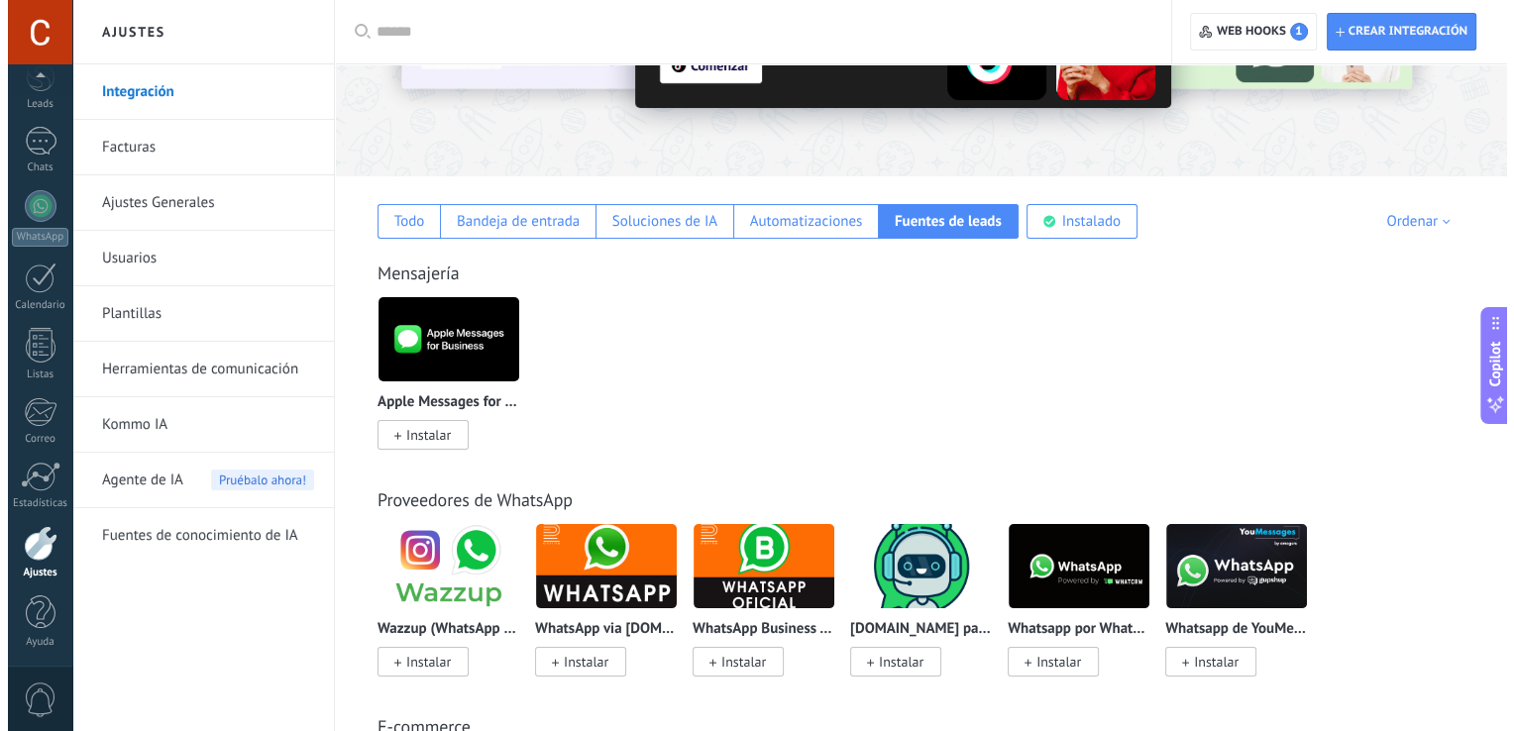
scroll to position [139, 0]
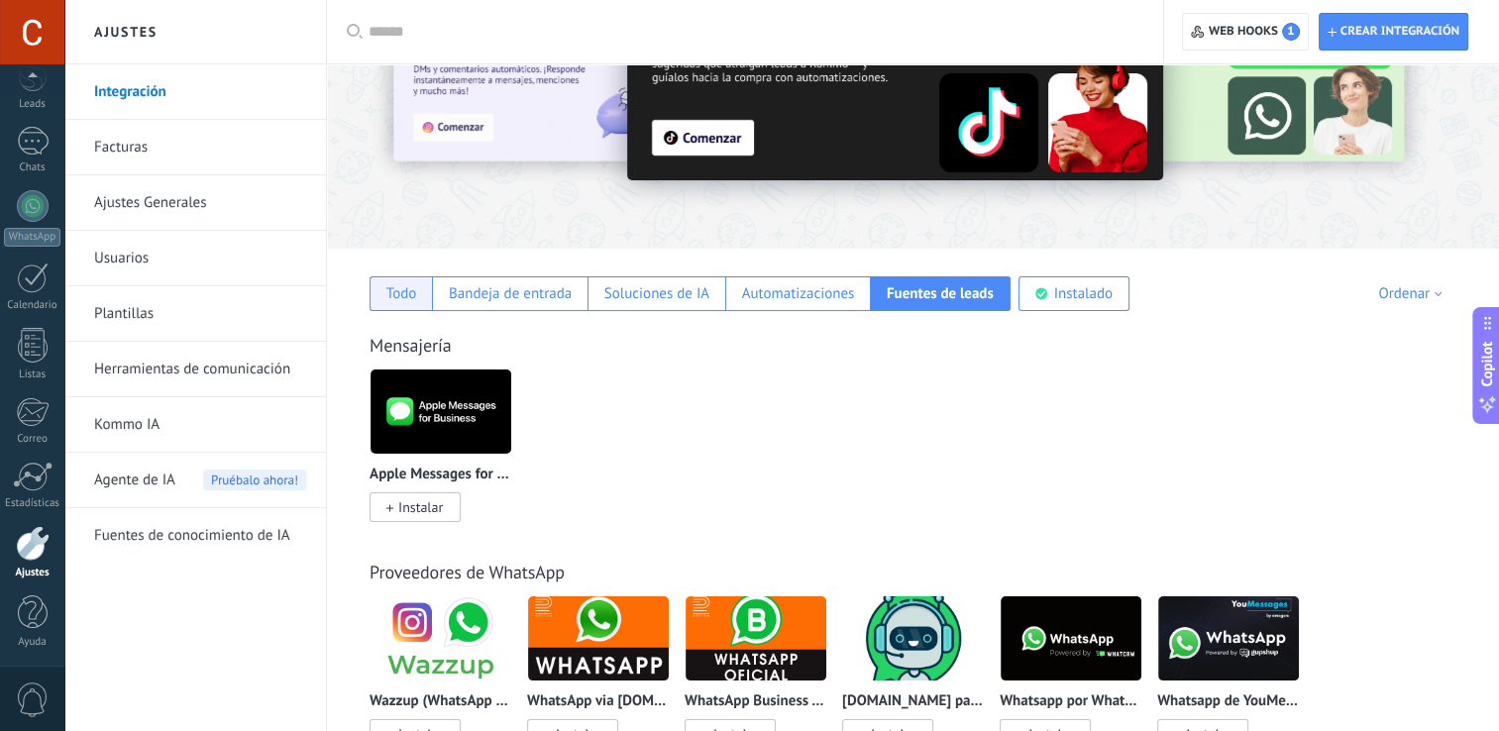
click at [394, 303] on div "Todo" at bounding box center [401, 293] width 62 height 35
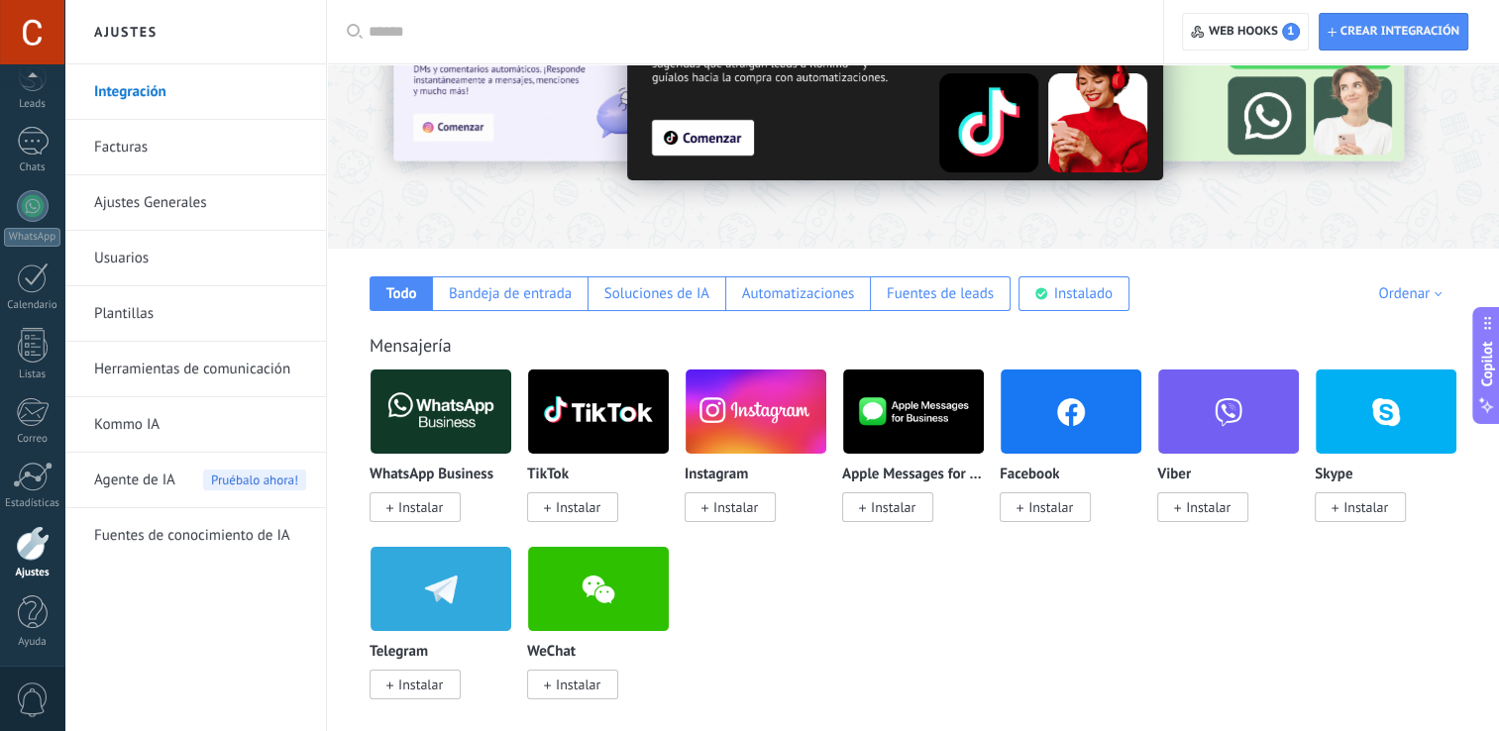
click at [424, 504] on span "Instalar" at bounding box center [420, 507] width 45 height 18
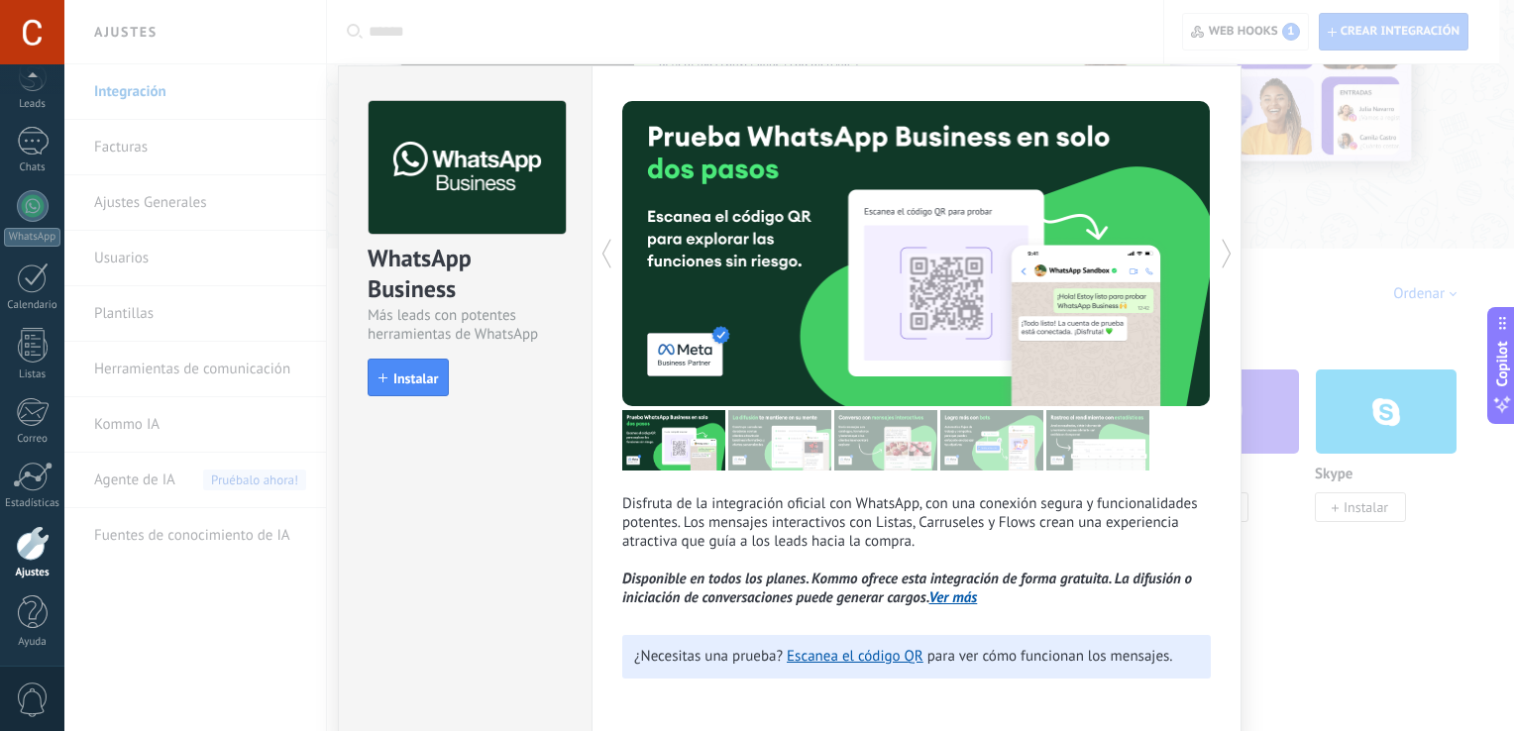
scroll to position [6, 0]
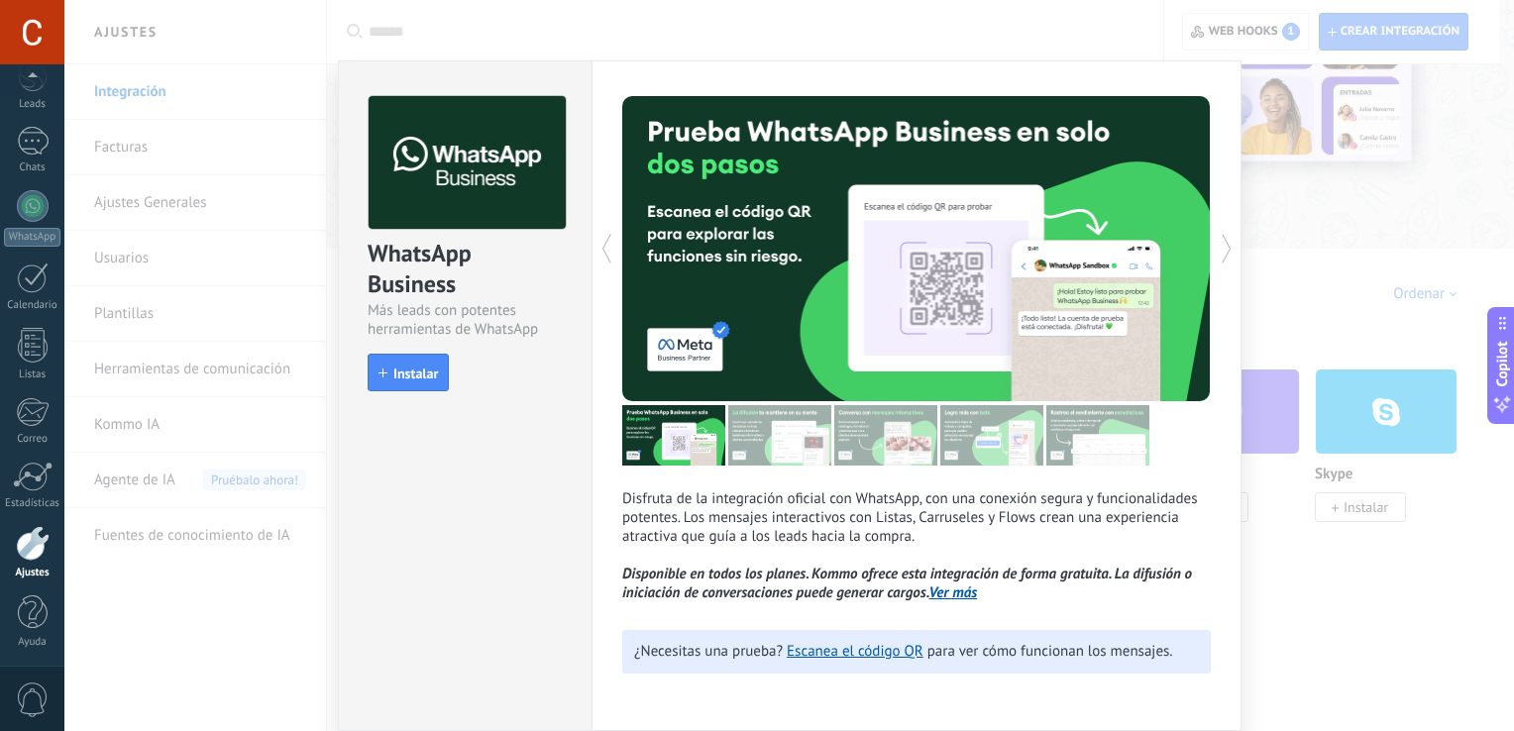
click at [1364, 276] on div "WhatsApp Business Más leads con potentes herramientas de WhatsApp install Insta…" at bounding box center [789, 365] width 1450 height 731
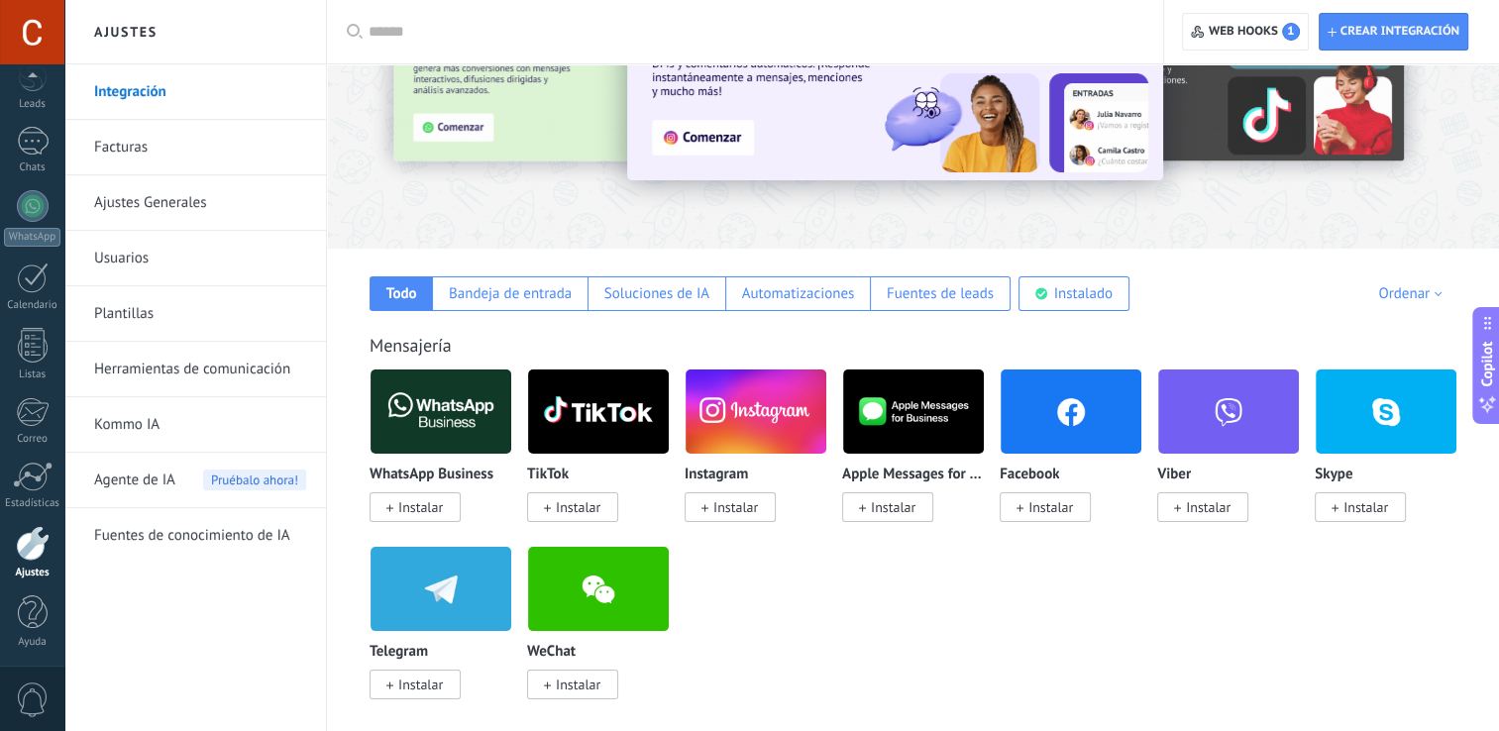
scroll to position [0, 0]
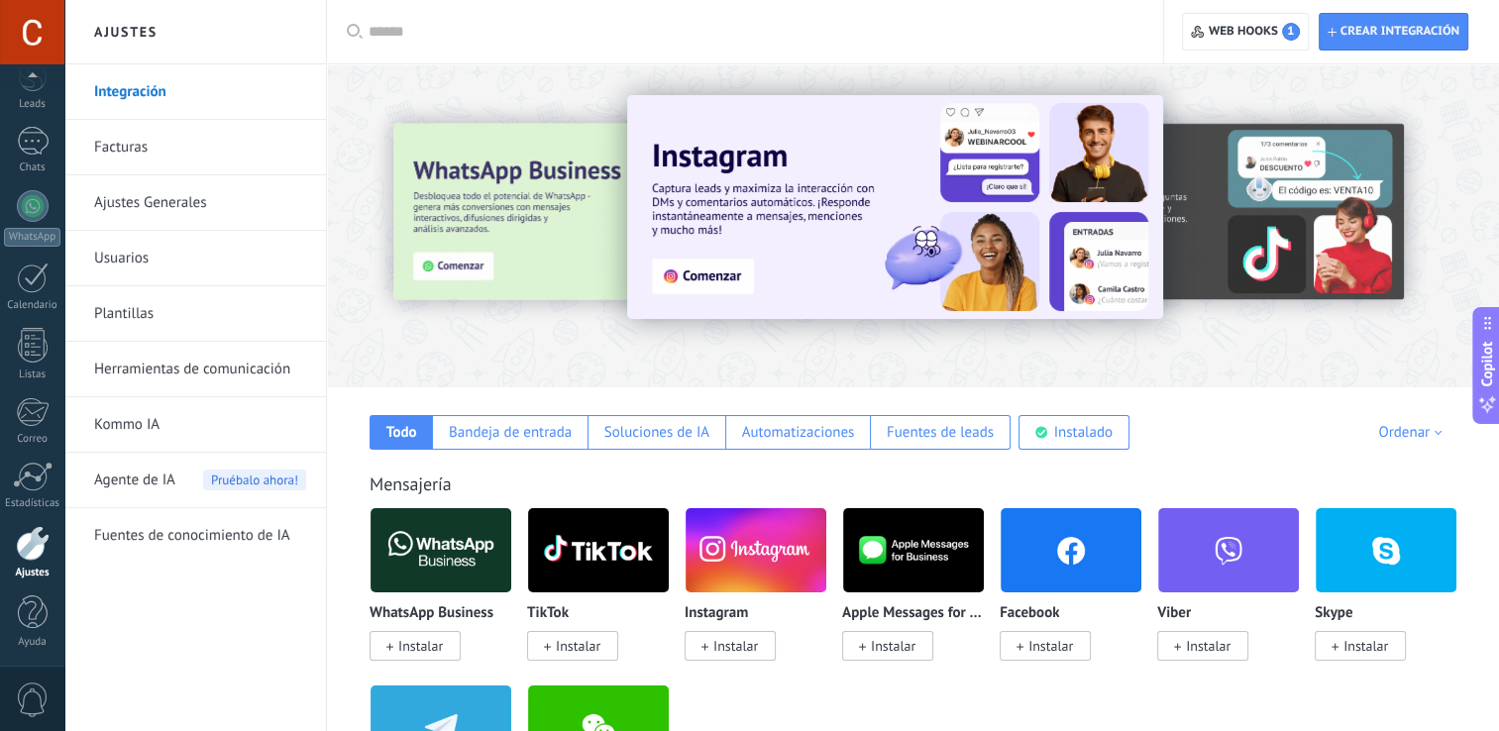
click at [190, 190] on link "Ajustes Generales" at bounding box center [200, 202] width 212 height 55
